Goal: Task Accomplishment & Management: Complete application form

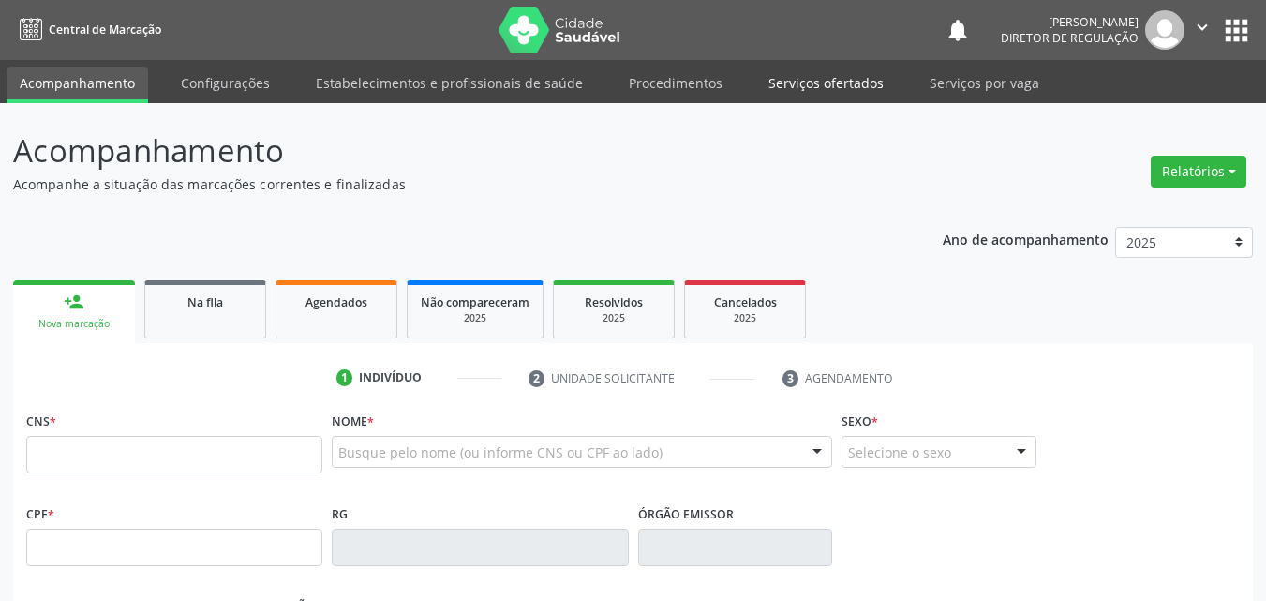
click at [839, 78] on link "Serviços ofertados" at bounding box center [825, 83] width 141 height 33
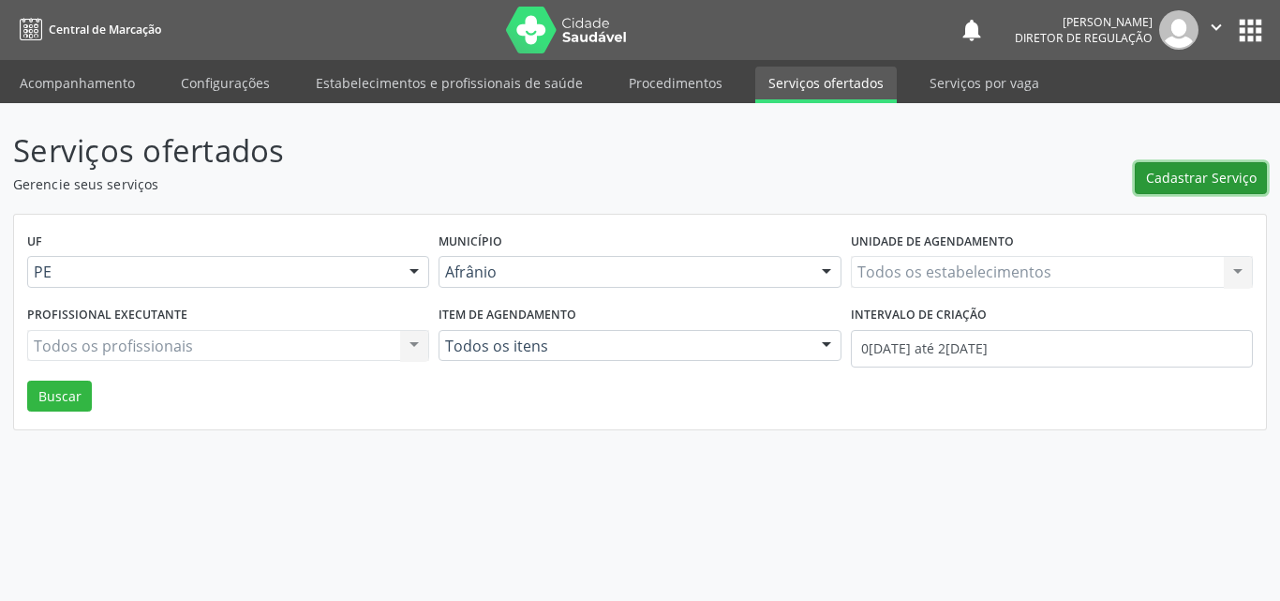
click at [1175, 174] on span "Cadastrar Serviço" at bounding box center [1201, 178] width 111 height 20
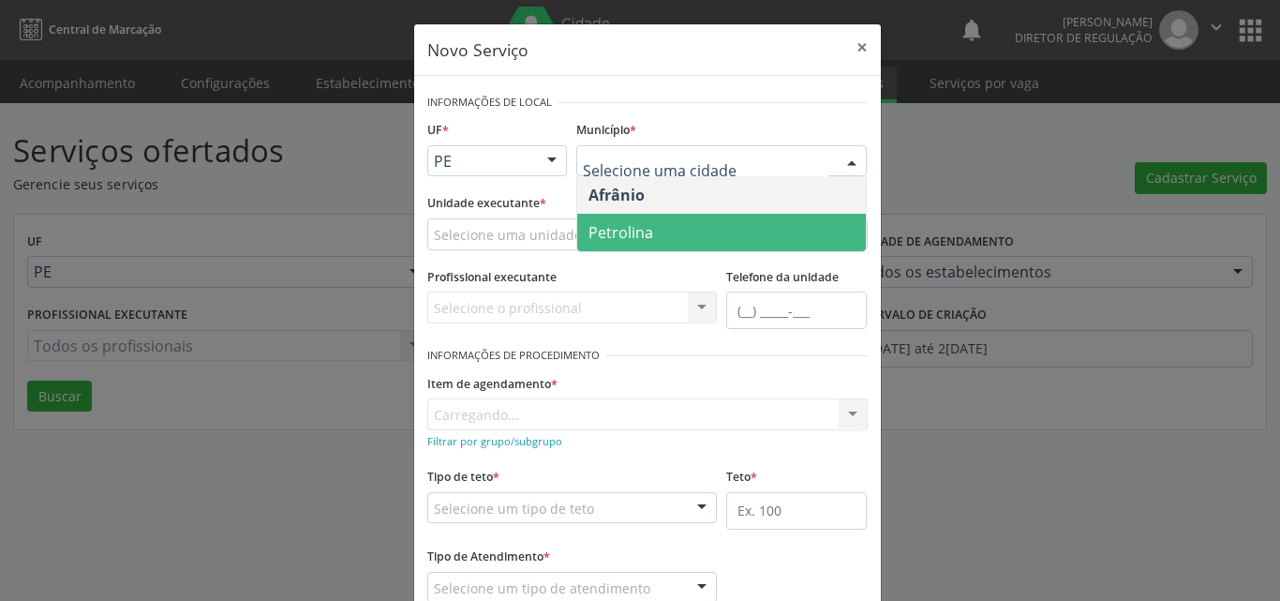
click at [643, 229] on span "Petrolina" at bounding box center [620, 232] width 65 height 21
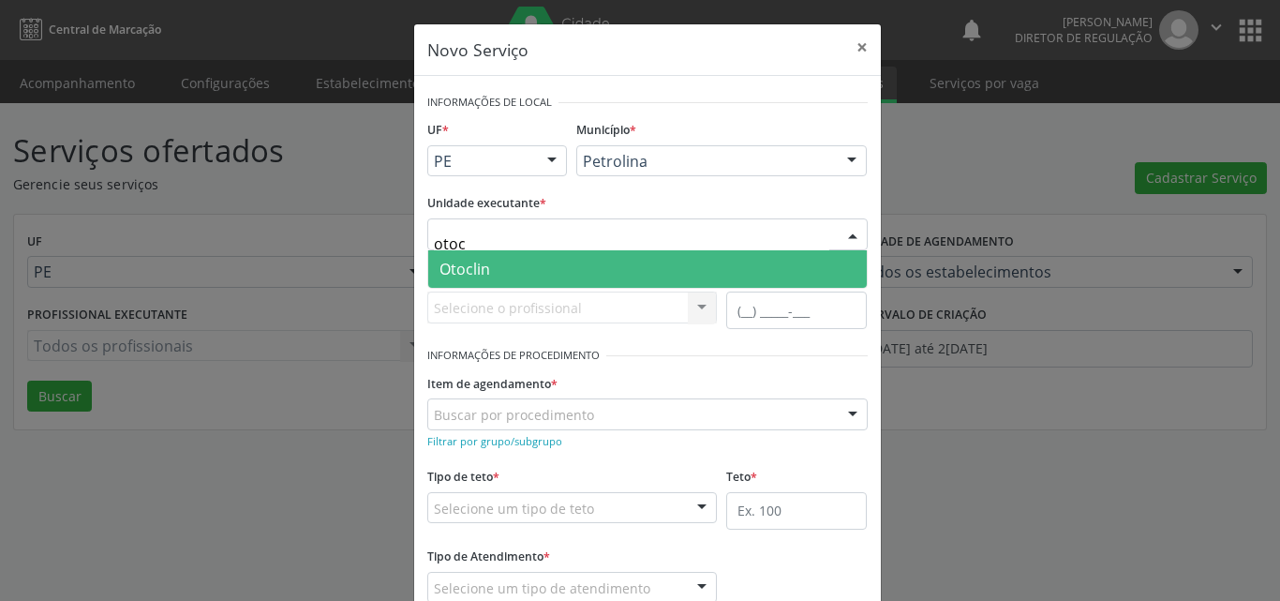
type input "otocl"
click at [558, 265] on span "Otoclin" at bounding box center [647, 268] width 439 height 37
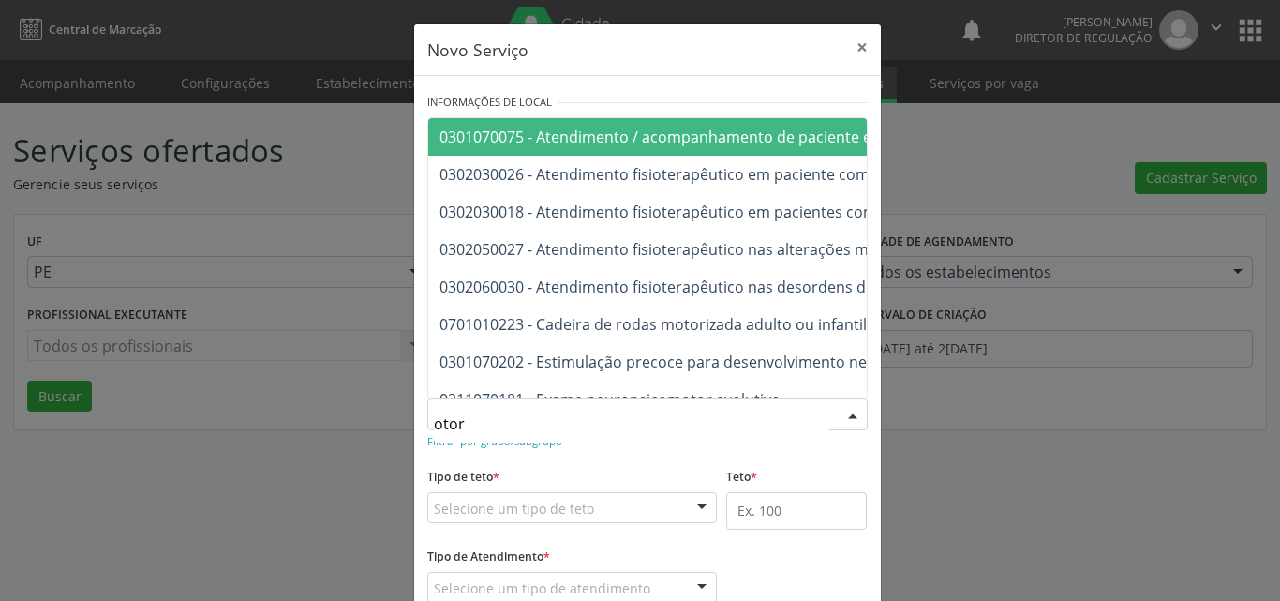
type input "otorr"
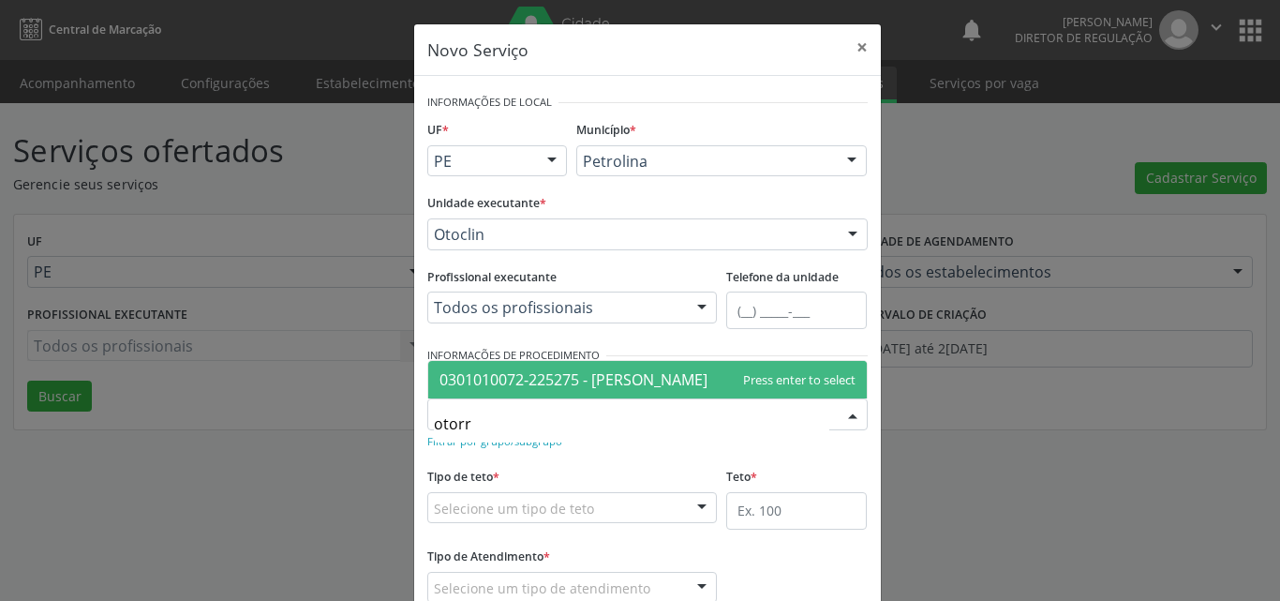
click at [565, 377] on span "0301010072-225275 - [PERSON_NAME]" at bounding box center [573, 379] width 268 height 21
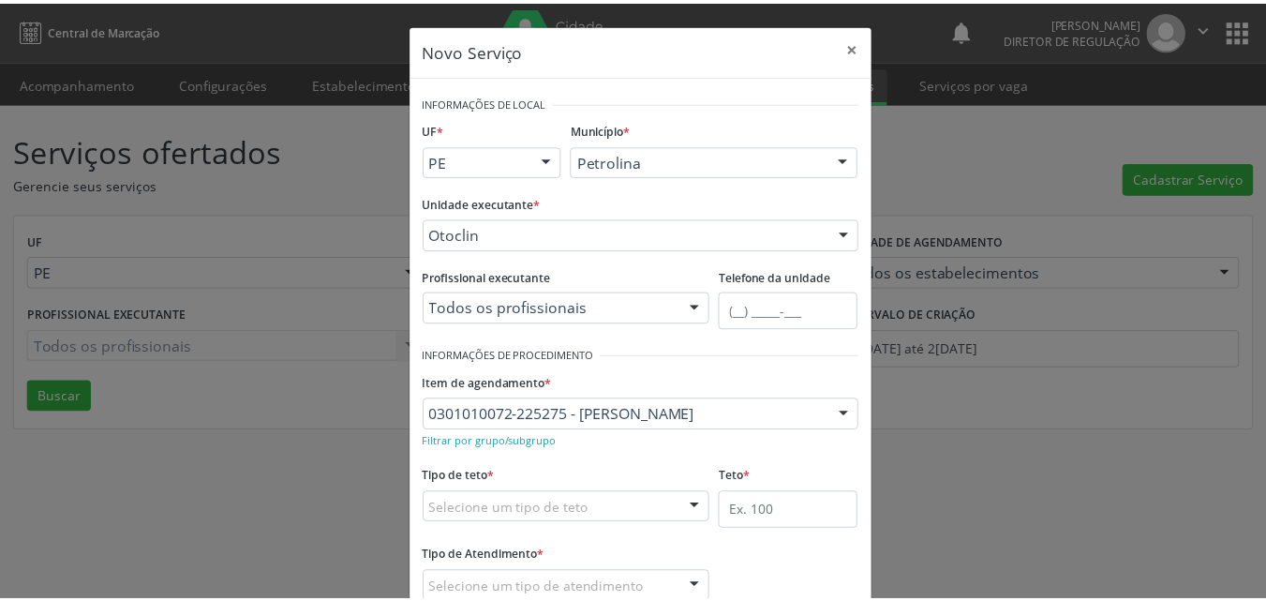
scroll to position [94, 0]
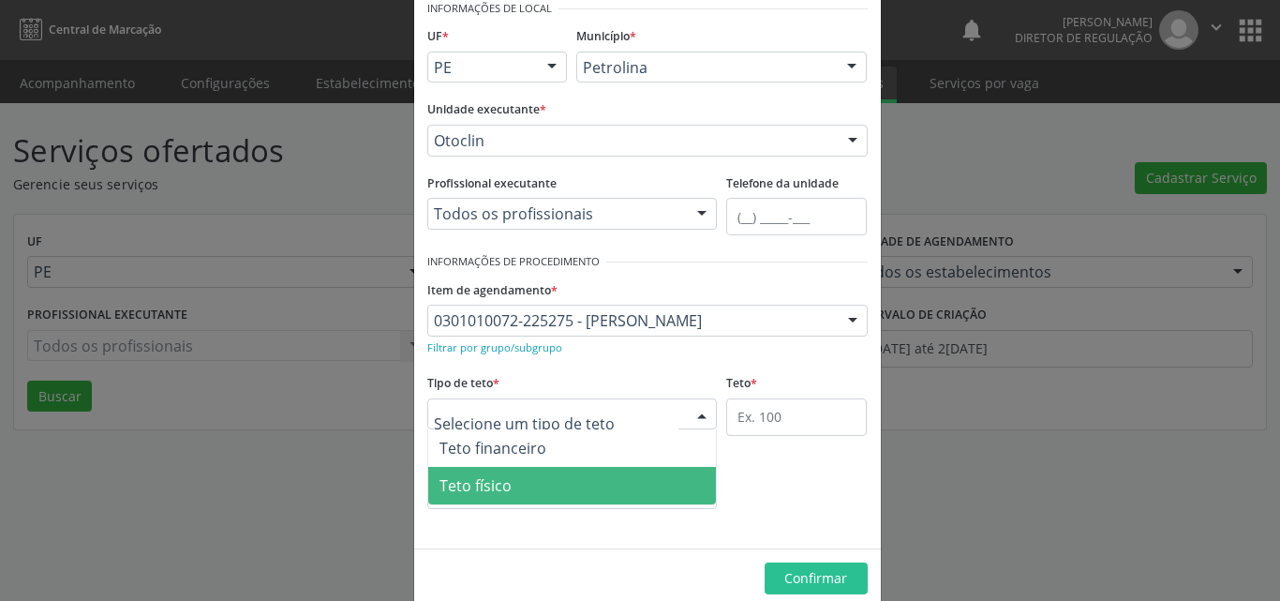
click at [464, 482] on span "Teto físico" at bounding box center [475, 485] width 72 height 21
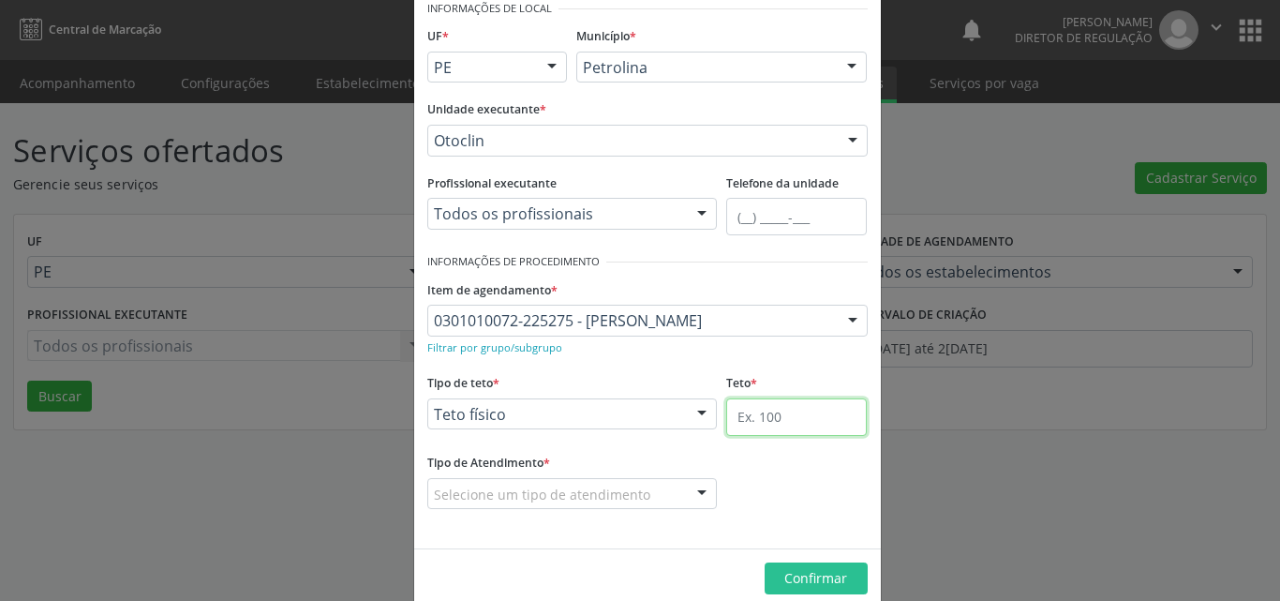
click at [772, 414] on input "text" at bounding box center [796, 416] width 141 height 37
type input "1"
click at [644, 501] on div "Selecione um tipo de atendimento" at bounding box center [572, 494] width 290 height 32
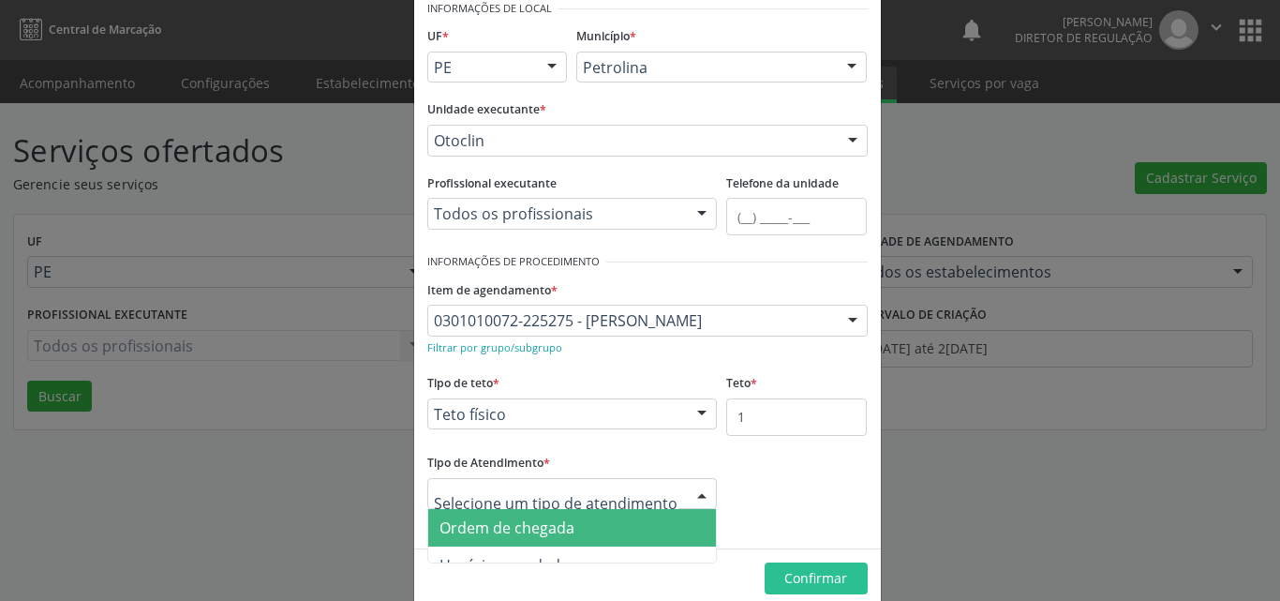
click at [557, 528] on span "Ordem de chegada" at bounding box center [506, 527] width 135 height 21
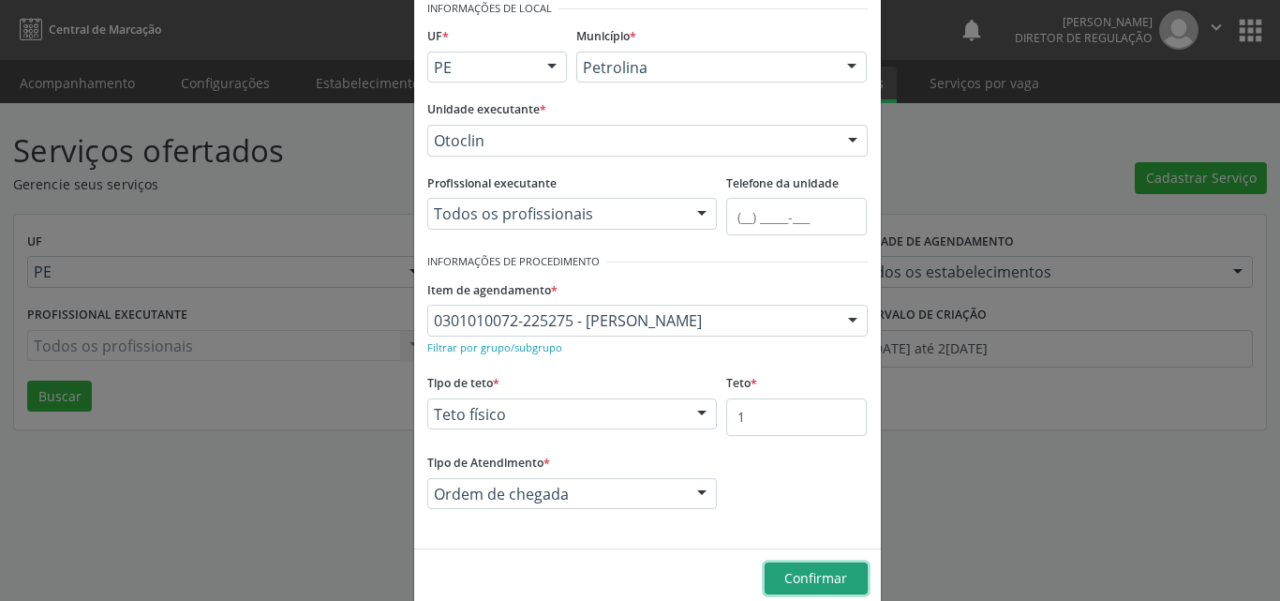
click at [814, 586] on span "Confirmar" at bounding box center [815, 578] width 63 height 18
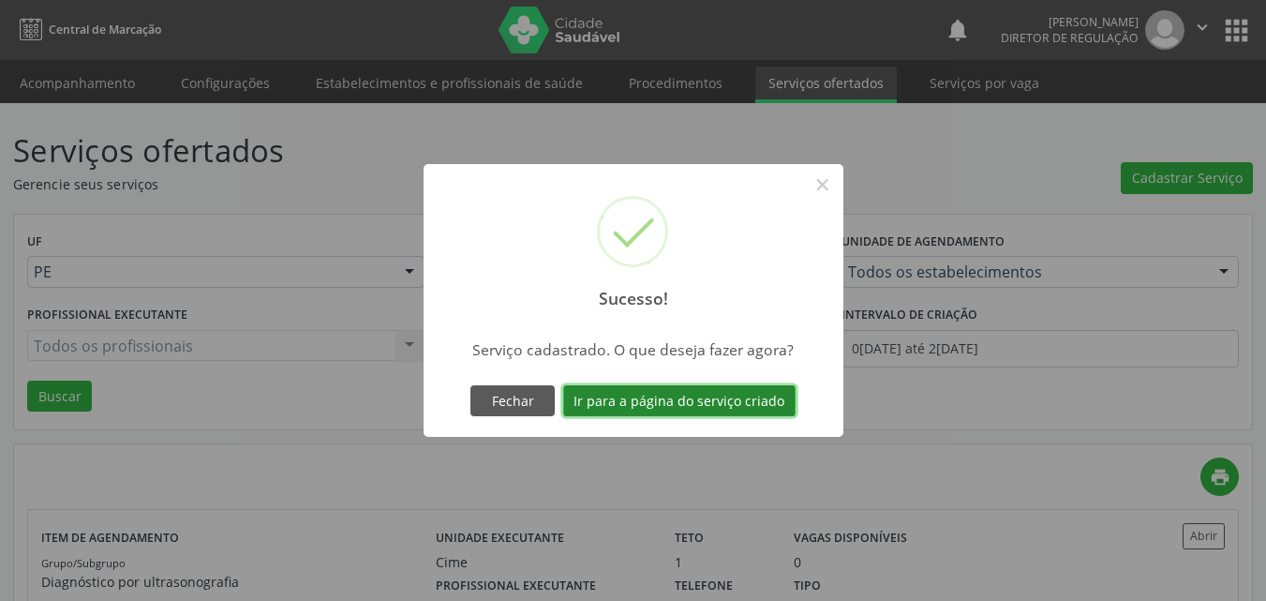
click at [709, 400] on button "Ir para a página do serviço criado" at bounding box center [679, 401] width 232 height 32
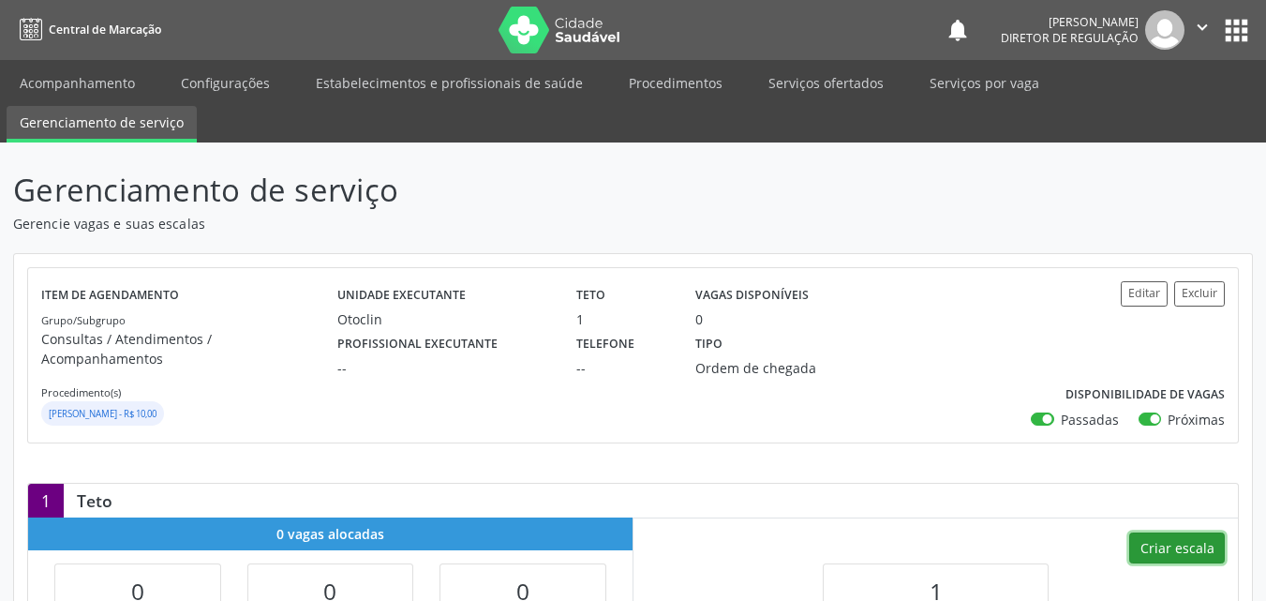
click at [1183, 539] on button "Criar escala" at bounding box center [1177, 548] width 96 height 32
select select "7"
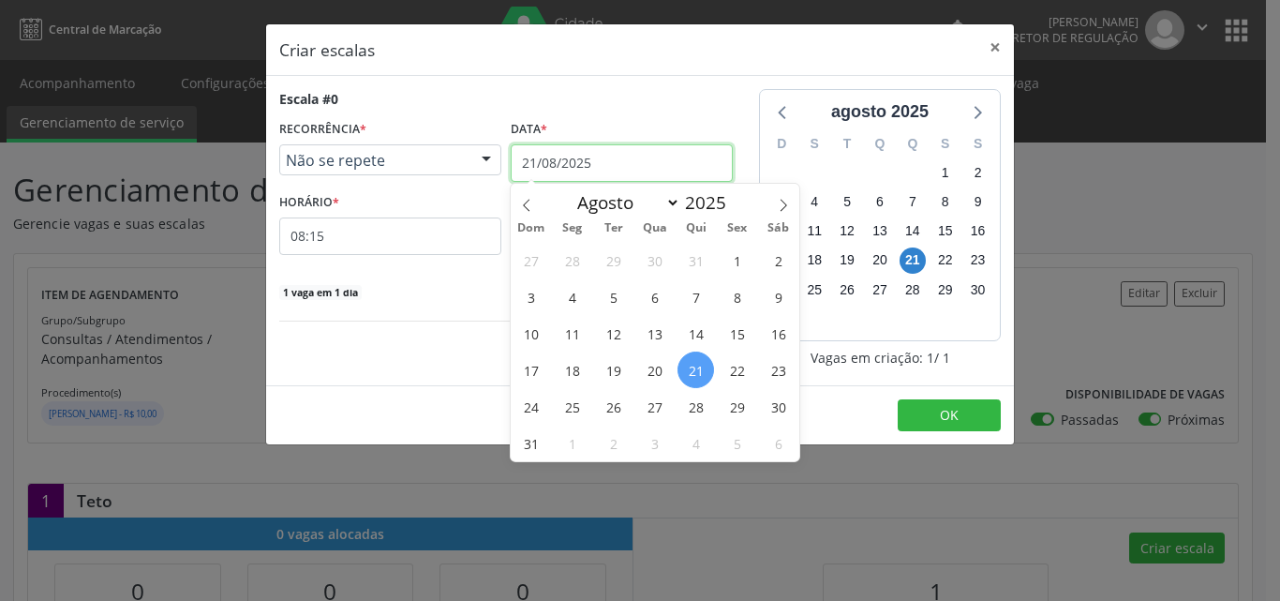
click at [638, 156] on input "21/08/2025" at bounding box center [622, 162] width 222 height 37
click at [730, 443] on span "5" at bounding box center [737, 442] width 37 height 37
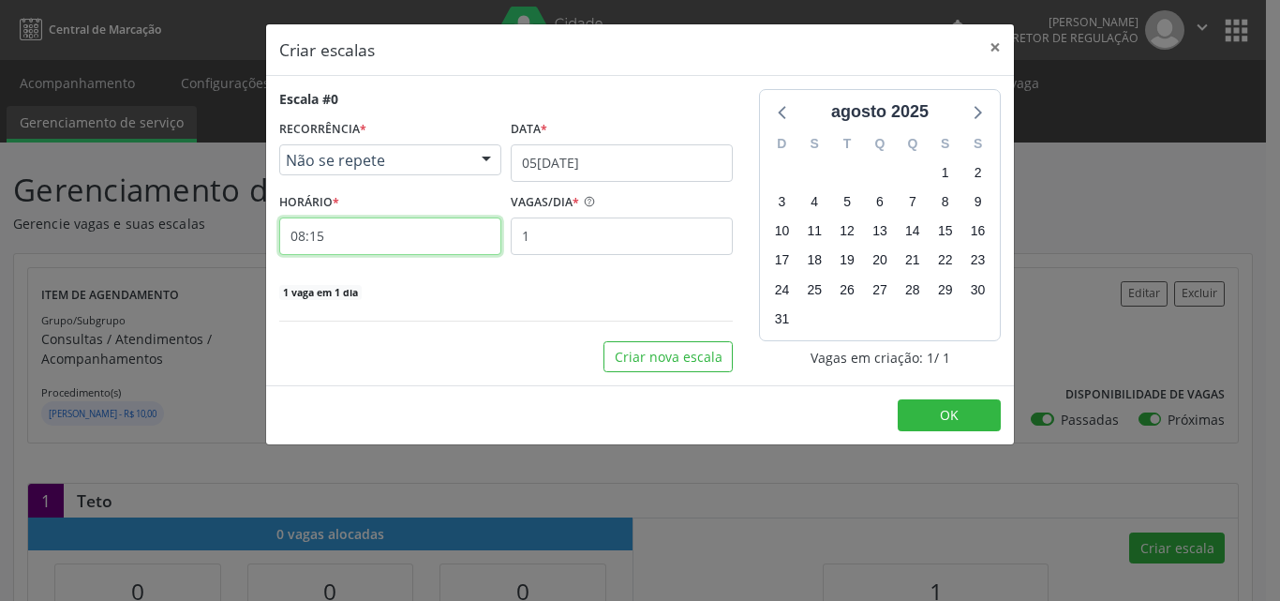
click at [409, 233] on input "08:15" at bounding box center [390, 235] width 222 height 37
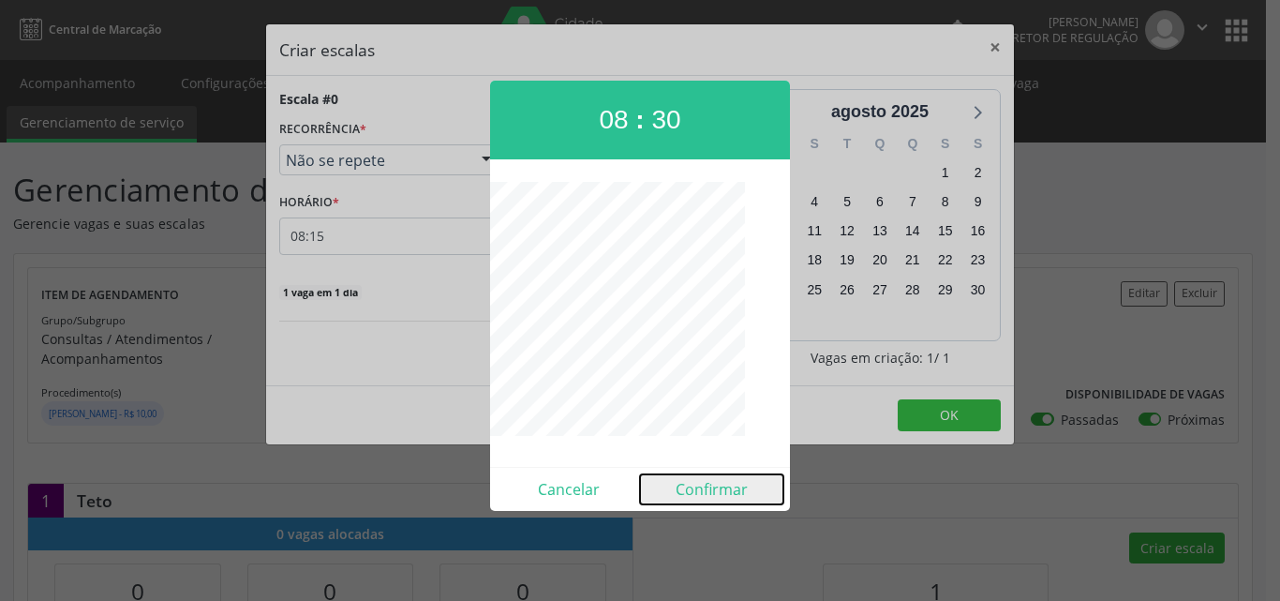
click at [694, 485] on button "Confirmar" at bounding box center [711, 489] width 143 height 30
type input "08:30"
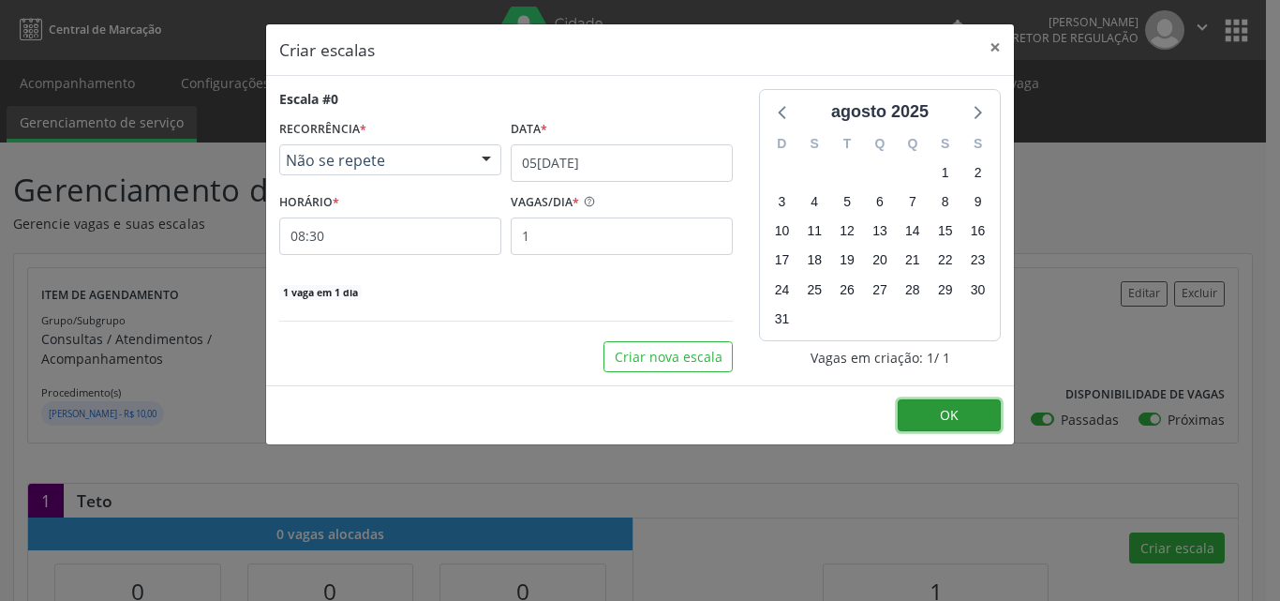
click at [923, 418] on button "OK" at bounding box center [949, 415] width 103 height 32
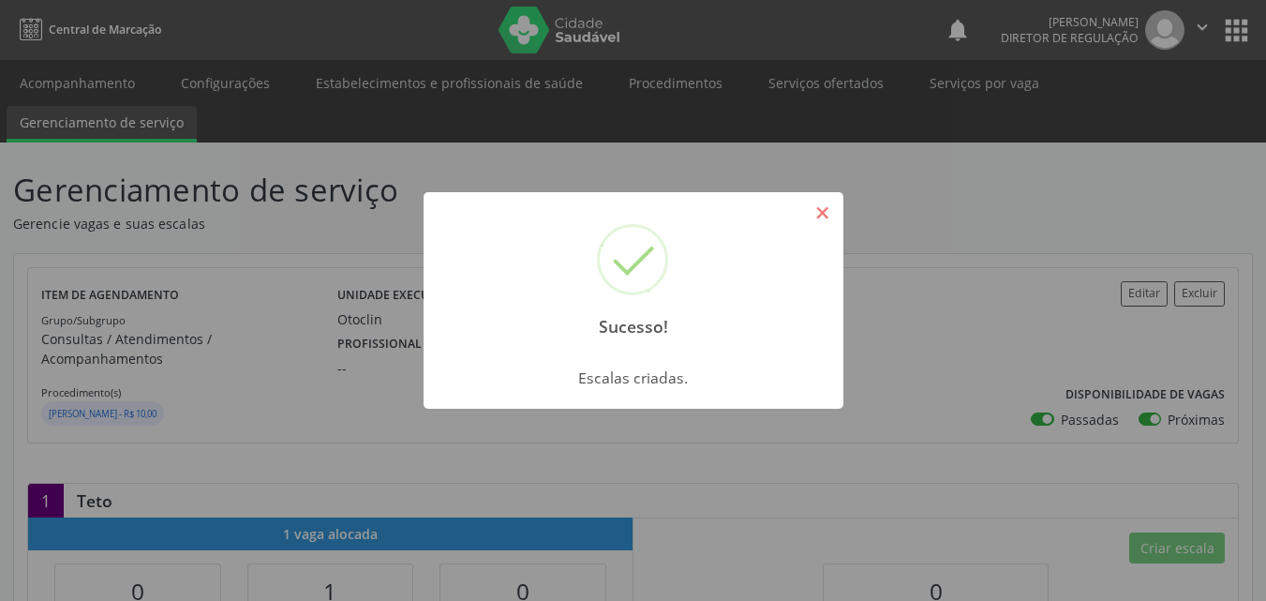
click at [827, 208] on button "×" at bounding box center [823, 213] width 32 height 32
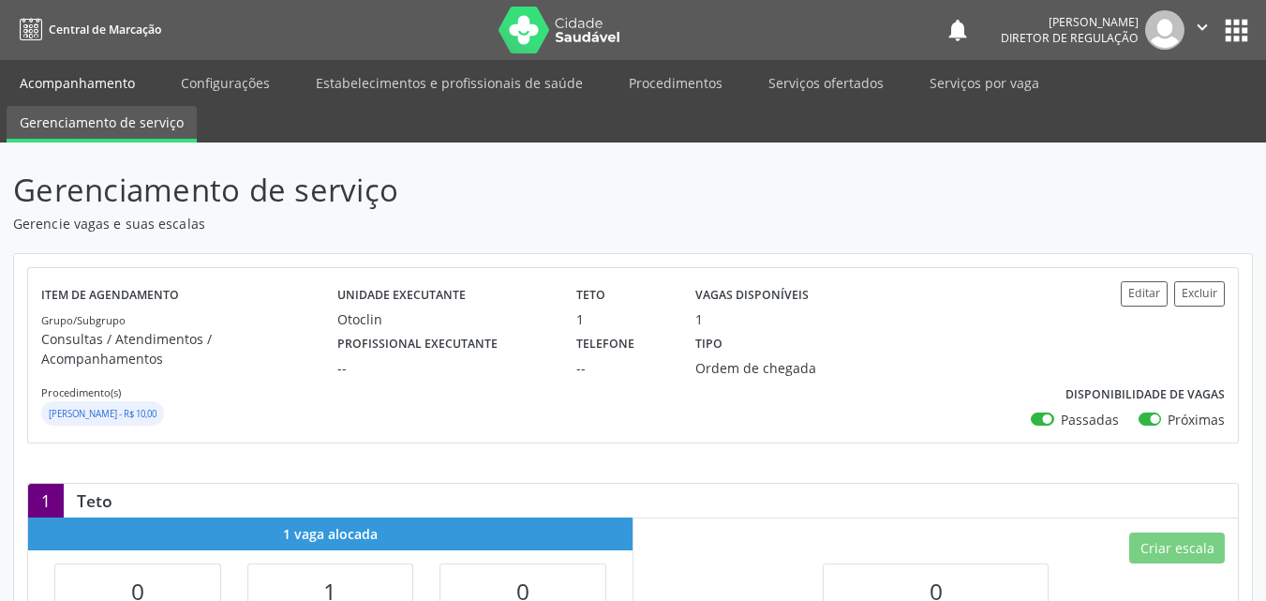
click at [107, 86] on link "Acompanhamento" at bounding box center [77, 83] width 141 height 33
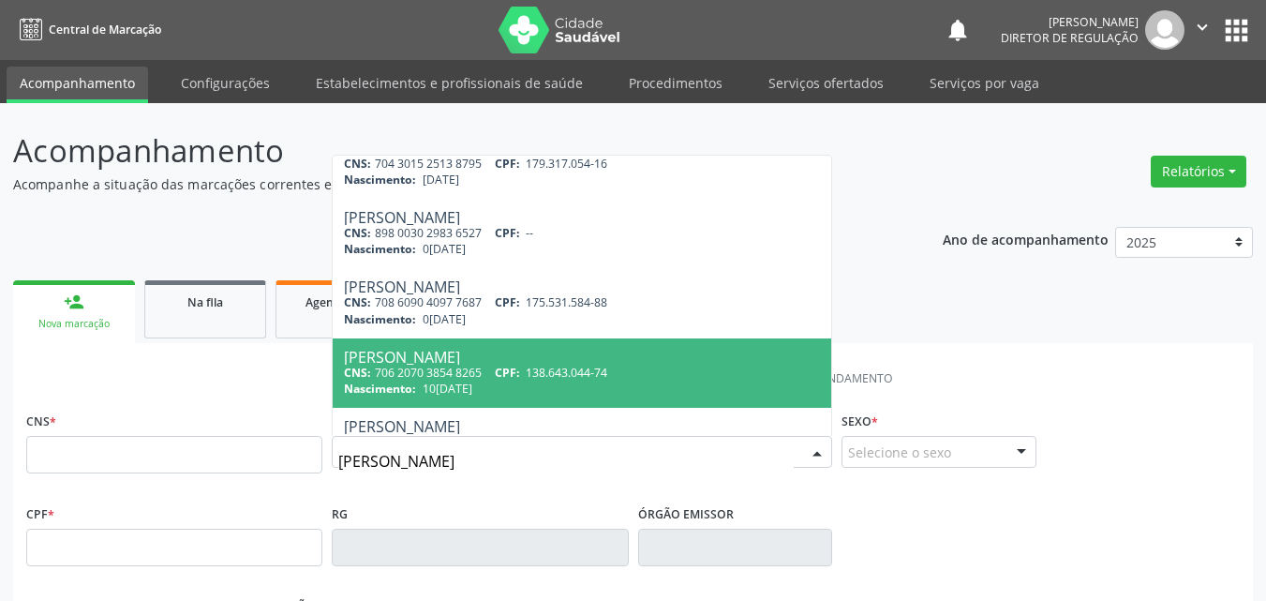
scroll to position [469, 0]
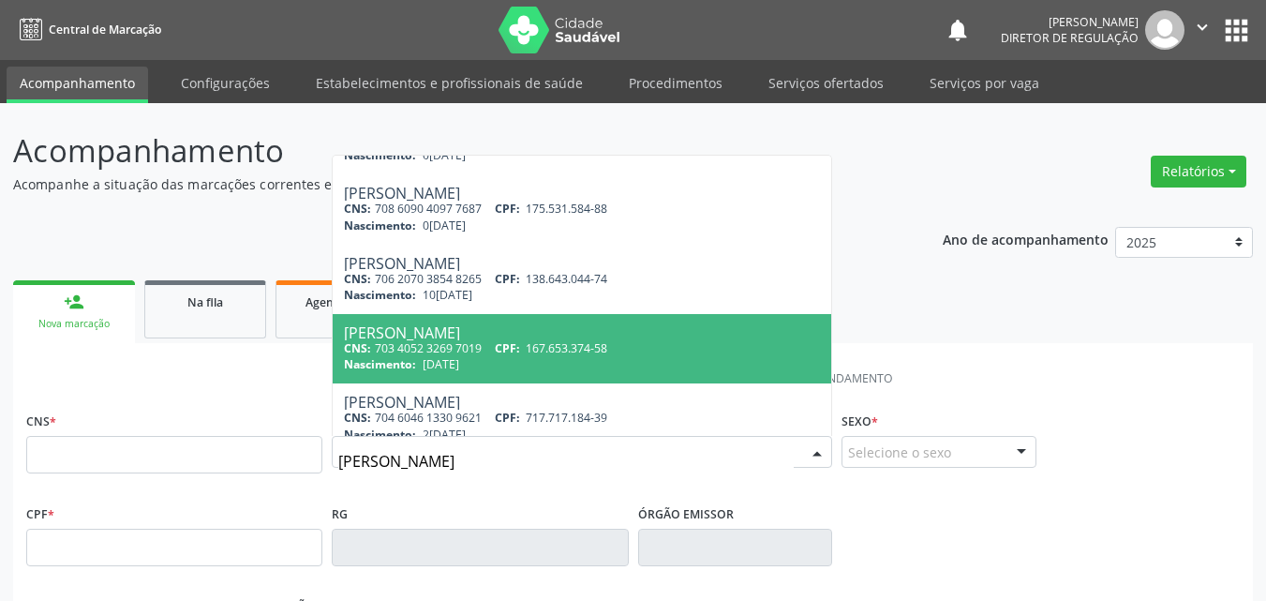
type input "[PERSON_NAME]"
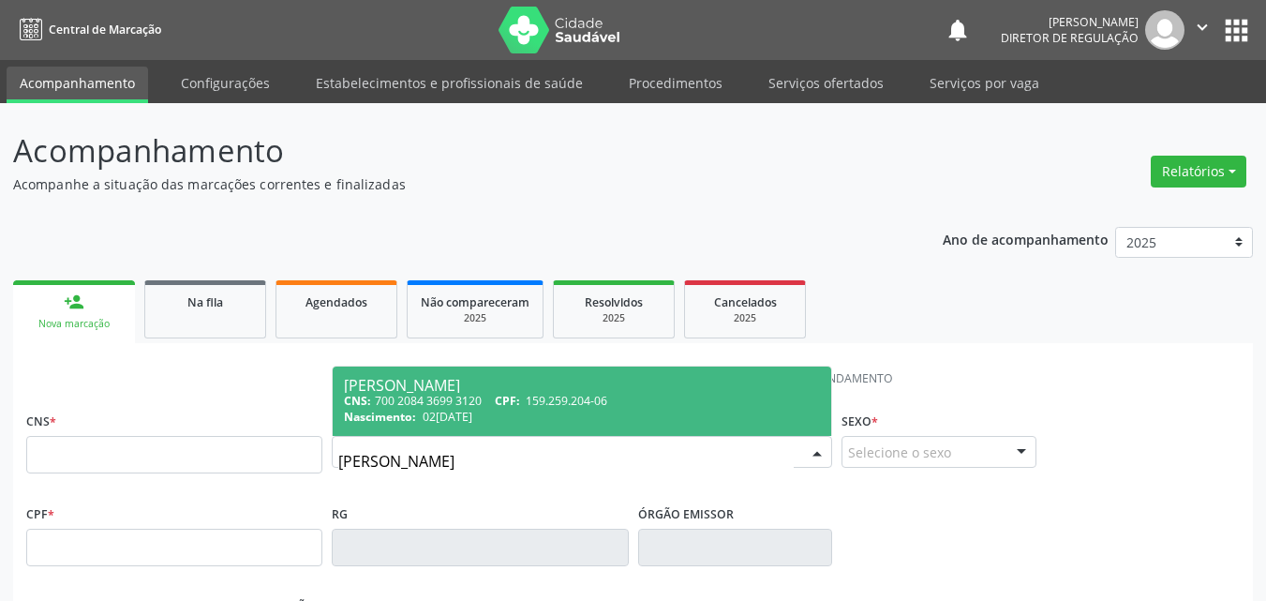
click at [517, 393] on div "CNS: 700 2084 3699 3120 CPF: 159.259.204-06" at bounding box center [582, 401] width 476 height 16
type input "700 2084 3699 3120"
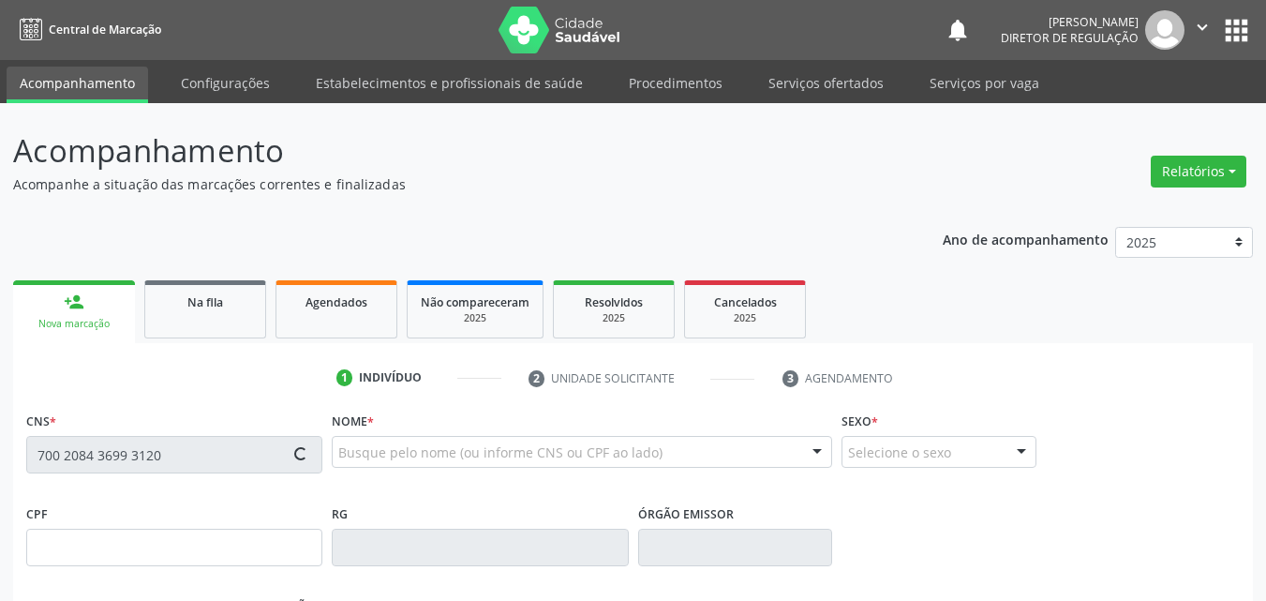
type input "159.259.204-06"
type input "02[DATE]"
type input "Edilene da [PERSON_NAME]"
type input "[PHONE_NUMBER]"
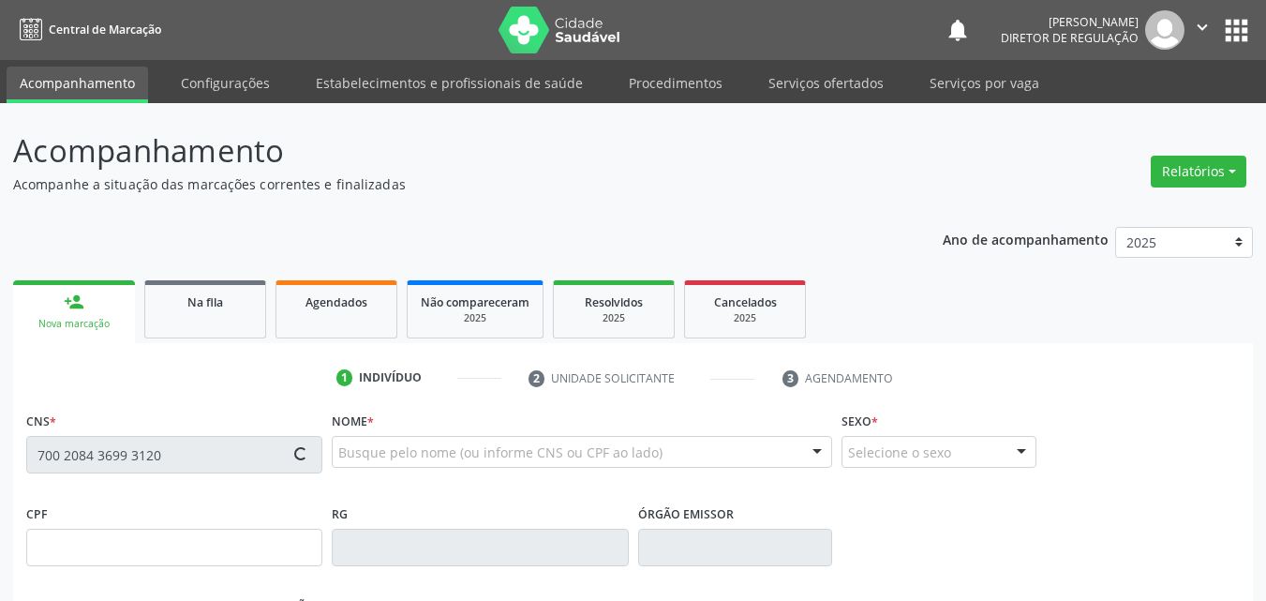
type input "056.958.794-85"
type input "S/N"
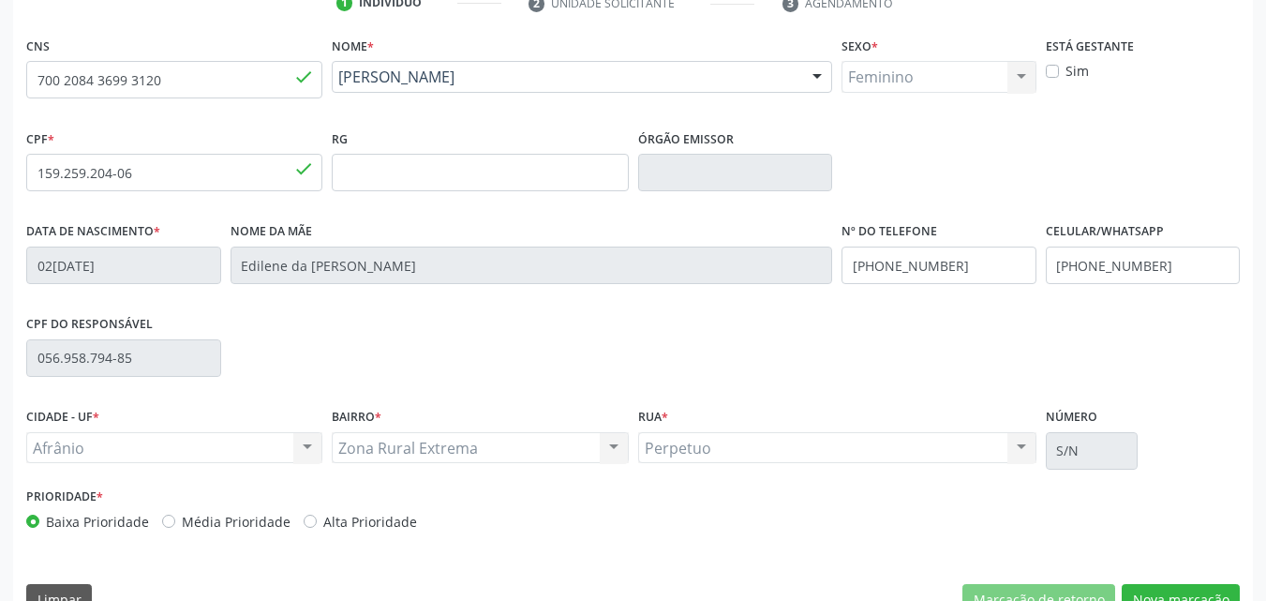
scroll to position [415, 0]
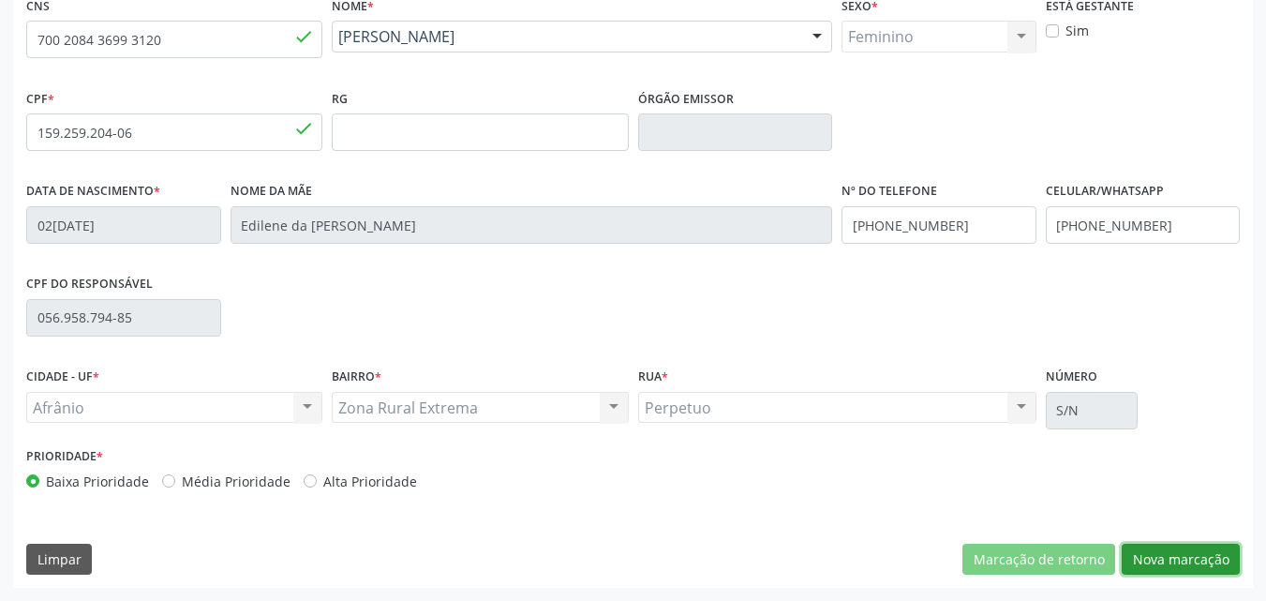
click at [1167, 559] on button "Nova marcação" at bounding box center [1181, 559] width 118 height 32
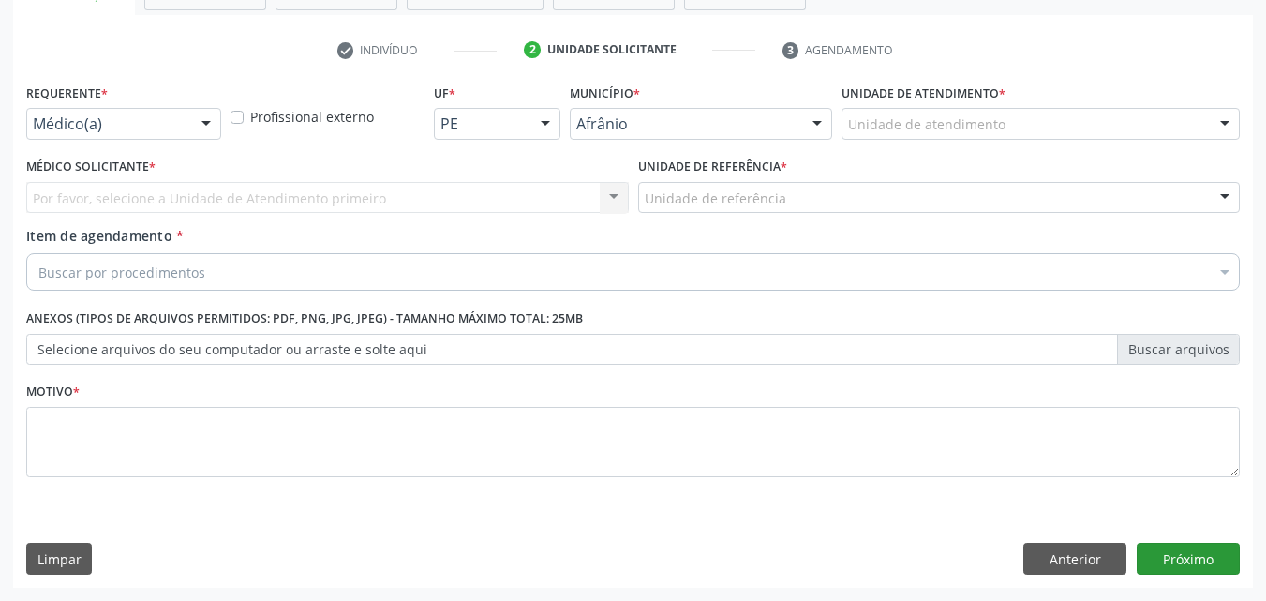
scroll to position [328, 0]
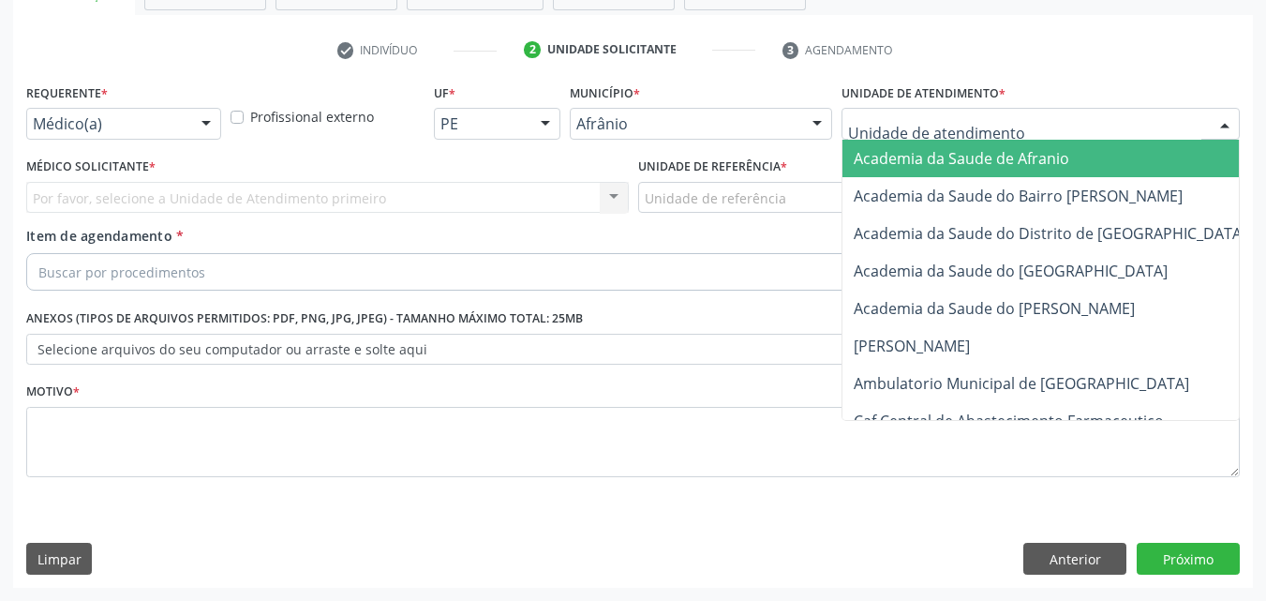
click at [961, 115] on div at bounding box center [1040, 124] width 398 height 32
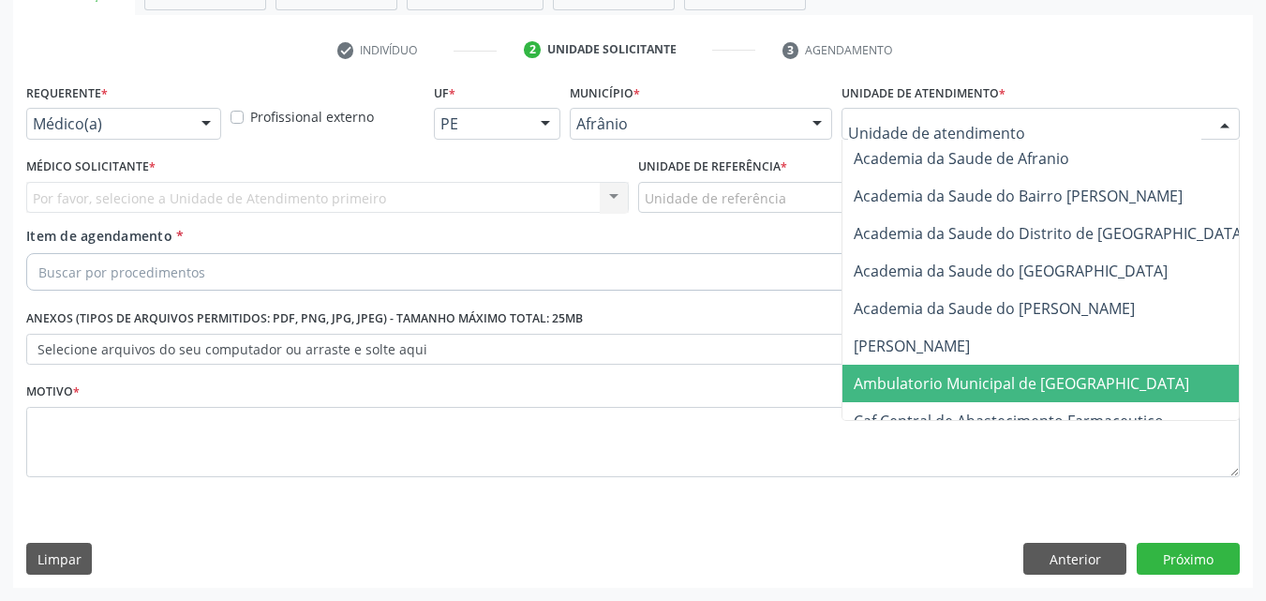
click at [941, 386] on span "Ambulatorio Municipal de [GEOGRAPHIC_DATA]" at bounding box center [1021, 383] width 335 height 21
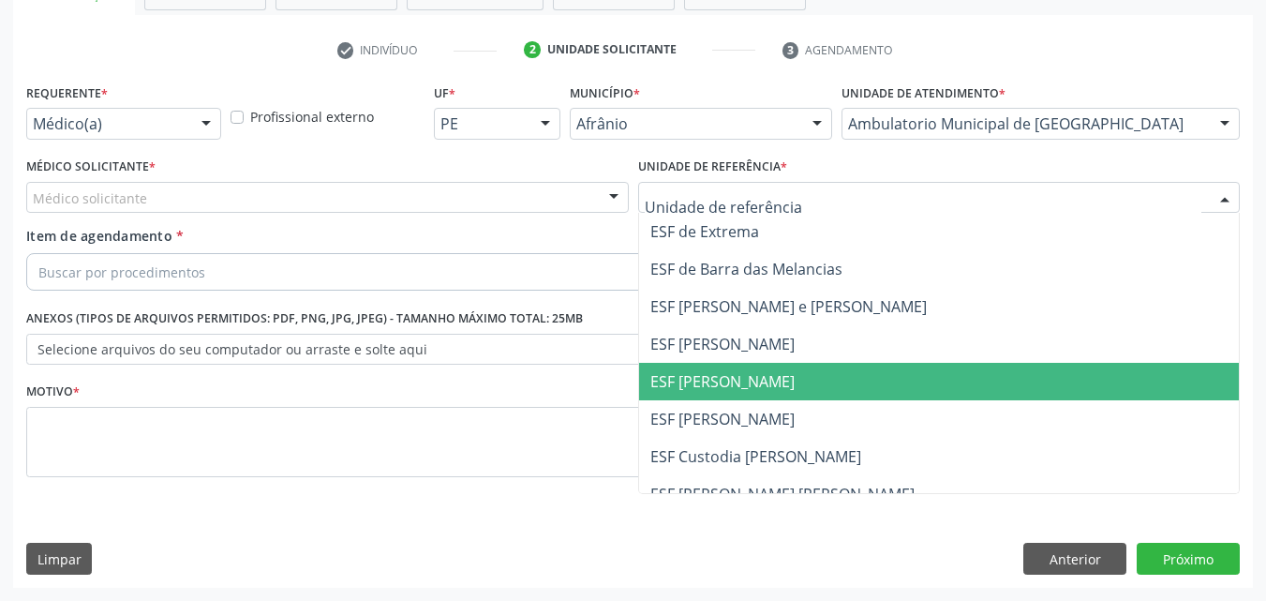
click at [715, 384] on span "ESF [PERSON_NAME]" at bounding box center [722, 381] width 144 height 21
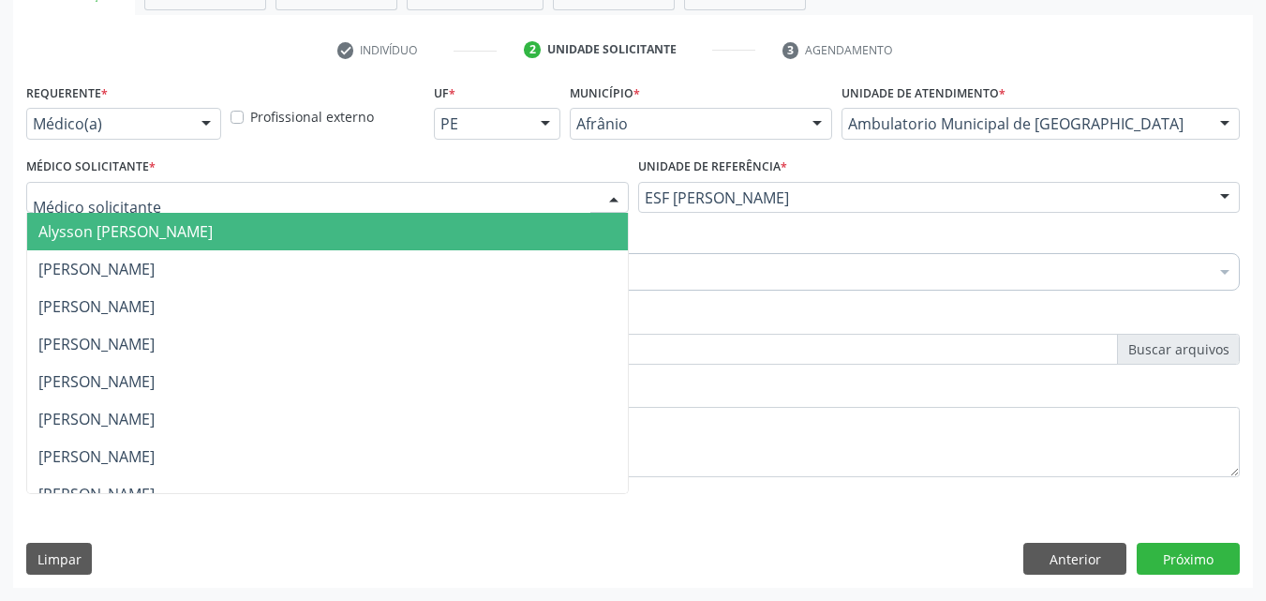
click at [293, 193] on div at bounding box center [327, 198] width 603 height 32
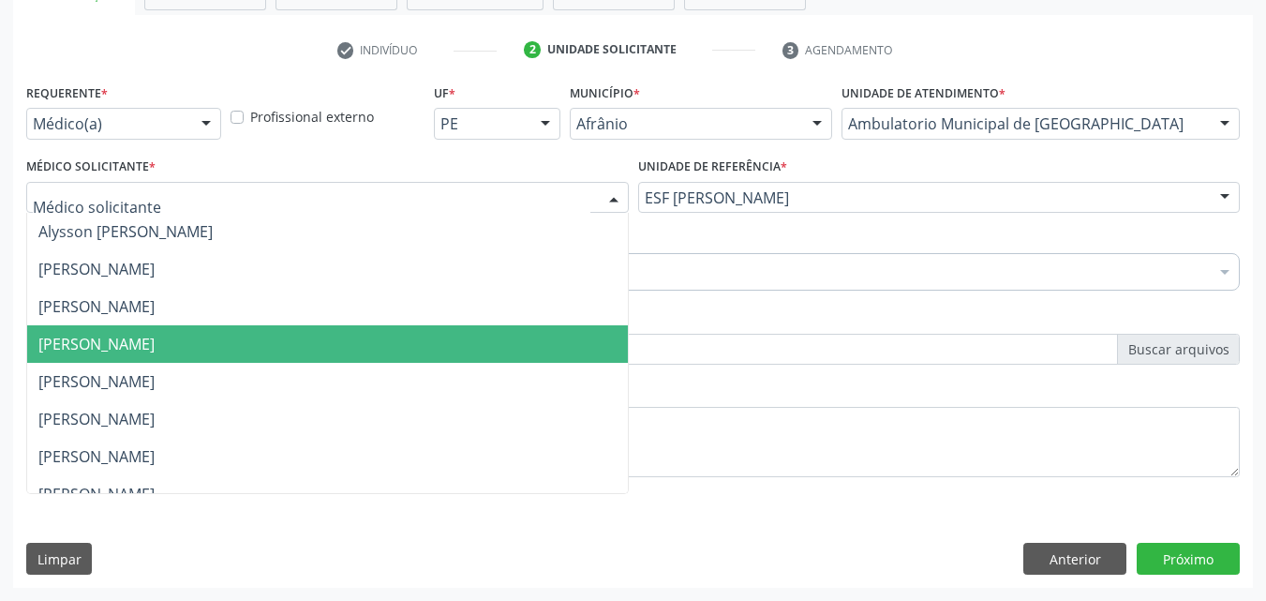
click at [296, 343] on span "[PERSON_NAME]" at bounding box center [327, 343] width 601 height 37
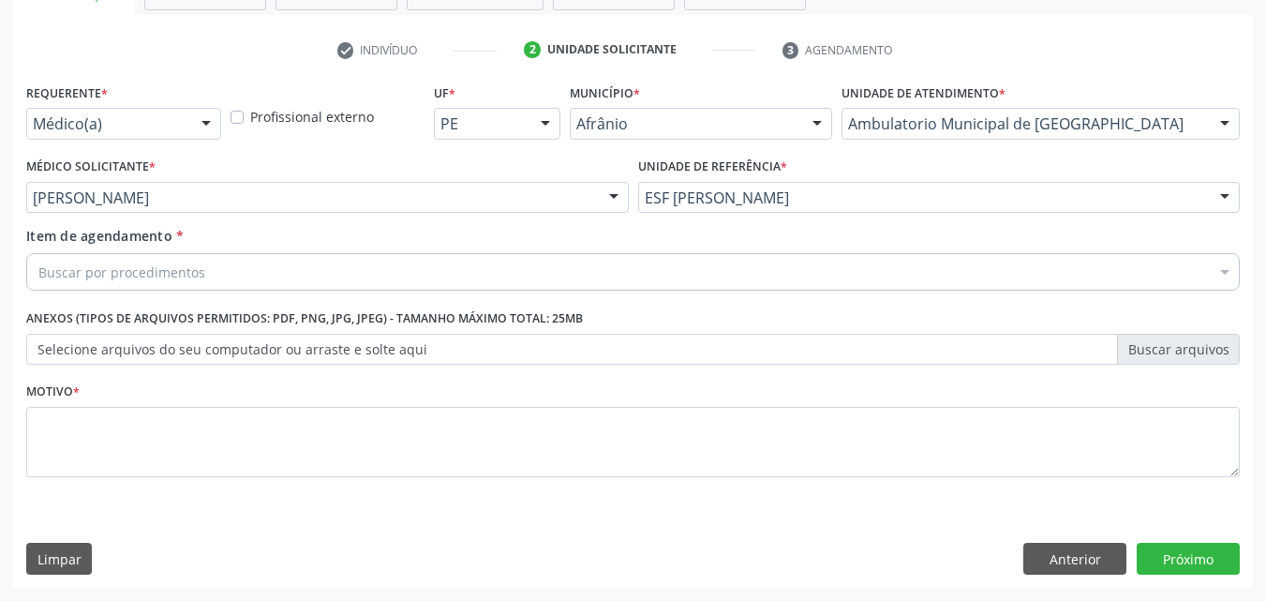
click at [267, 276] on div "Buscar por procedimentos" at bounding box center [632, 271] width 1213 height 37
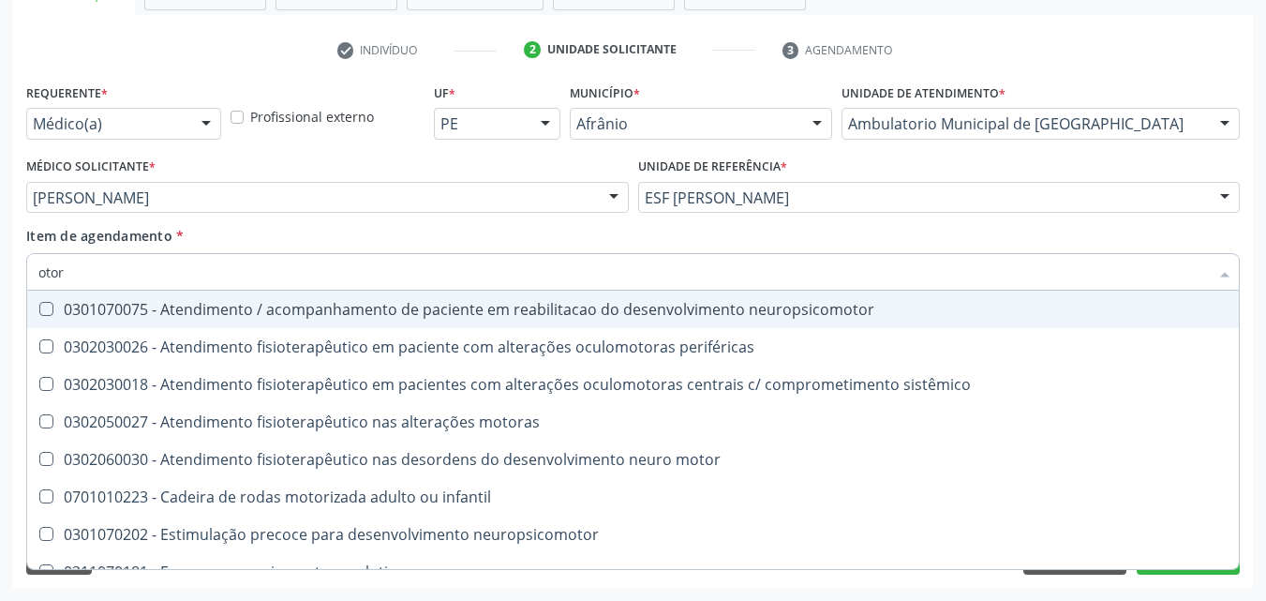
type input "otorr"
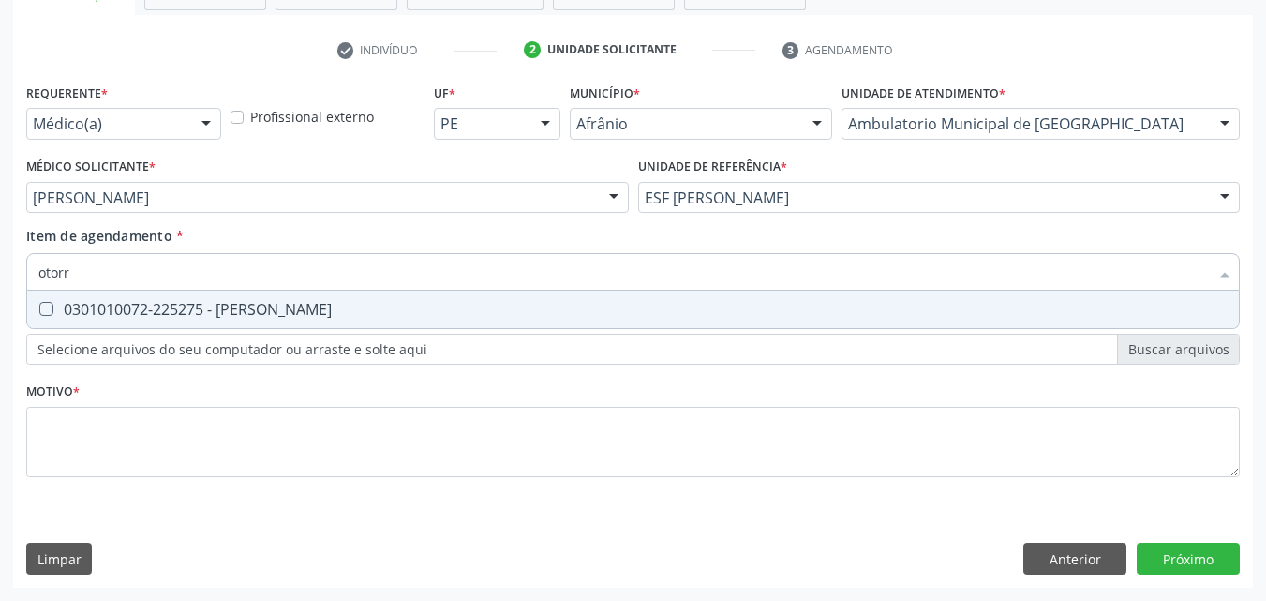
click at [267, 305] on div "0301010072-225275 - [PERSON_NAME]" at bounding box center [632, 309] width 1189 height 15
checkbox Otorrinolaringologista "true"
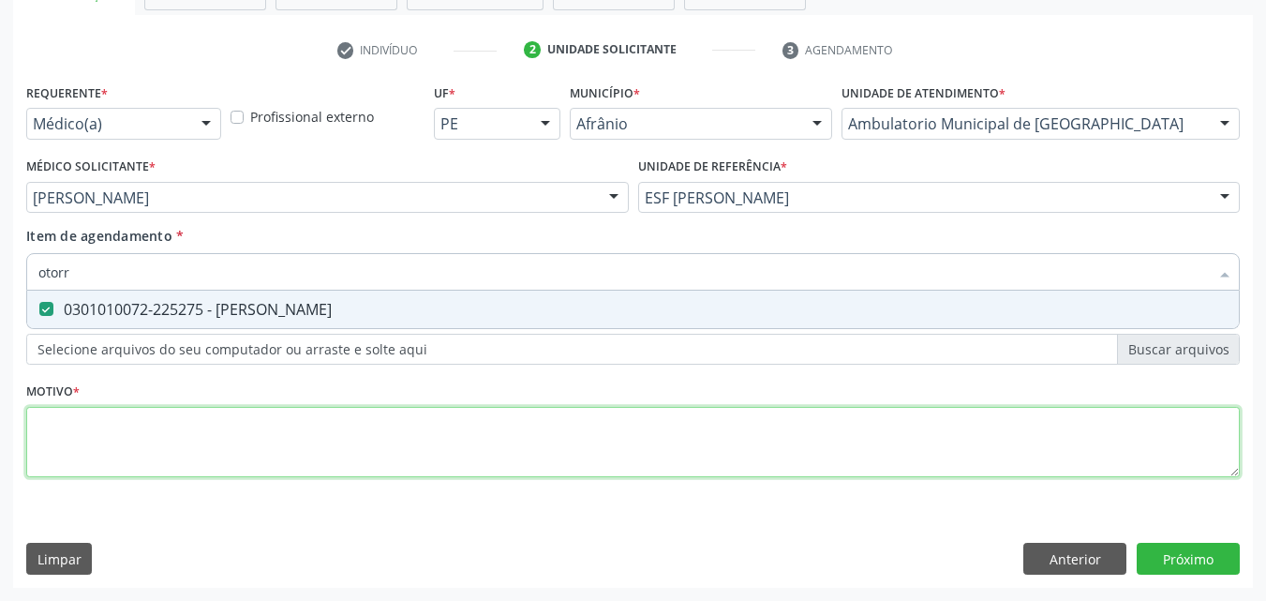
click at [256, 434] on div "Requerente * Médico(a) Médico(a) Enfermeiro(a) Paciente Nenhum resultado encont…" at bounding box center [632, 291] width 1213 height 424
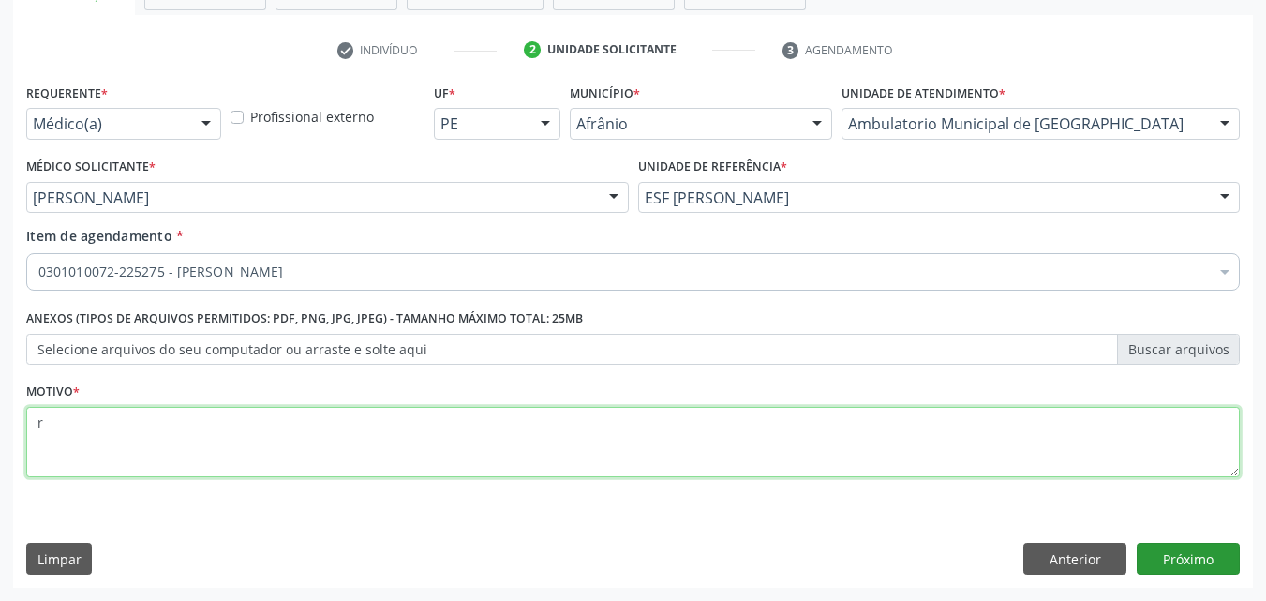
type textarea "r"
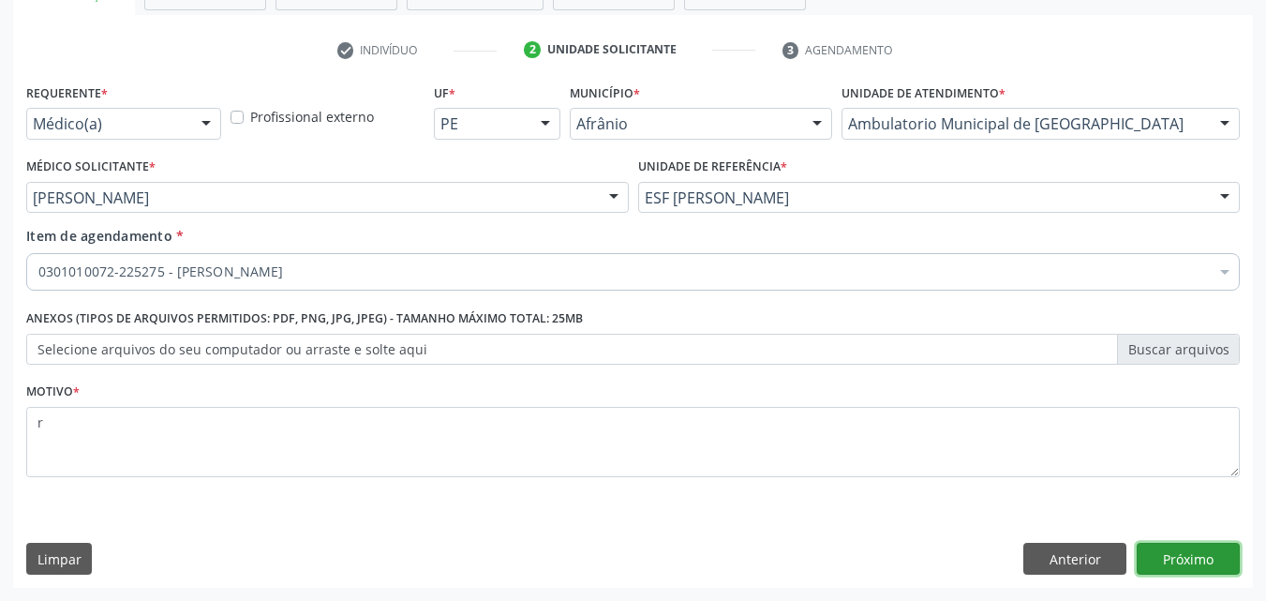
click at [1175, 553] on button "Próximo" at bounding box center [1188, 559] width 103 height 32
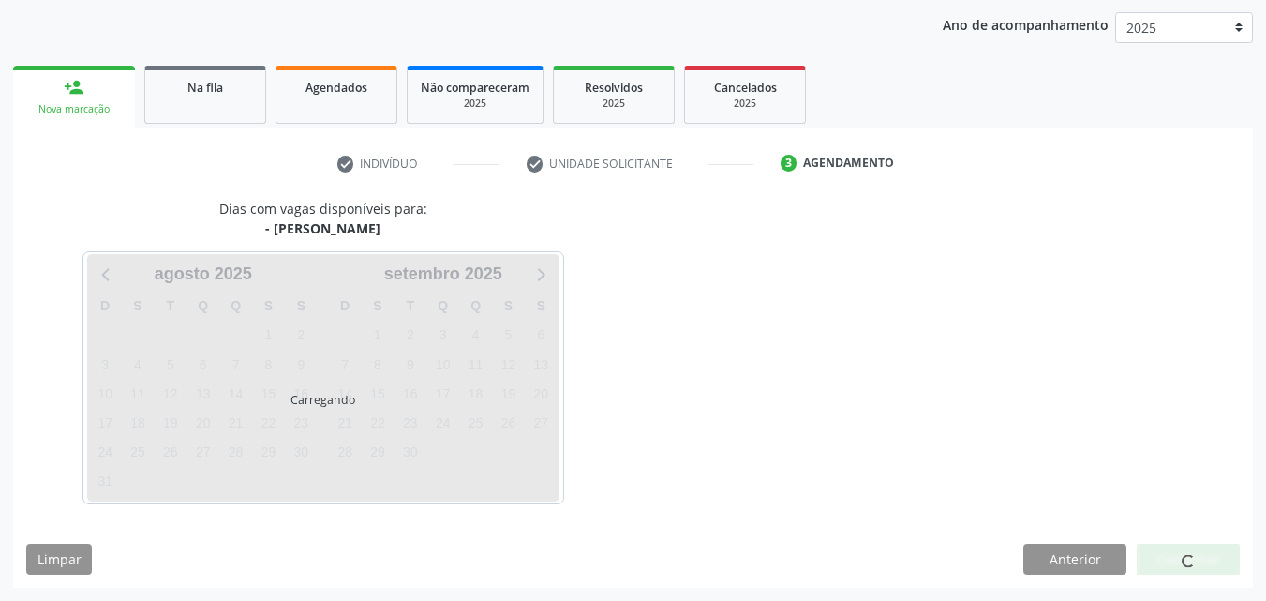
scroll to position [215, 0]
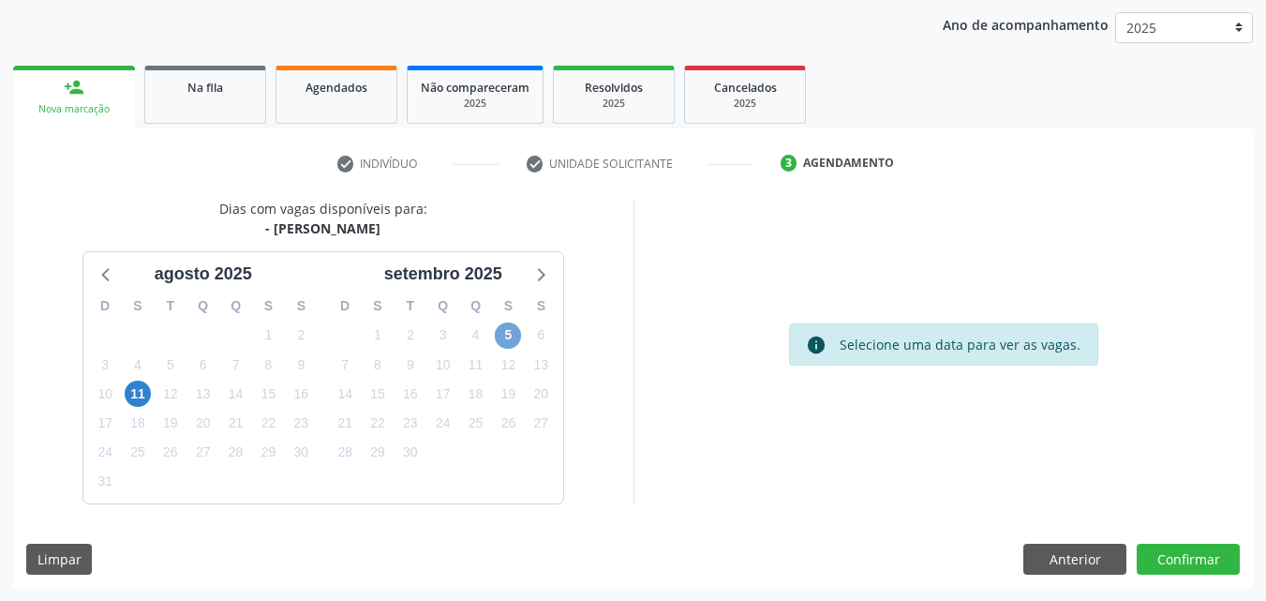
click at [516, 337] on span "5" at bounding box center [508, 335] width 26 height 26
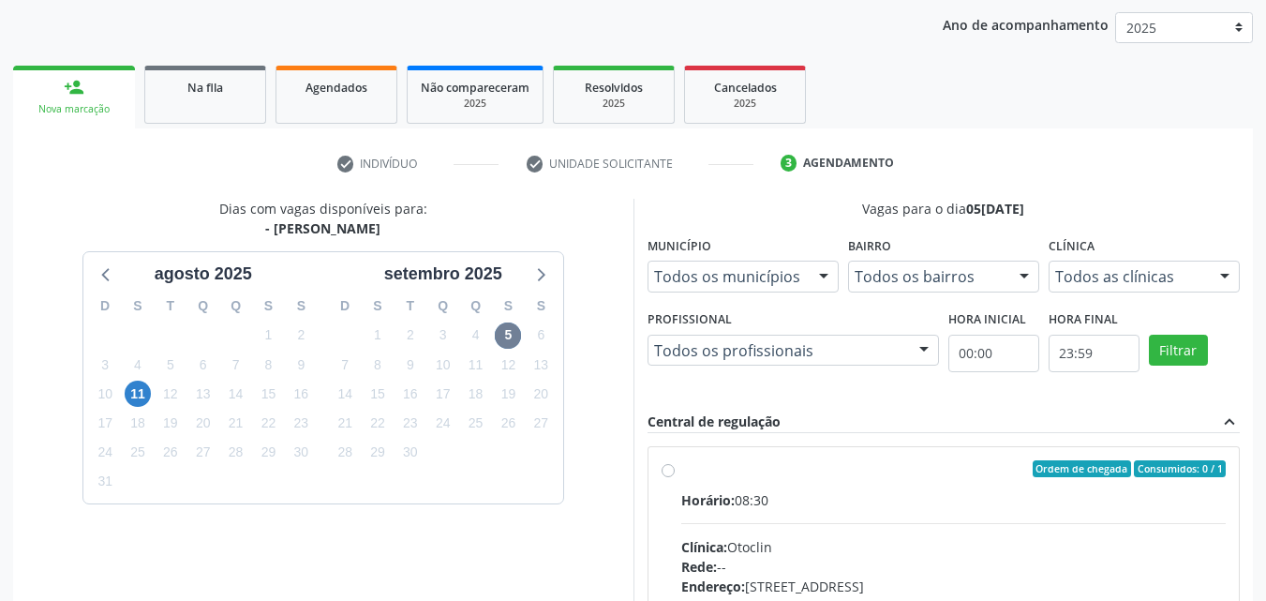
click at [817, 490] on div "Horário: 08:30" at bounding box center [953, 500] width 545 height 20
click at [675, 477] on input "Ordem de chegada Consumidos: 0 / 1 Horário: 08:30 Clínica: Otoclin Rede: -- End…" at bounding box center [668, 468] width 13 height 17
radio input "true"
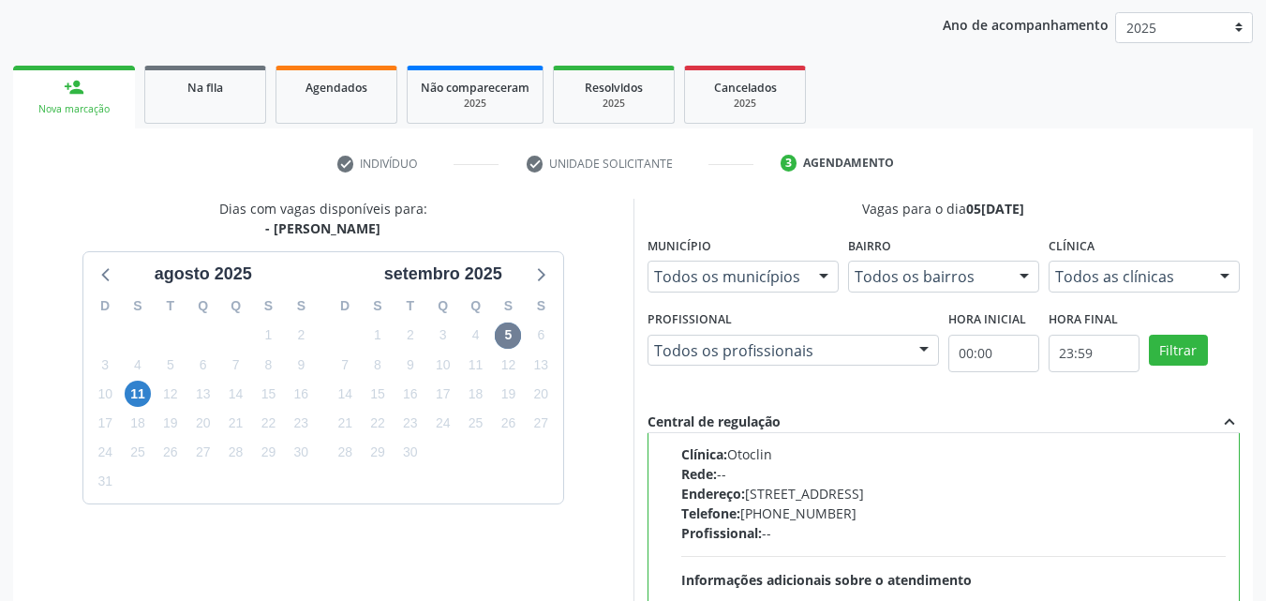
scroll to position [519, 0]
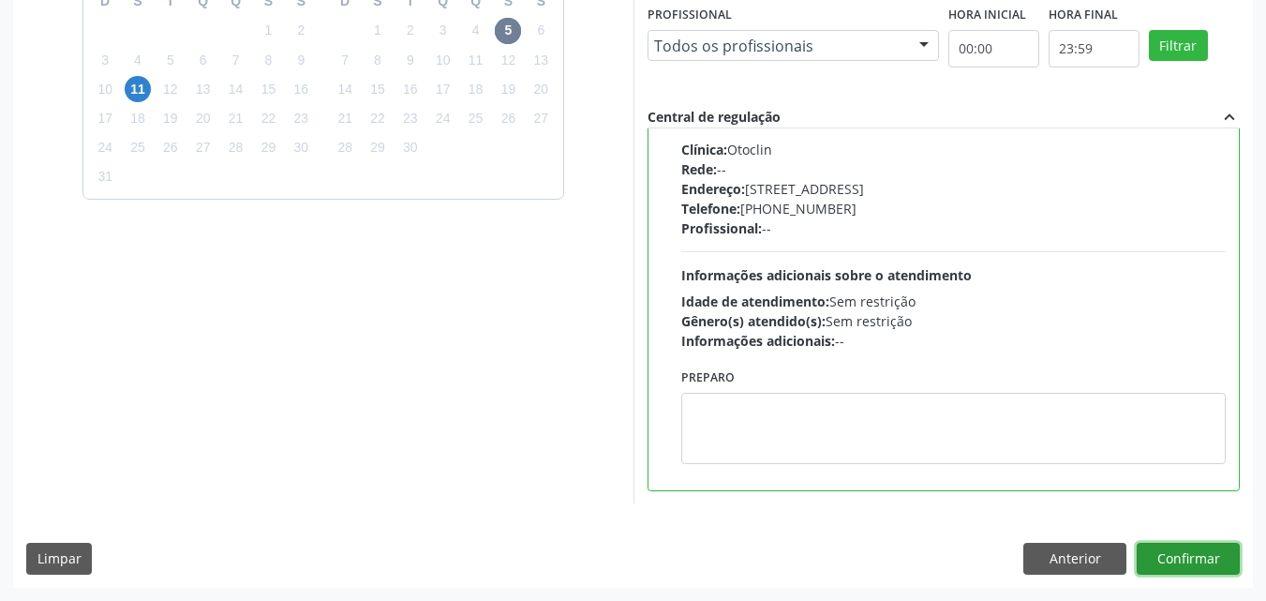
click at [1174, 555] on button "Confirmar" at bounding box center [1188, 559] width 103 height 32
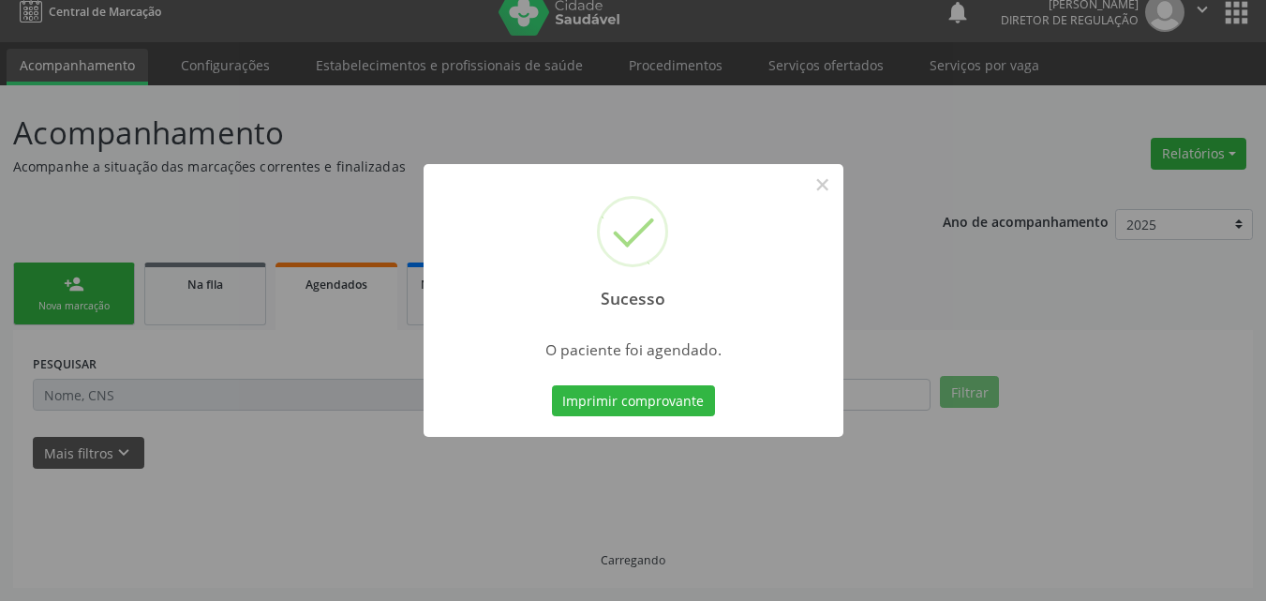
scroll to position [18, 0]
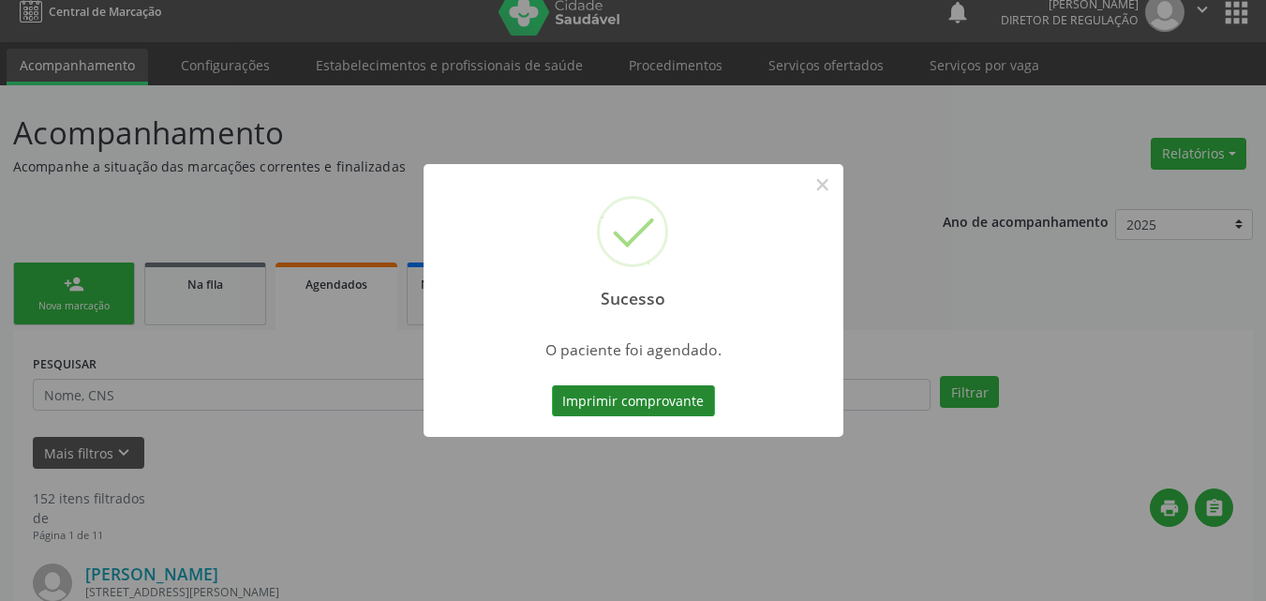
click at [662, 407] on button "Imprimir comprovante" at bounding box center [633, 401] width 163 height 32
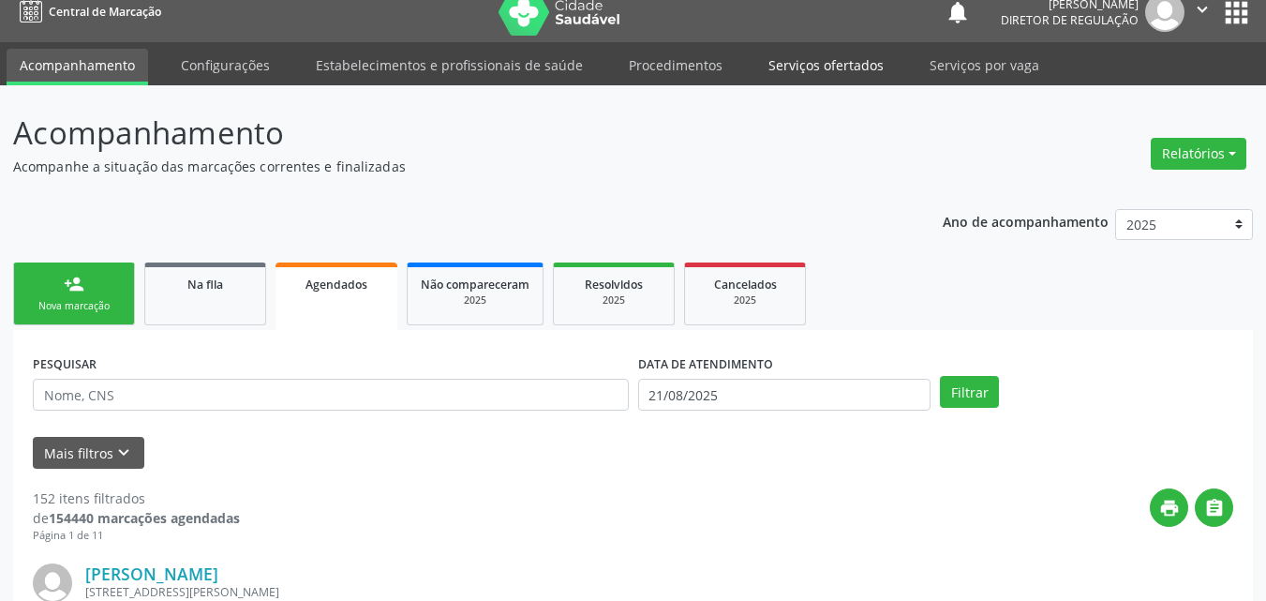
click at [818, 68] on link "Serviços ofertados" at bounding box center [825, 65] width 141 height 33
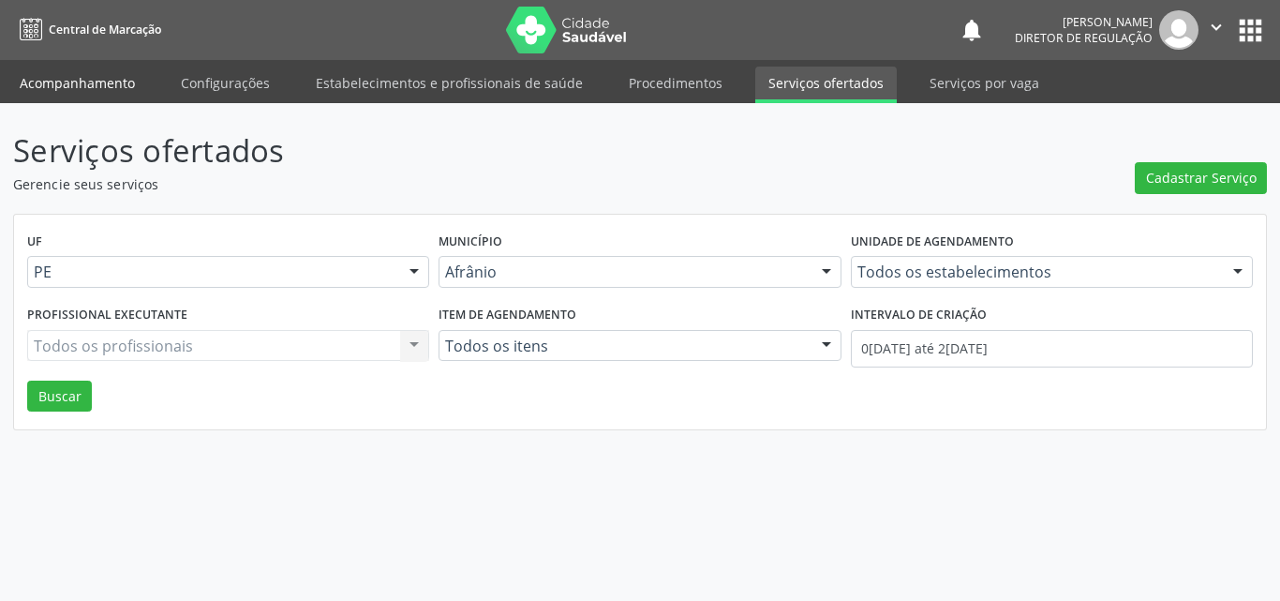
click at [77, 90] on link "Acompanhamento" at bounding box center [77, 83] width 141 height 33
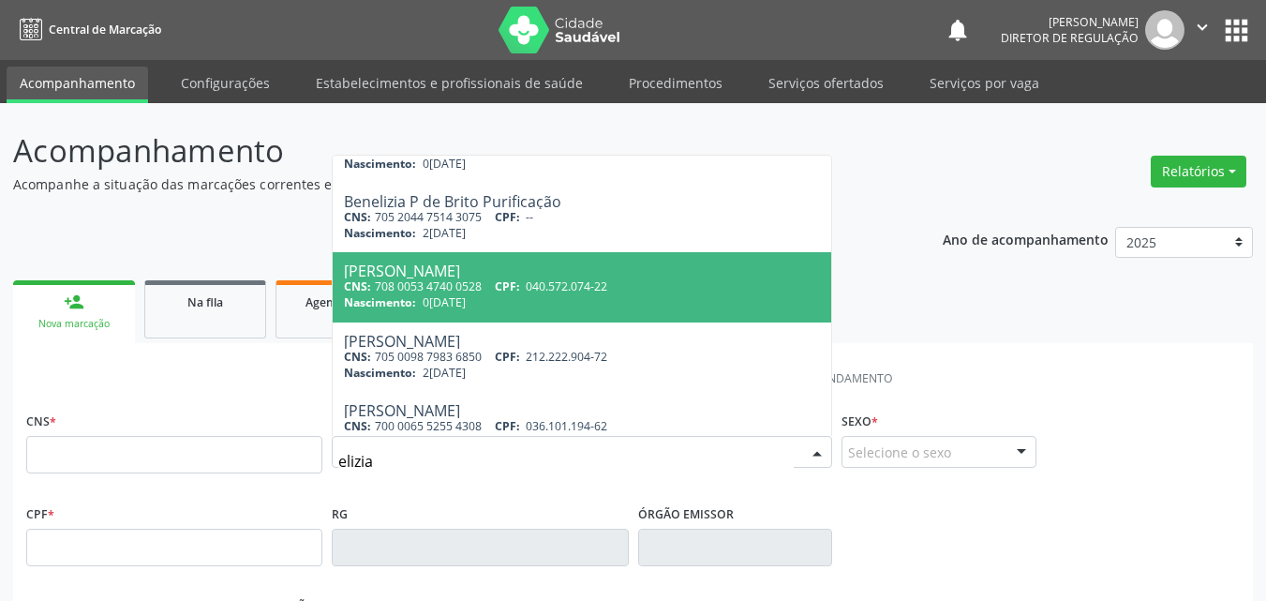
scroll to position [138, 0]
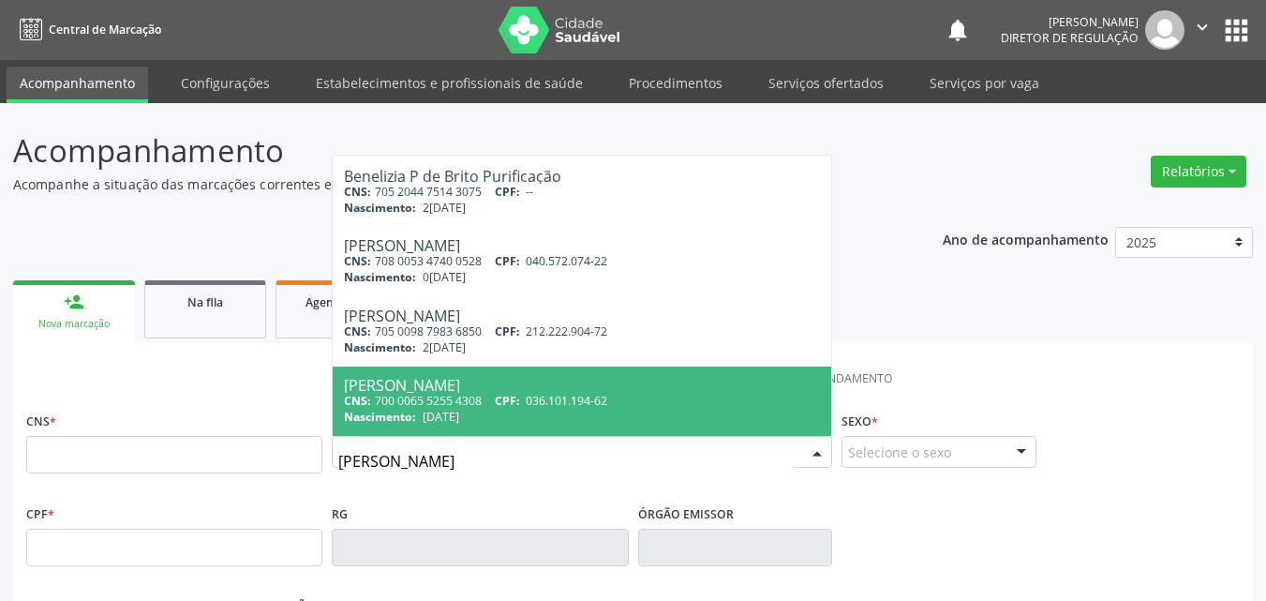
click at [371, 461] on input "[PERSON_NAME]" at bounding box center [565, 460] width 455 height 37
click at [405, 458] on input "[PERSON_NAME]" at bounding box center [565, 460] width 455 height 37
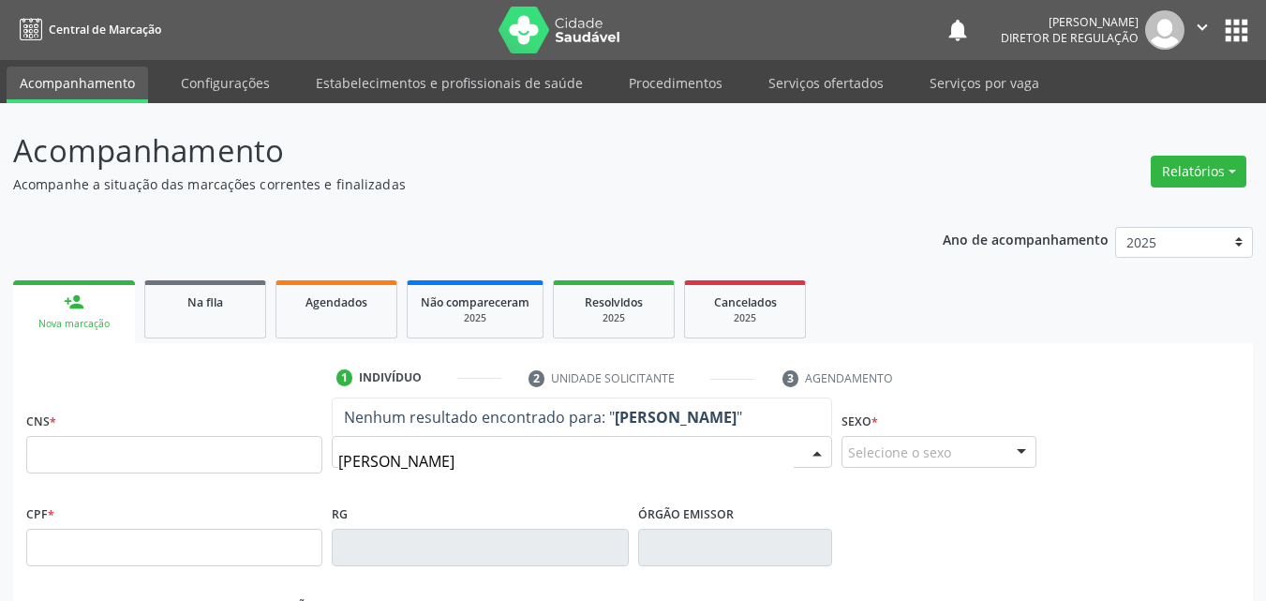
click at [365, 462] on input "[PERSON_NAME]" at bounding box center [565, 460] width 455 height 37
type input "[PERSON_NAME]"
click at [413, 463] on input "[PERSON_NAME]" at bounding box center [565, 460] width 455 height 37
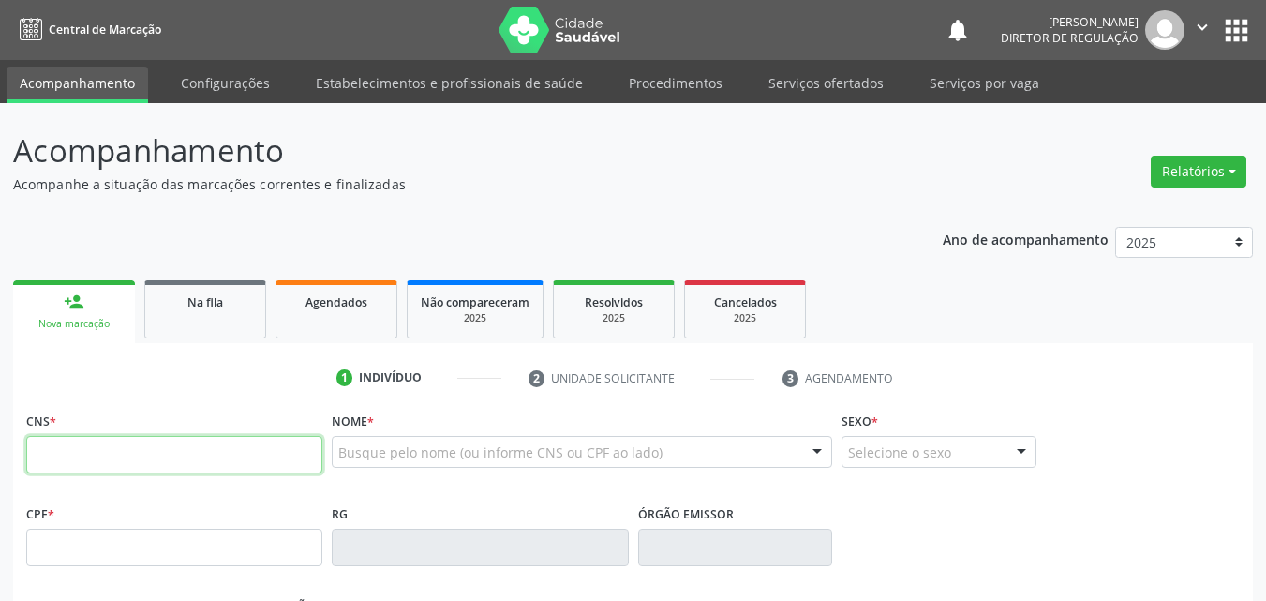
drag, startPoint x: 238, startPoint y: 443, endPoint x: 243, endPoint y: 435, distance: 9.6
click at [243, 436] on input "text" at bounding box center [174, 454] width 296 height 37
type input "702 9065 4117 9576"
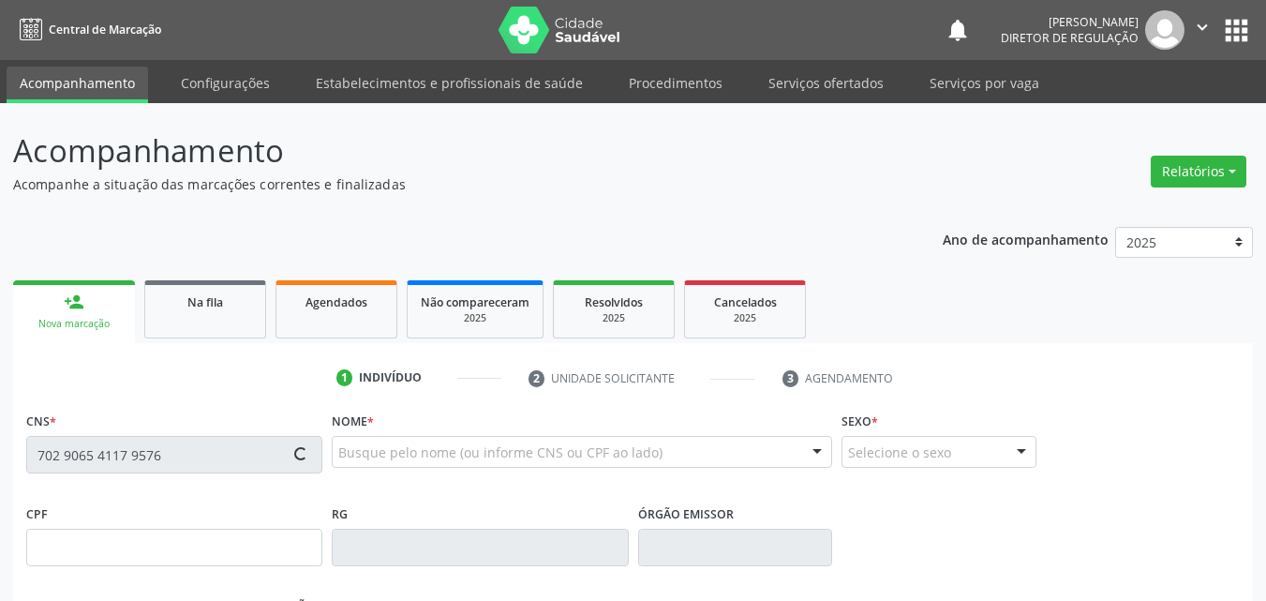
type input "386.536.214-15"
type input "0[DATE]"
type input "Ananilia [PERSON_NAME]"
type input "[PHONE_NUMBER]"
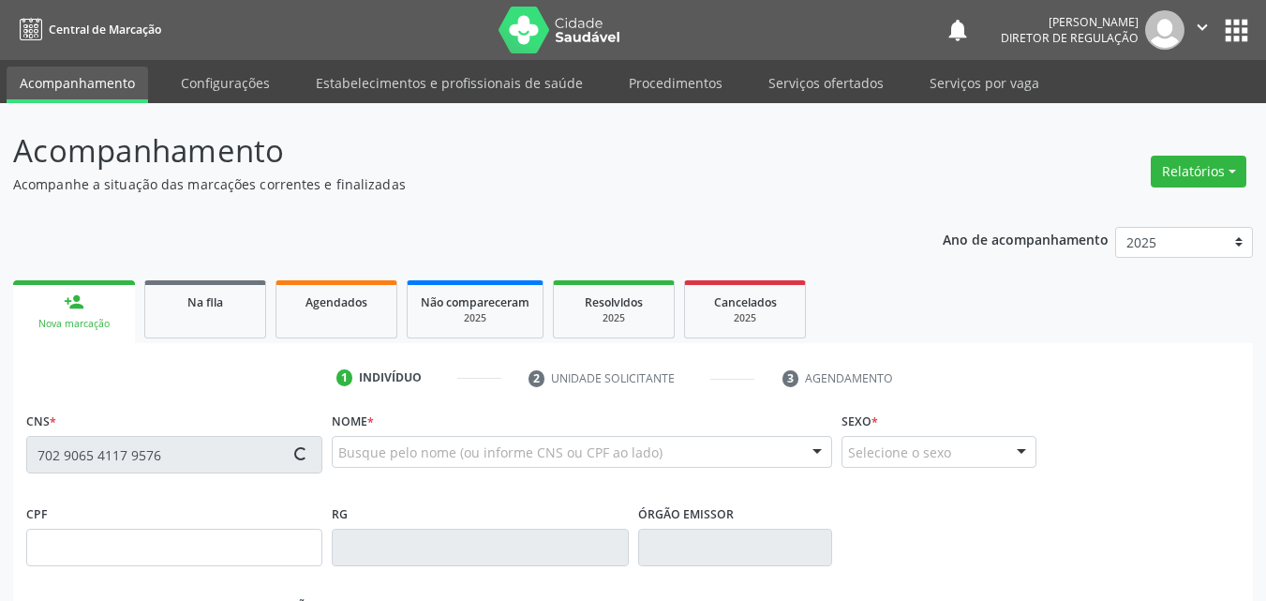
type input "125.349.604-82"
type input "S/N"
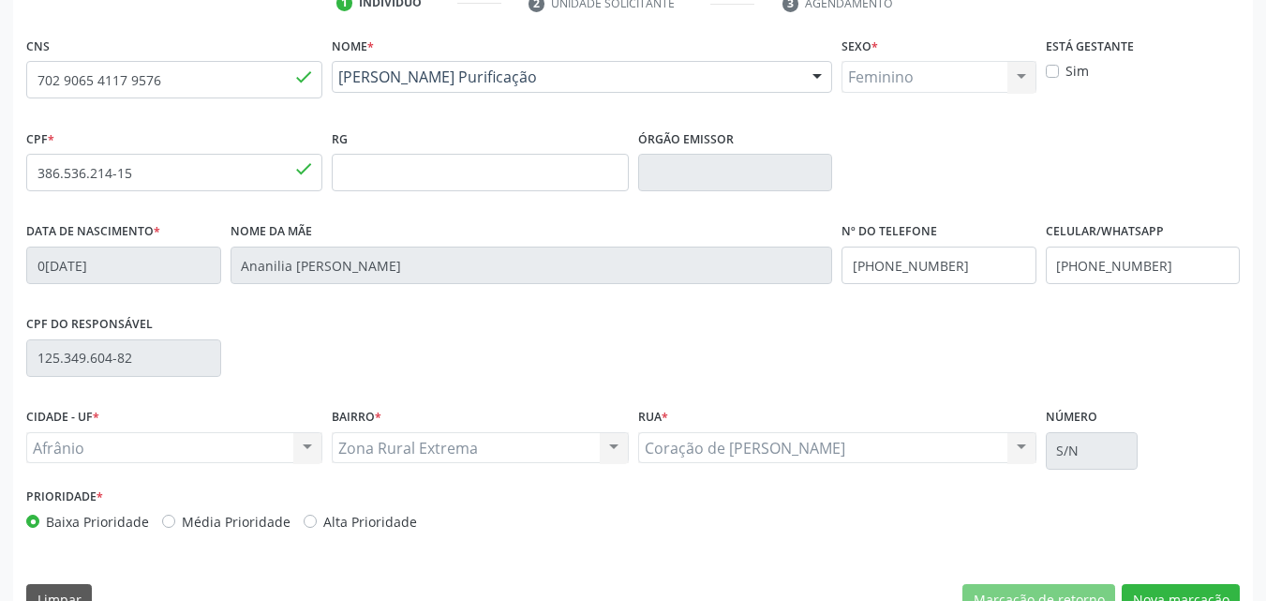
scroll to position [415, 0]
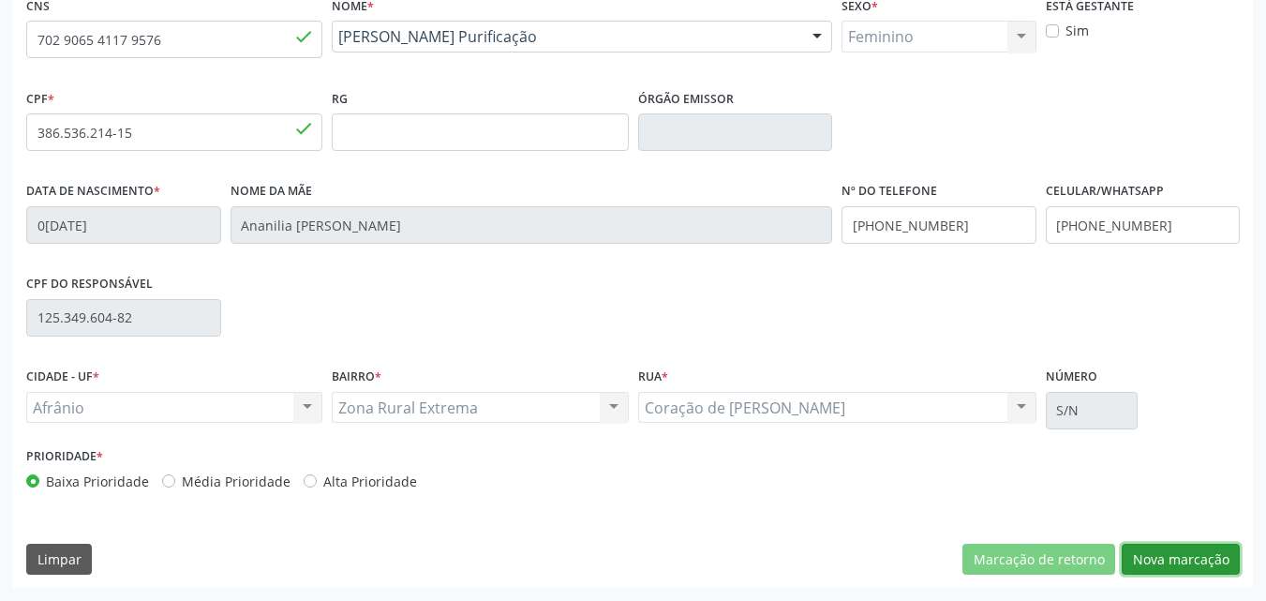
click at [1196, 554] on button "Nova marcação" at bounding box center [1181, 559] width 118 height 32
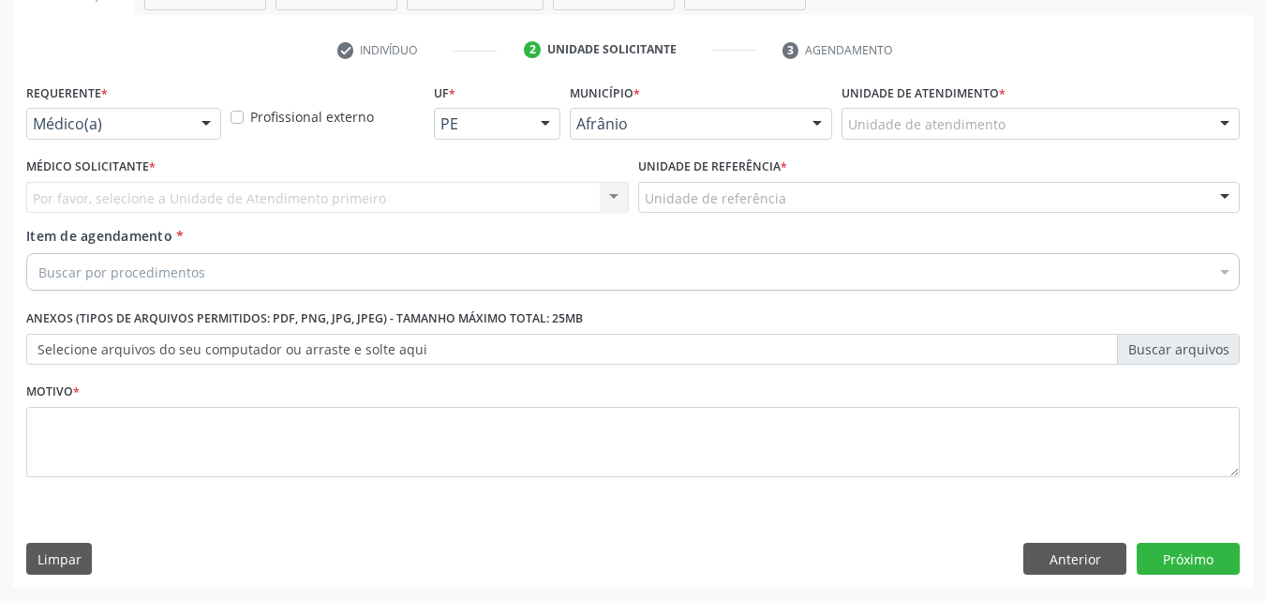
scroll to position [328, 0]
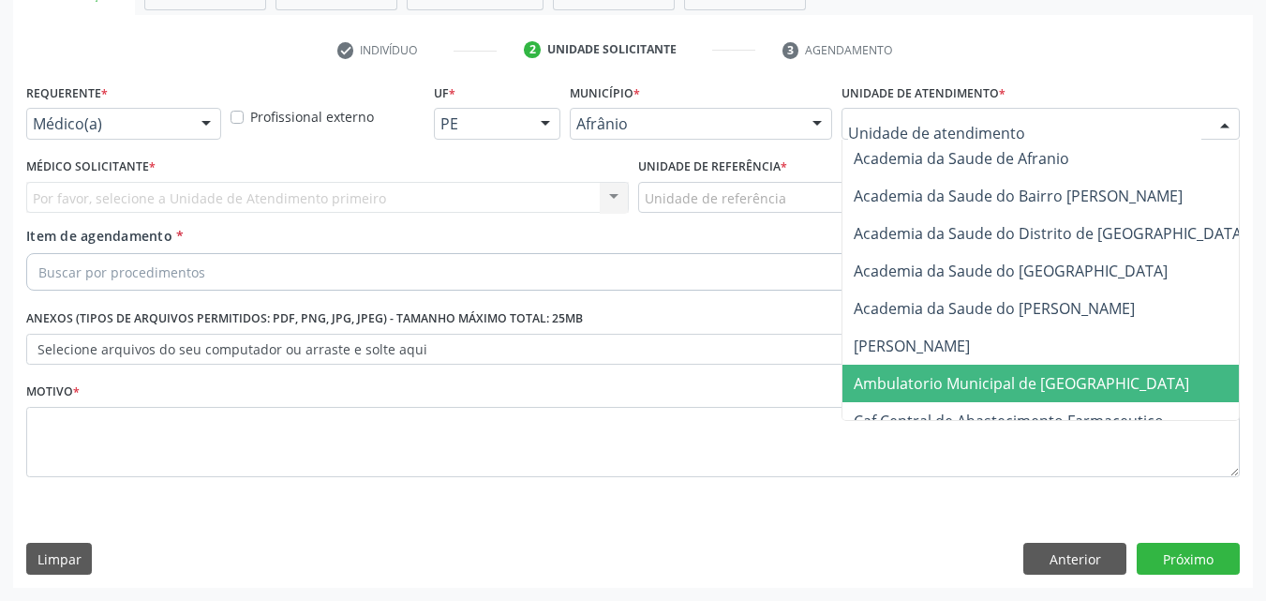
click at [967, 382] on span "Ambulatorio Municipal de [GEOGRAPHIC_DATA]" at bounding box center [1021, 383] width 335 height 21
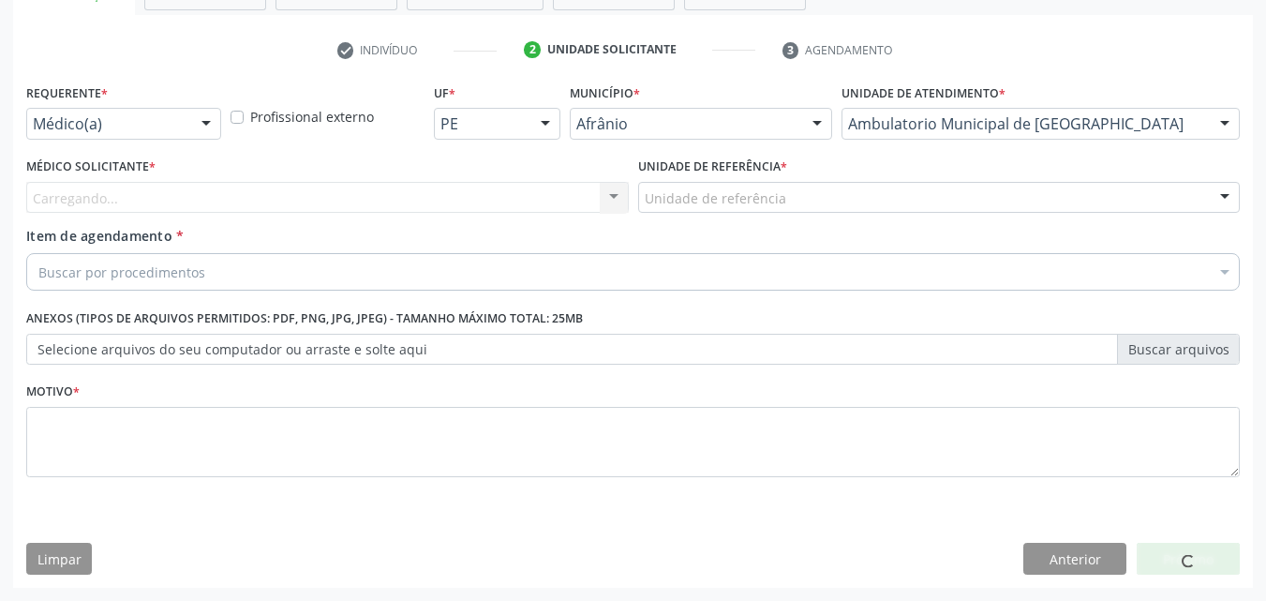
click at [782, 197] on div "Unidade de referência" at bounding box center [939, 198] width 603 height 32
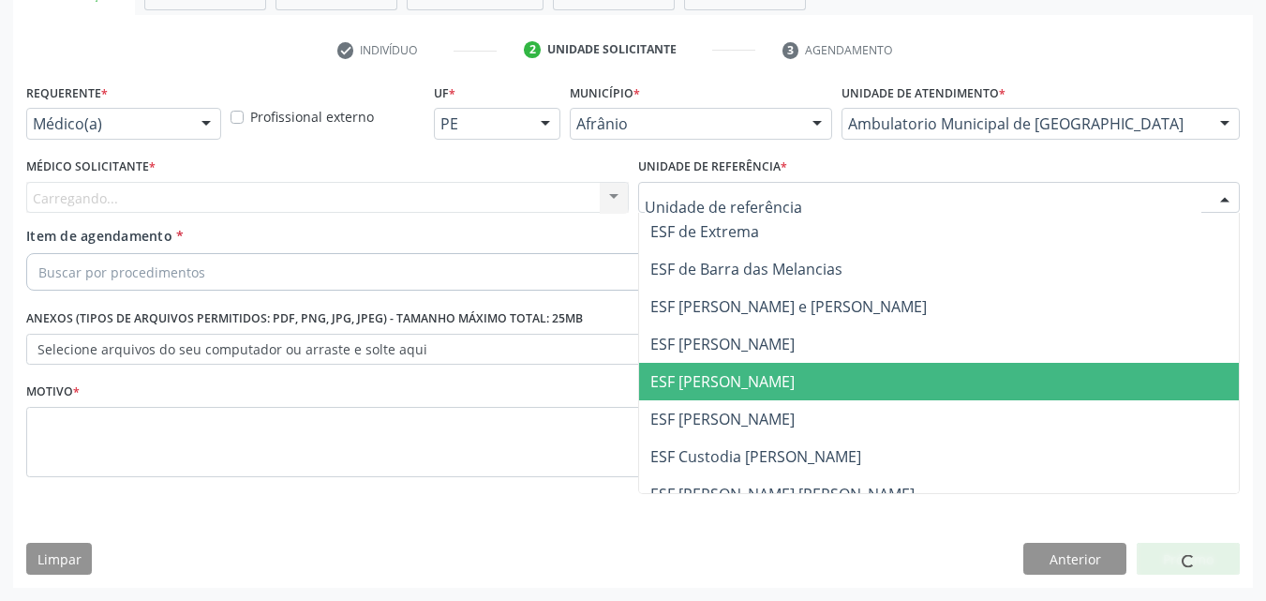
click at [710, 382] on span "ESF [PERSON_NAME]" at bounding box center [722, 381] width 144 height 21
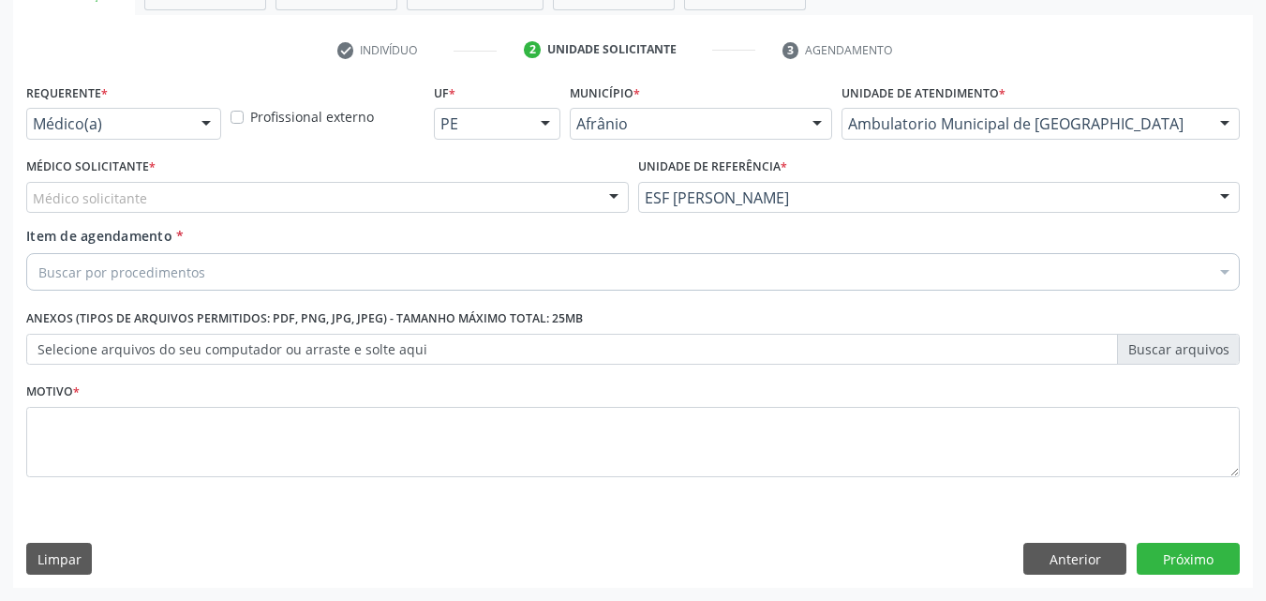
click at [213, 196] on div "Médico solicitante" at bounding box center [327, 198] width 603 height 32
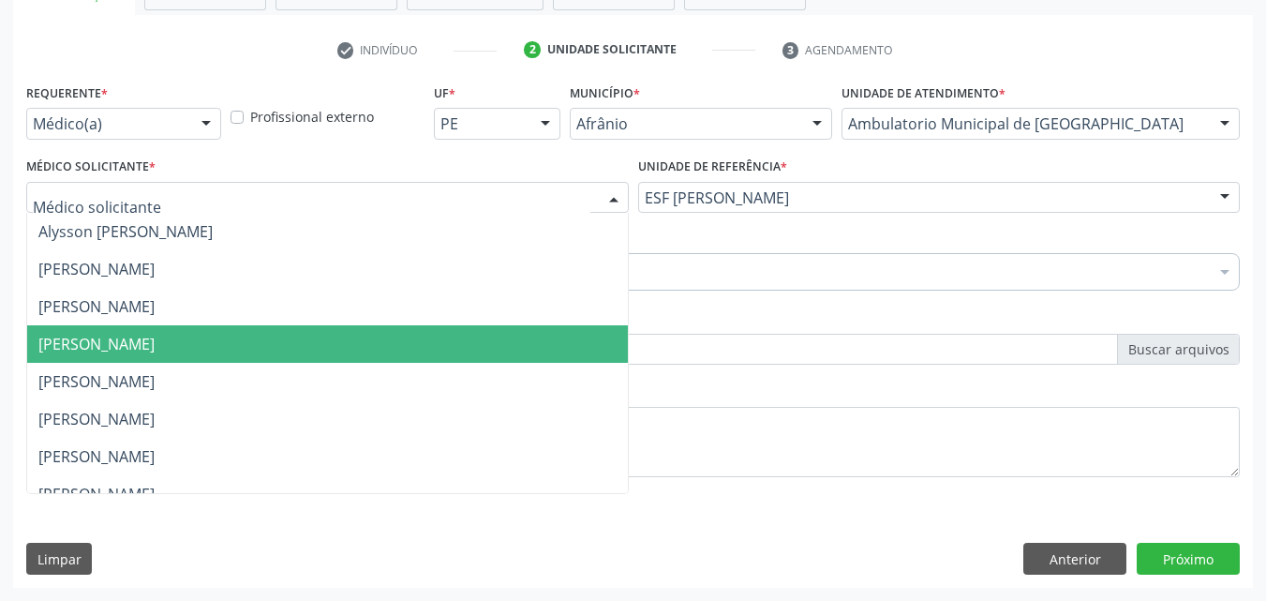
click at [155, 347] on span "[PERSON_NAME]" at bounding box center [96, 344] width 116 height 21
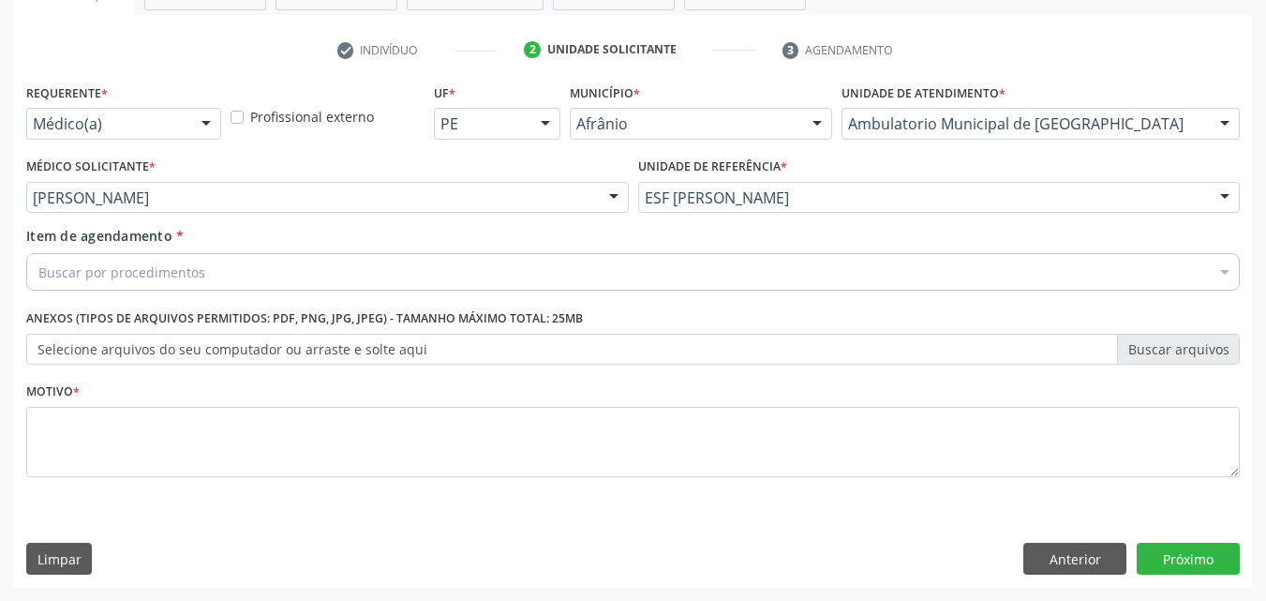
click at [230, 270] on div "Buscar por procedimentos" at bounding box center [632, 271] width 1213 height 37
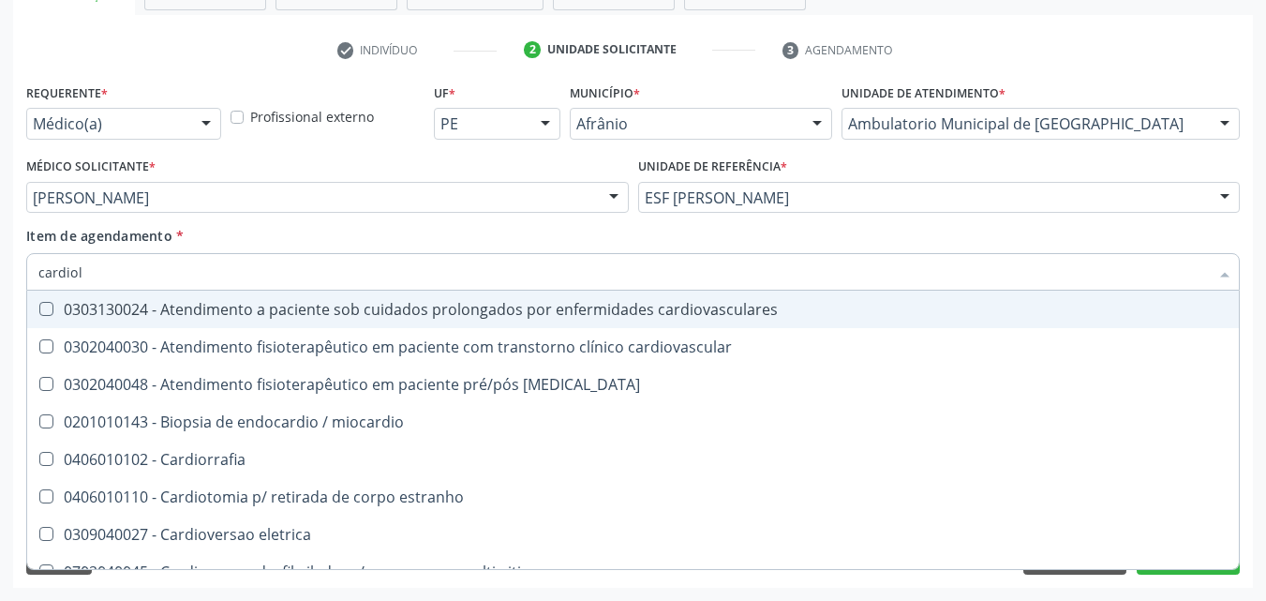
type input "cardiolo"
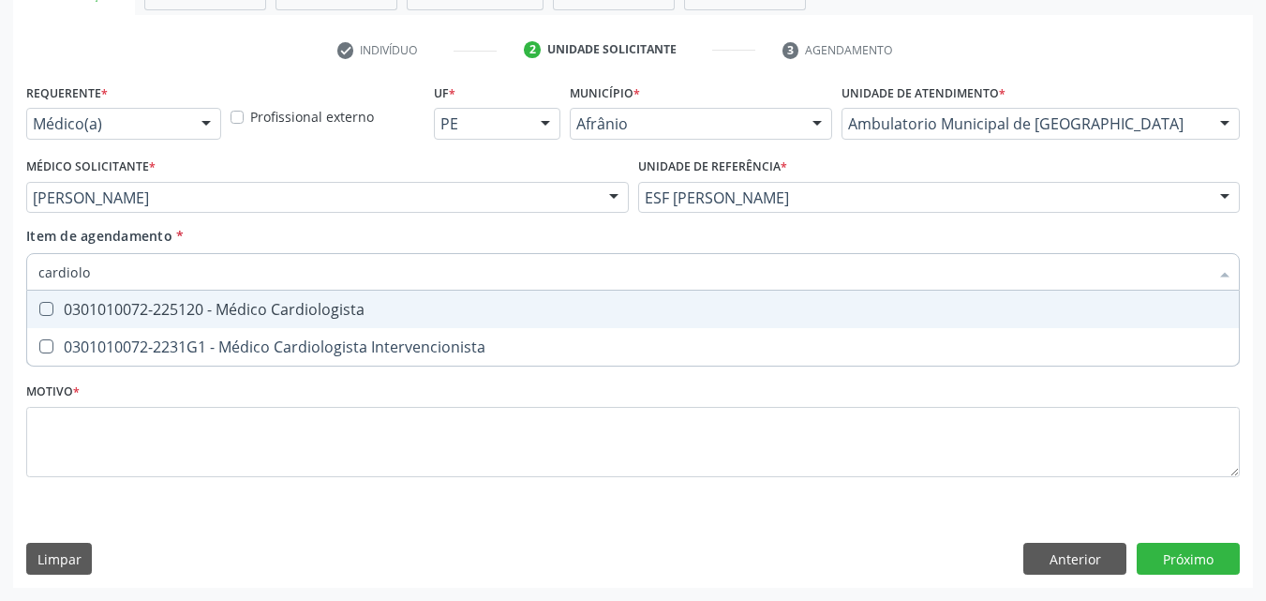
click at [257, 315] on div "0301010072-225120 - Médico Cardiologista" at bounding box center [632, 309] width 1189 height 15
checkbox Cardiologista "true"
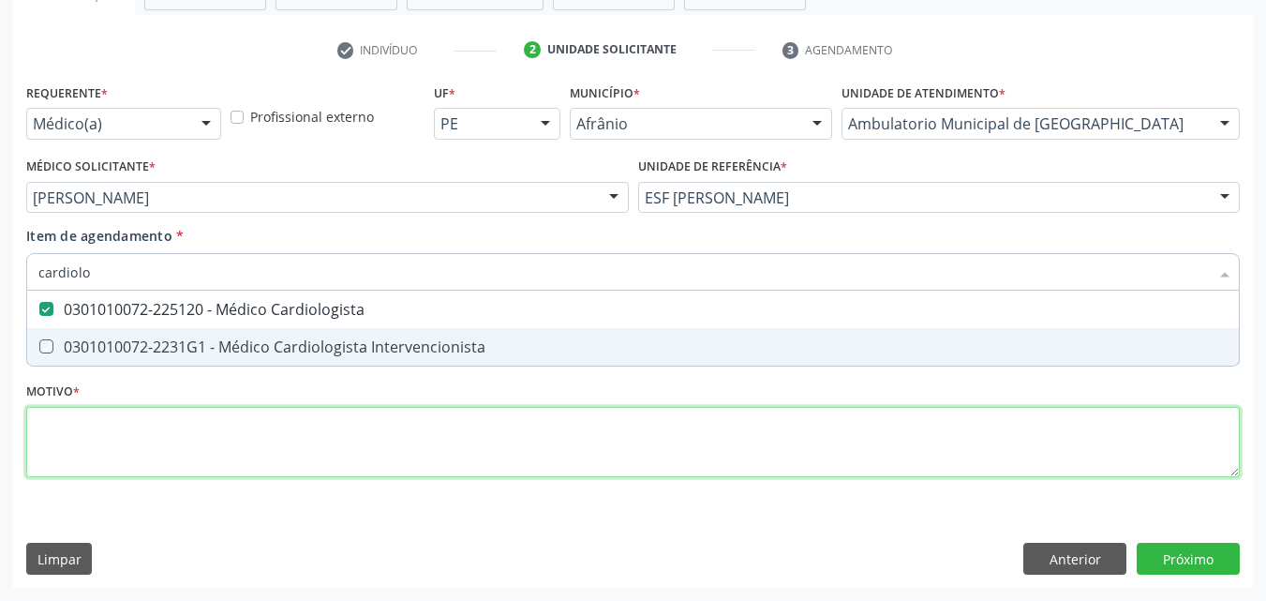
click at [234, 439] on div "Requerente * Médico(a) Médico(a) Enfermeiro(a) Paciente Nenhum resultado encont…" at bounding box center [632, 291] width 1213 height 424
checkbox Intervencionista "true"
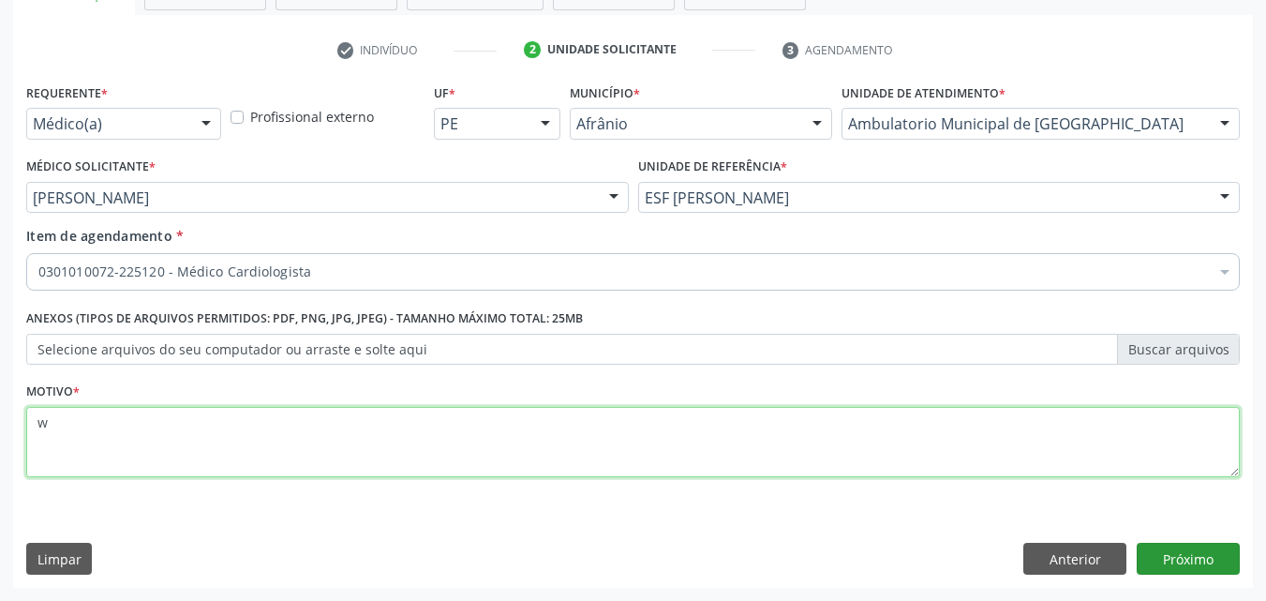
type textarea "w"
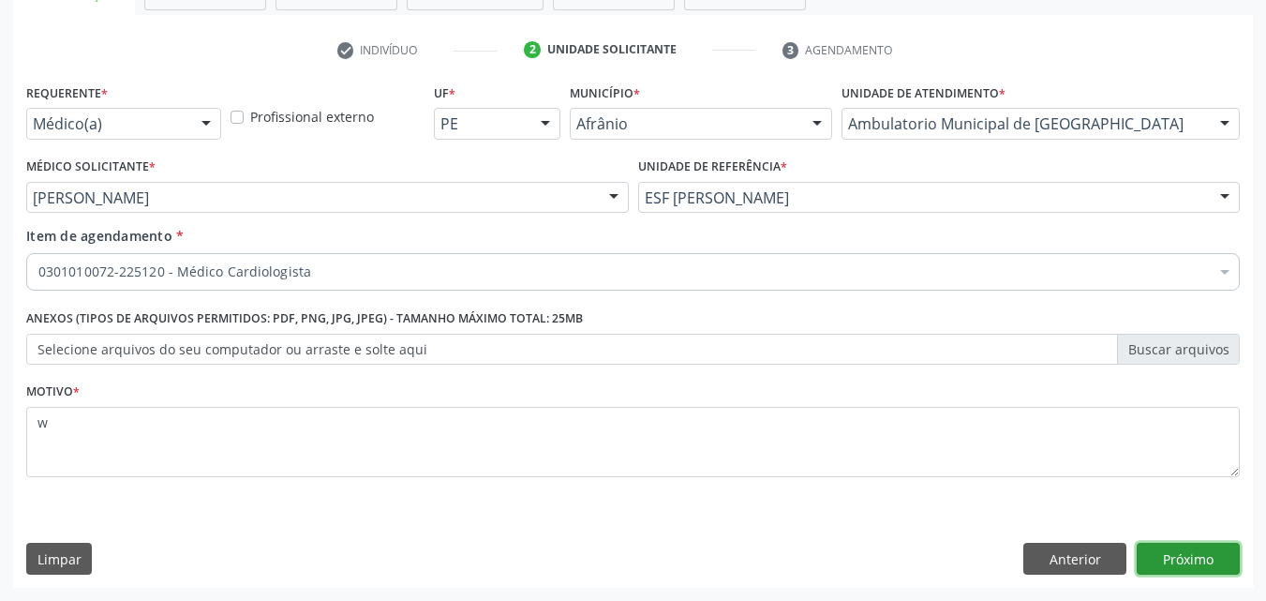
click at [1186, 562] on button "Próximo" at bounding box center [1188, 559] width 103 height 32
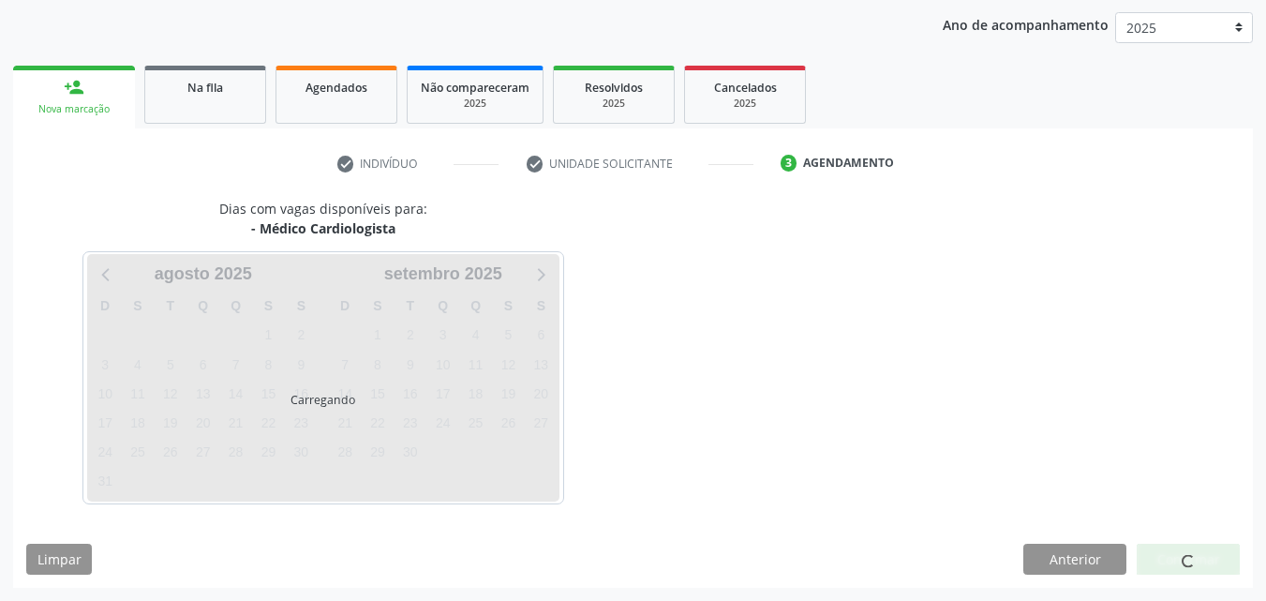
scroll to position [215, 0]
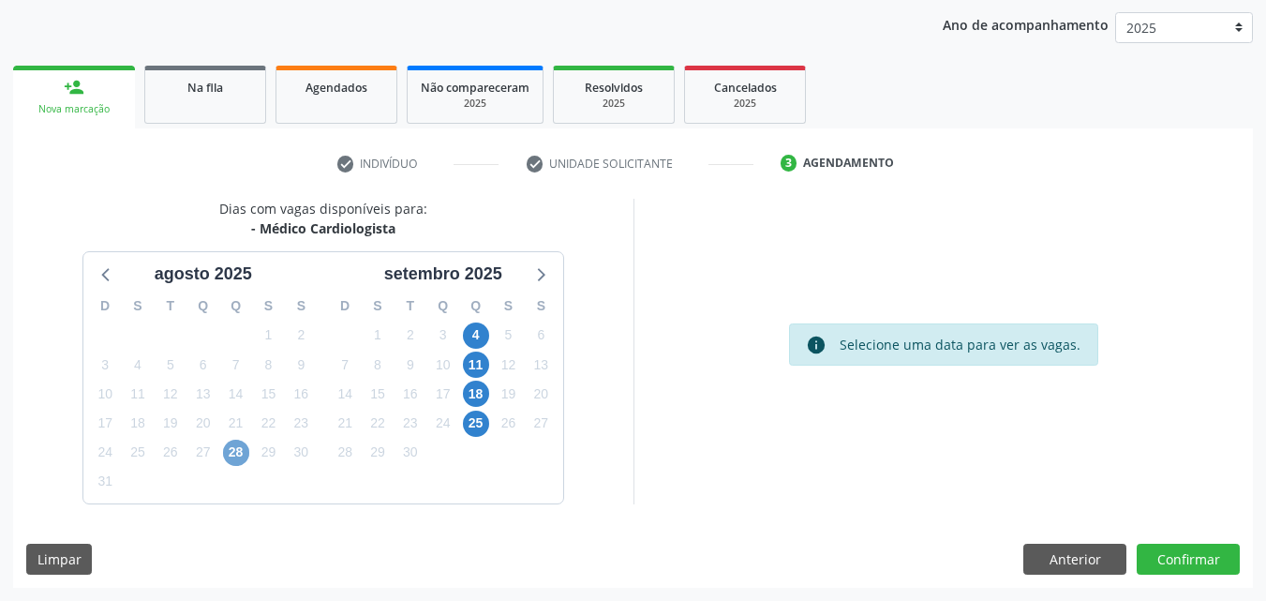
click at [231, 453] on span "28" at bounding box center [236, 452] width 26 height 26
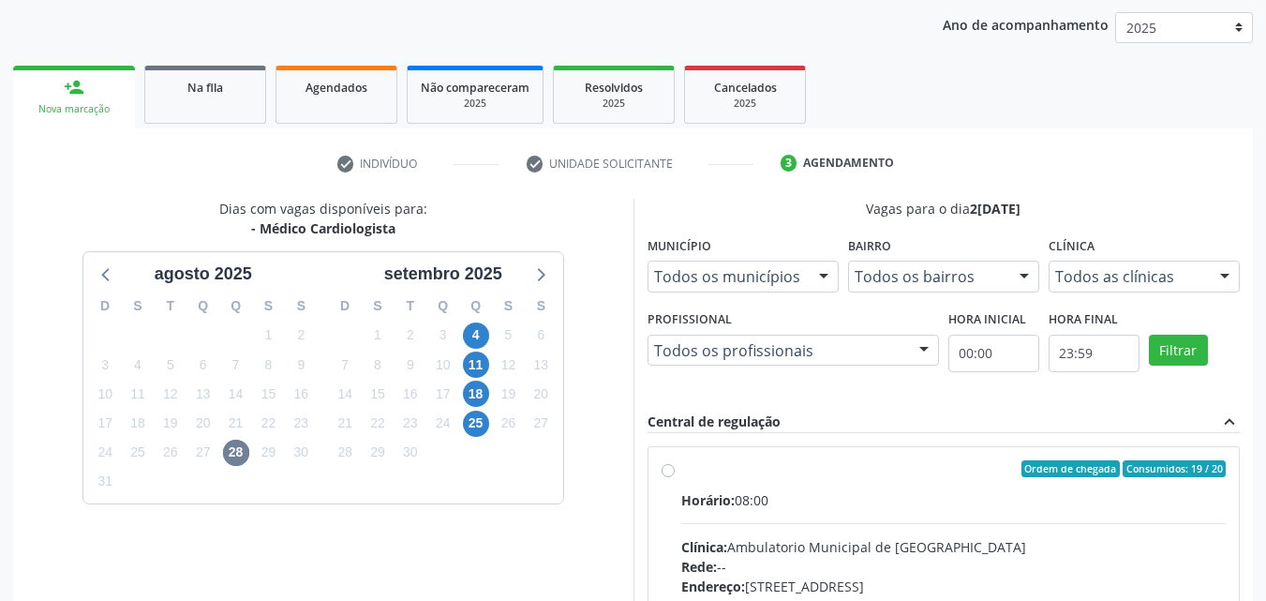
click at [750, 474] on div "Ordem de chegada Consumidos: 19 / 20" at bounding box center [953, 468] width 545 height 17
click at [675, 474] on input "Ordem de chegada Consumidos: 19 / 20 Horário: 08:00 Clínica: Ambulatorio Munici…" at bounding box center [668, 468] width 13 height 17
radio input "true"
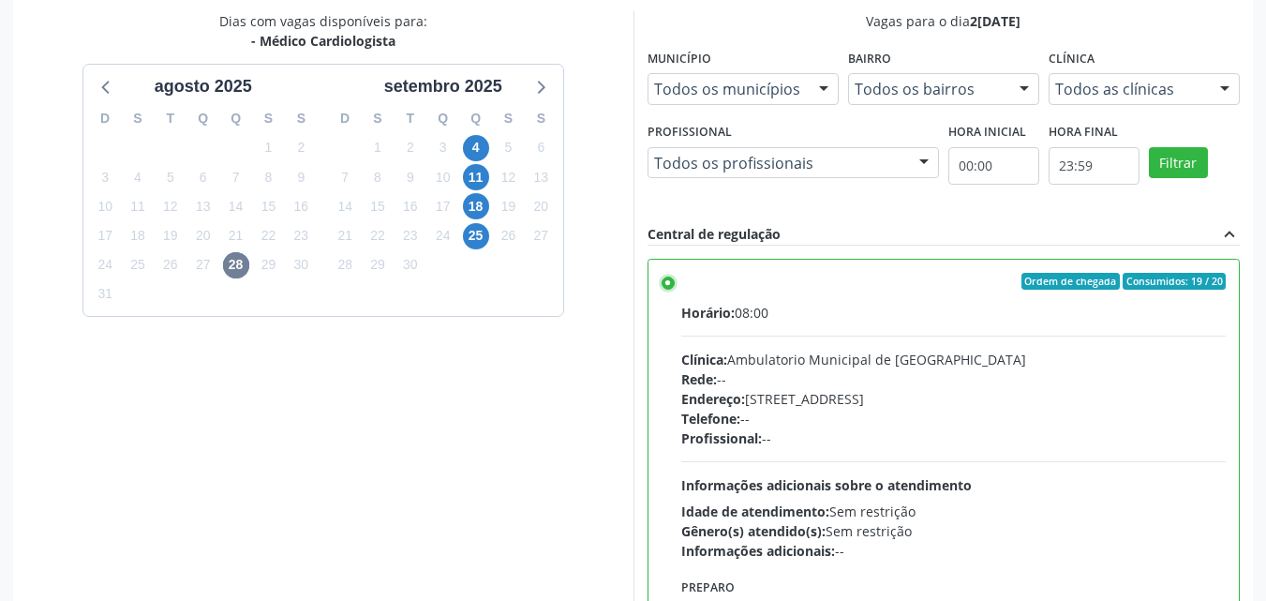
scroll to position [519, 0]
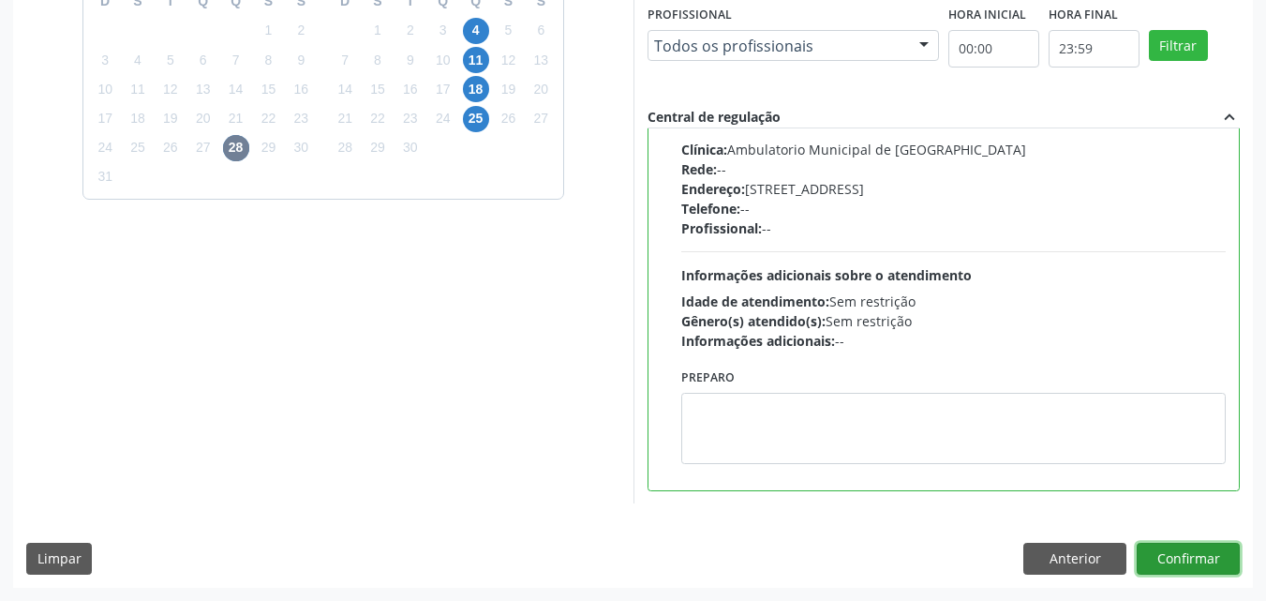
click at [1175, 560] on button "Confirmar" at bounding box center [1188, 559] width 103 height 32
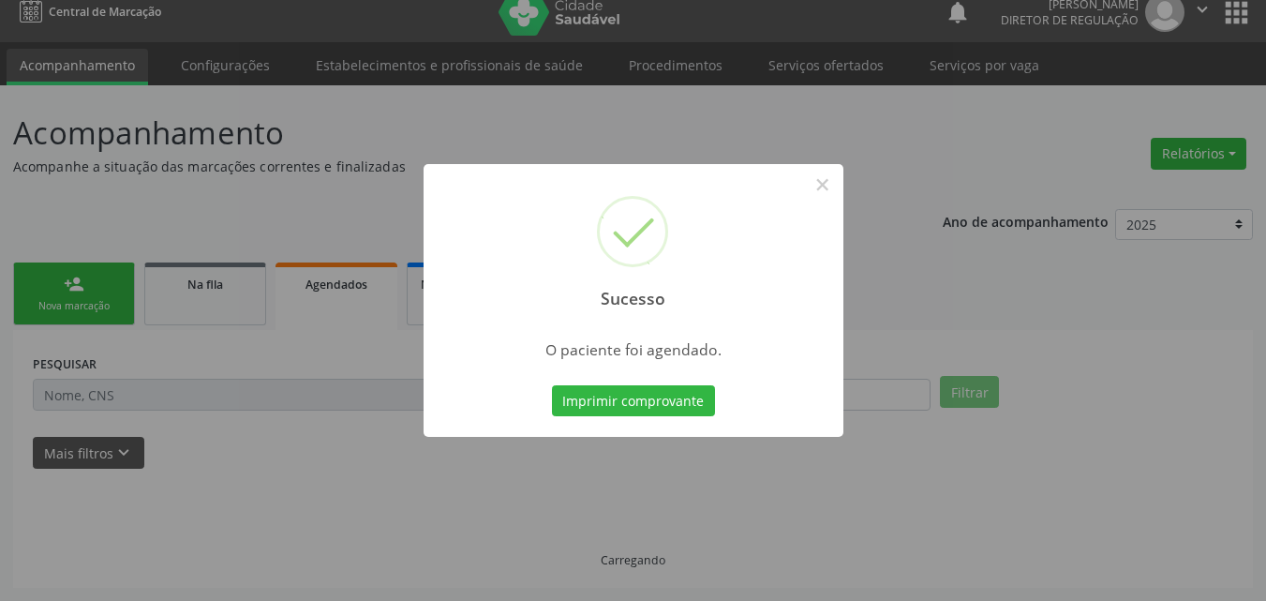
scroll to position [18, 0]
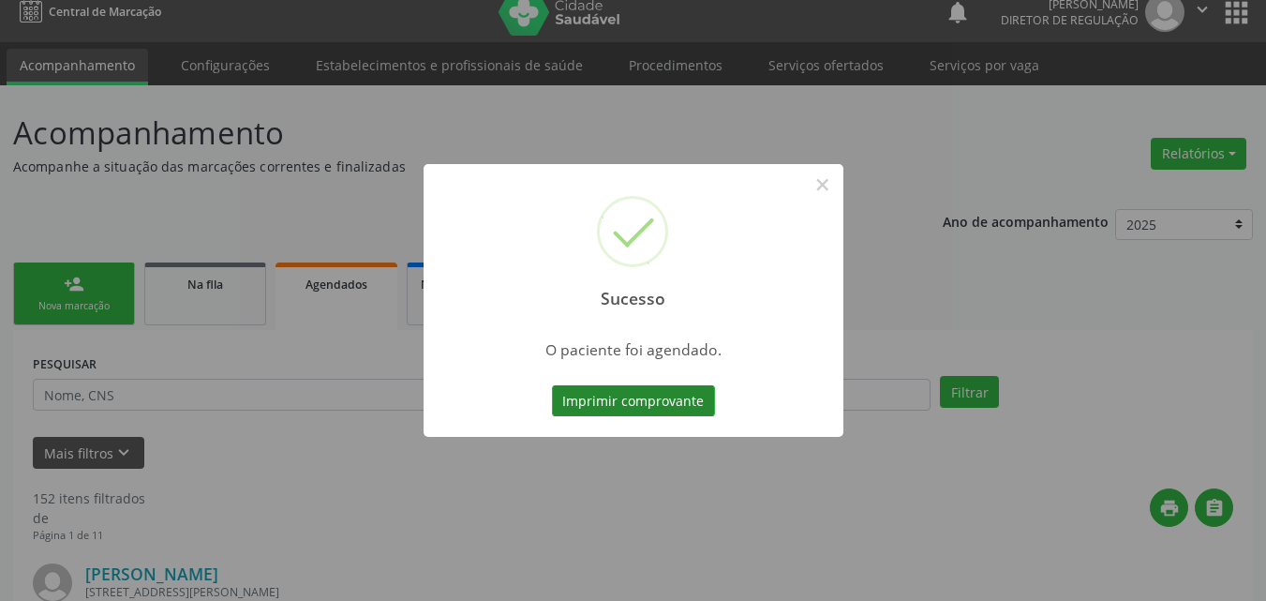
click at [692, 400] on button "Imprimir comprovante" at bounding box center [633, 401] width 163 height 32
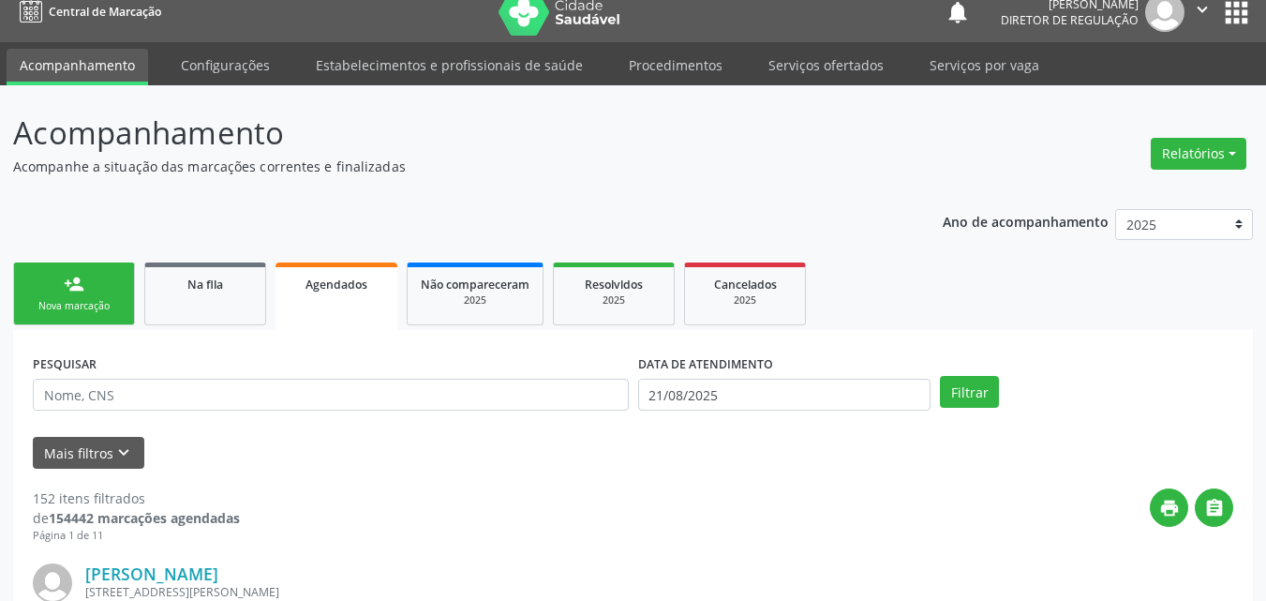
click at [101, 289] on link "person_add Nova marcação" at bounding box center [74, 293] width 122 height 63
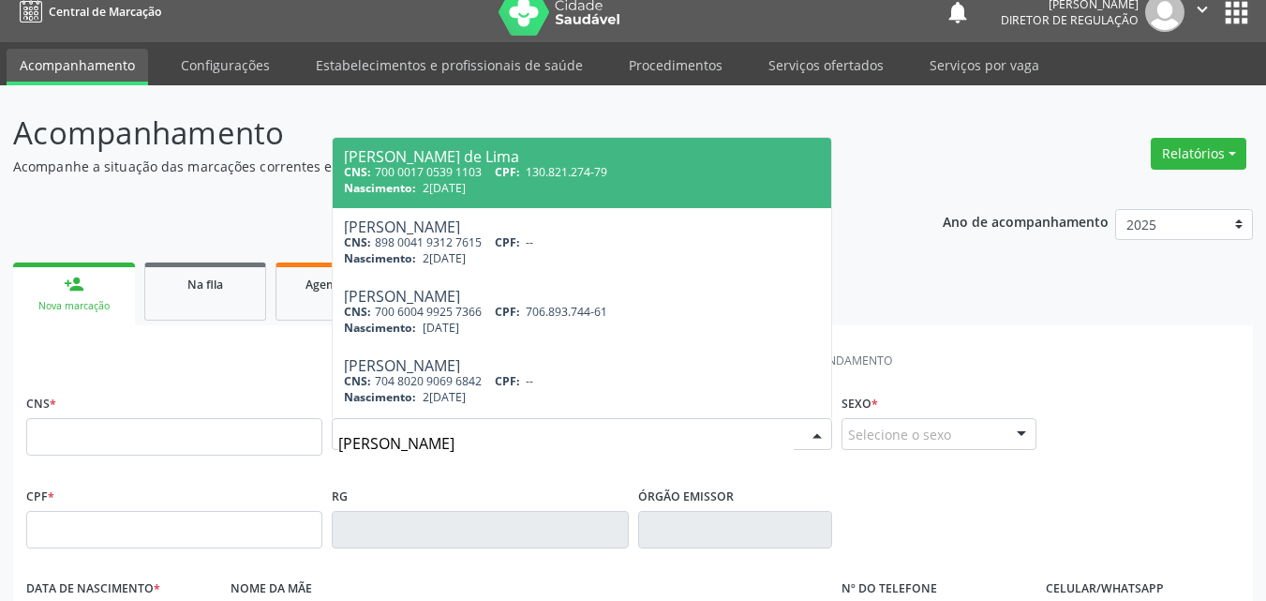
type input "[PERSON_NAME]"
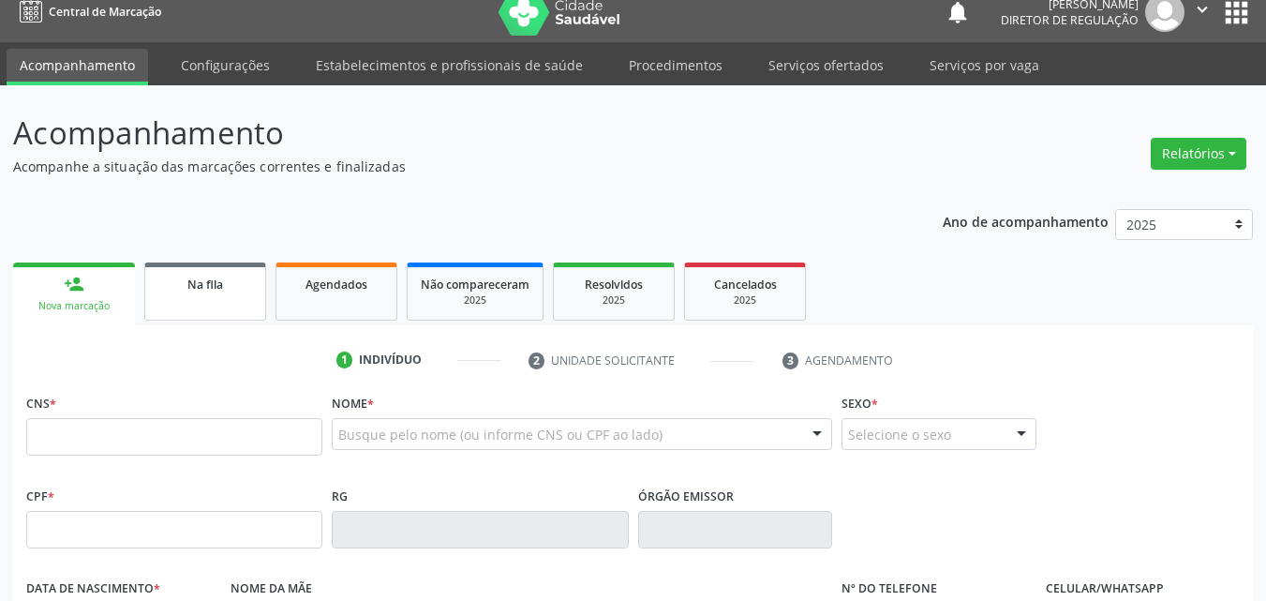
click at [229, 295] on link "Na fila" at bounding box center [205, 291] width 122 height 58
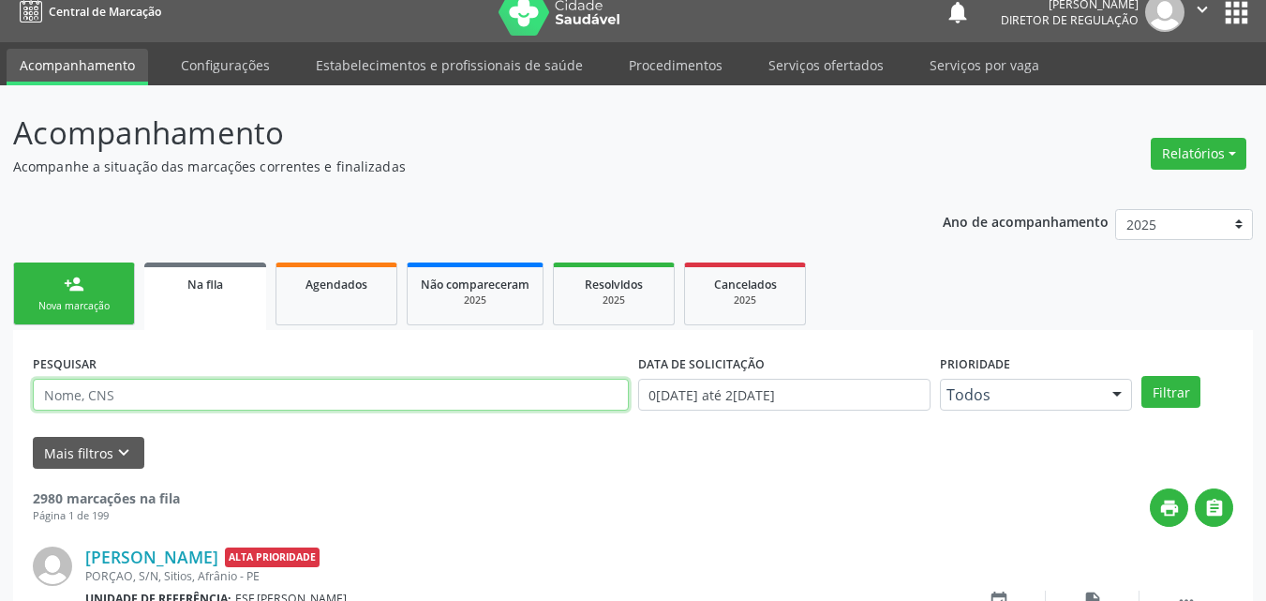
click at [231, 391] on input "text" at bounding box center [331, 395] width 596 height 32
click at [826, 66] on link "Serviços ofertados" at bounding box center [825, 65] width 141 height 33
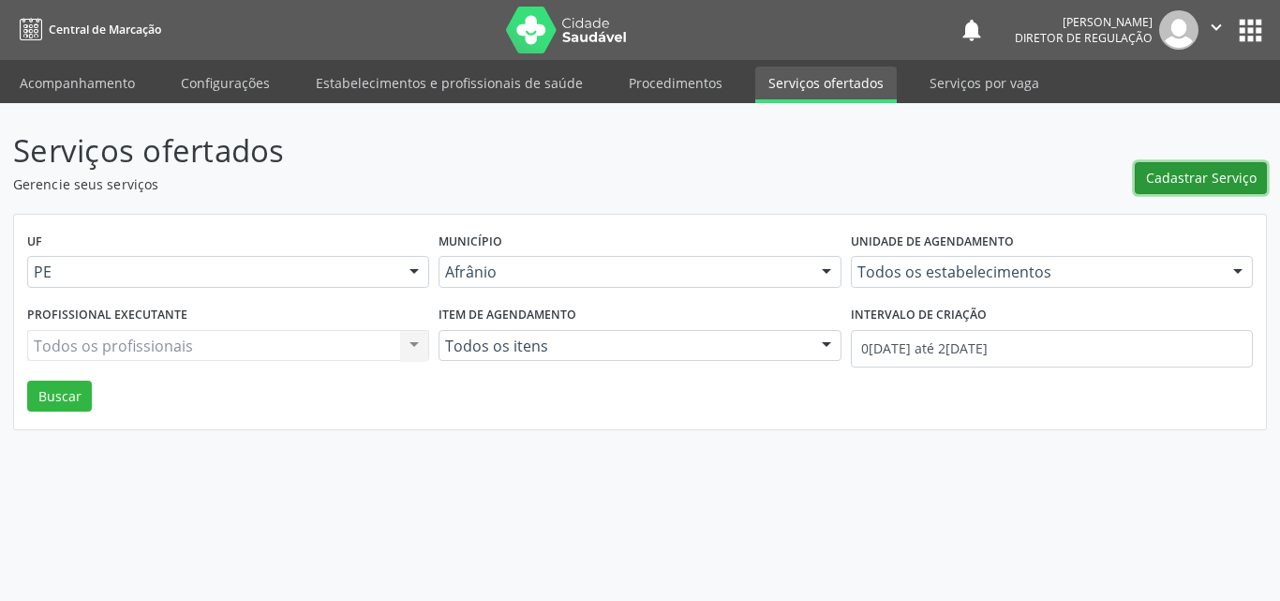
click at [1194, 172] on span "Cadastrar Serviço" at bounding box center [1201, 178] width 111 height 20
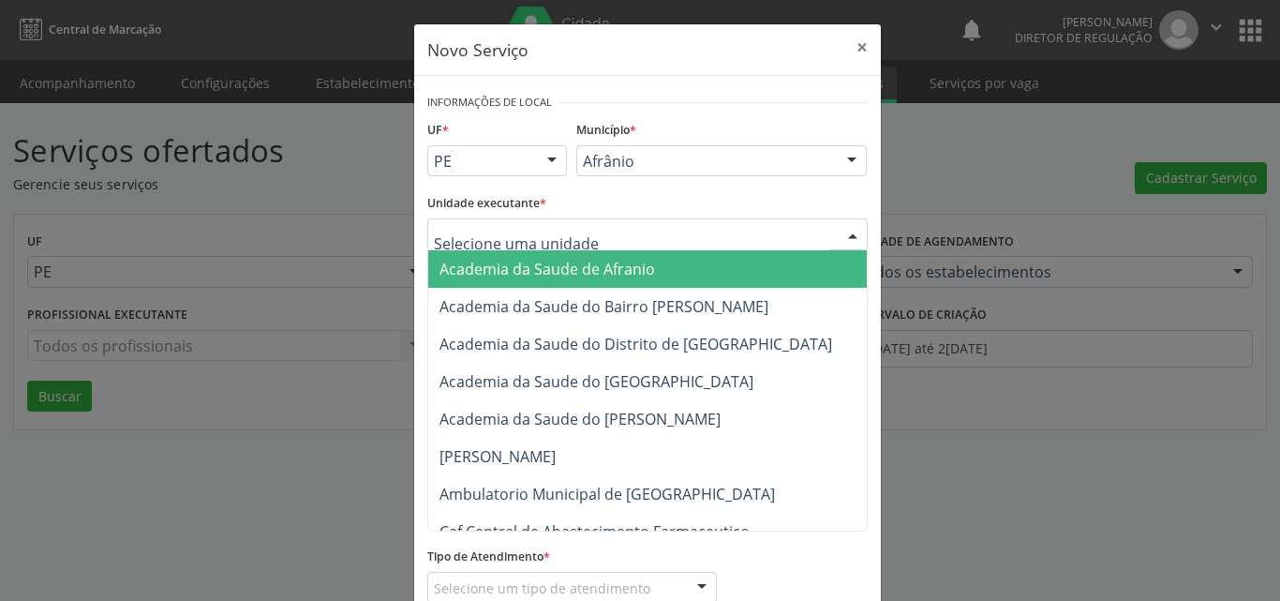
click at [609, 227] on div at bounding box center [647, 234] width 440 height 32
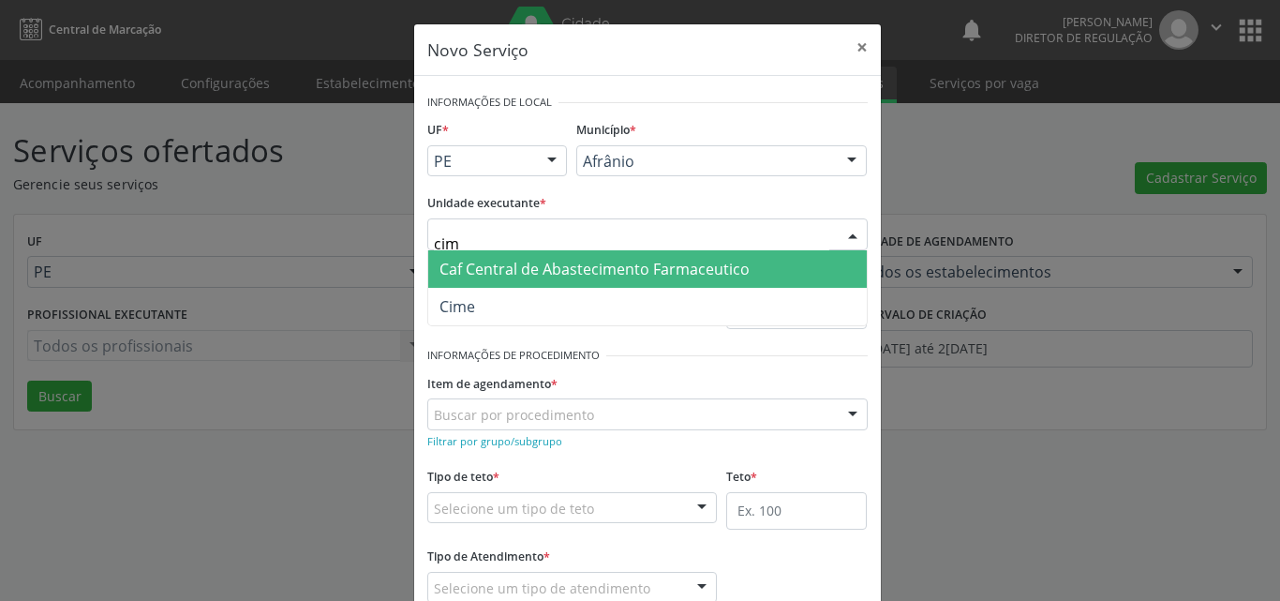
type input "cime"
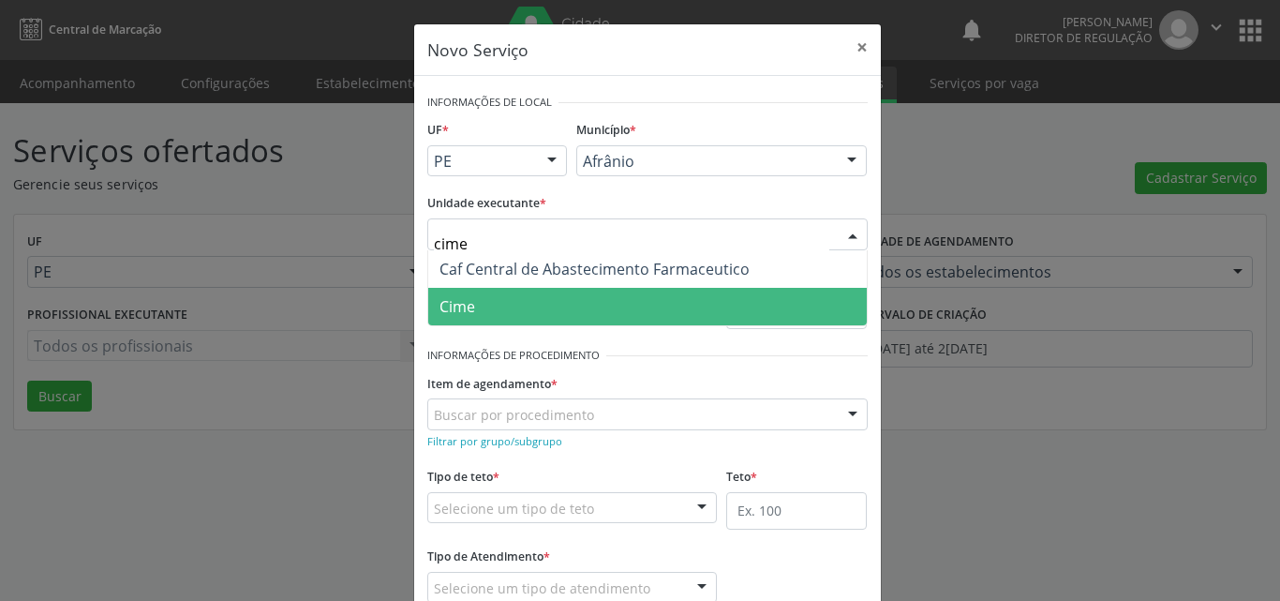
click at [509, 312] on span "Cime" at bounding box center [647, 306] width 439 height 37
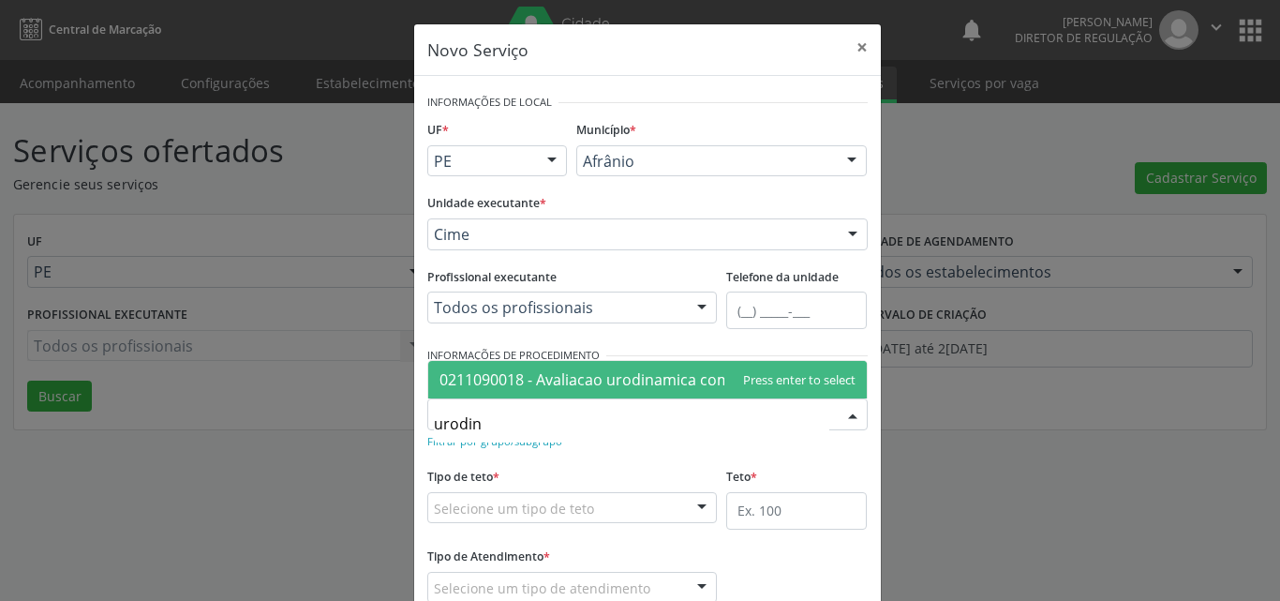
type input "urodina"
click at [561, 376] on span "0211090018 - Avaliacao urodinamica completa" at bounding box center [602, 379] width 327 height 21
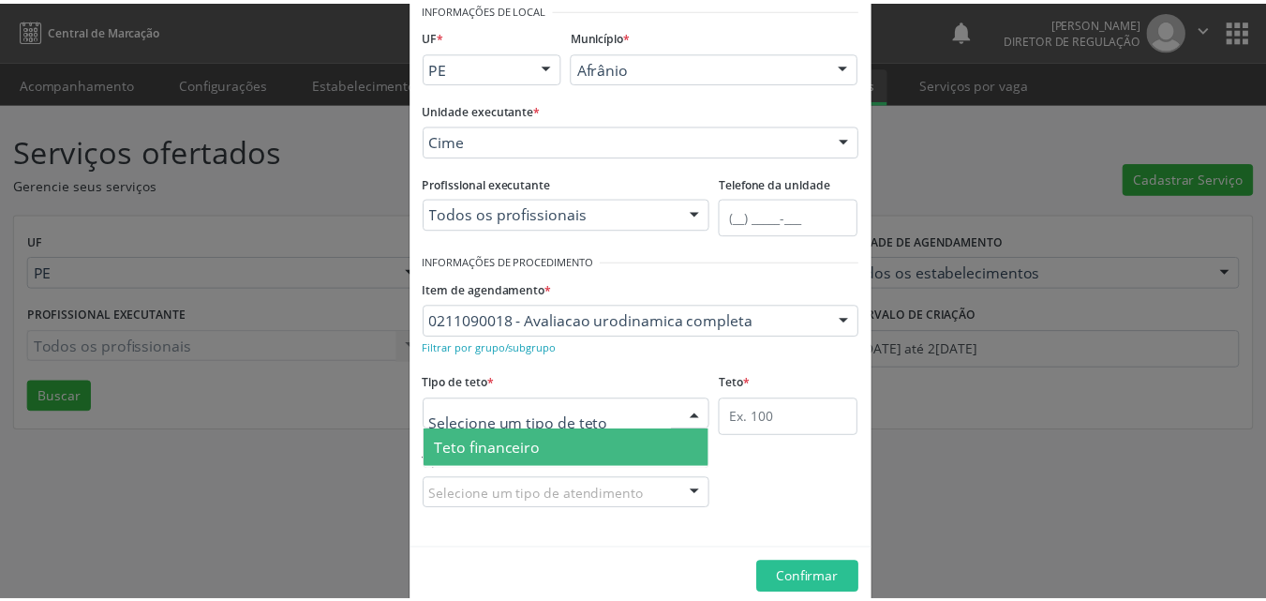
scroll to position [36, 0]
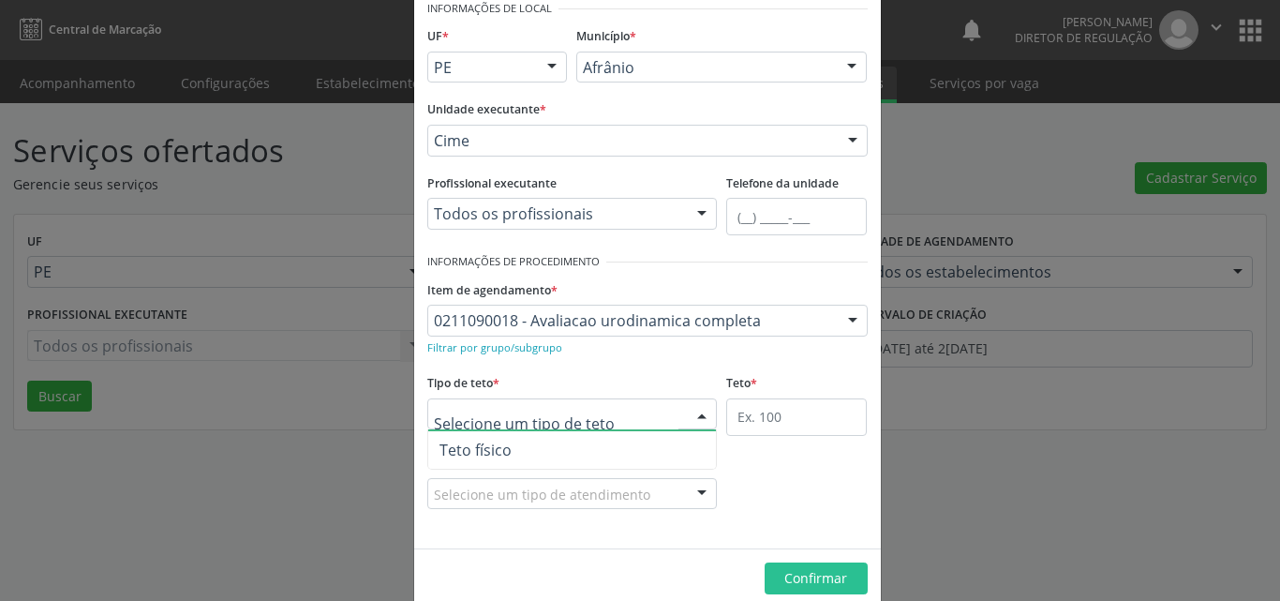
click at [588, 453] on span "Teto físico" at bounding box center [572, 449] width 289 height 37
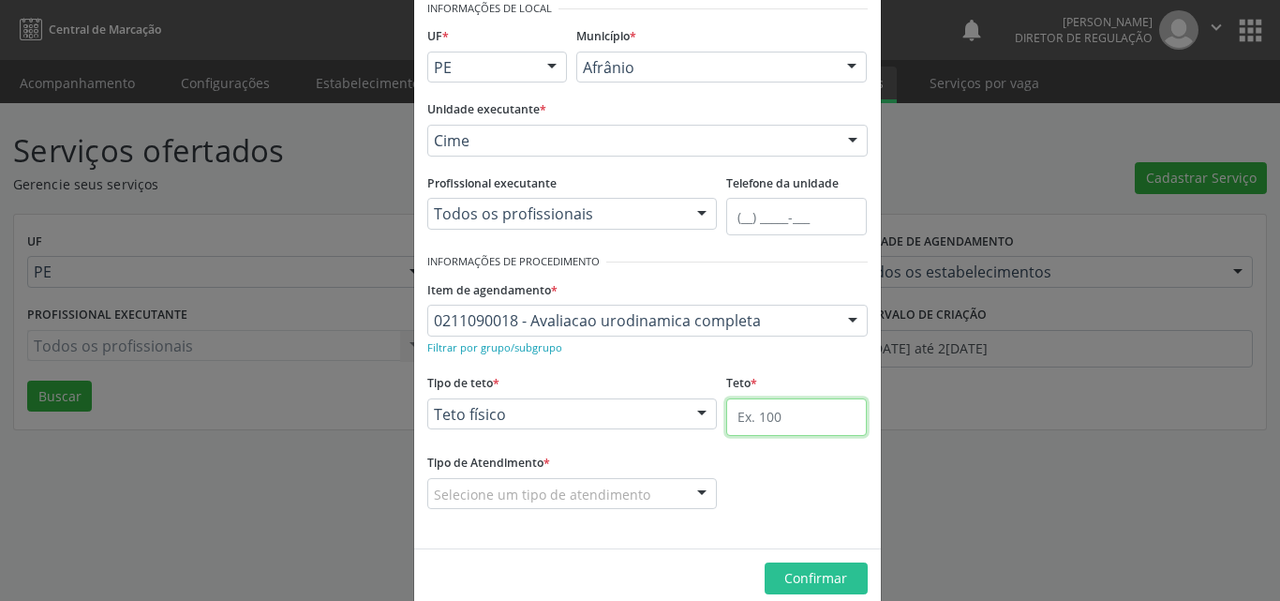
click at [797, 423] on input "text" at bounding box center [796, 416] width 141 height 37
type input "1"
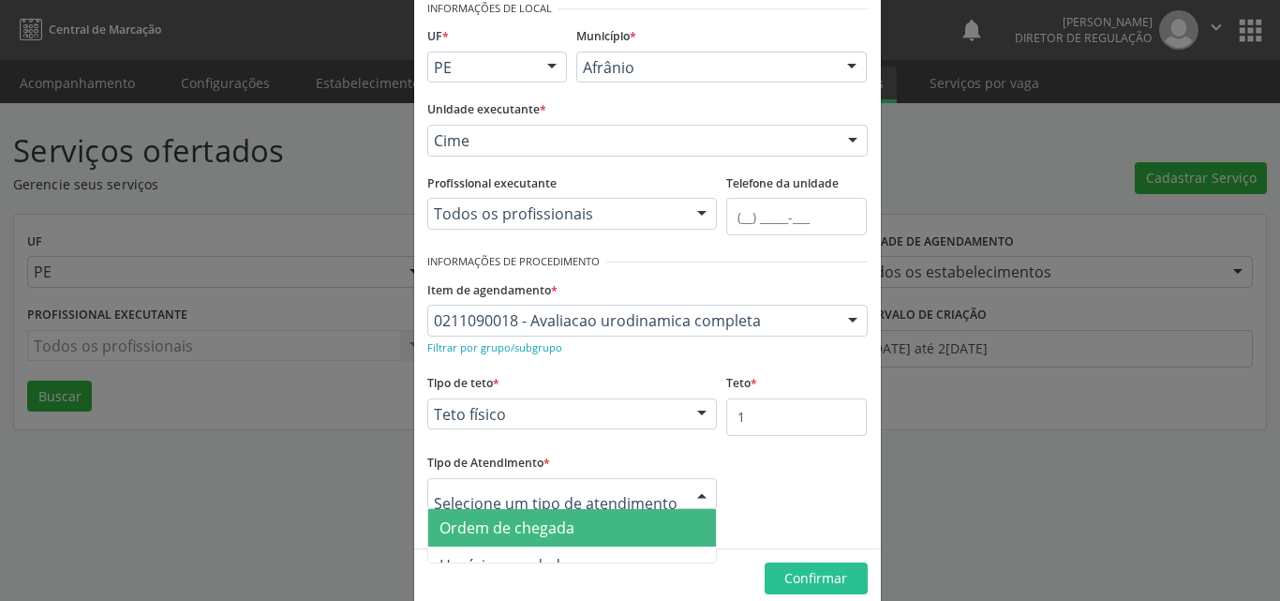
click at [600, 528] on span "Ordem de chegada" at bounding box center [572, 527] width 289 height 37
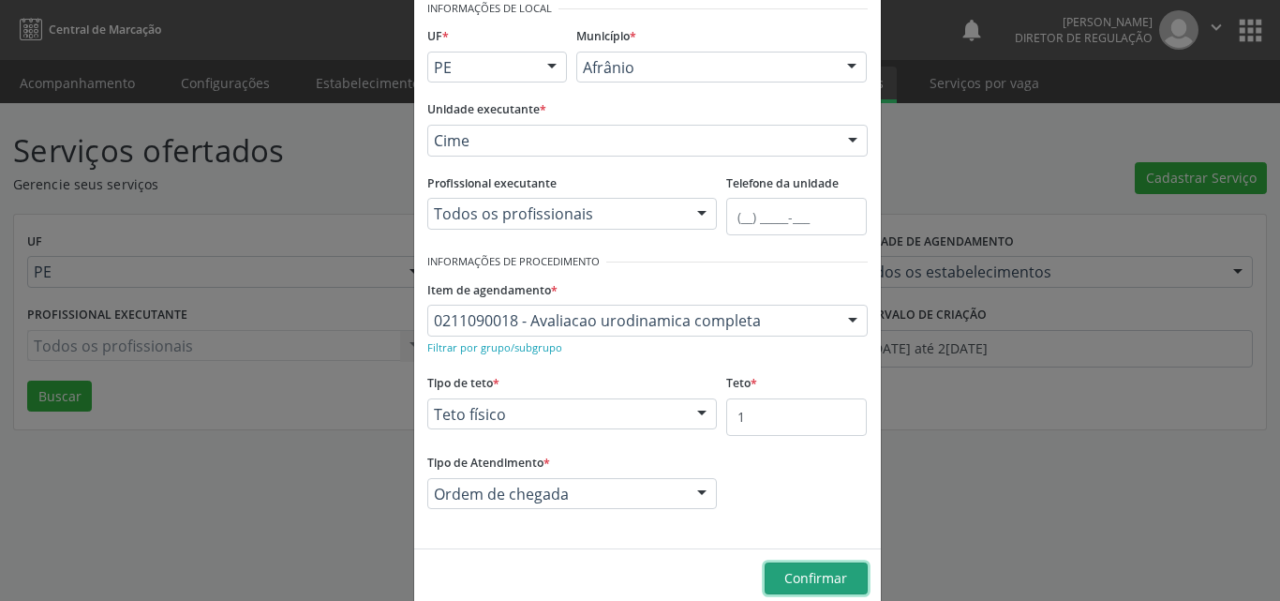
click at [811, 573] on span "Confirmar" at bounding box center [815, 578] width 63 height 18
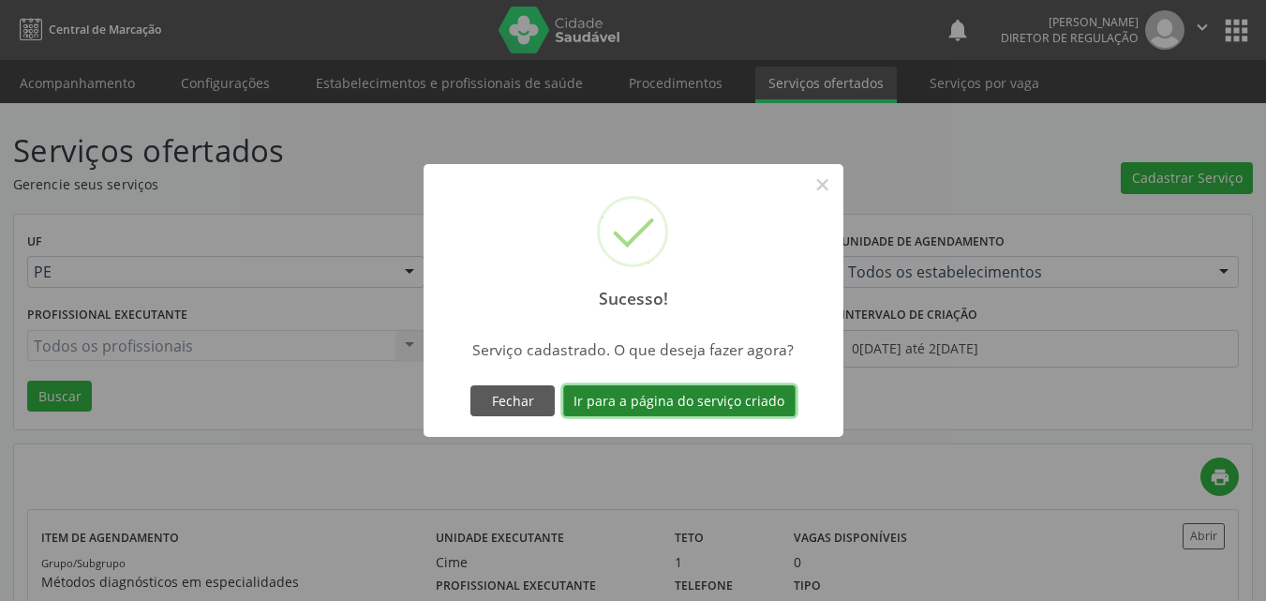
click at [742, 400] on button "Ir para a página do serviço criado" at bounding box center [679, 401] width 232 height 32
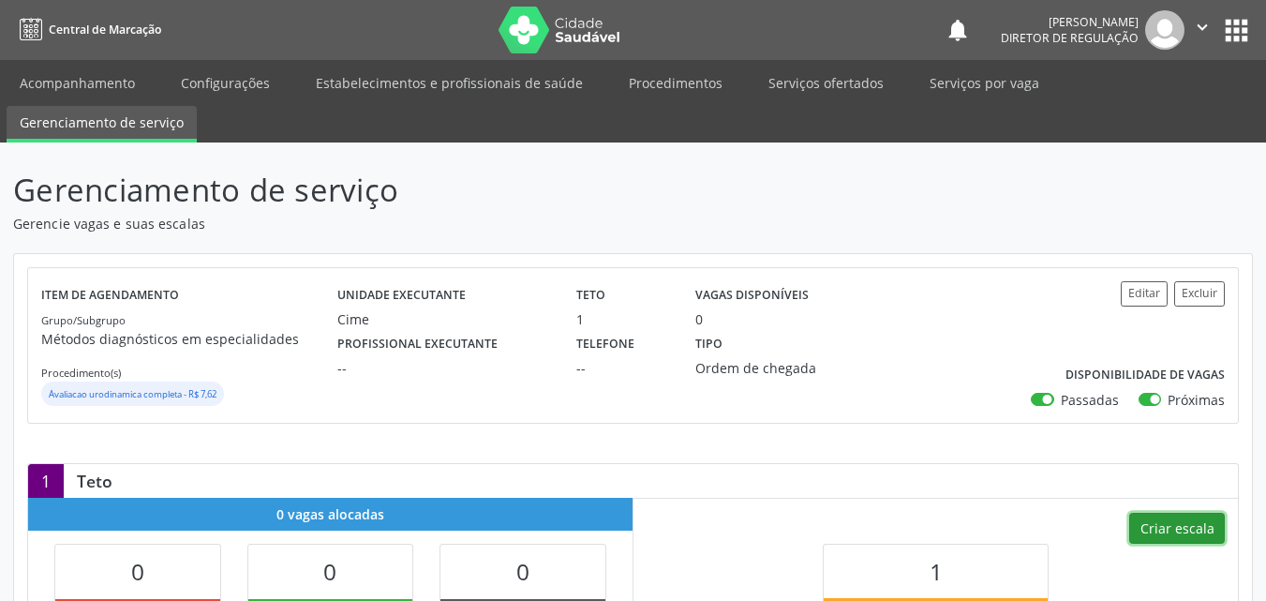
click at [1189, 528] on button "Criar escala" at bounding box center [1177, 529] width 96 height 32
select select "7"
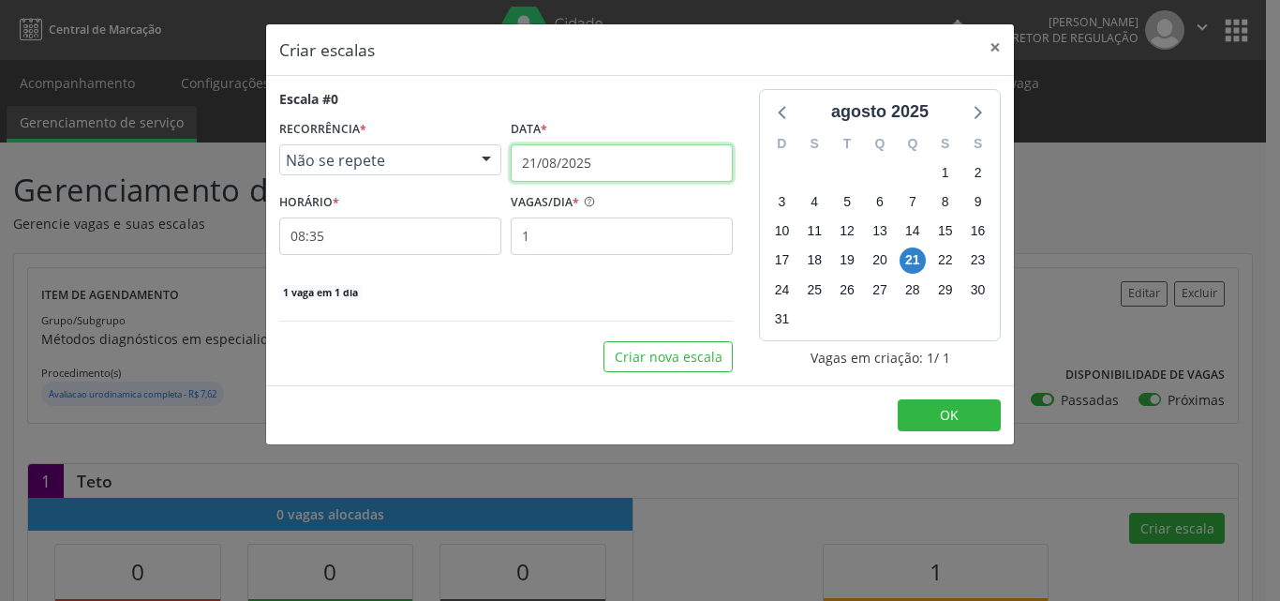
click at [614, 162] on input "21/08/2025" at bounding box center [622, 162] width 222 height 37
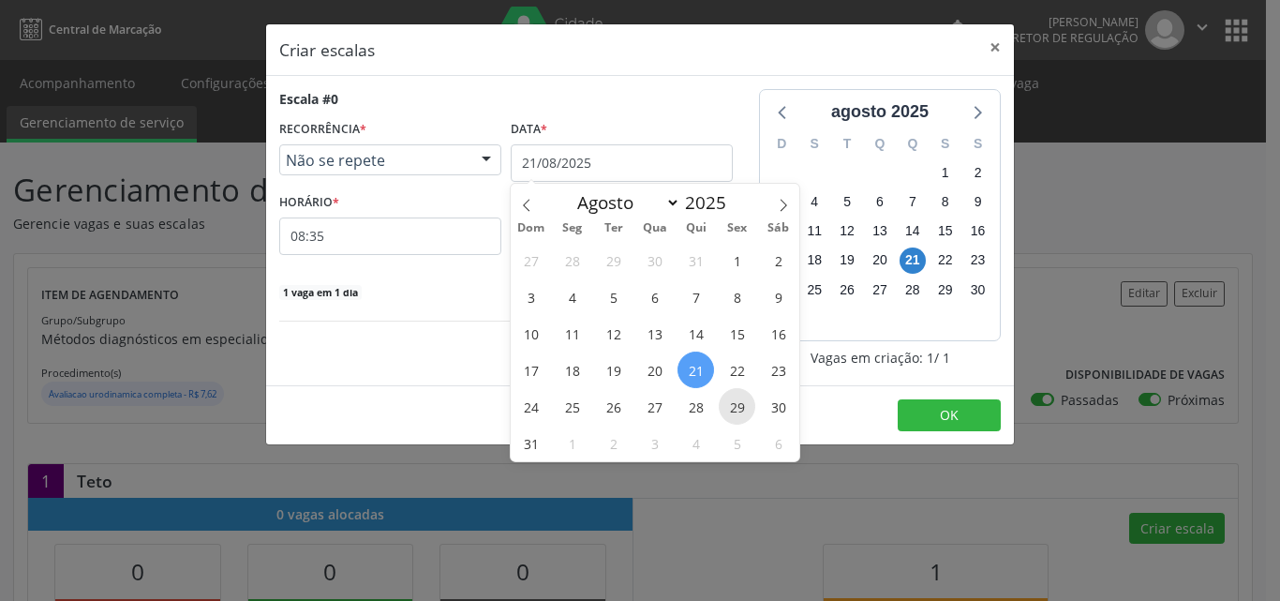
click at [736, 406] on span "29" at bounding box center [737, 406] width 37 height 37
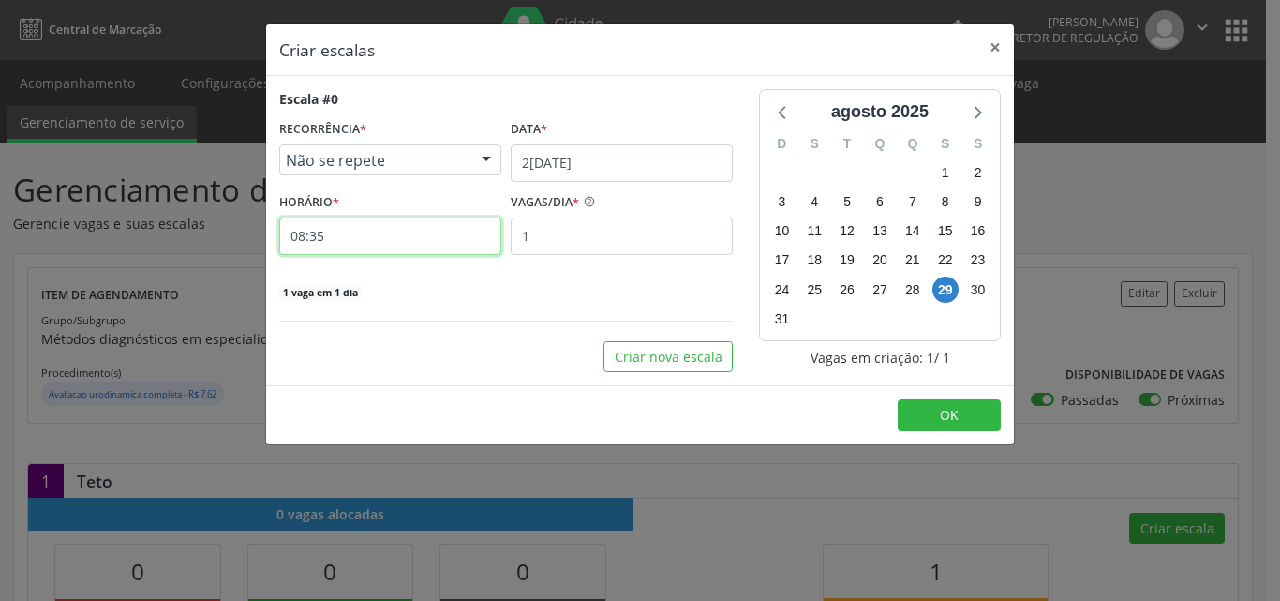
click at [421, 245] on input "08:35" at bounding box center [390, 235] width 222 height 37
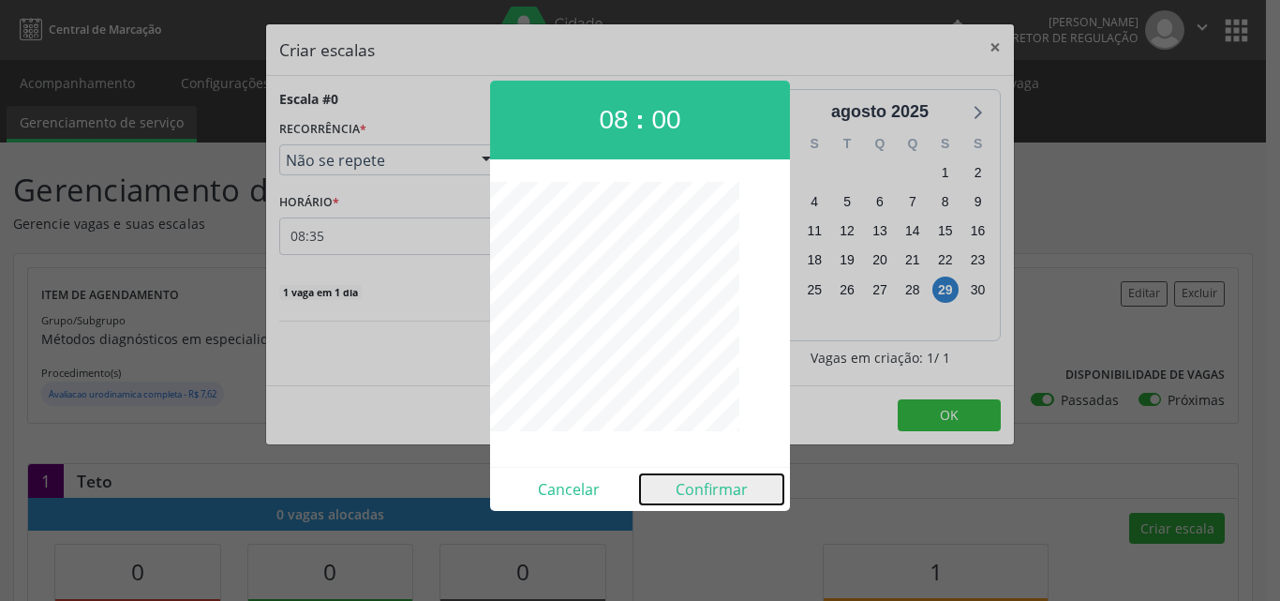
drag, startPoint x: 716, startPoint y: 491, endPoint x: 726, endPoint y: 487, distance: 11.0
click at [716, 492] on button "Confirmar" at bounding box center [711, 489] width 143 height 30
type input "08:00"
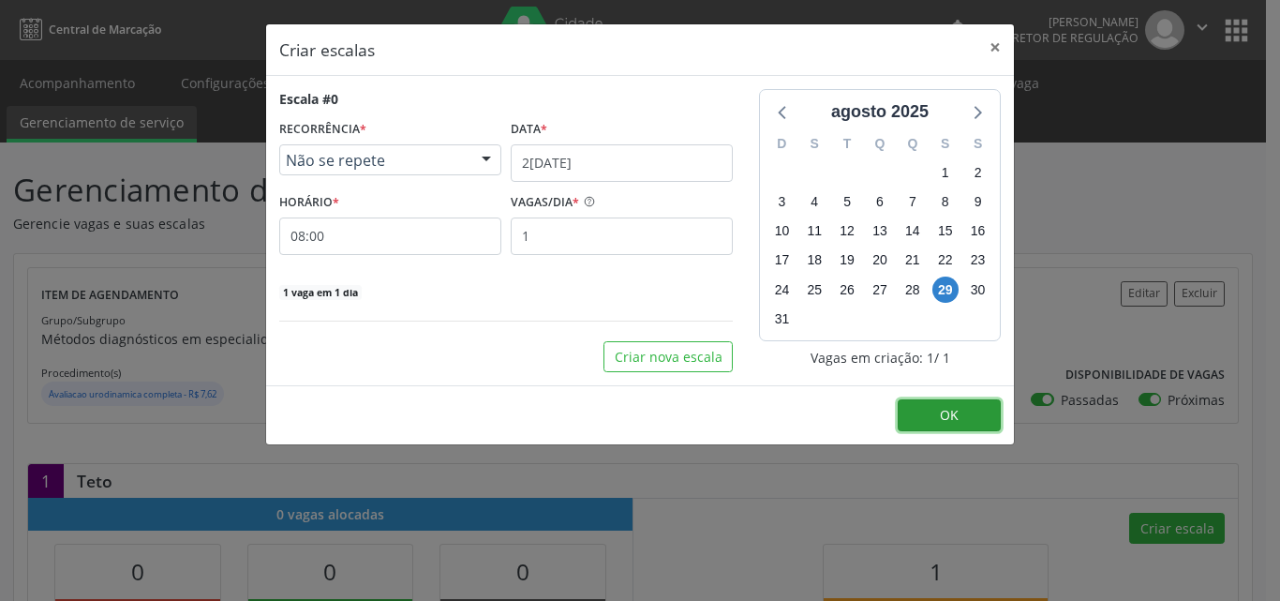
click at [931, 416] on button "OK" at bounding box center [949, 415] width 103 height 32
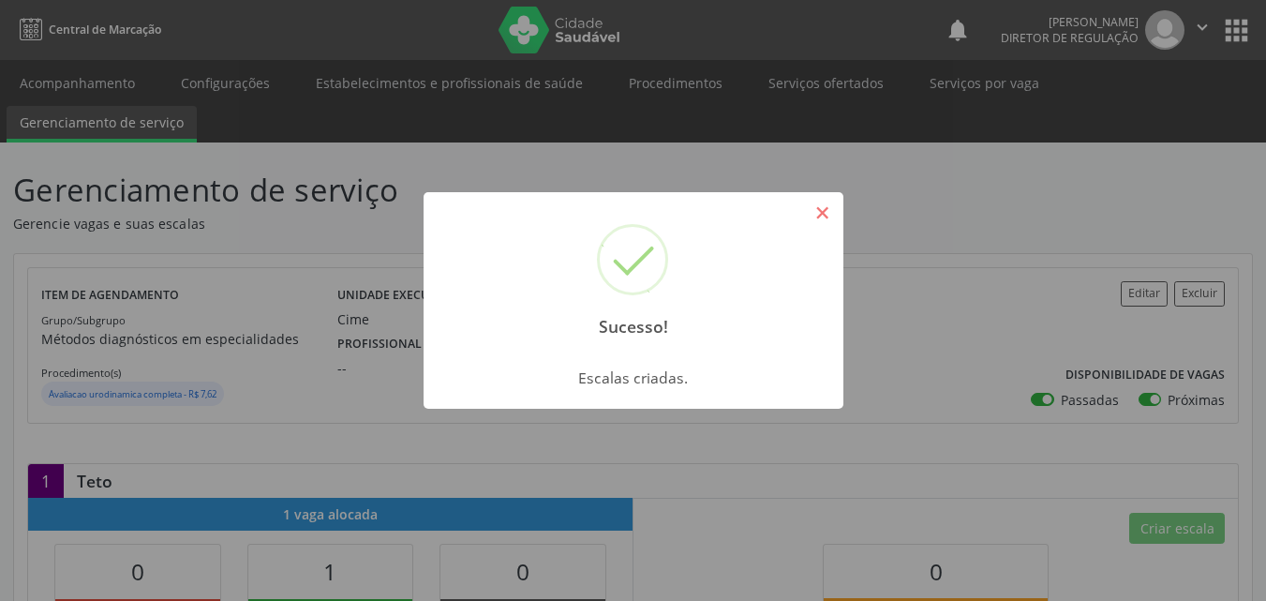
click at [826, 216] on button "×" at bounding box center [823, 213] width 32 height 32
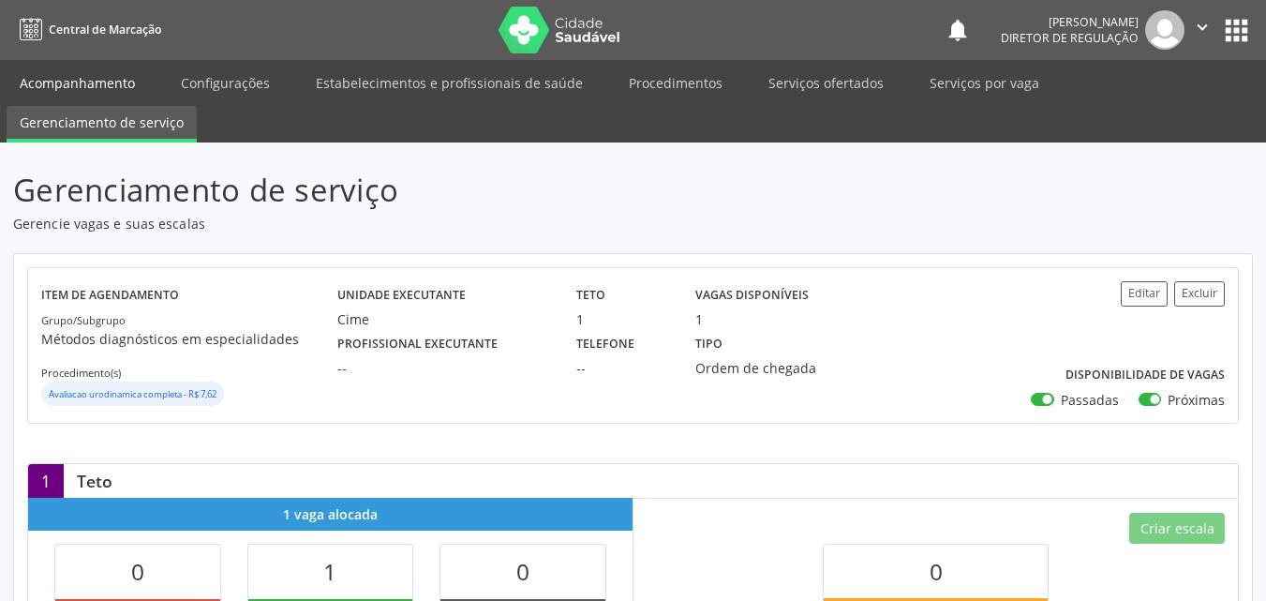
click at [114, 82] on link "Acompanhamento" at bounding box center [77, 83] width 141 height 33
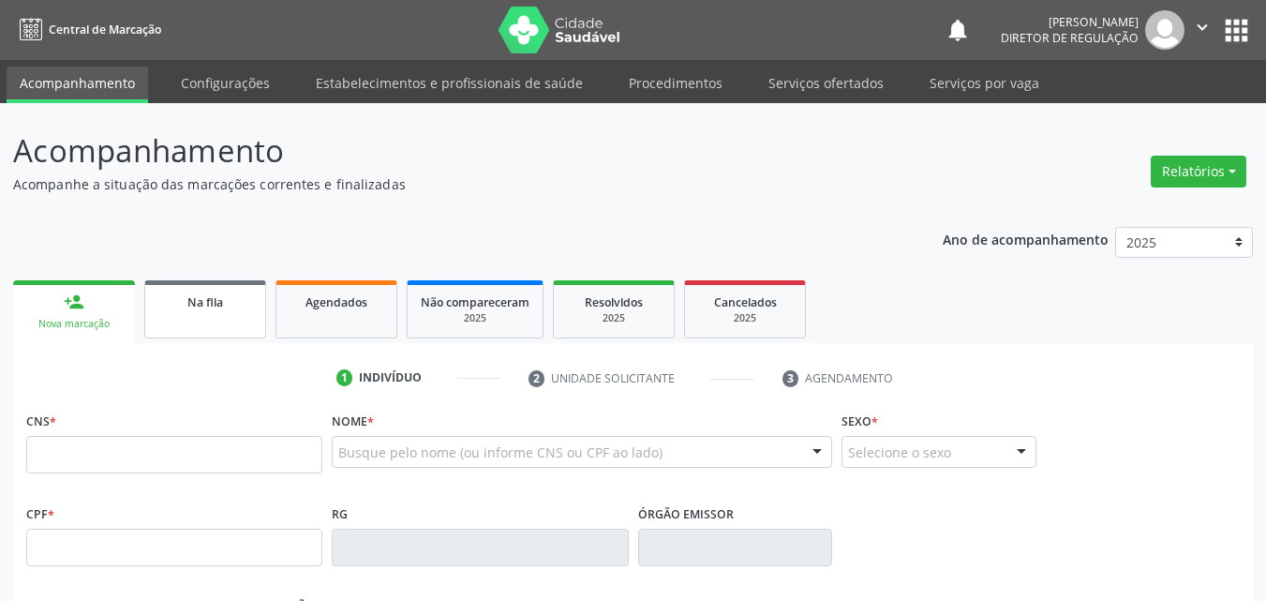
click at [225, 303] on div "Na fila" at bounding box center [205, 301] width 94 height 20
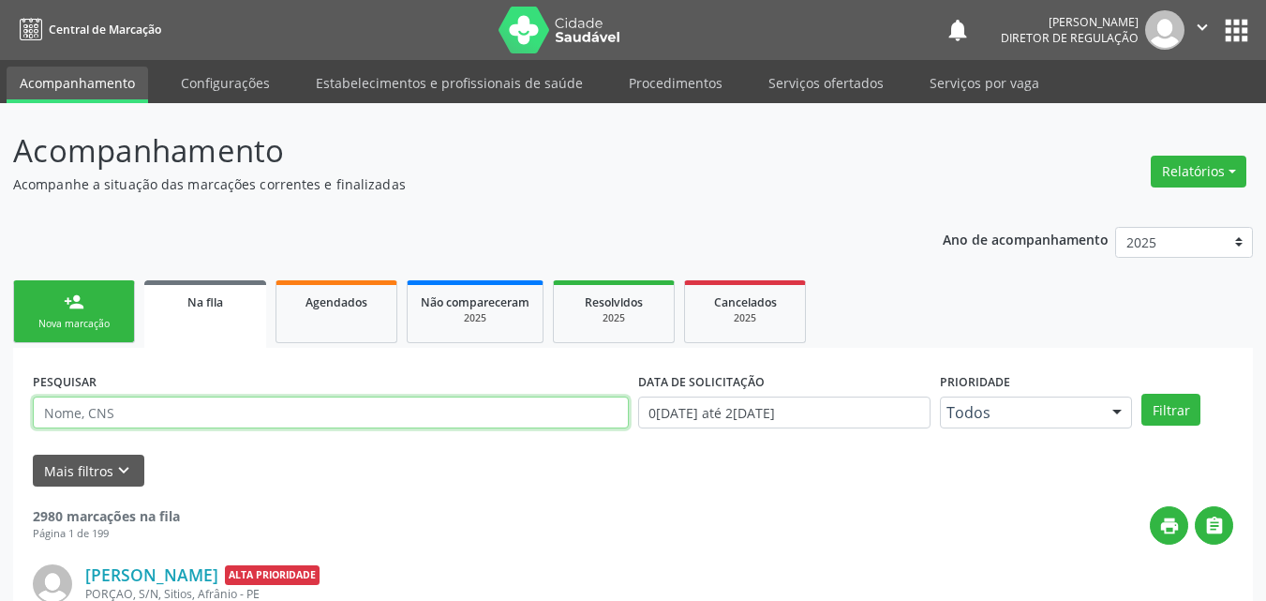
click at [202, 409] on input "text" at bounding box center [331, 412] width 596 height 32
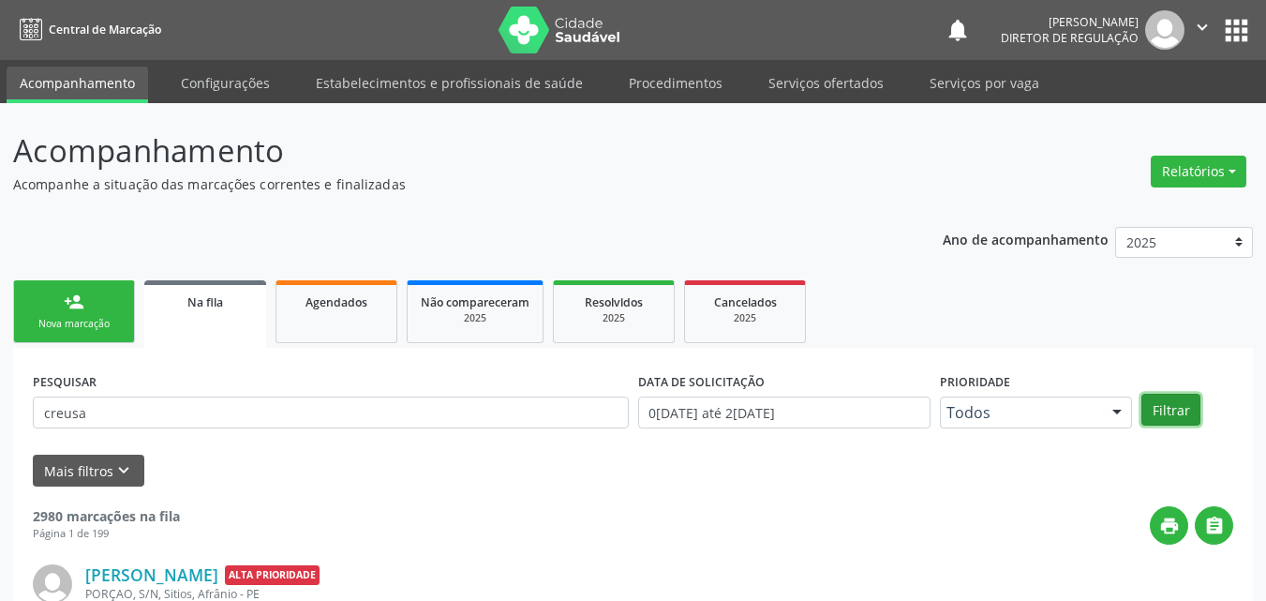
click at [1162, 406] on button "Filtrar" at bounding box center [1170, 410] width 59 height 32
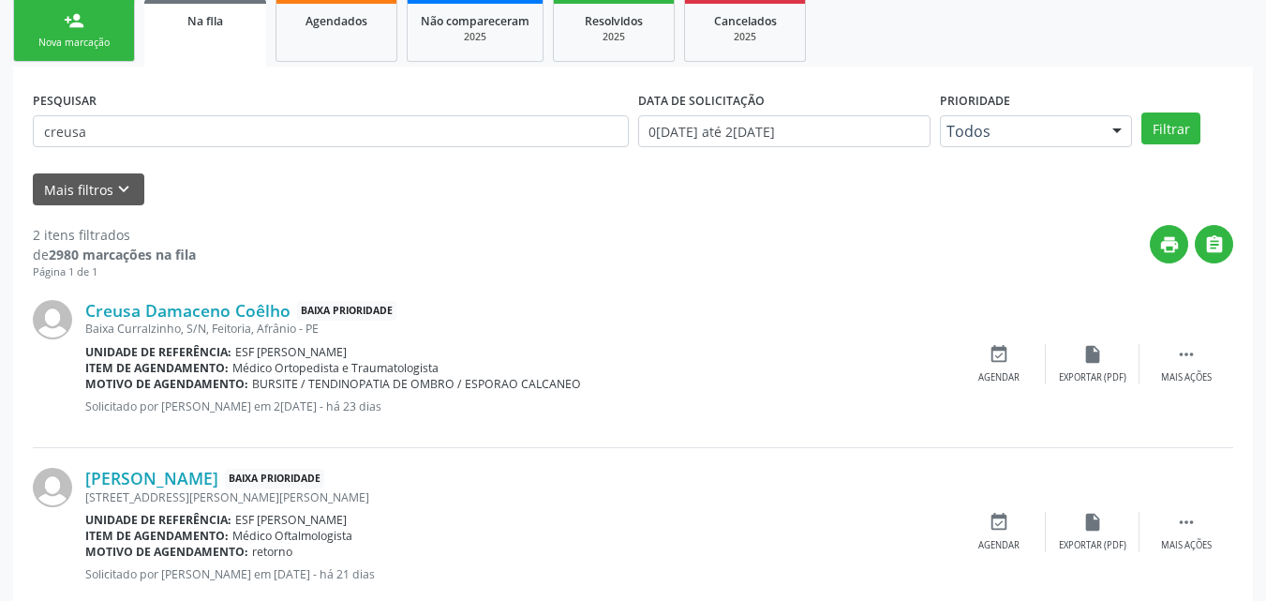
scroll to position [328, 0]
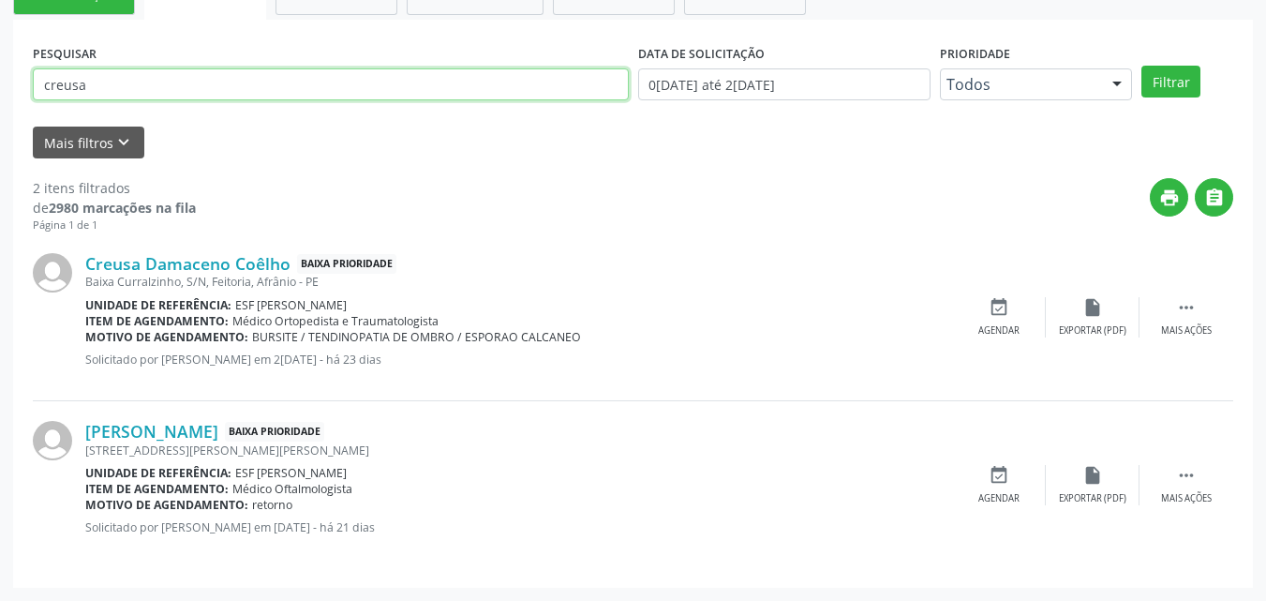
click at [75, 85] on input "creusa" at bounding box center [331, 84] width 596 height 32
type input "creuza"
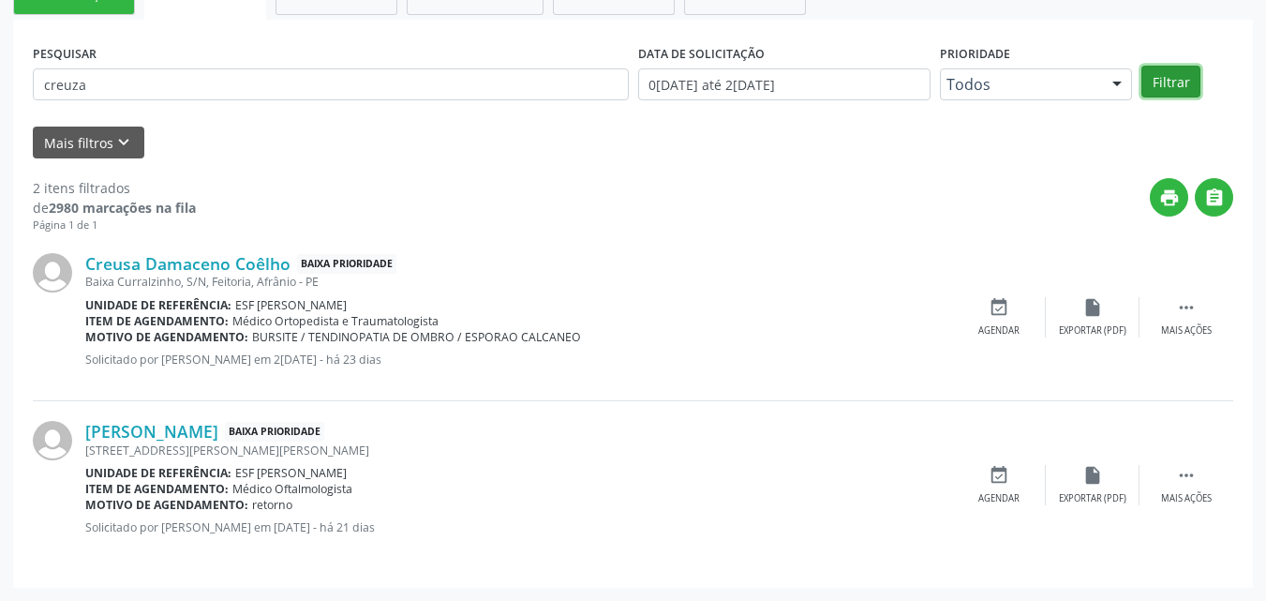
click at [1165, 80] on button "Filtrar" at bounding box center [1170, 82] width 59 height 32
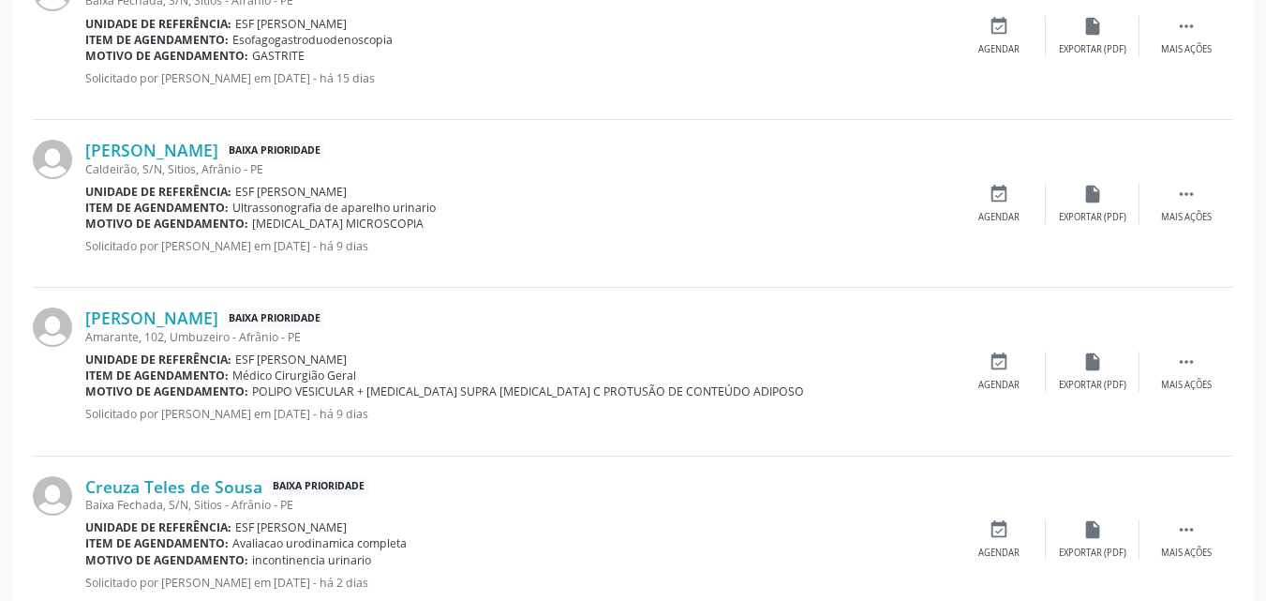
scroll to position [664, 0]
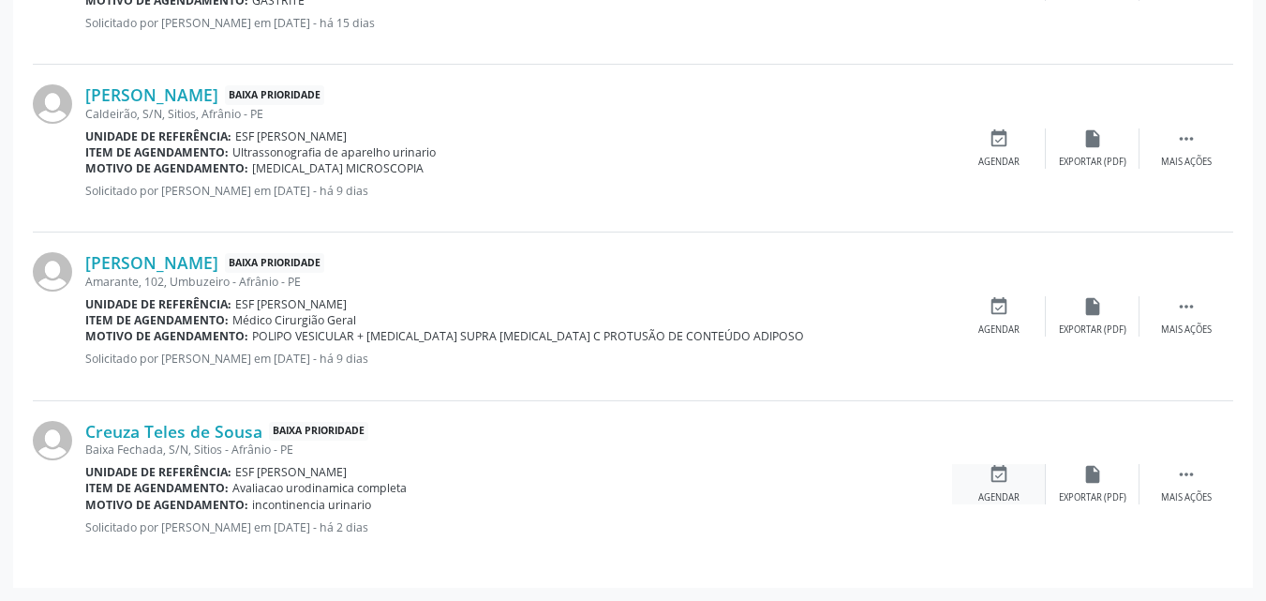
click at [998, 472] on icon "event_available" at bounding box center [999, 474] width 21 height 21
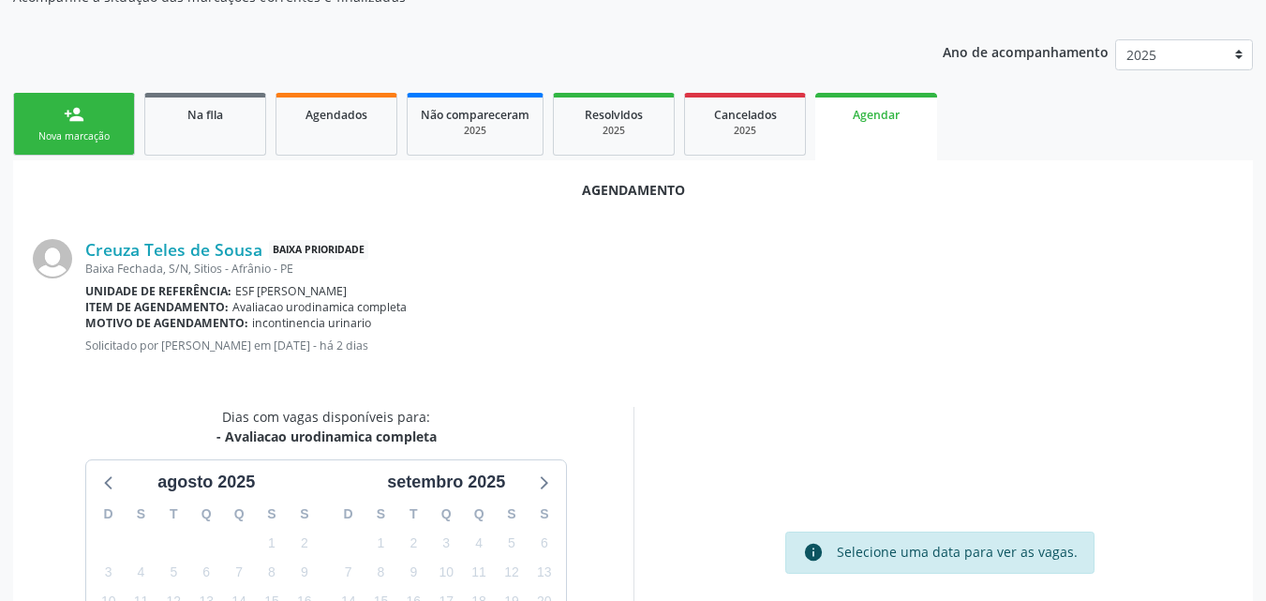
scroll to position [375, 0]
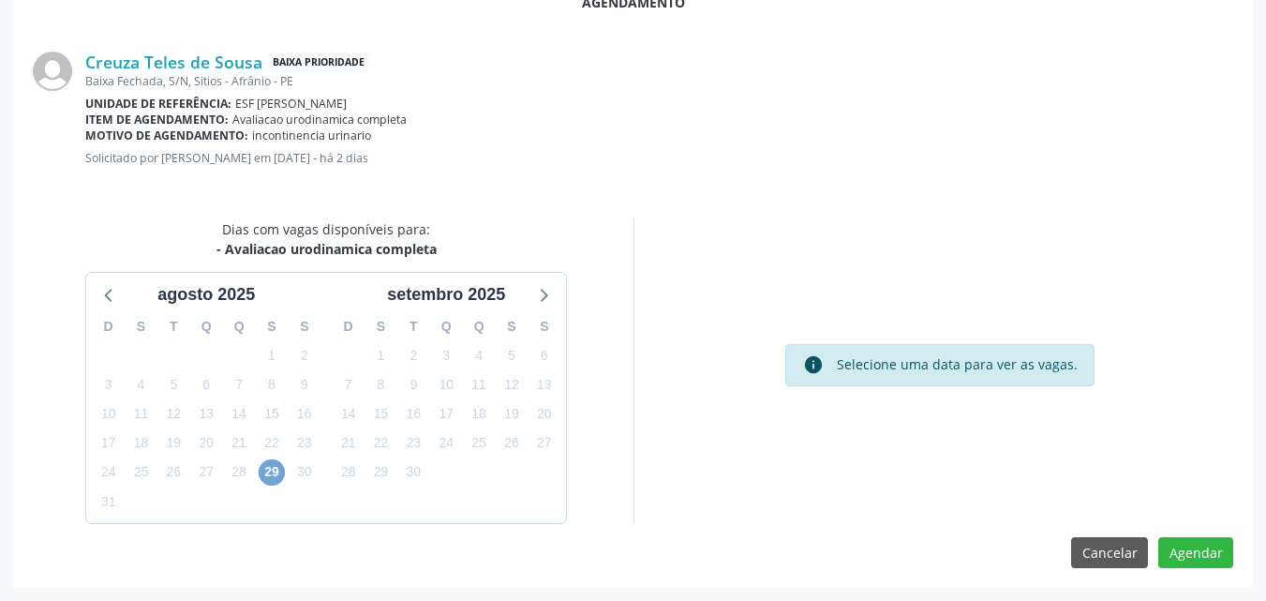
click at [275, 470] on span "29" at bounding box center [272, 472] width 26 height 26
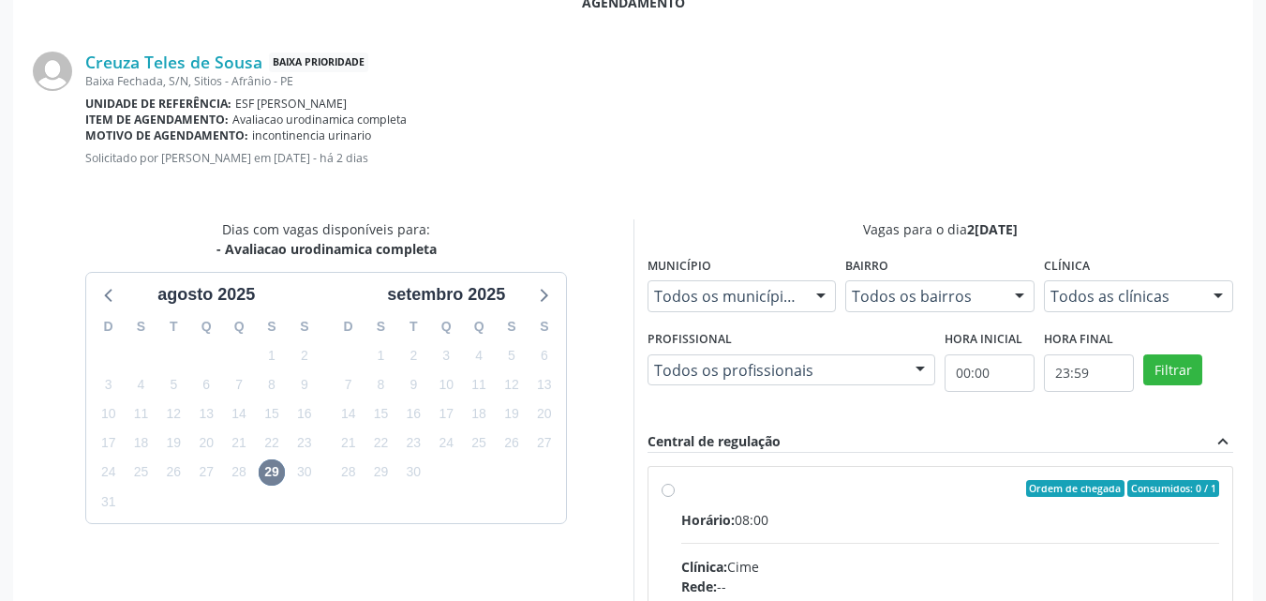
radio input "true"
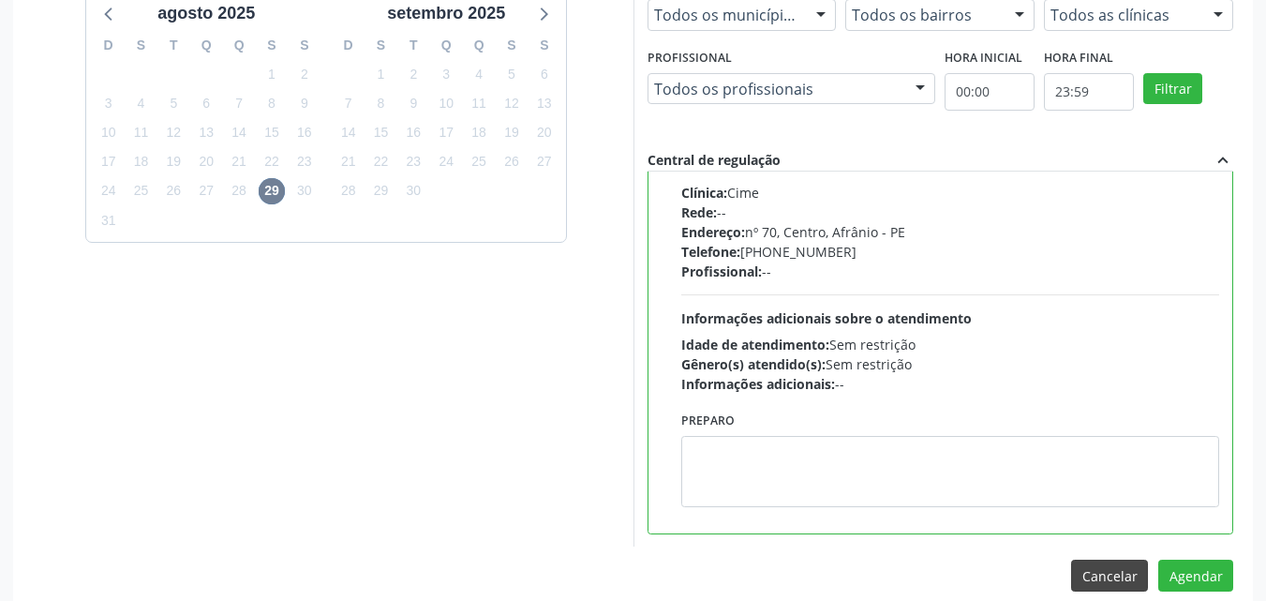
scroll to position [679, 0]
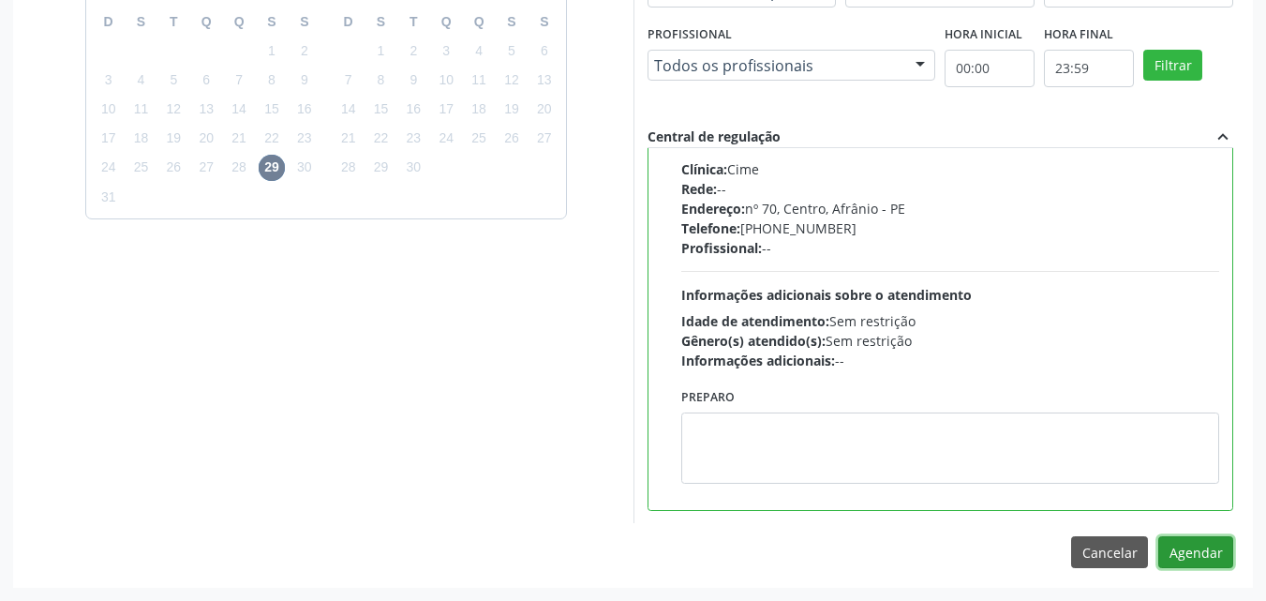
click at [1202, 556] on button "Agendar" at bounding box center [1195, 552] width 75 height 32
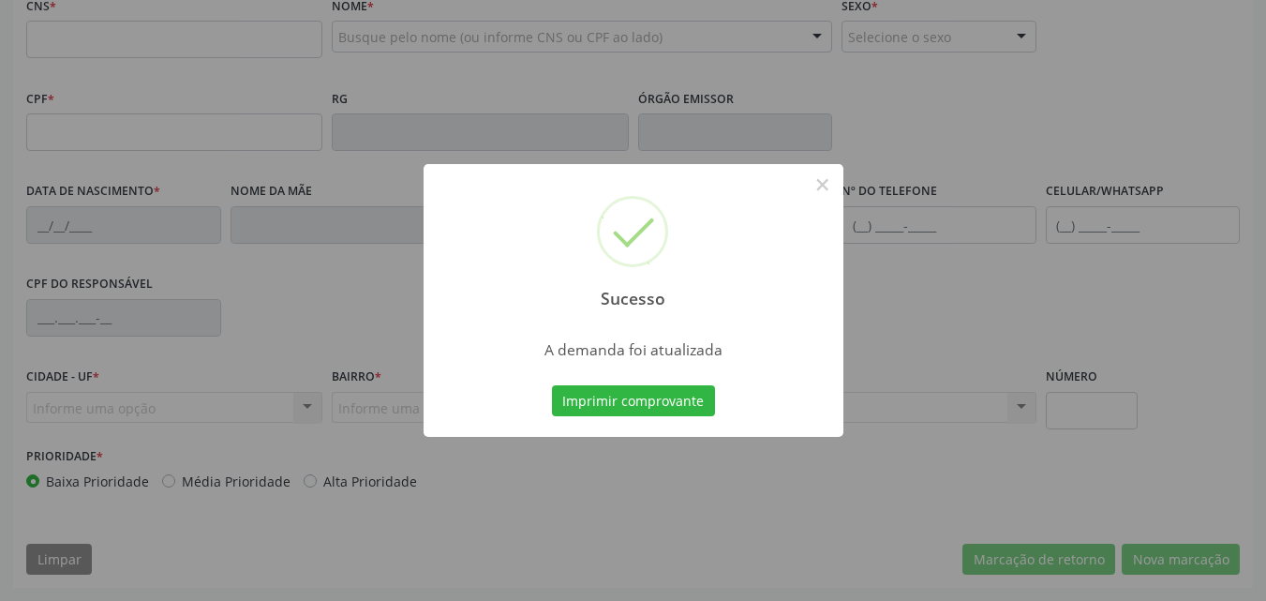
scroll to position [415, 0]
click at [623, 402] on button "Imprimir comprovante" at bounding box center [633, 401] width 163 height 32
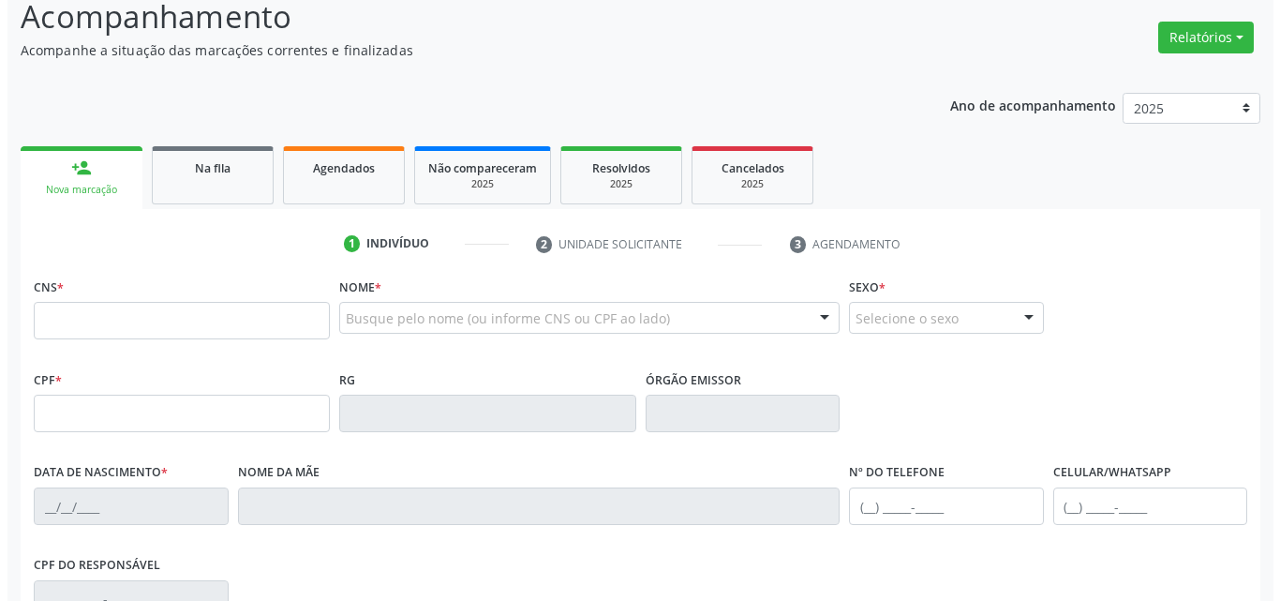
scroll to position [0, 0]
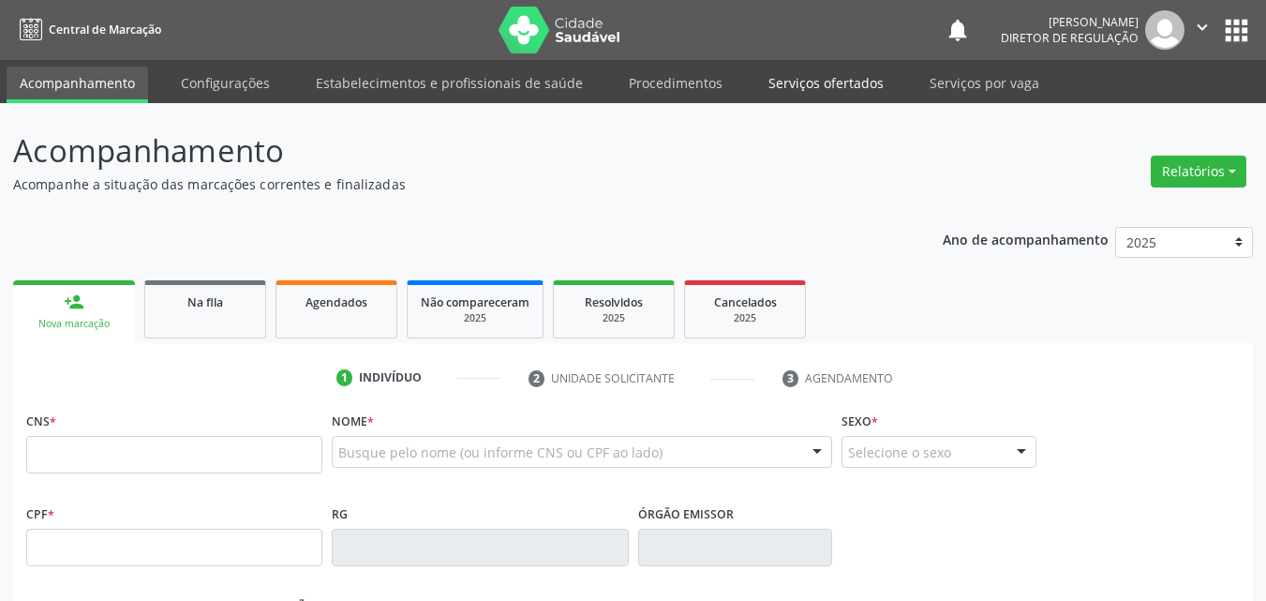
click at [832, 76] on link "Serviços ofertados" at bounding box center [825, 83] width 141 height 33
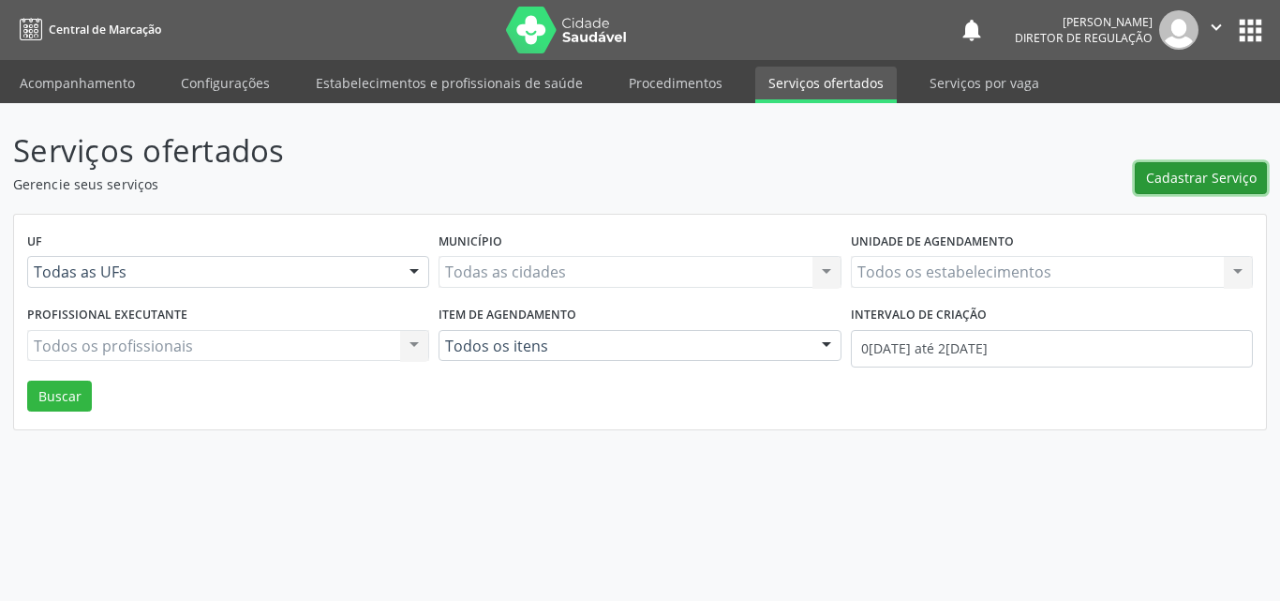
click at [1214, 170] on span "Cadastrar Serviço" at bounding box center [1201, 178] width 111 height 20
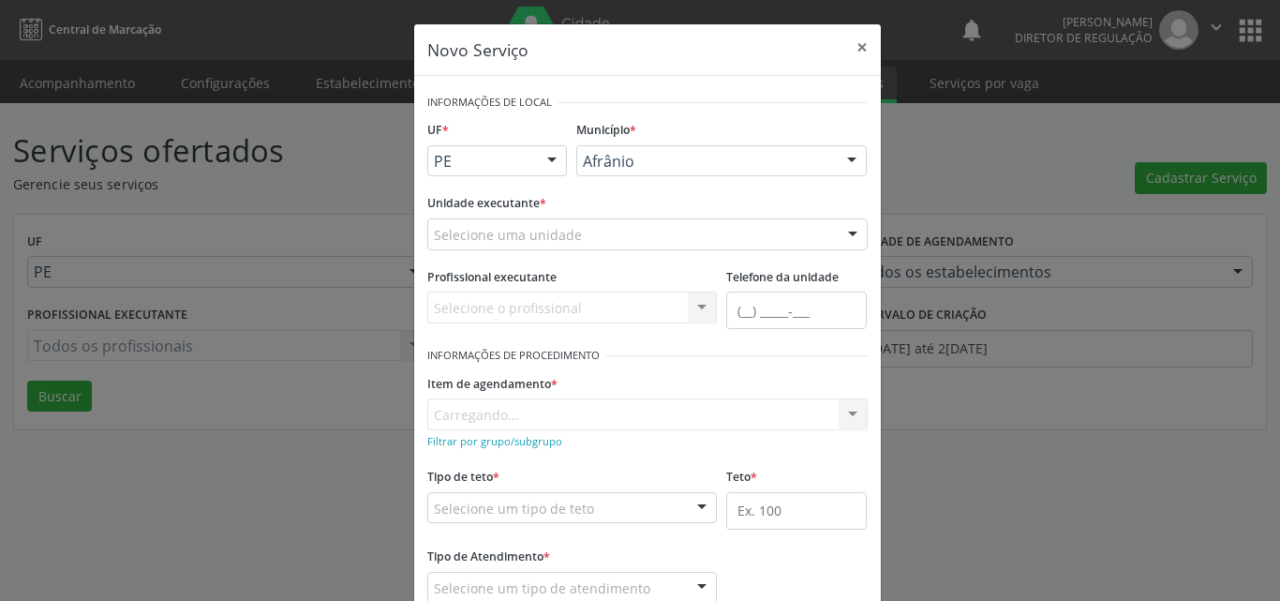
click at [633, 236] on div "Selecione uma unidade" at bounding box center [647, 234] width 440 height 32
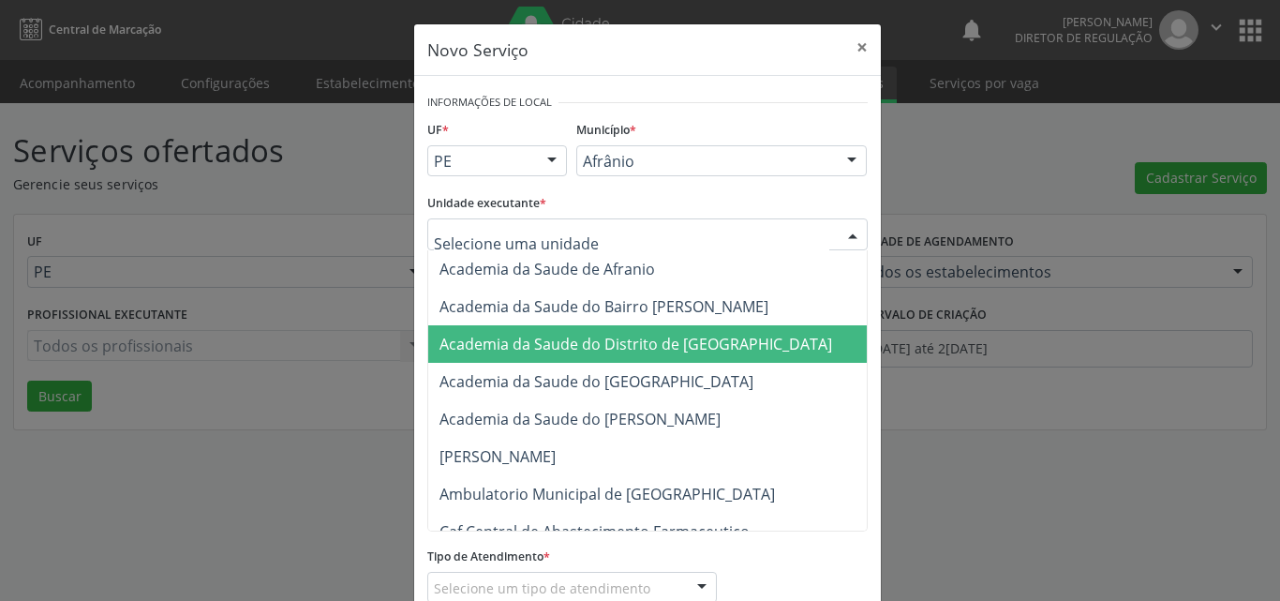
scroll to position [187, 0]
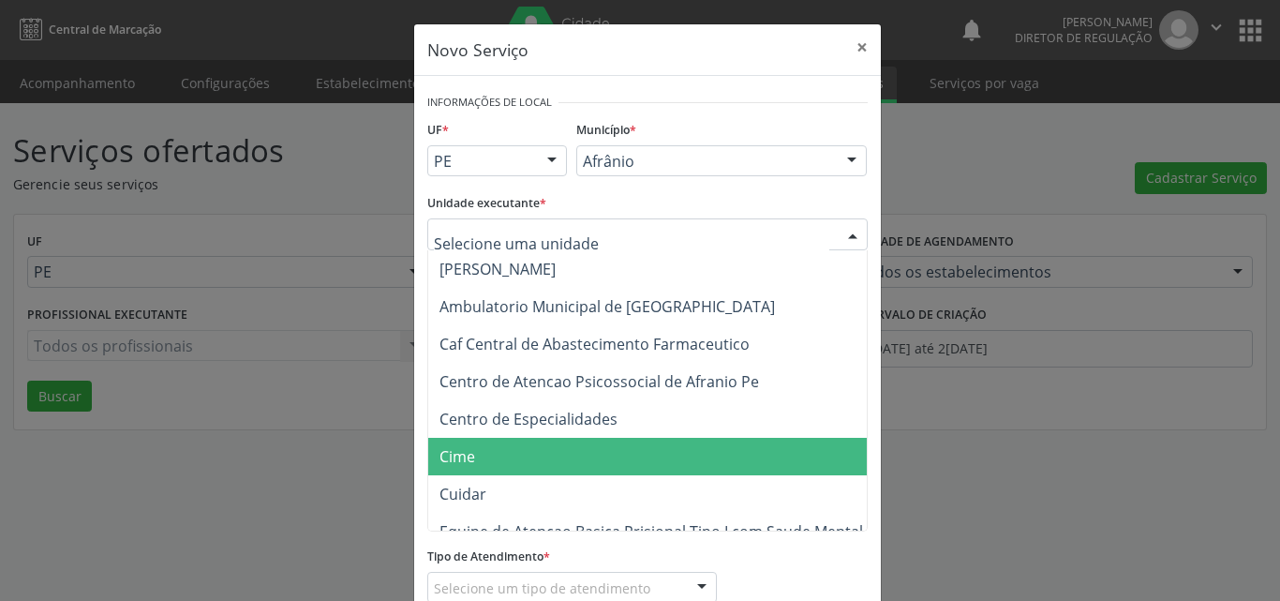
click at [543, 448] on span "Cime" at bounding box center [656, 456] width 457 height 37
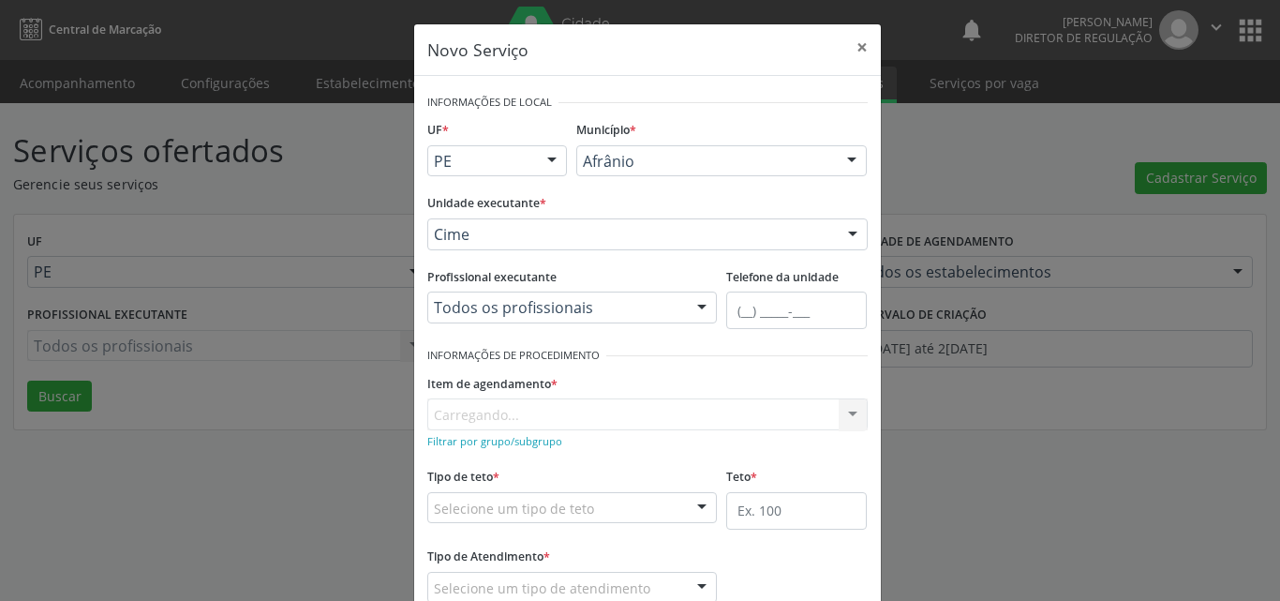
click at [580, 411] on div "Item de agendamento * [GEOGRAPHIC_DATA]... No elements found. Consider changing…" at bounding box center [647, 399] width 440 height 60
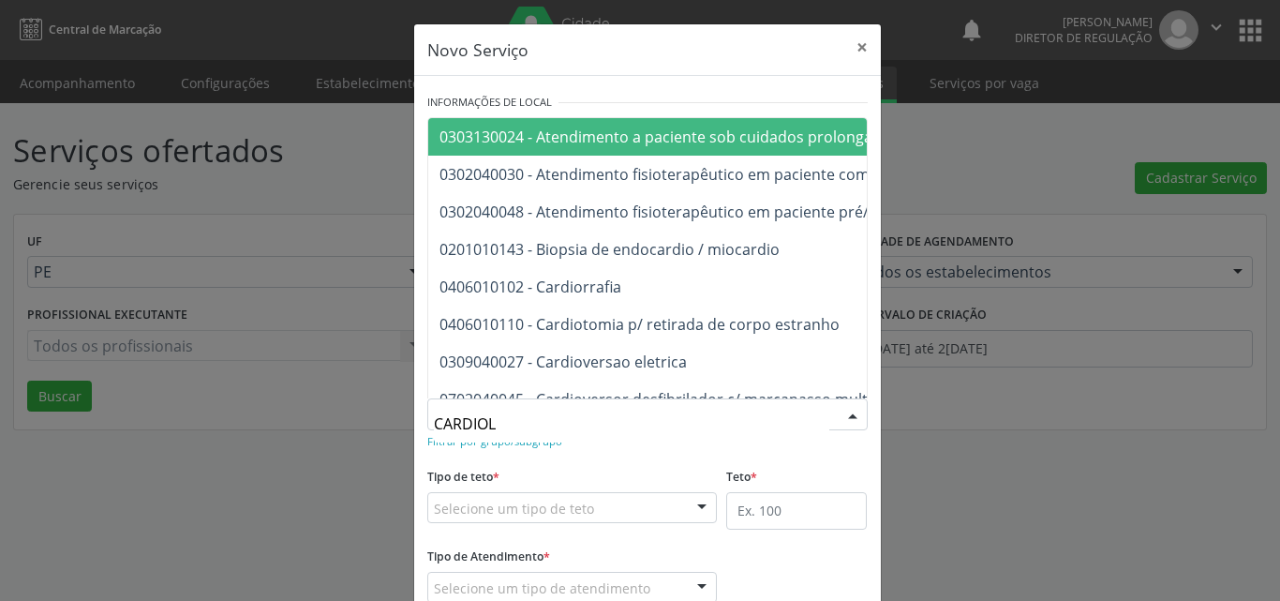
type input "CARDIOLO"
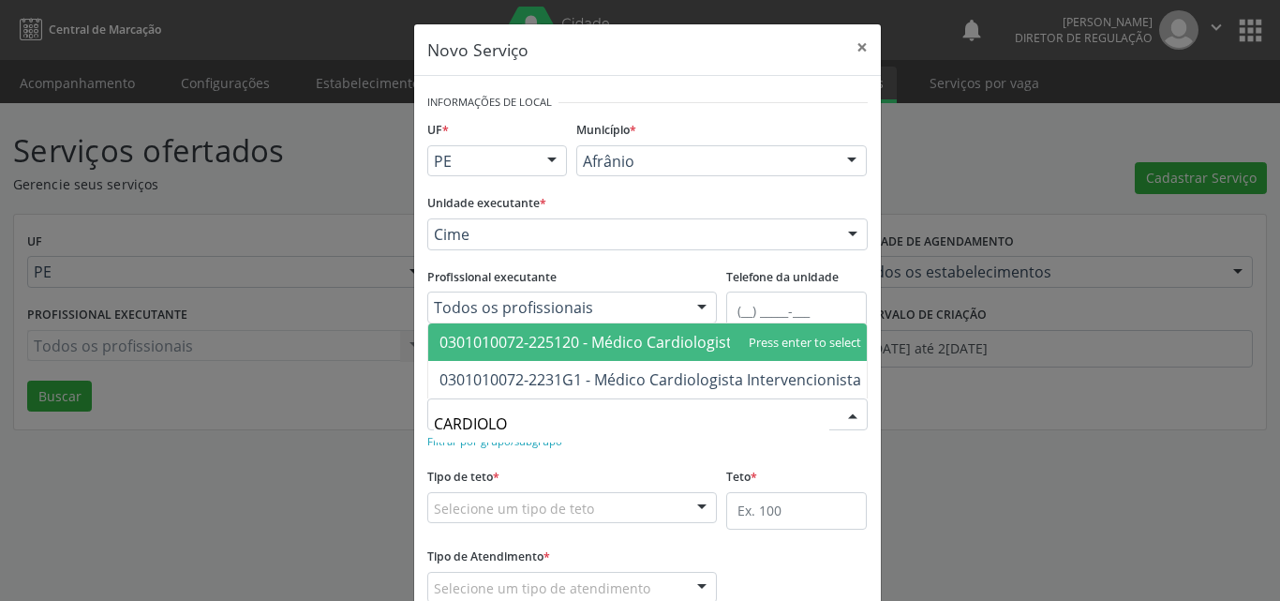
click at [573, 332] on span "0301010072-225120 - Médico Cardiologista" at bounding box center [589, 342] width 301 height 21
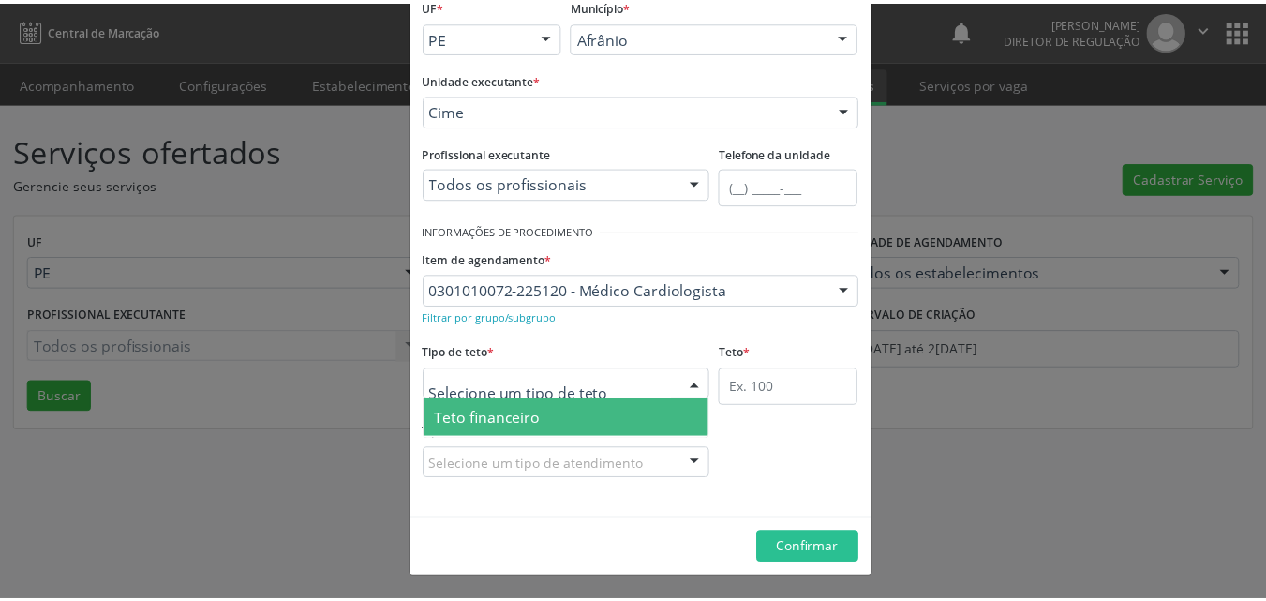
scroll to position [36, 0]
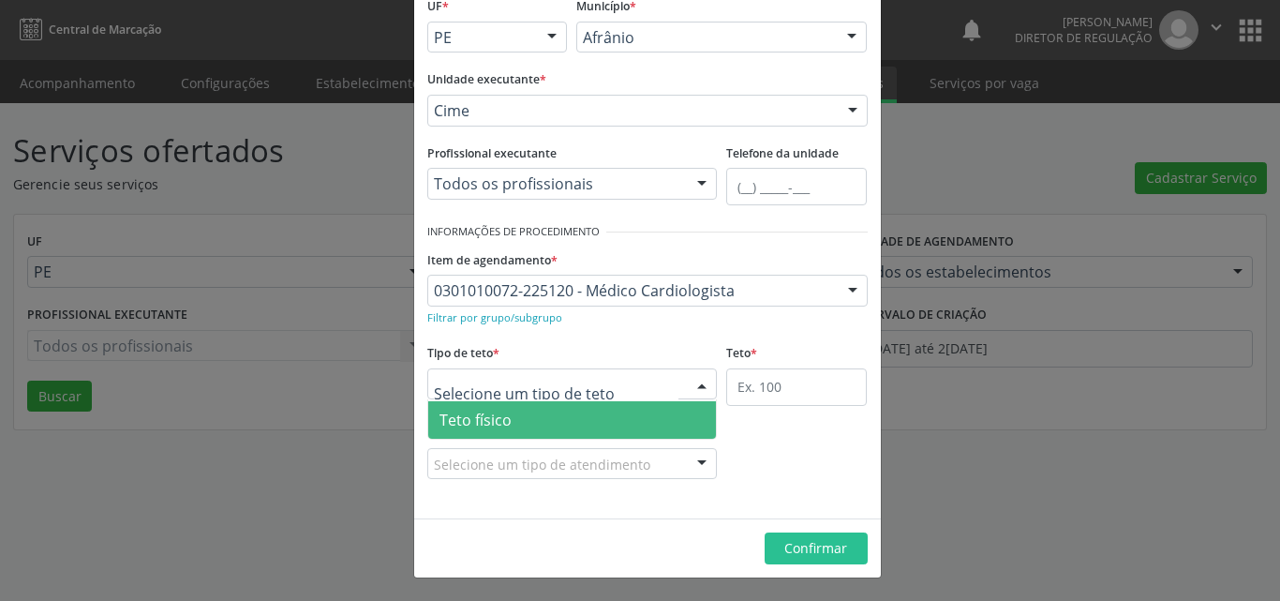
click at [534, 417] on span "Teto físico" at bounding box center [572, 419] width 289 height 37
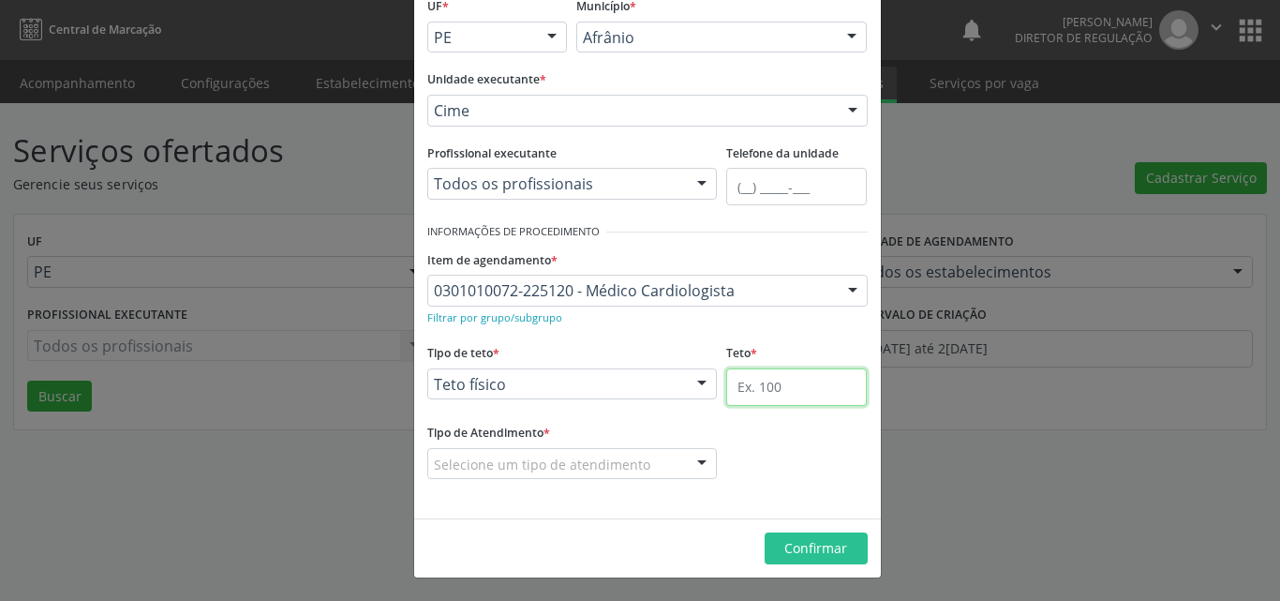
click at [796, 383] on input "text" at bounding box center [796, 386] width 141 height 37
type input "1"
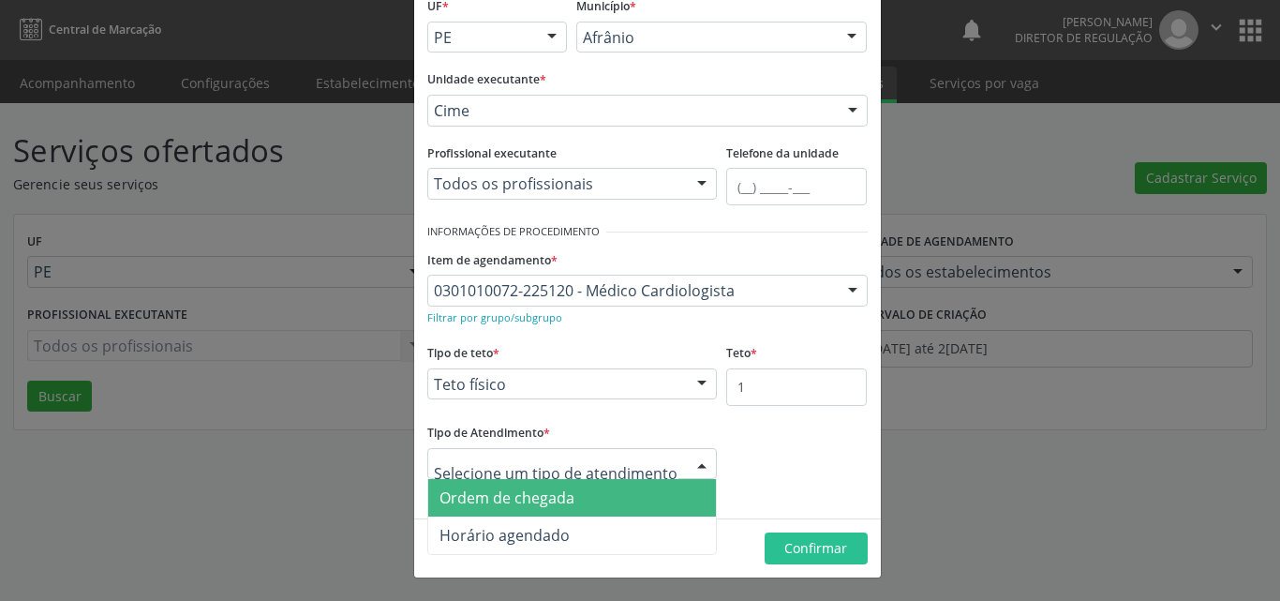
click at [604, 490] on span "Ordem de chegada" at bounding box center [572, 497] width 289 height 37
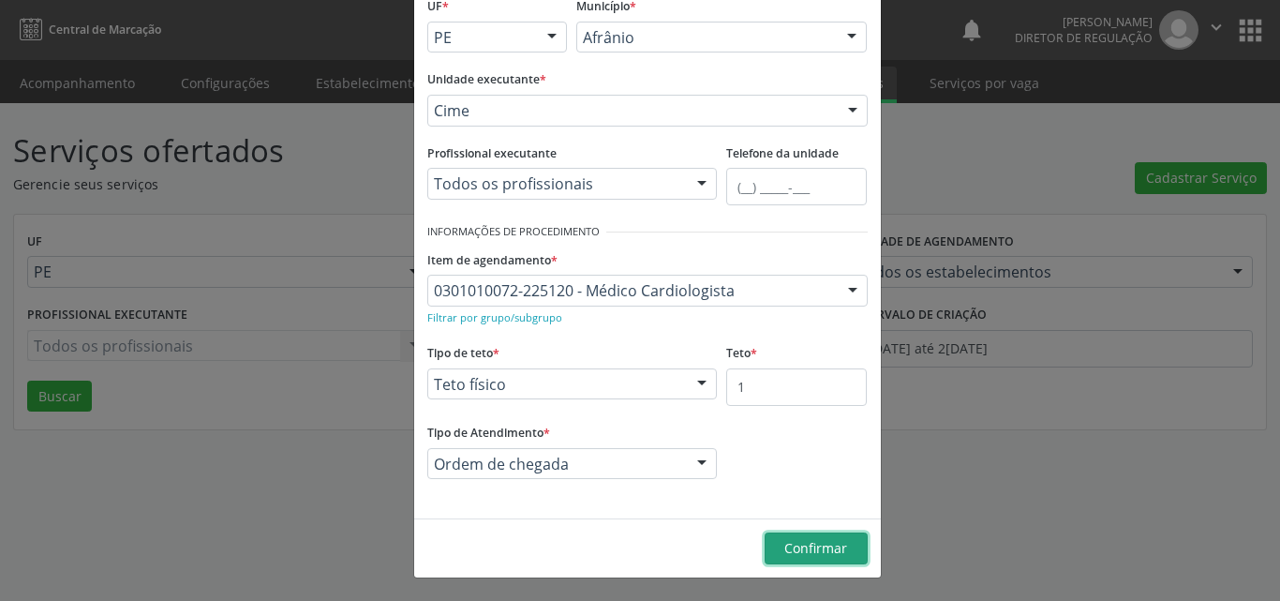
click at [807, 550] on span "Confirmar" at bounding box center [815, 548] width 63 height 18
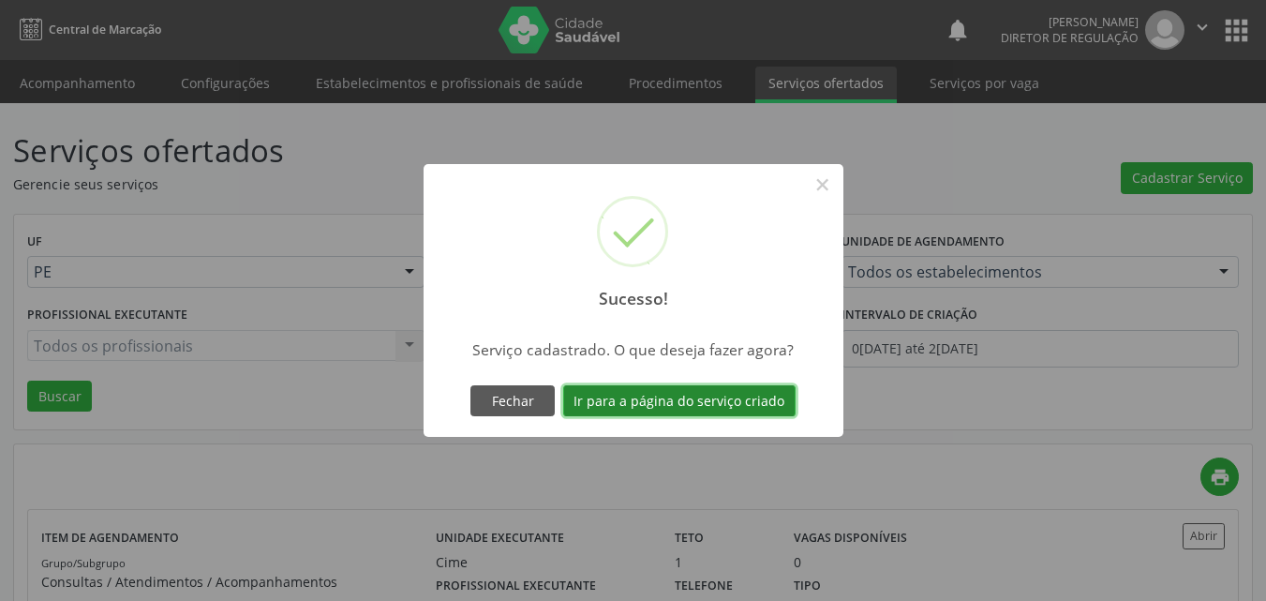
click at [727, 401] on button "Ir para a página do serviço criado" at bounding box center [679, 401] width 232 height 32
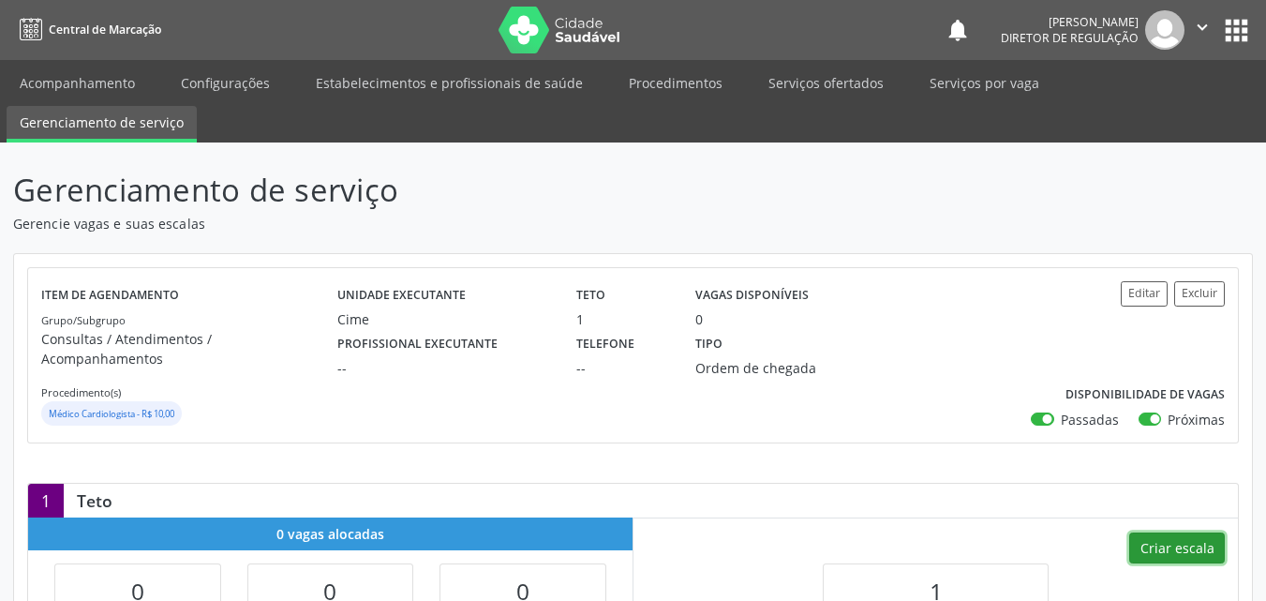
click at [1170, 532] on button "Criar escala" at bounding box center [1177, 548] width 96 height 32
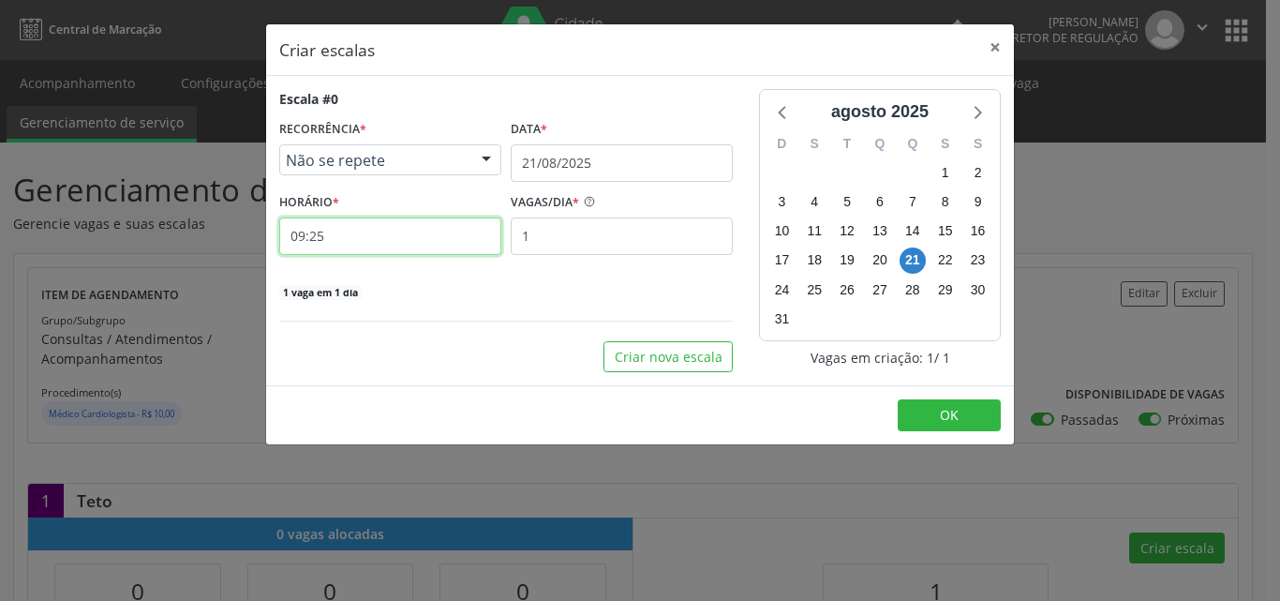
click at [389, 235] on input "09:25" at bounding box center [390, 235] width 222 height 37
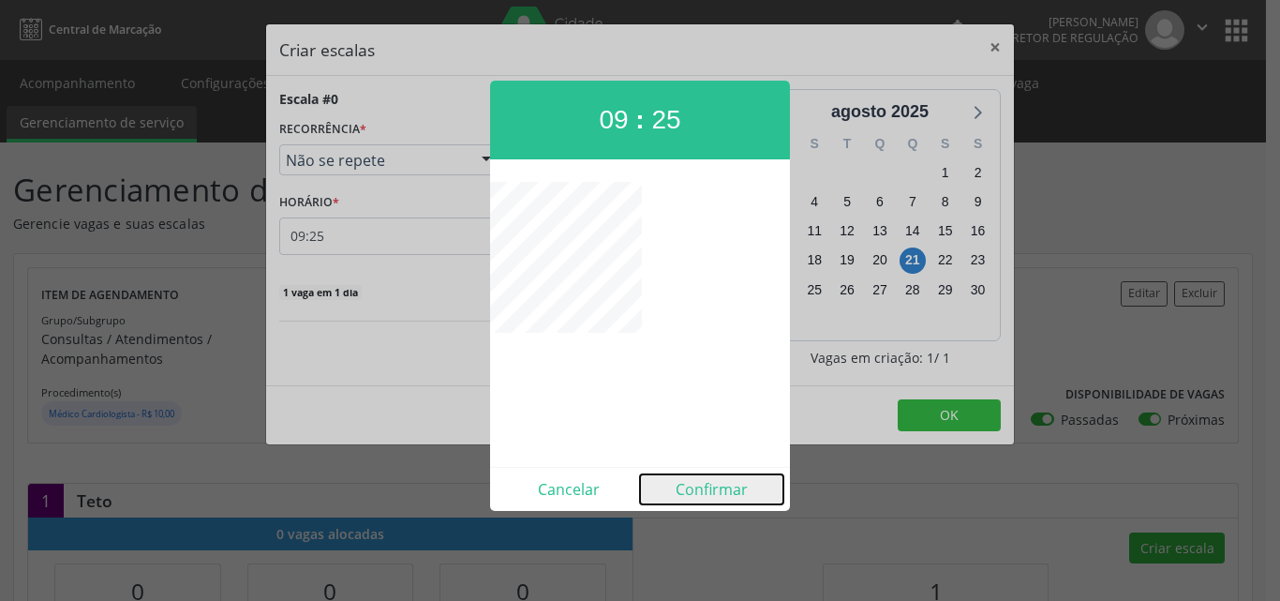
click at [718, 483] on button "Confirmar" at bounding box center [711, 489] width 143 height 30
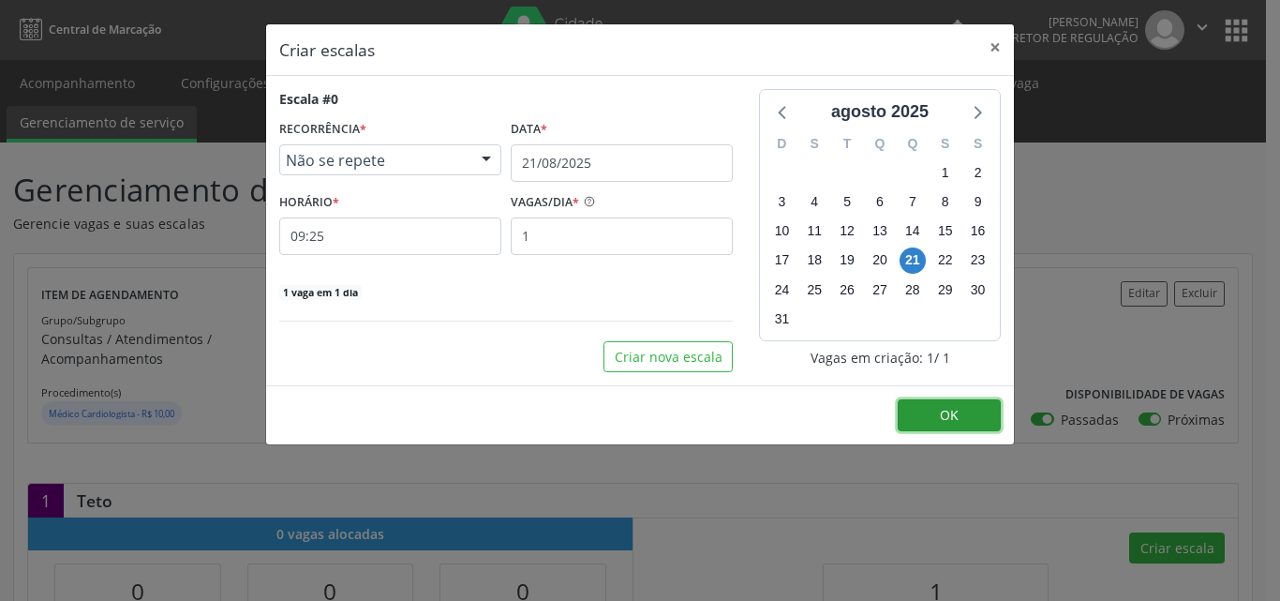
click at [929, 410] on button "OK" at bounding box center [949, 415] width 103 height 32
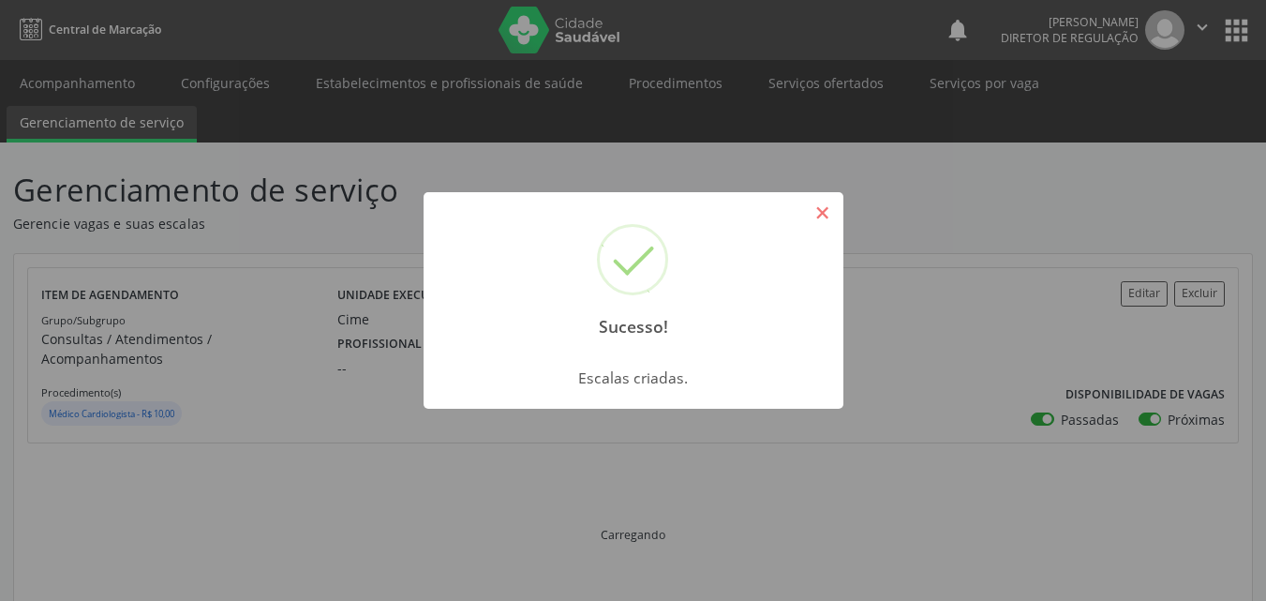
click at [817, 212] on button "×" at bounding box center [823, 213] width 32 height 32
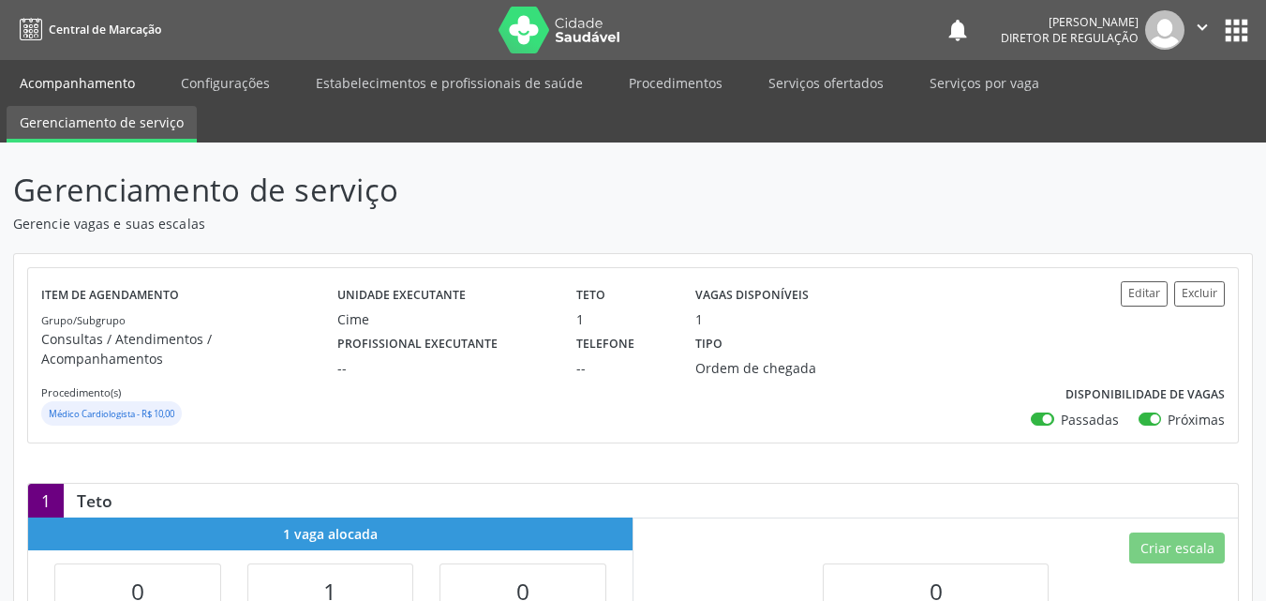
click at [94, 82] on link "Acompanhamento" at bounding box center [77, 83] width 141 height 33
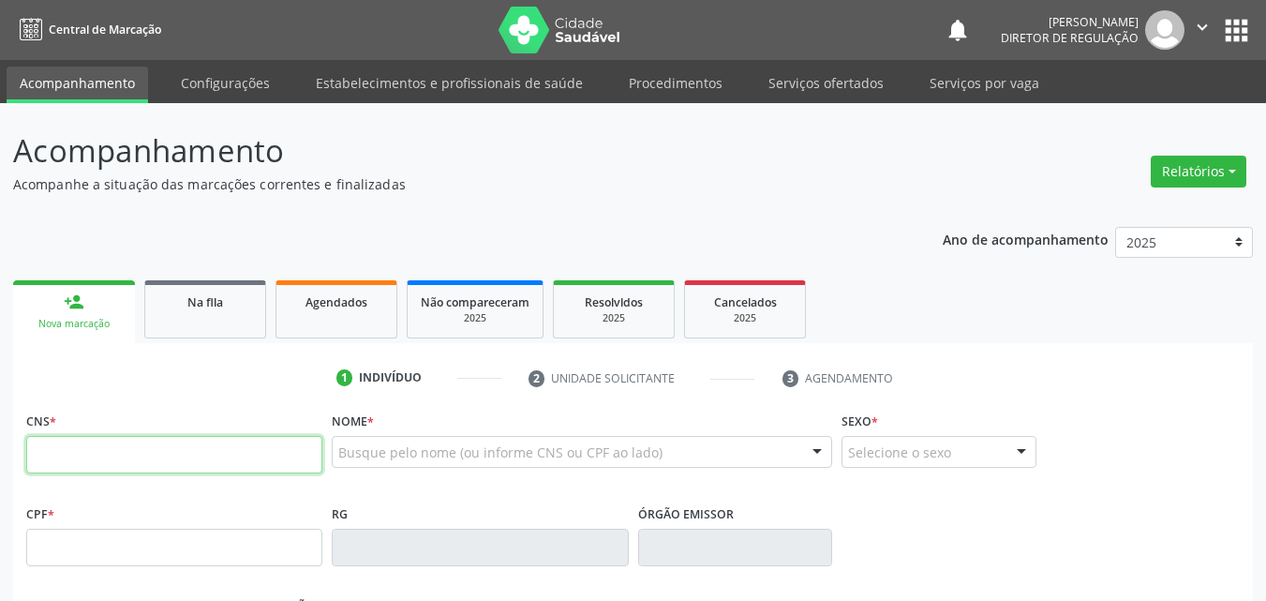
click at [232, 446] on input "text" at bounding box center [174, 454] width 296 height 37
type input "708 0053 8093 5222"
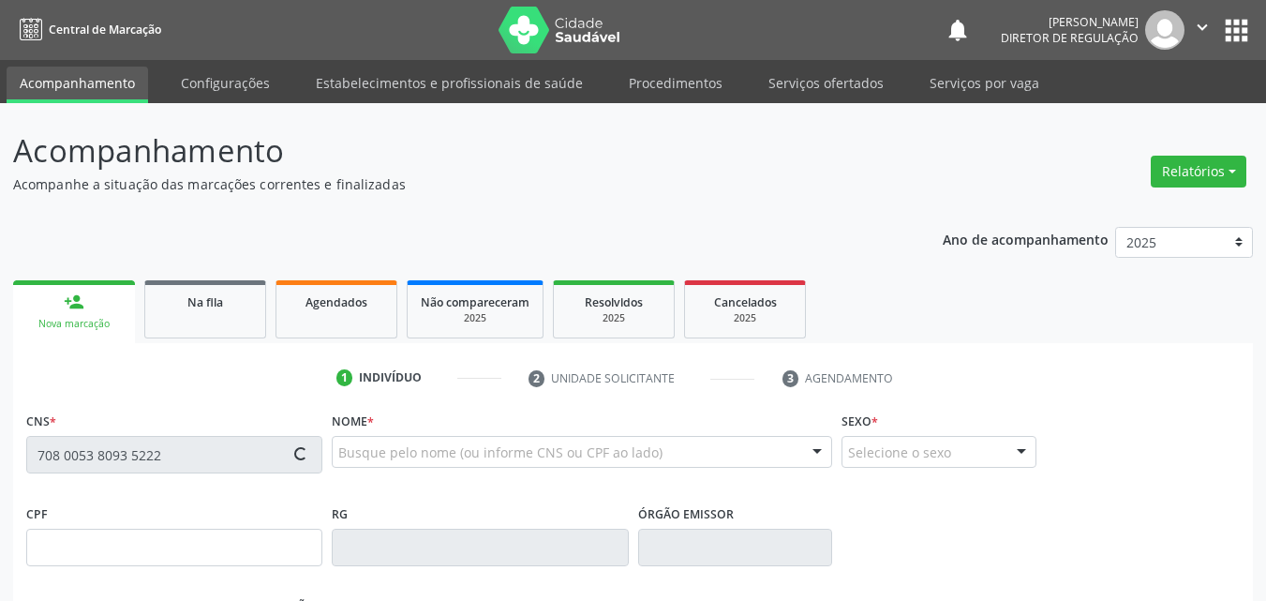
type input "040.586.614-37"
type input "2[DATE]"
type input "[PERSON_NAME]"
type input "[PHONE_NUMBER]"
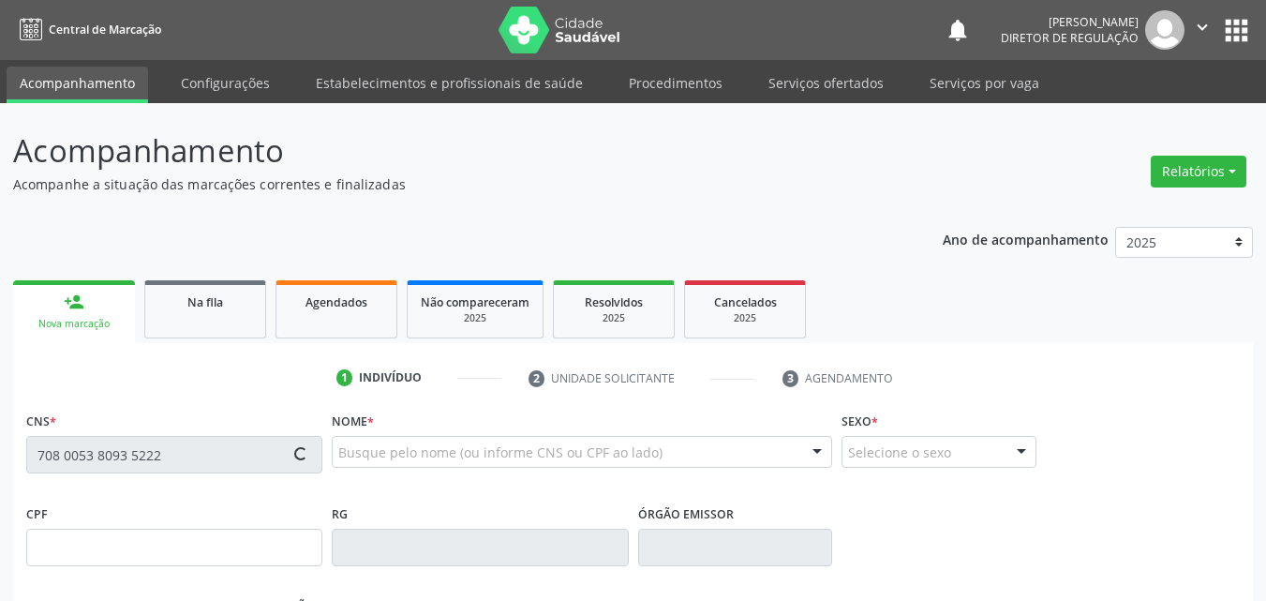
type input "526.040.044-53"
type input "S/N"
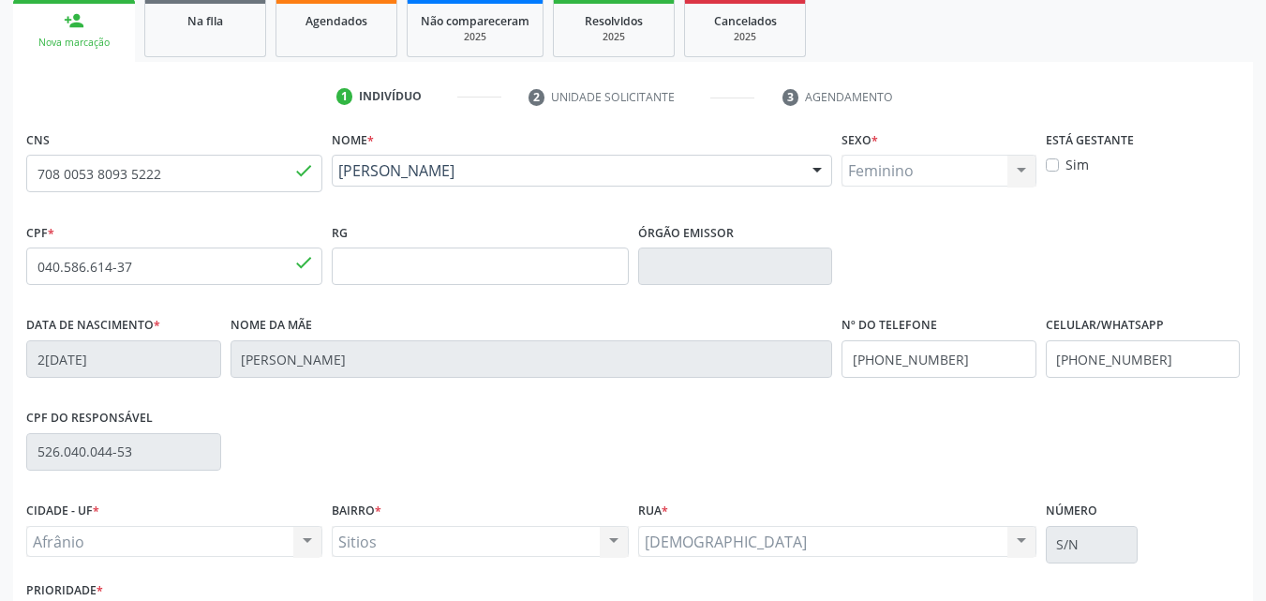
scroll to position [415, 0]
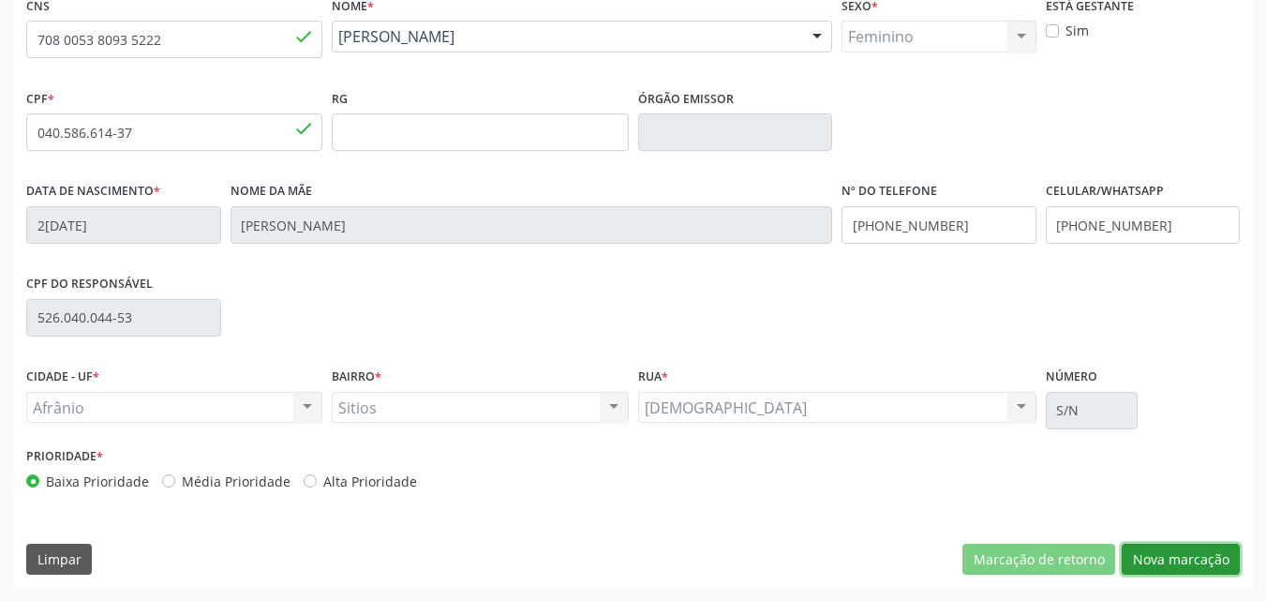
click at [1198, 555] on button "Nova marcação" at bounding box center [1181, 559] width 118 height 32
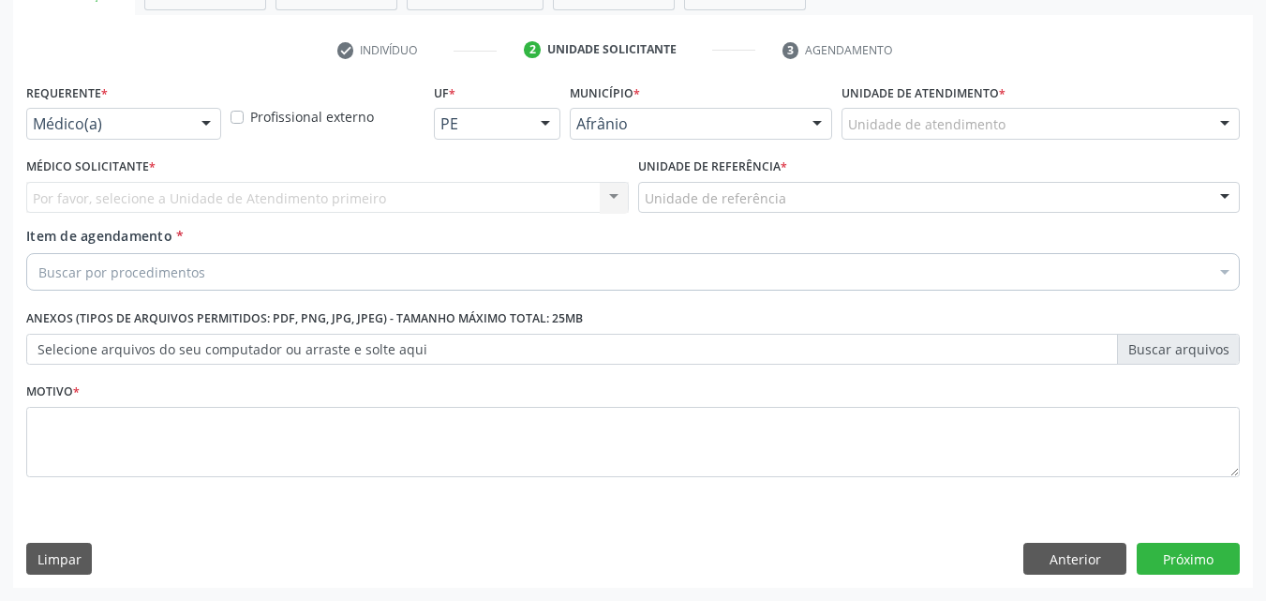
scroll to position [328, 0]
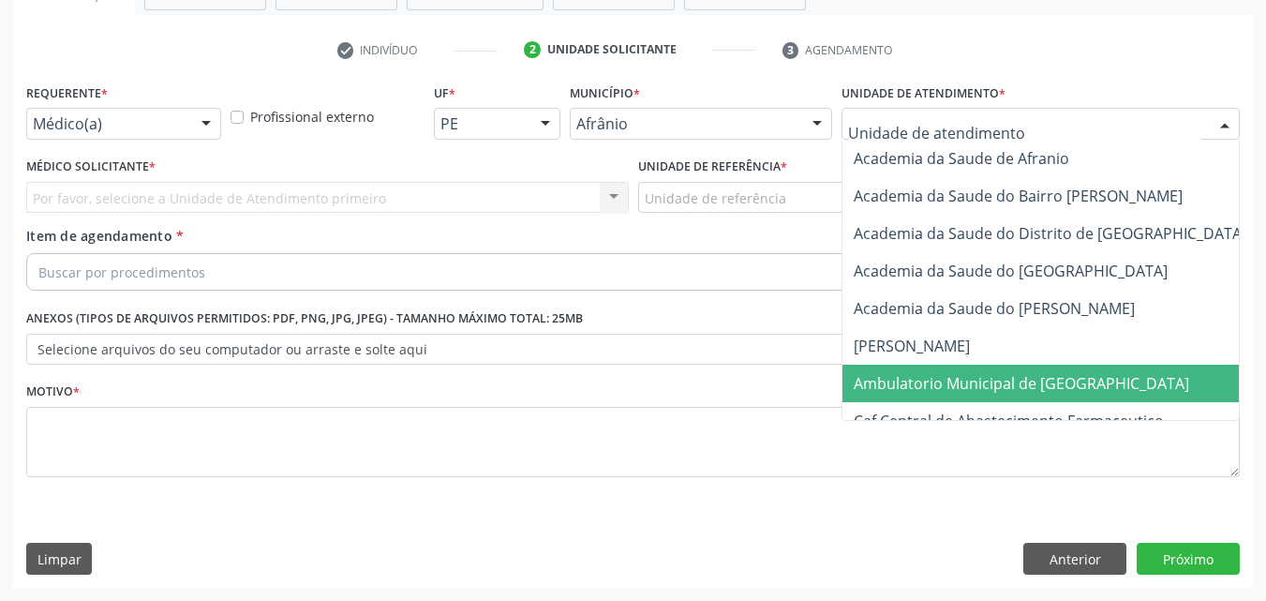
drag, startPoint x: 971, startPoint y: 381, endPoint x: 895, endPoint y: 360, distance: 78.9
click at [968, 379] on span "Ambulatorio Municipal de [GEOGRAPHIC_DATA]" at bounding box center [1021, 383] width 335 height 21
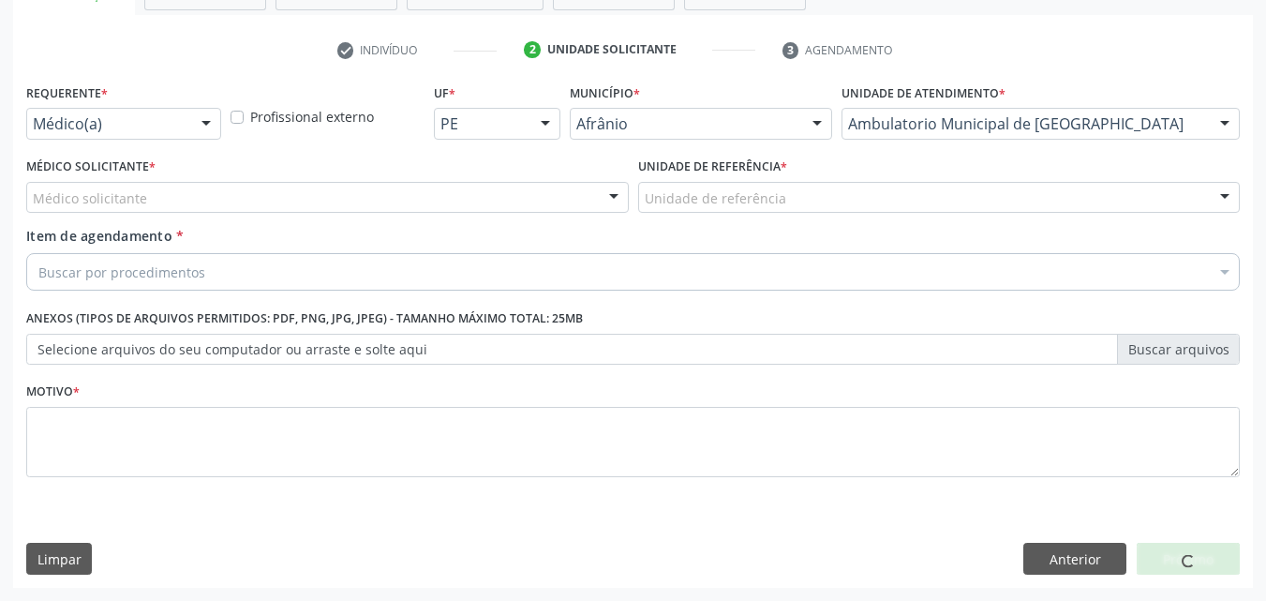
click at [799, 204] on div "Unidade de referência" at bounding box center [939, 198] width 603 height 32
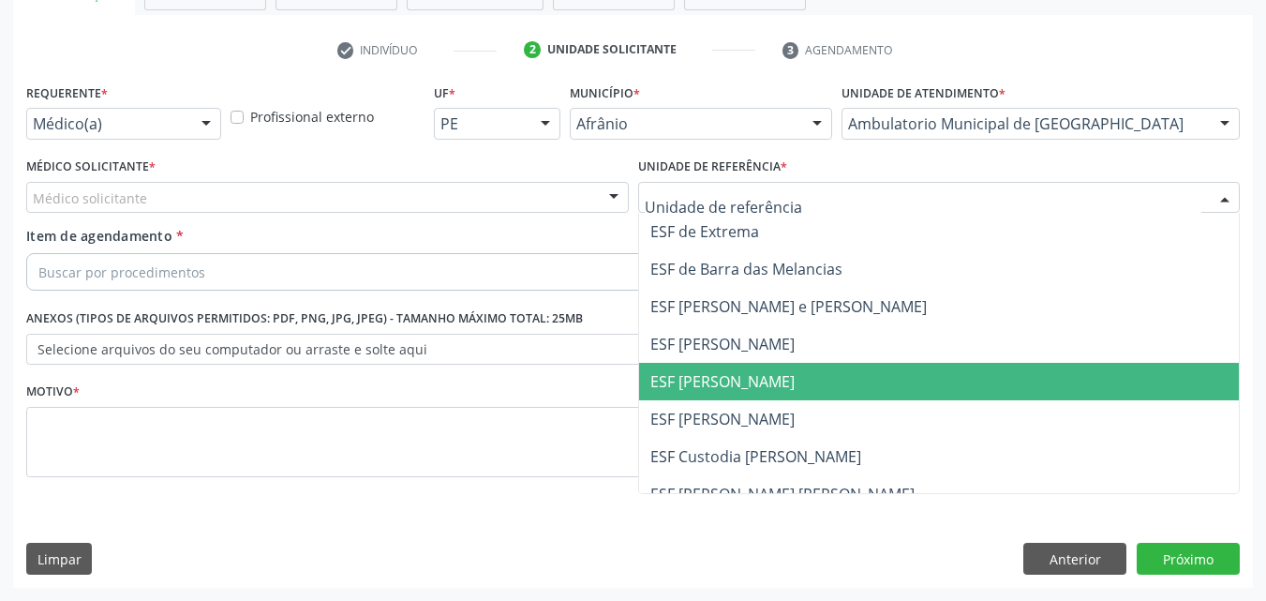
drag, startPoint x: 785, startPoint y: 380, endPoint x: 665, endPoint y: 365, distance: 121.0
click at [785, 379] on span "ESF [PERSON_NAME]" at bounding box center [939, 381] width 601 height 37
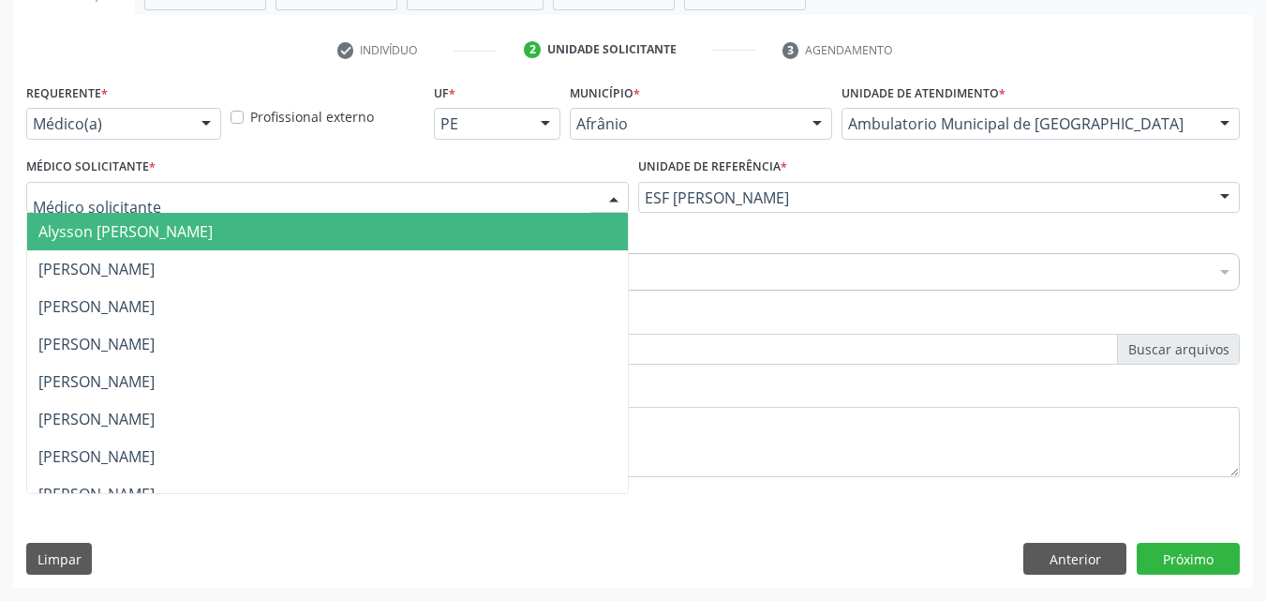
click at [320, 190] on div at bounding box center [327, 198] width 603 height 32
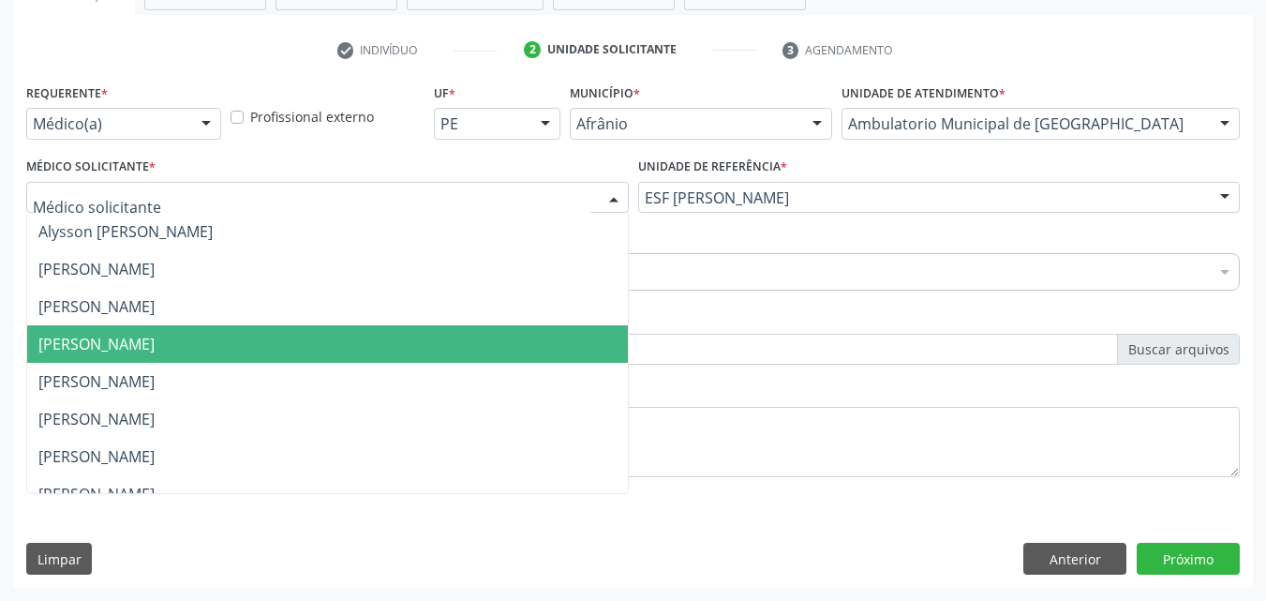
click at [310, 339] on span "[PERSON_NAME]" at bounding box center [327, 343] width 601 height 37
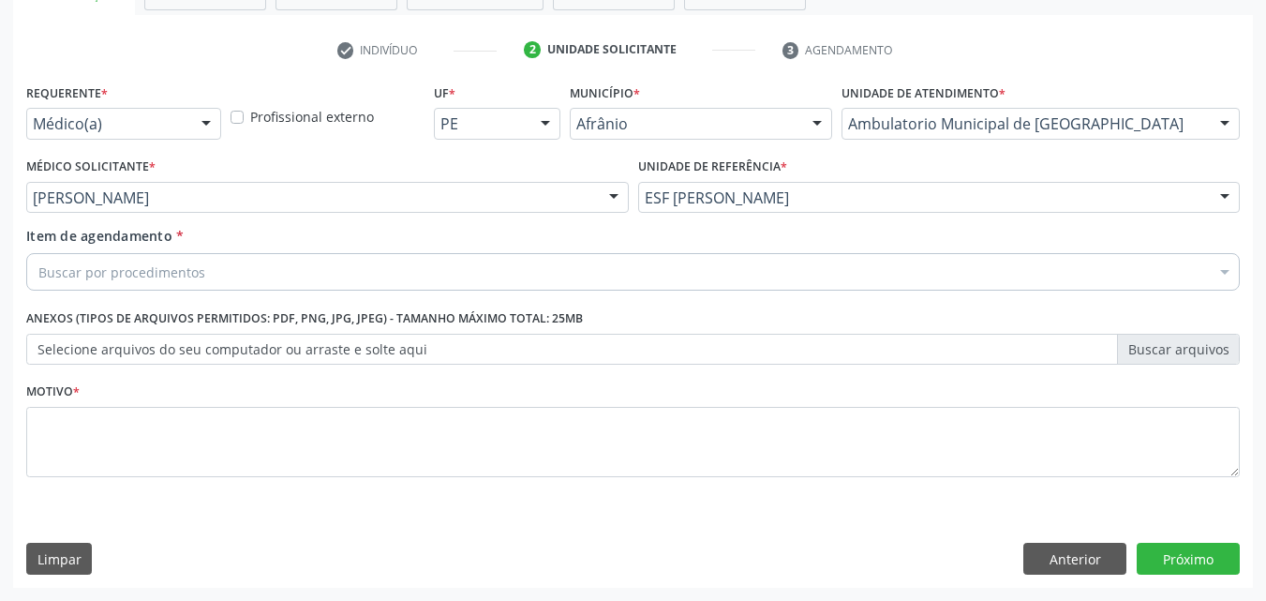
click at [275, 275] on div "Buscar por procedimentos" at bounding box center [632, 271] width 1213 height 37
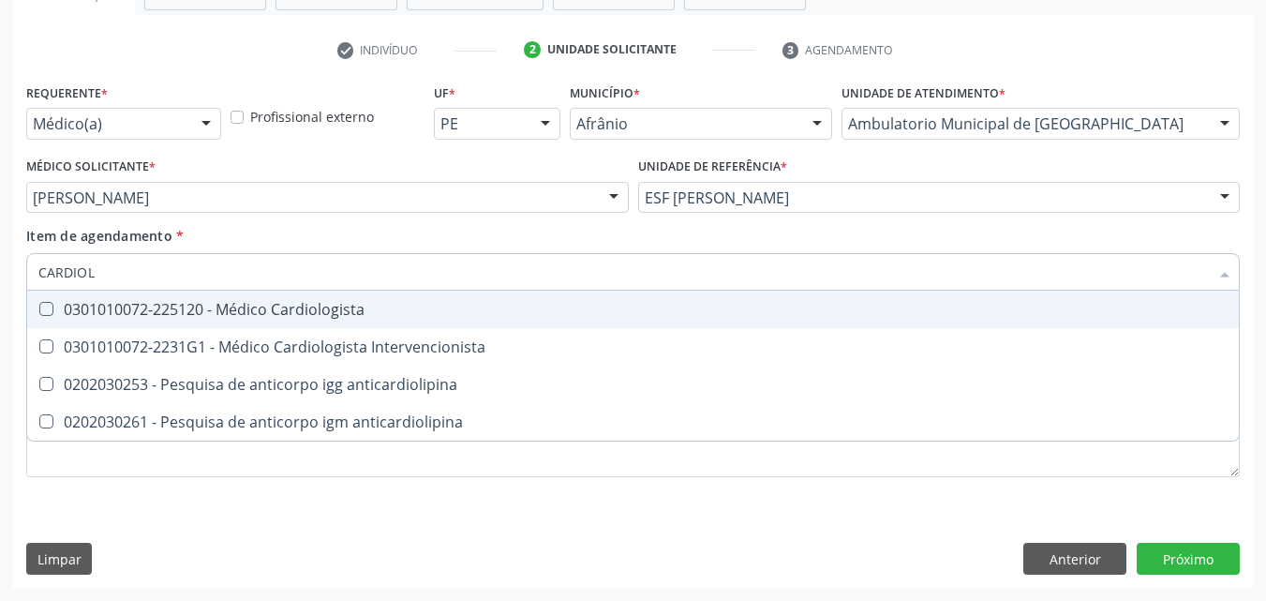
type input "CARDIOLO"
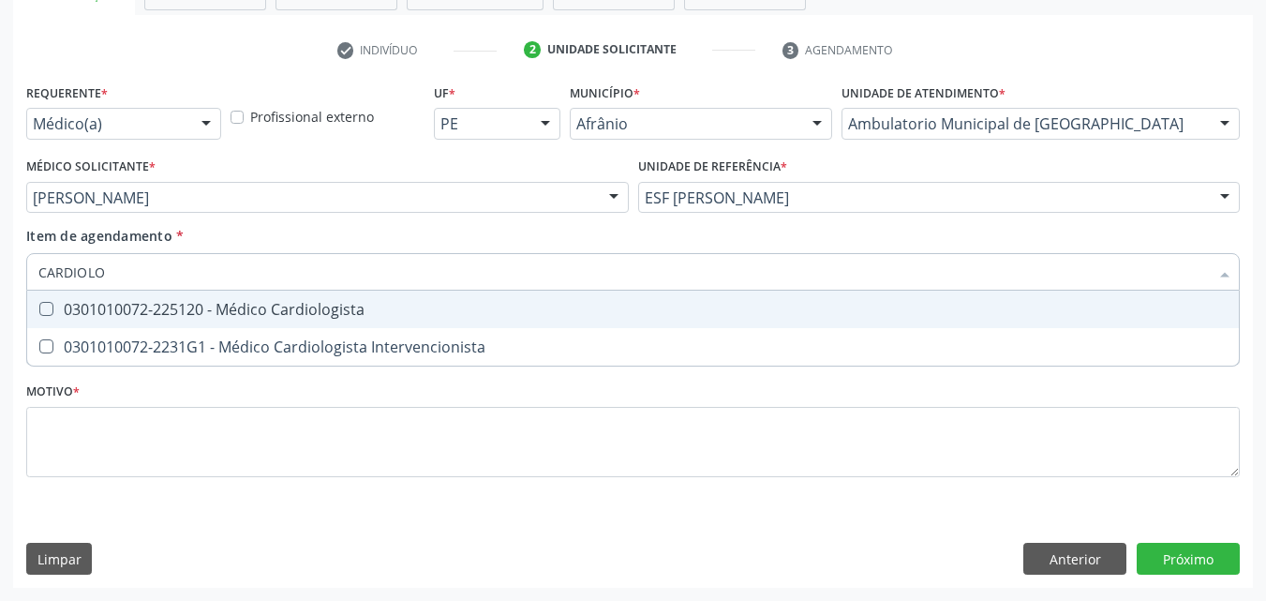
click at [271, 317] on div "0301010072-225120 - Médico Cardiologista" at bounding box center [632, 309] width 1189 height 15
checkbox Cardiologista "true"
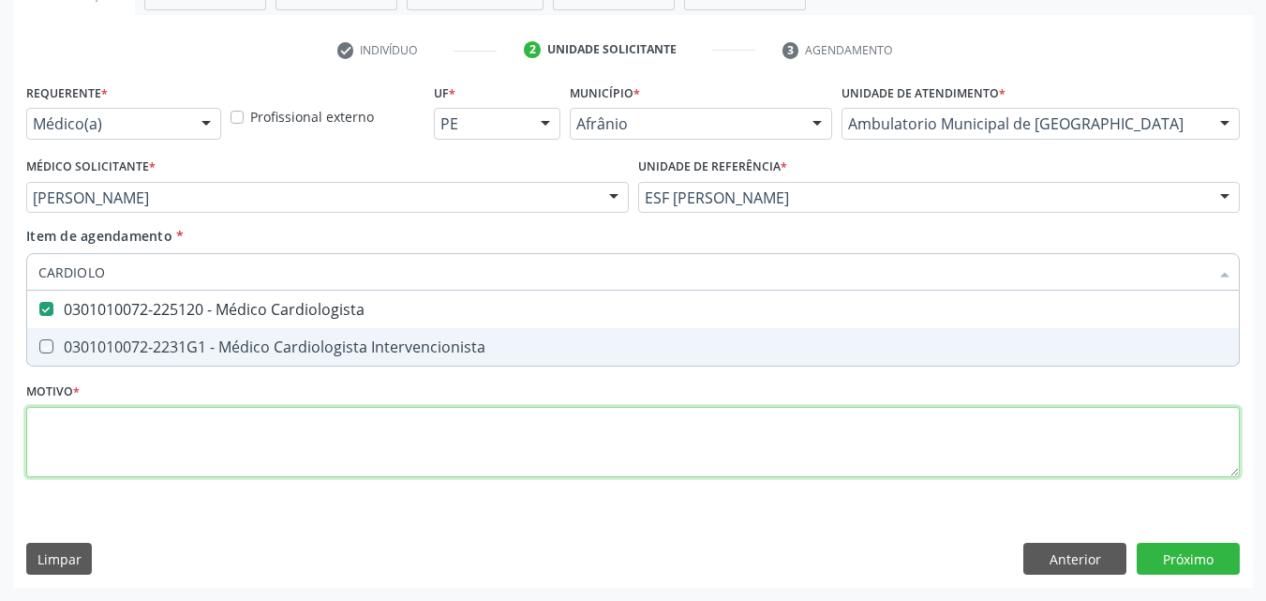
click at [313, 439] on div "Requerente * Médico(a) Médico(a) Enfermeiro(a) Paciente Nenhum resultado encont…" at bounding box center [632, 291] width 1213 height 424
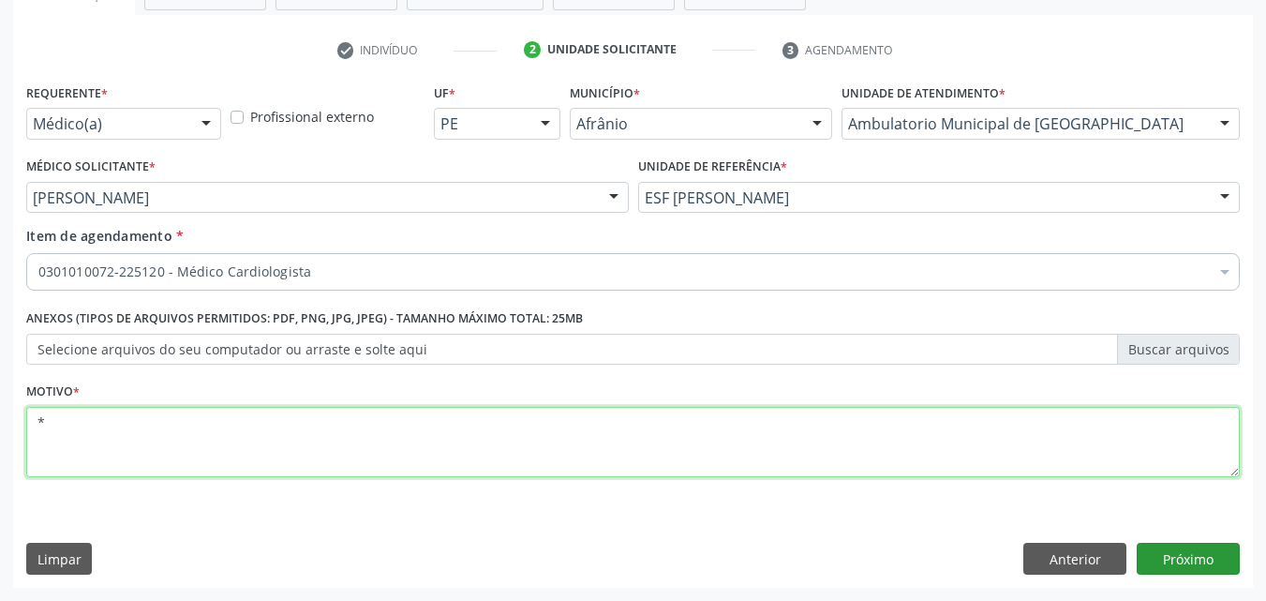
type textarea "*"
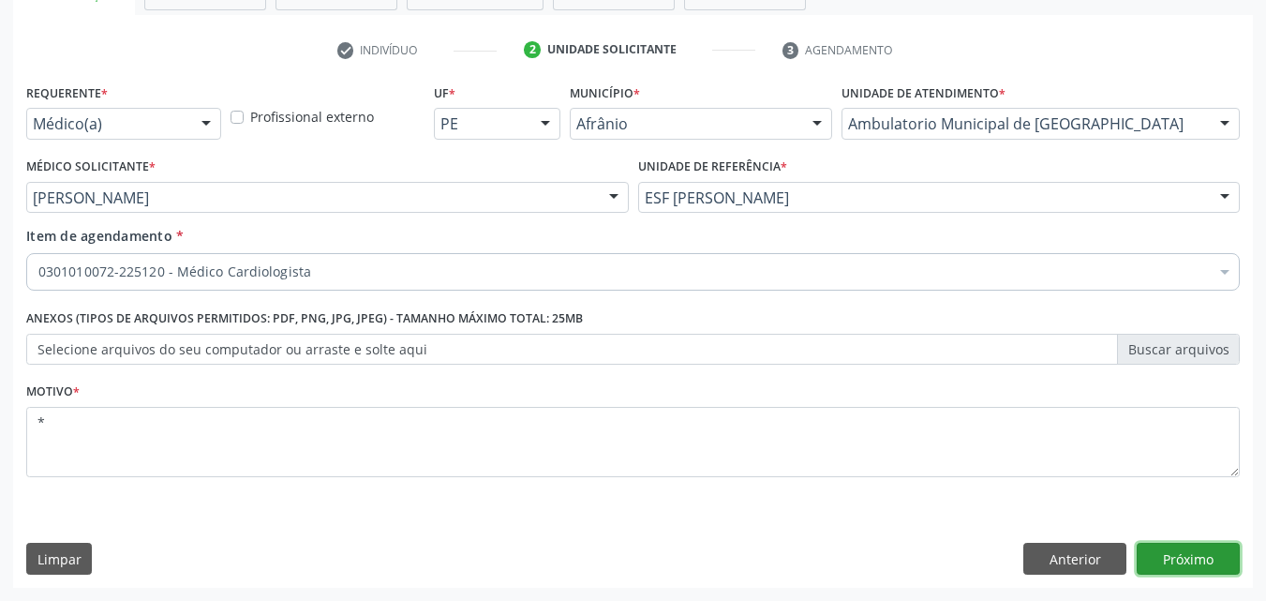
click at [1180, 564] on button "Próximo" at bounding box center [1188, 559] width 103 height 32
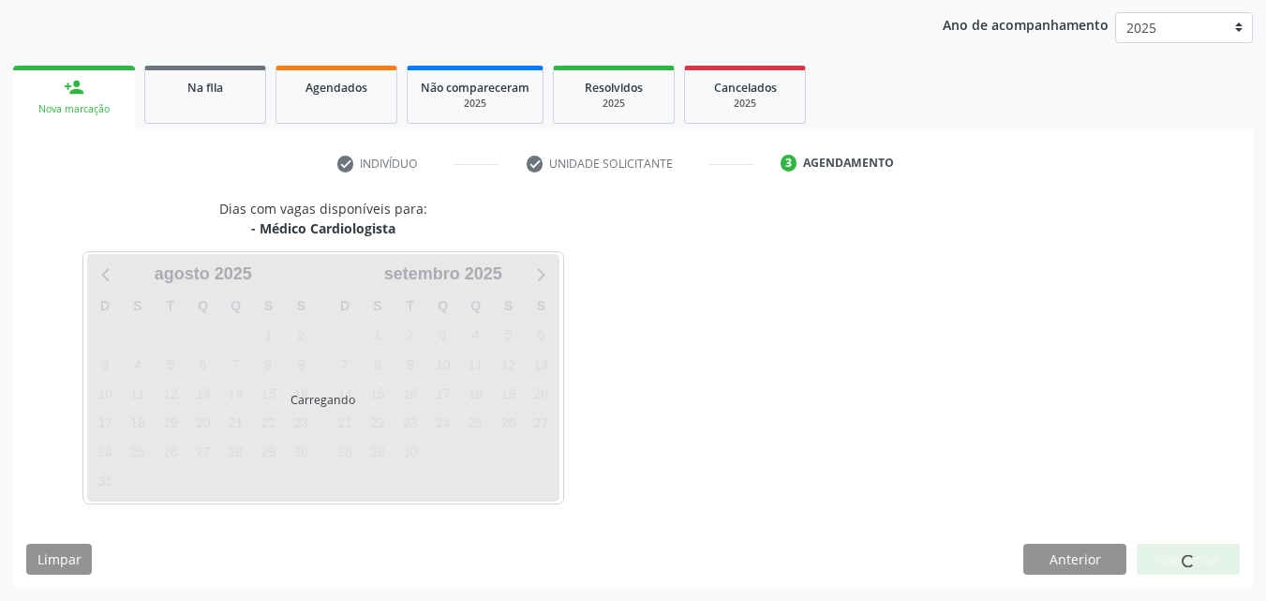
scroll to position [215, 0]
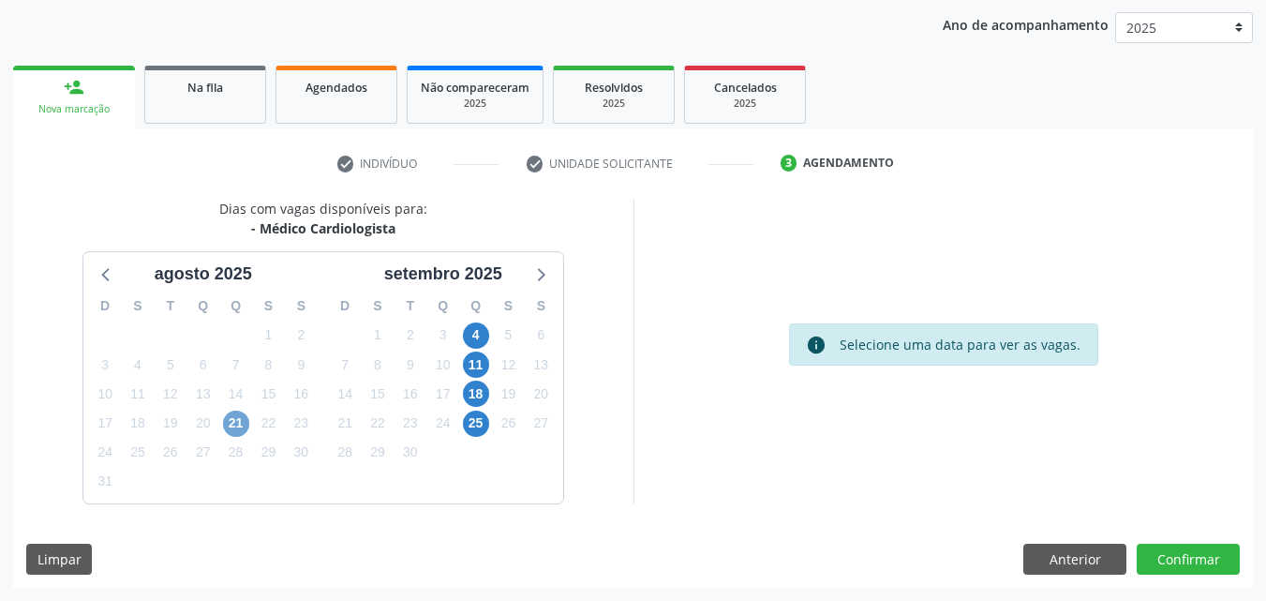
click at [239, 424] on span "21" at bounding box center [236, 423] width 26 height 26
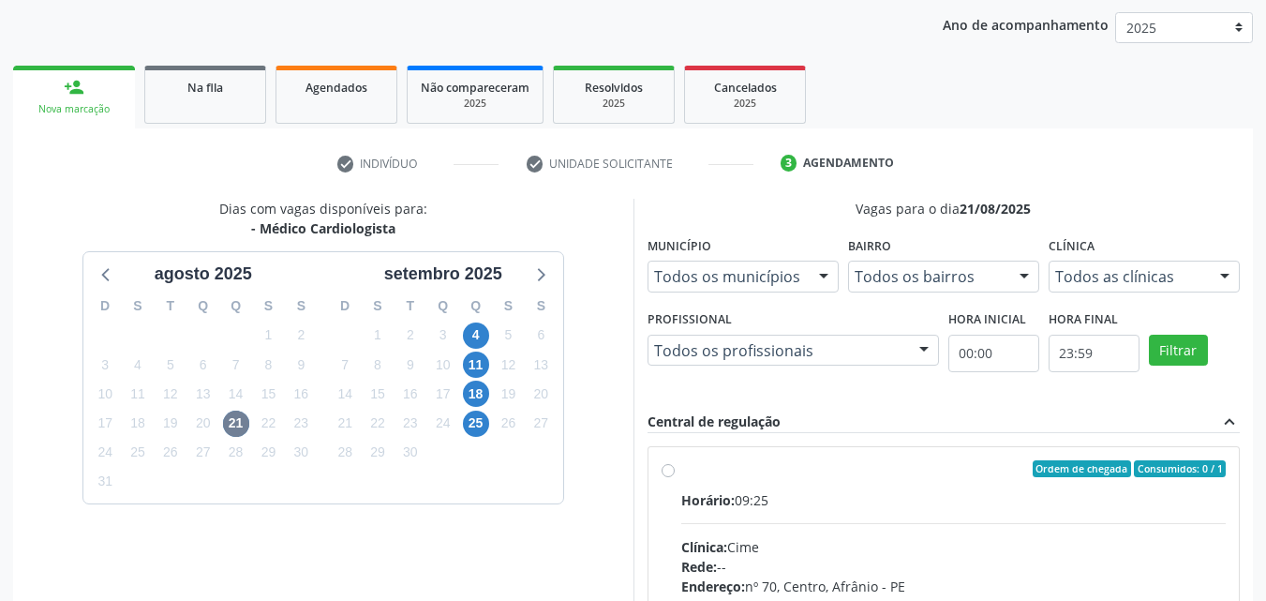
click at [805, 487] on label "Ordem de chegada Consumidos: 0 / 1 Horário: 09:25 Clínica: Cime Rede: -- Endere…" at bounding box center [953, 604] width 545 height 288
click at [675, 477] on input "Ordem de chegada Consumidos: 0 / 1 Horário: 09:25 Clínica: Cime Rede: -- Endere…" at bounding box center [668, 468] width 13 height 17
radio input "true"
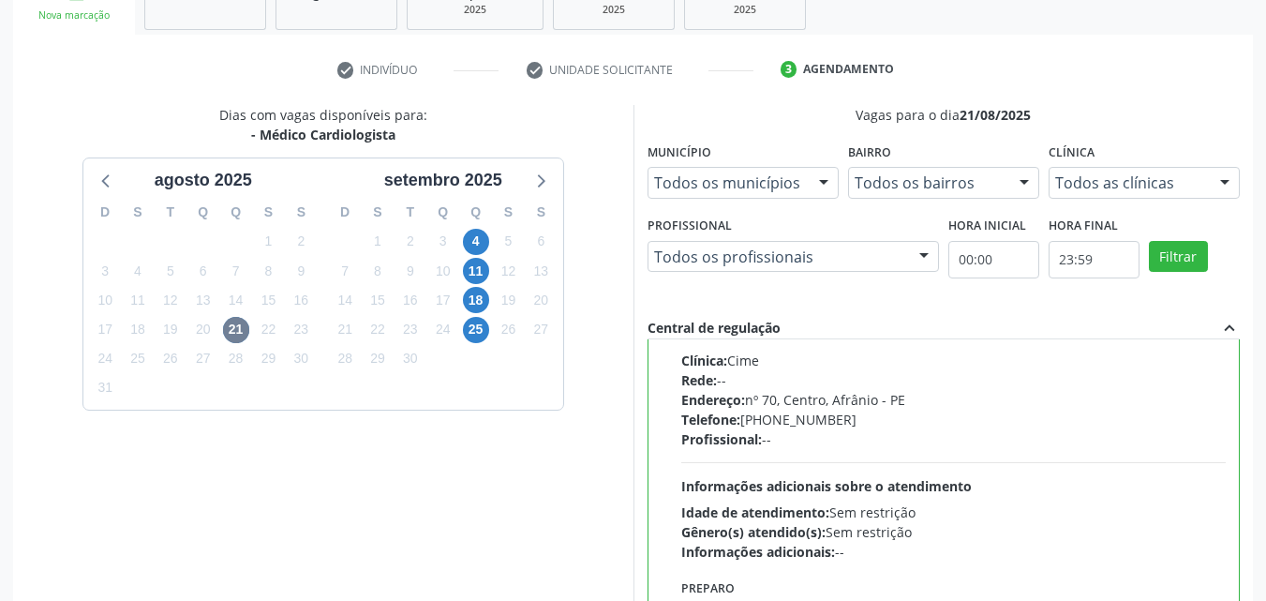
scroll to position [519, 0]
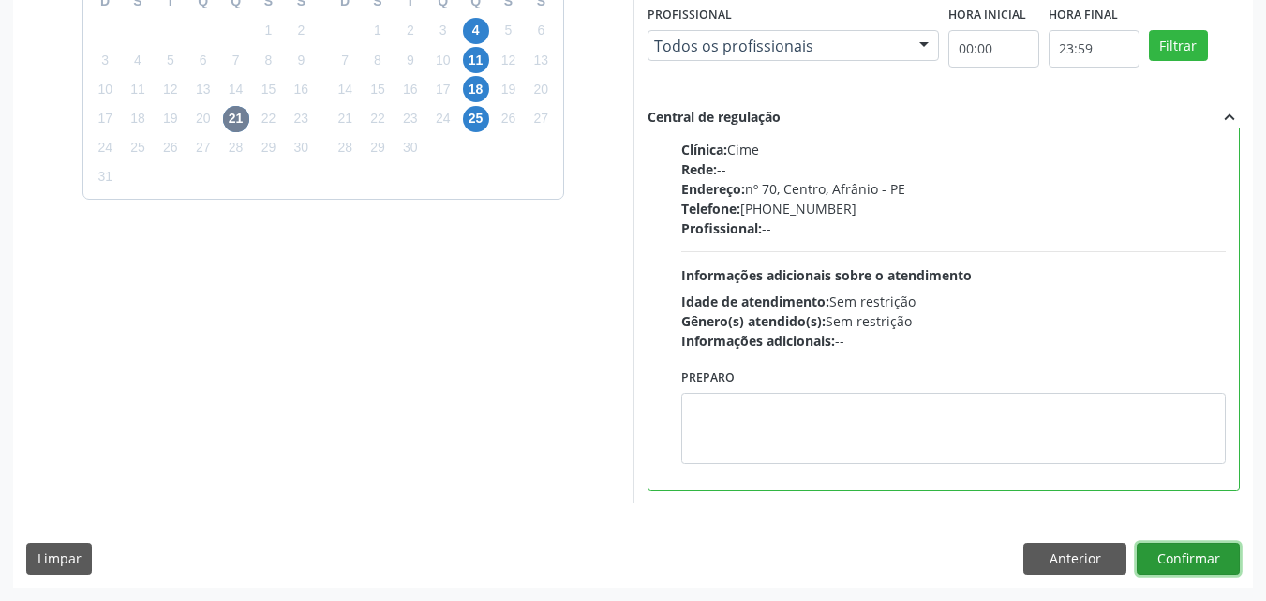
click at [1198, 563] on button "Confirmar" at bounding box center [1188, 559] width 103 height 32
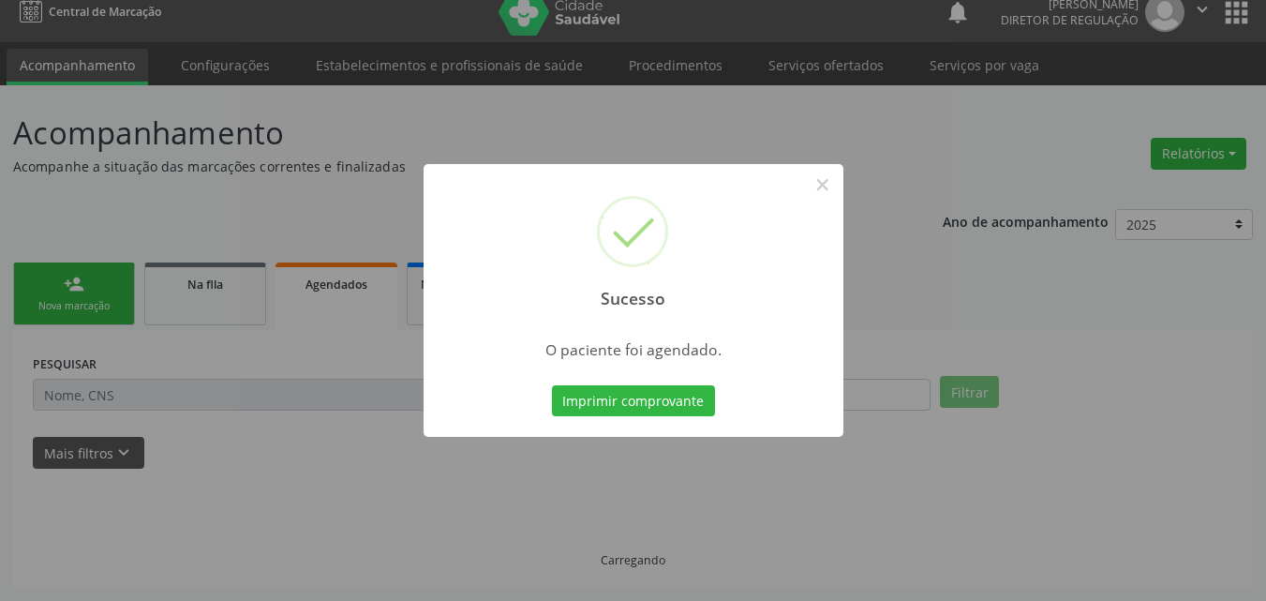
scroll to position [18, 0]
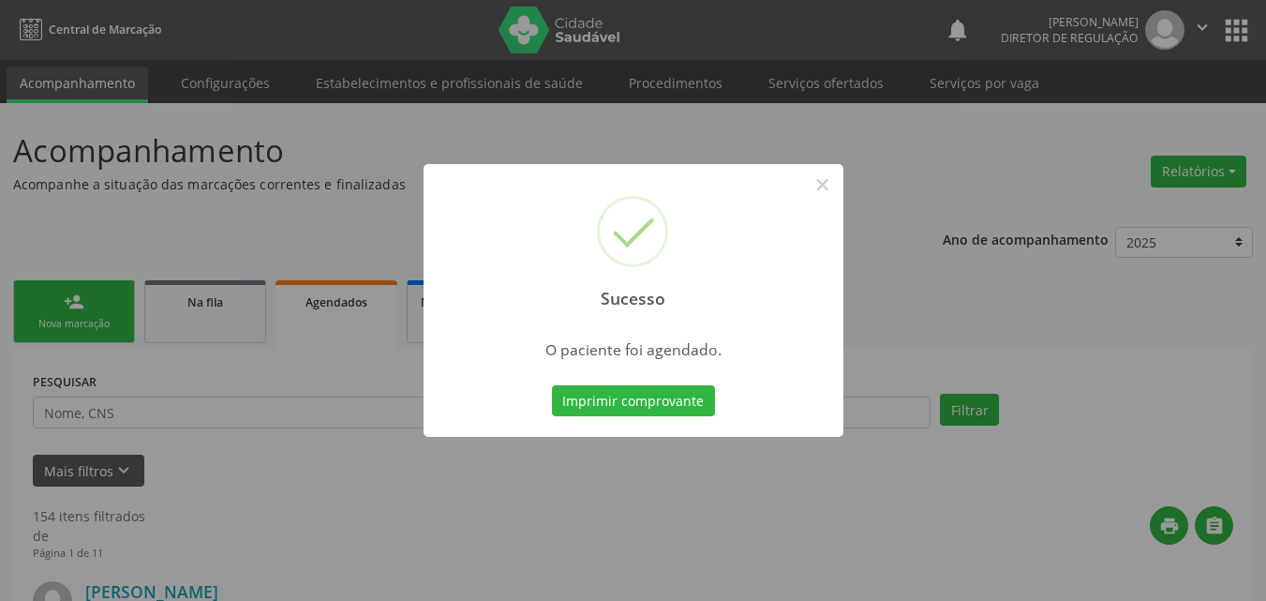
scroll to position [18, 0]
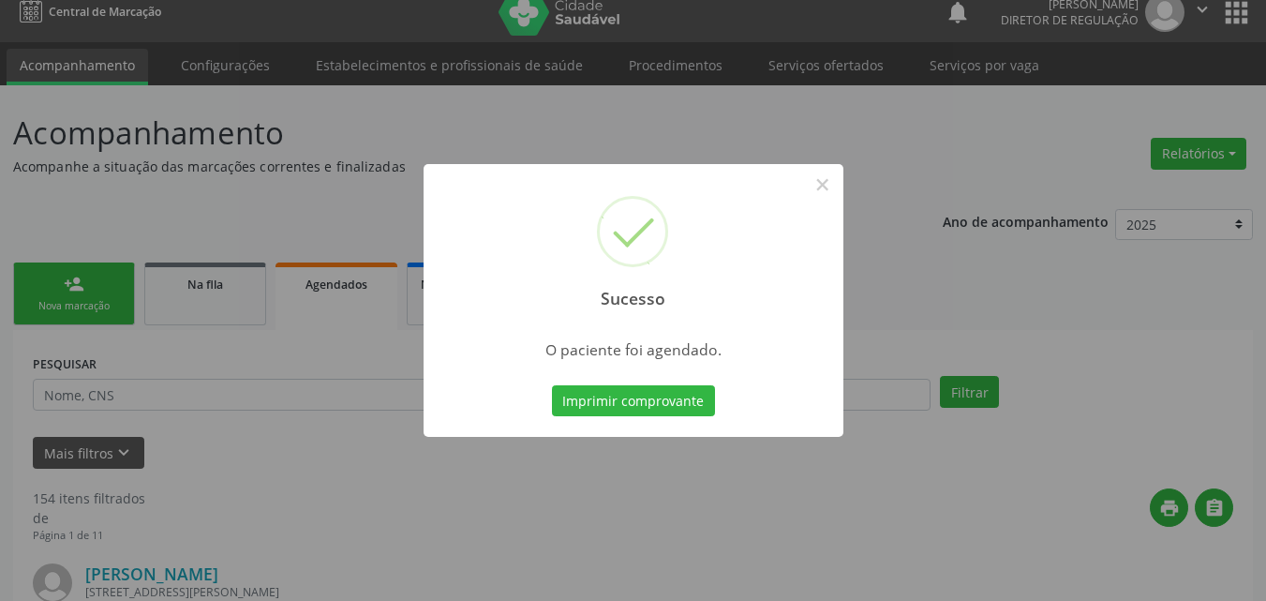
click at [673, 398] on button "Imprimir comprovante" at bounding box center [633, 401] width 163 height 32
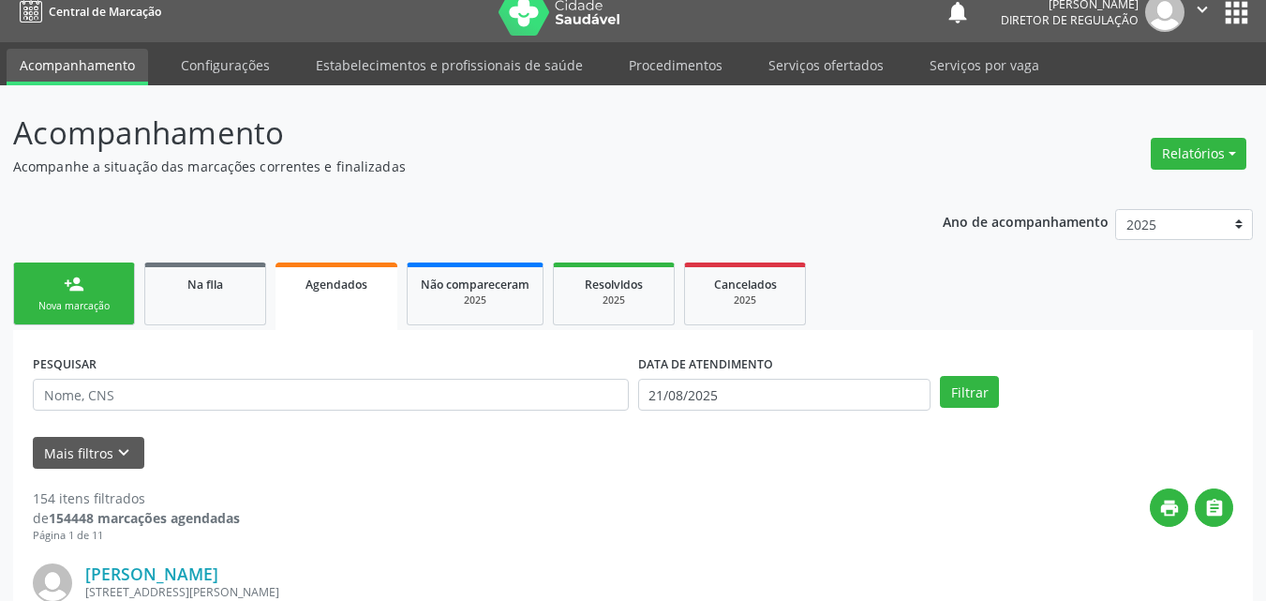
click at [108, 301] on div "Nova marcação" at bounding box center [74, 306] width 94 height 14
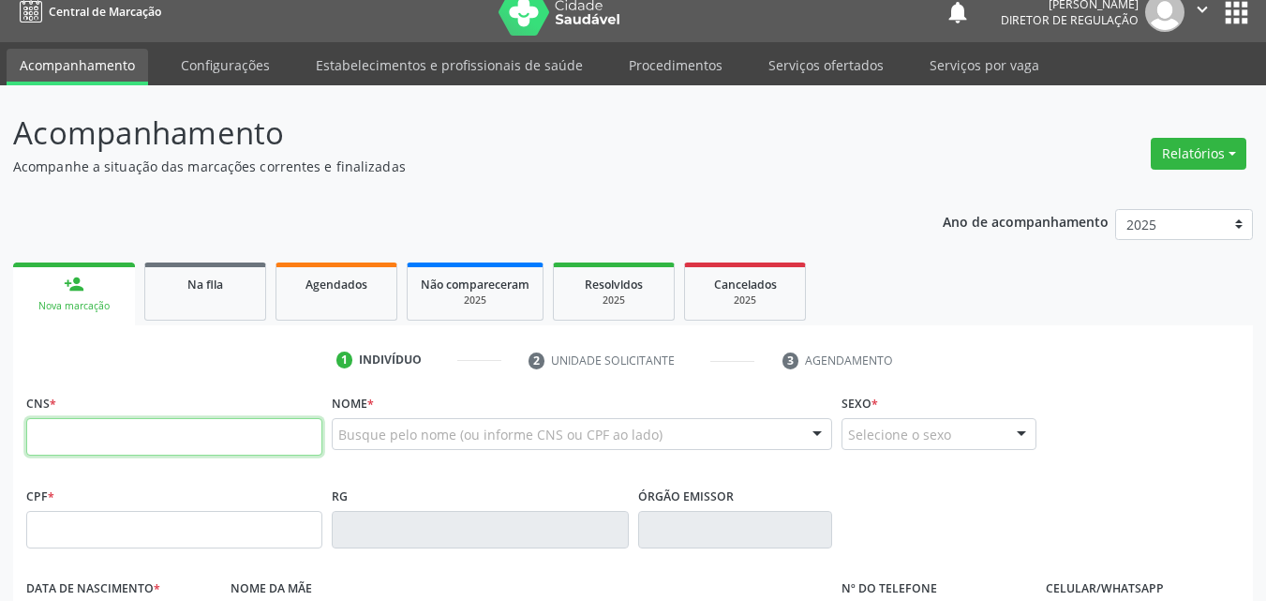
click at [147, 443] on input "text" at bounding box center [174, 436] width 296 height 37
type input "898 0049 4897 7081"
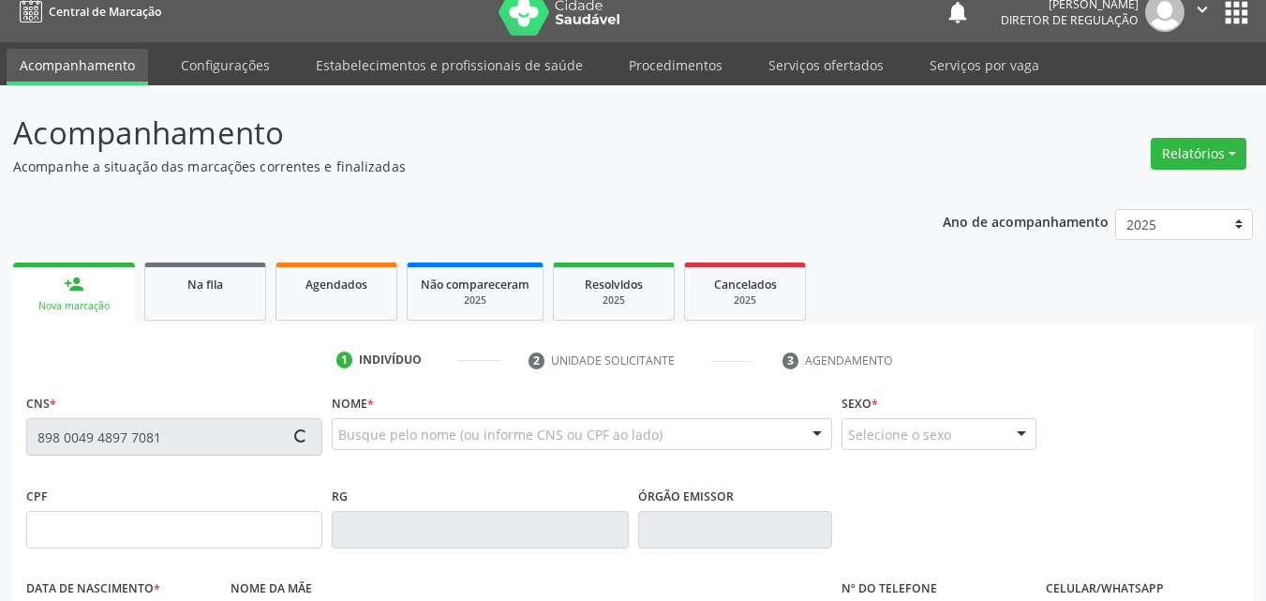
type input "11/01/2016"
type input "Aline Ferreira Laranjeira"
type input "(87) 98838-4114"
type input "(87) 98170-7310"
type input "014.611.244-09"
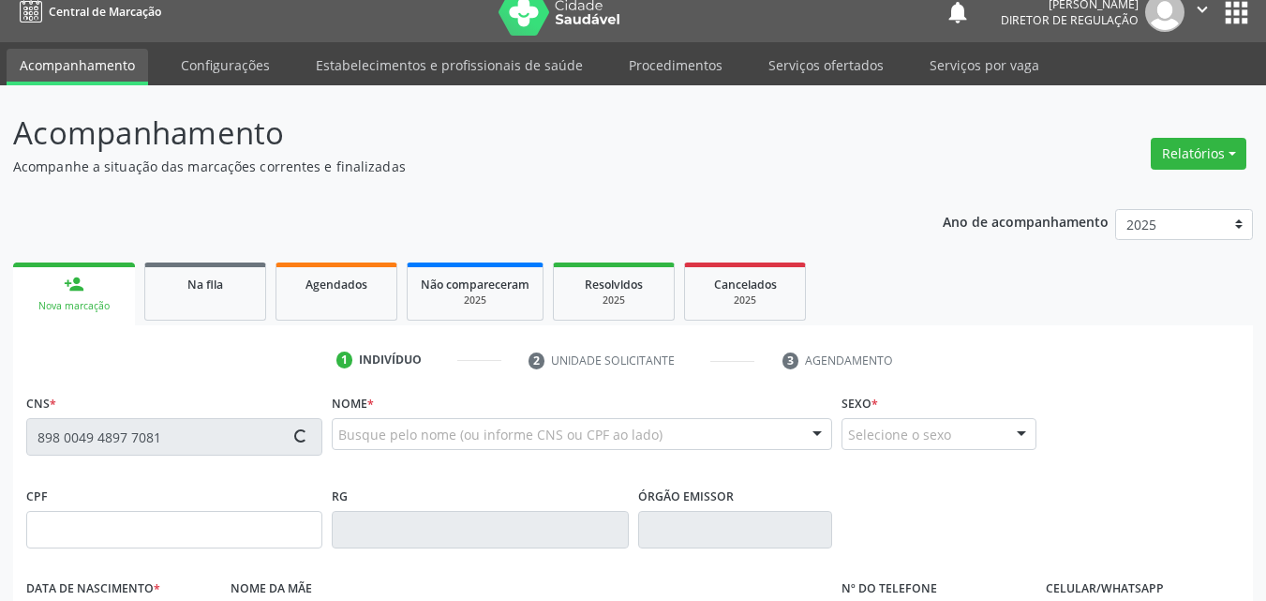
type input "54"
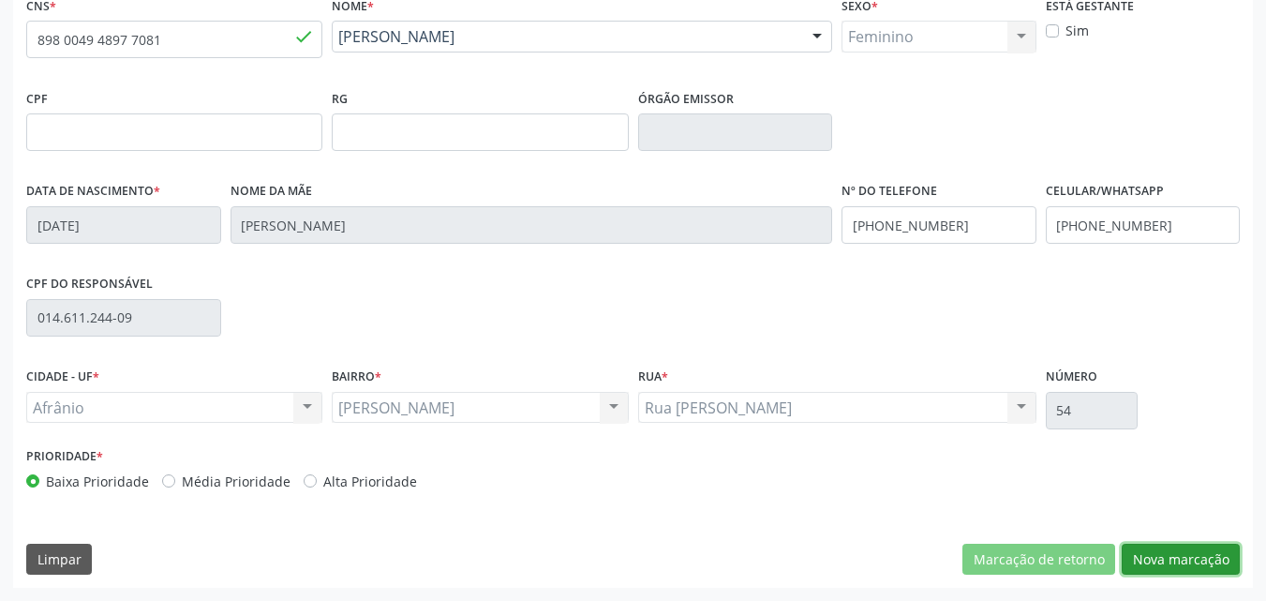
click at [1181, 558] on button "Nova marcação" at bounding box center [1181, 559] width 118 height 32
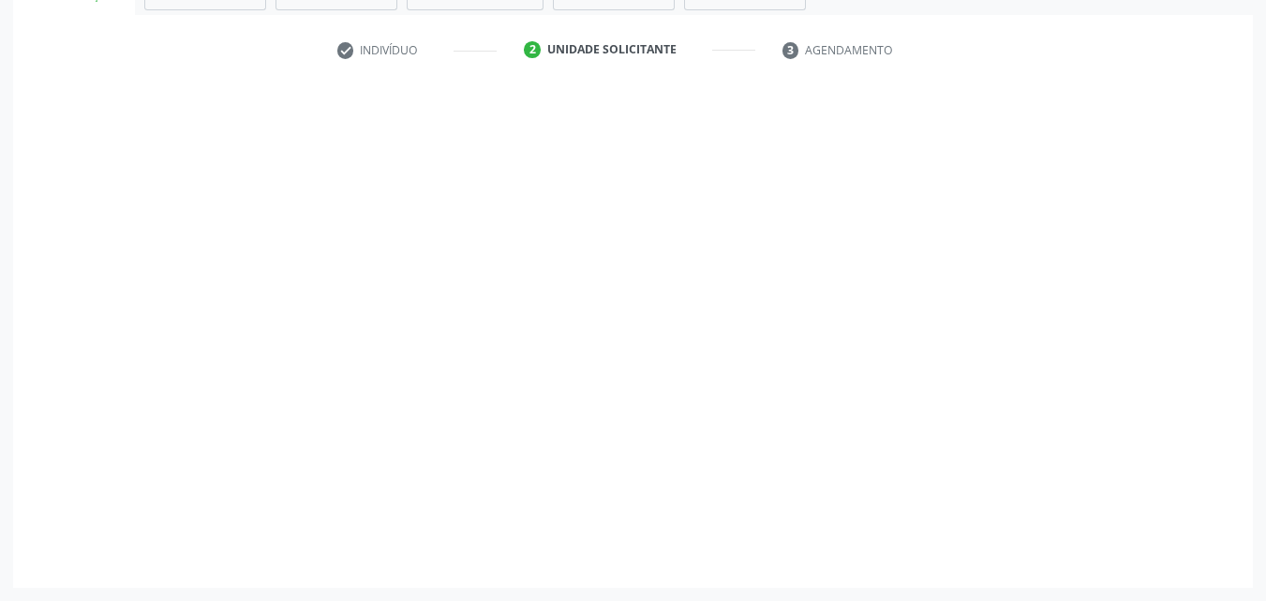
scroll to position [328, 0]
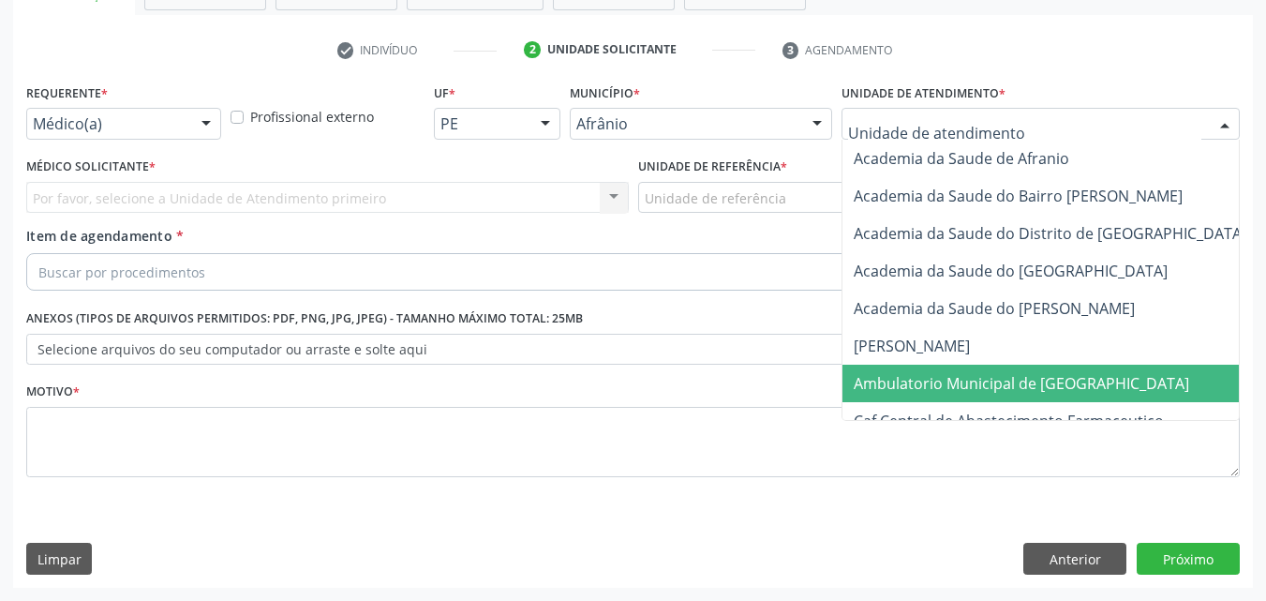
click at [938, 379] on span "Ambulatorio Municipal de [GEOGRAPHIC_DATA]" at bounding box center [1021, 383] width 335 height 21
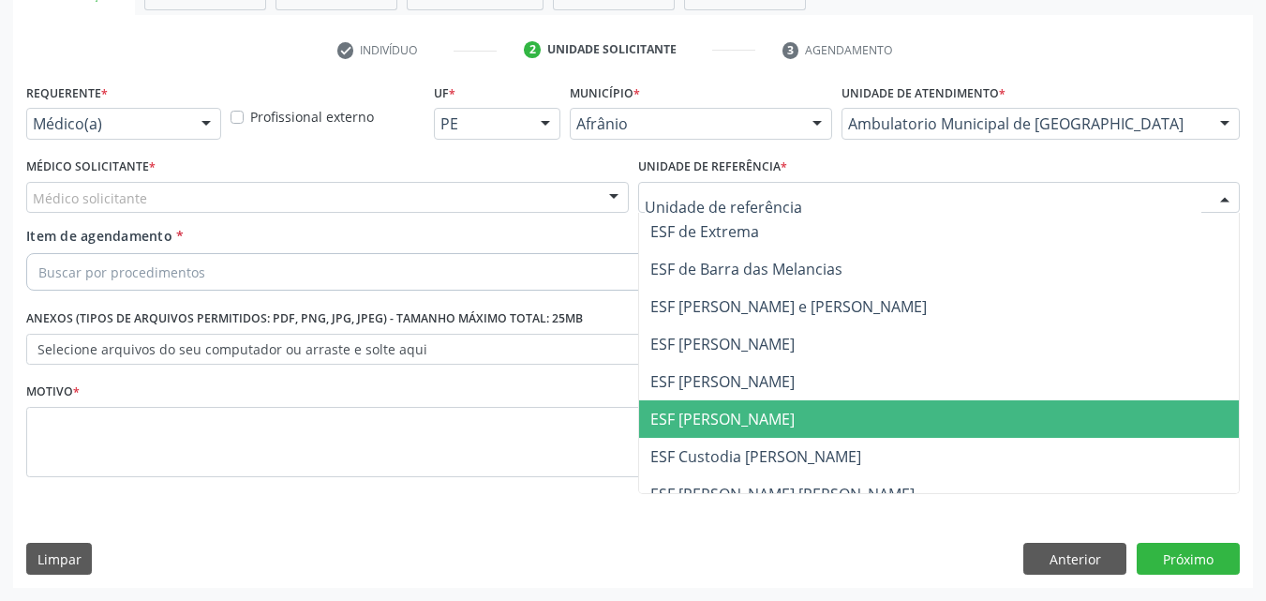
drag, startPoint x: 767, startPoint y: 416, endPoint x: 740, endPoint y: 418, distance: 27.2
click at [766, 416] on span "ESF [PERSON_NAME]" at bounding box center [939, 418] width 601 height 37
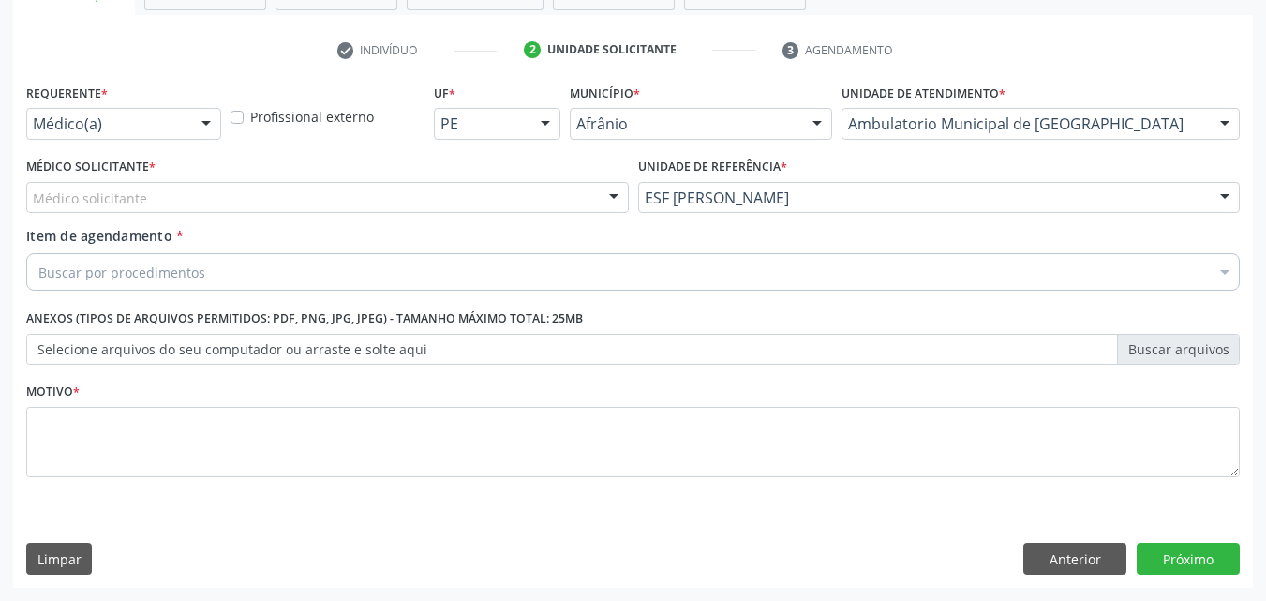
click at [467, 190] on div "Médico solicitante" at bounding box center [327, 198] width 603 height 32
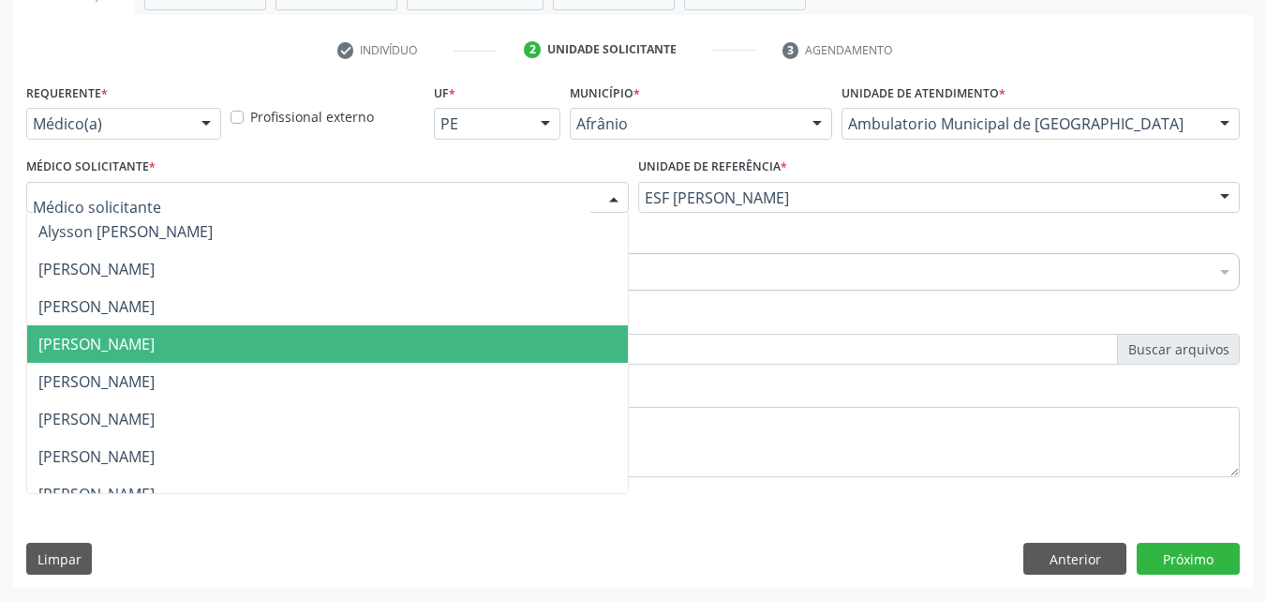
click at [482, 351] on span "[PERSON_NAME]" at bounding box center [327, 343] width 601 height 37
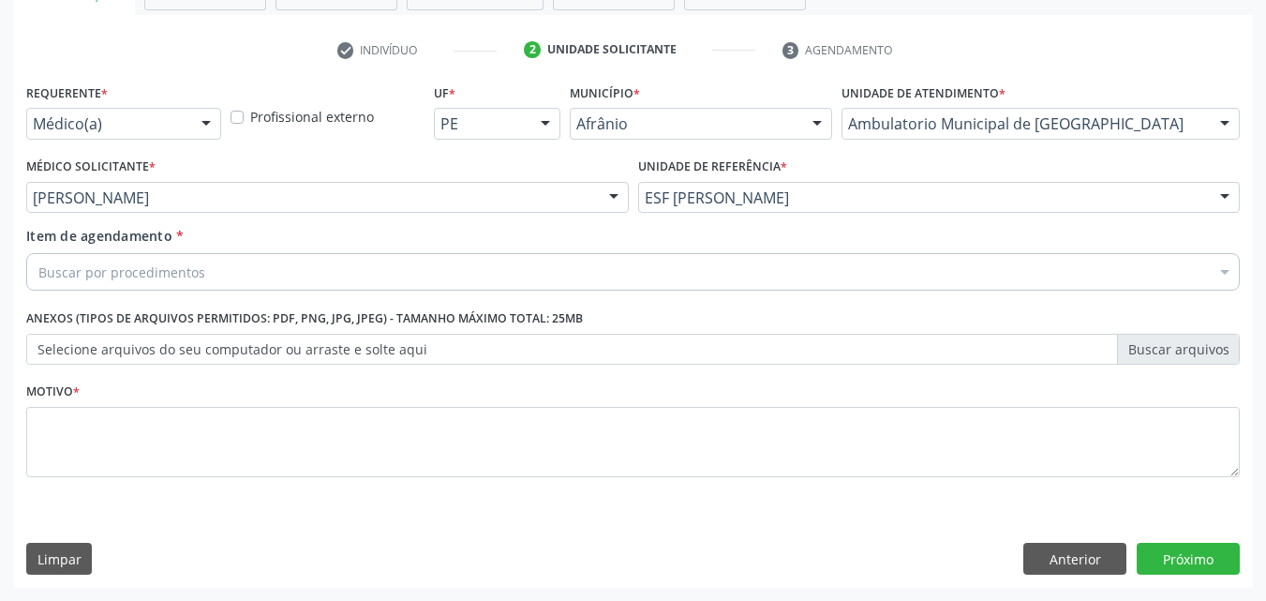
click at [419, 261] on div "Buscar por procedimentos" at bounding box center [632, 271] width 1213 height 37
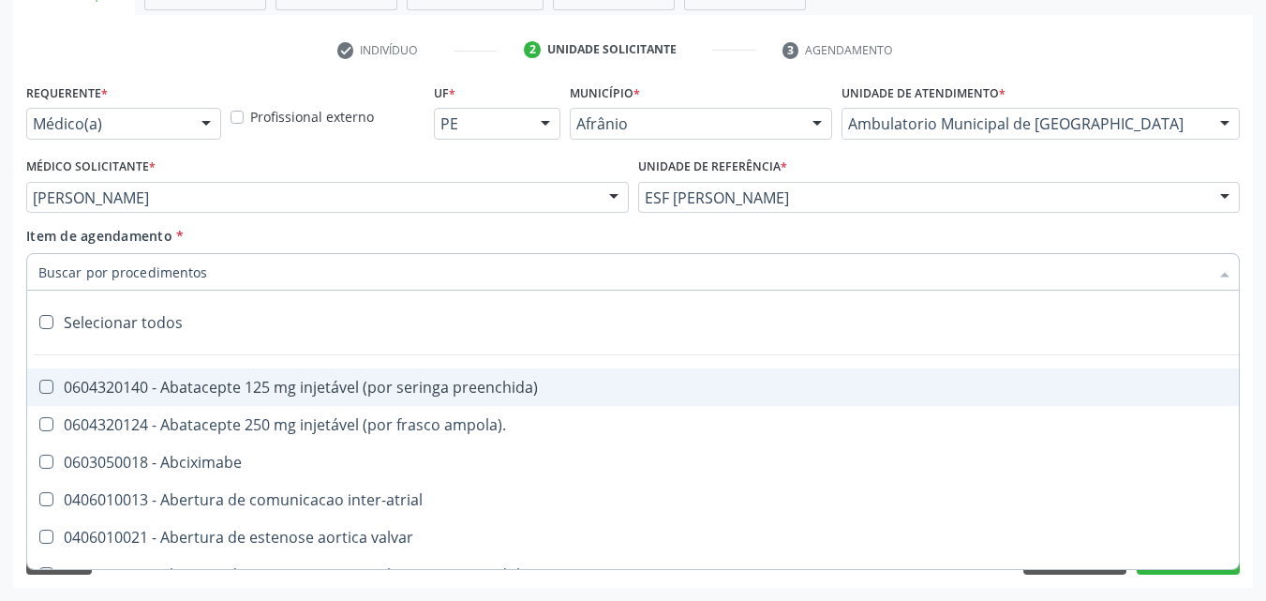
click at [216, 275] on input "Item de agendamento *" at bounding box center [623, 271] width 1170 height 37
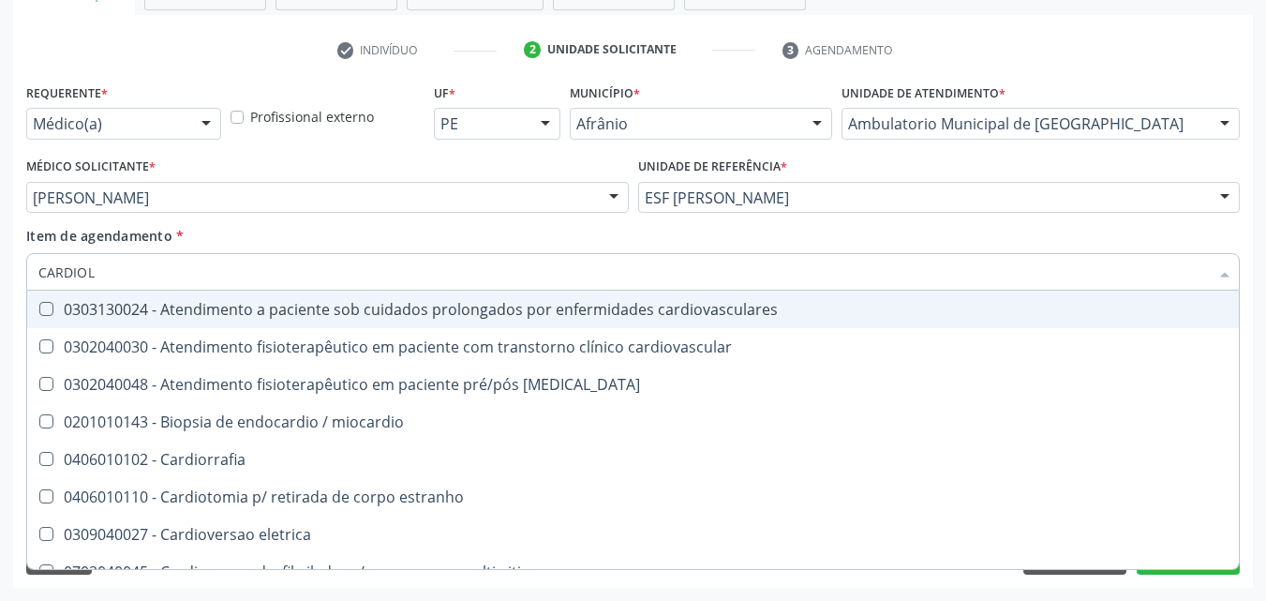
type input "CARDIOLO"
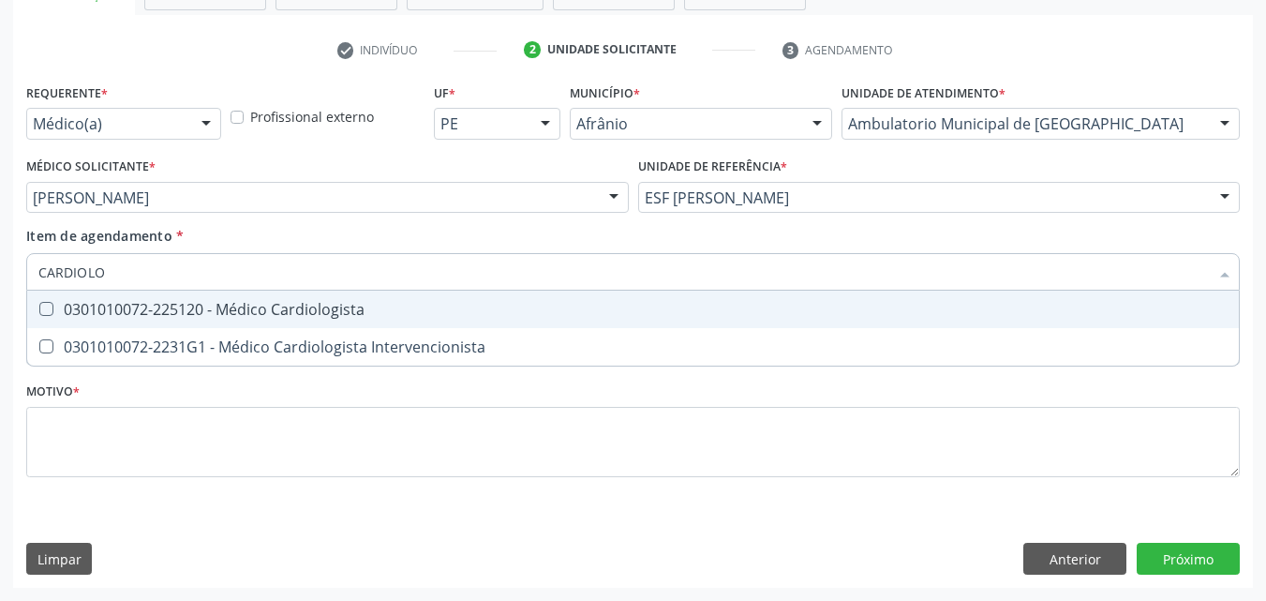
click at [234, 317] on div "0301010072-225120 - Médico Cardiologista" at bounding box center [632, 309] width 1189 height 15
checkbox Cardiologista "true"
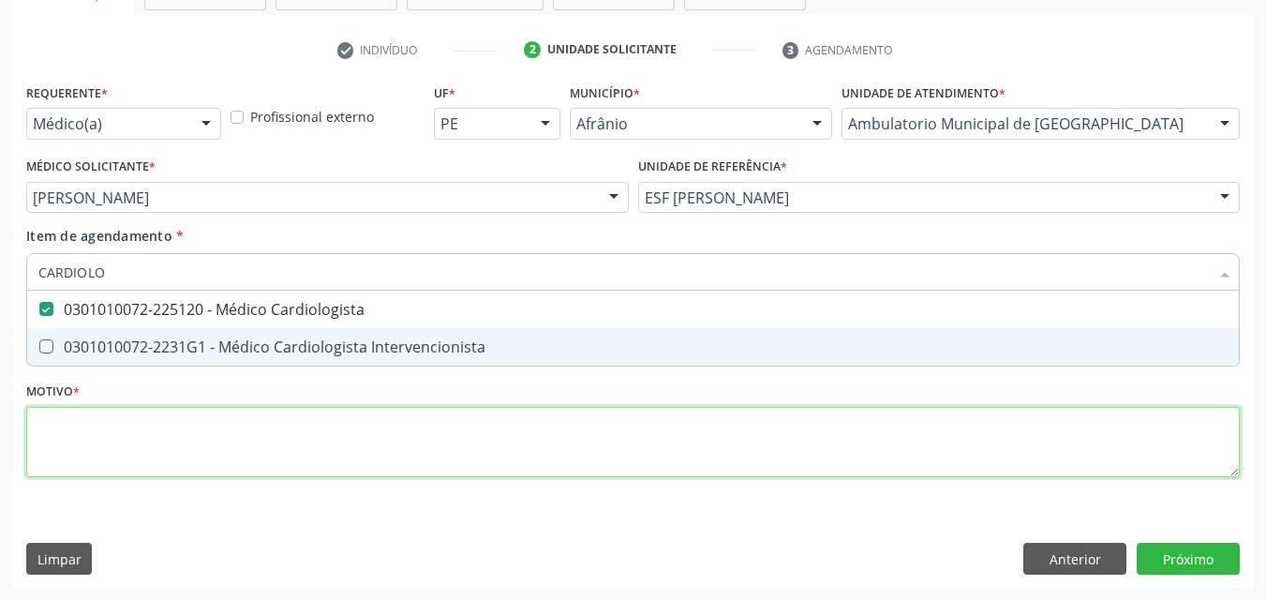
click at [313, 438] on div "Requerente * Médico(a) Médico(a) Enfermeiro(a) Paciente Nenhum resultado encont…" at bounding box center [632, 291] width 1213 height 424
checkbox Intervencionista "true"
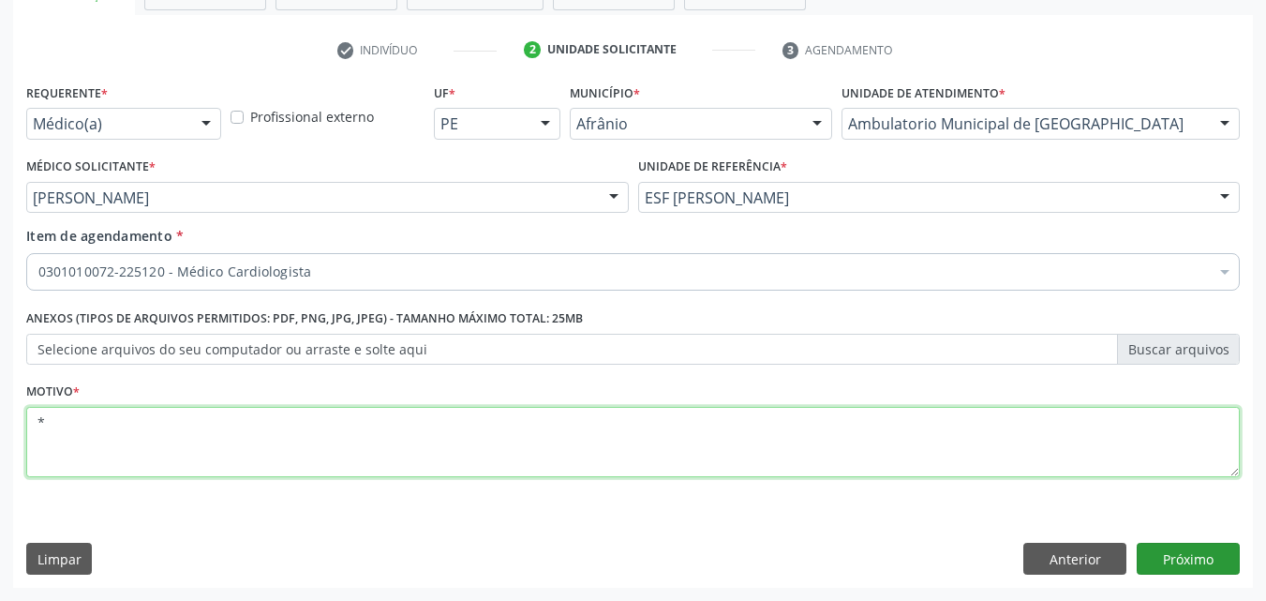
type textarea "*"
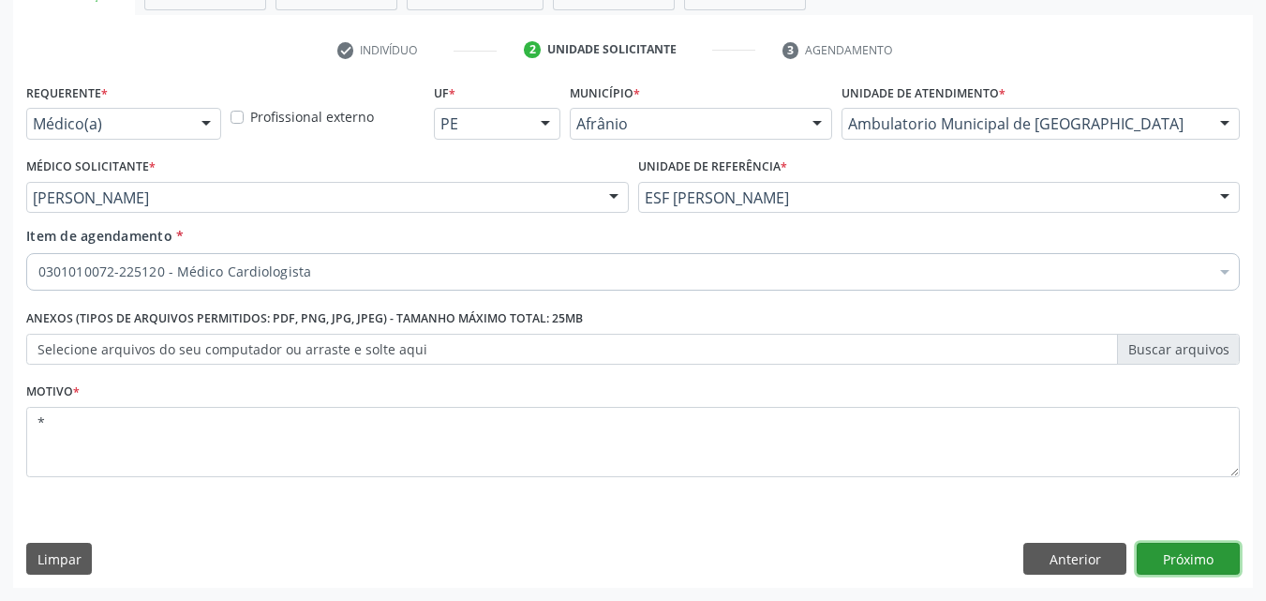
click at [1192, 555] on button "Próximo" at bounding box center [1188, 559] width 103 height 32
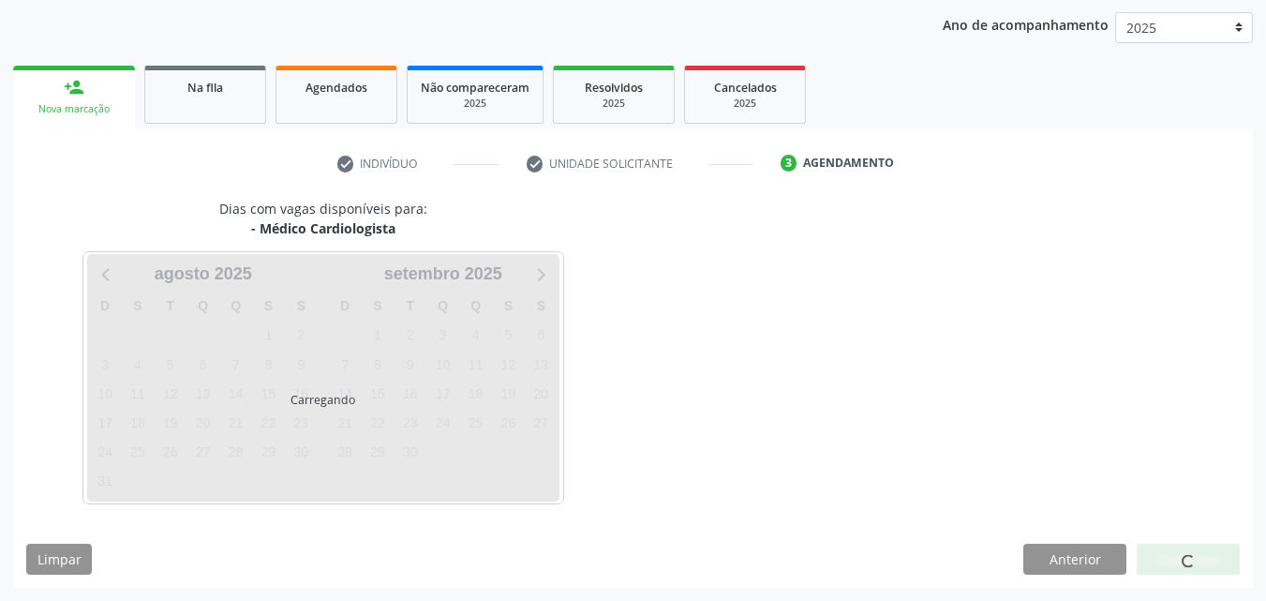
scroll to position [215, 0]
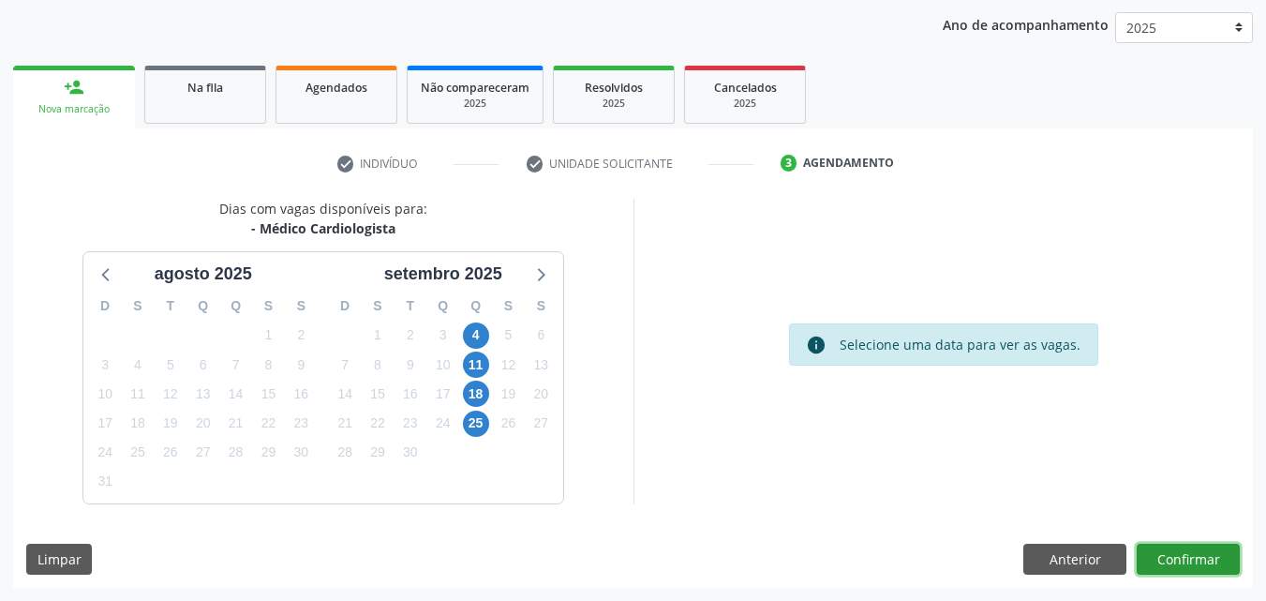
click at [1207, 560] on button "Confirmar" at bounding box center [1188, 559] width 103 height 32
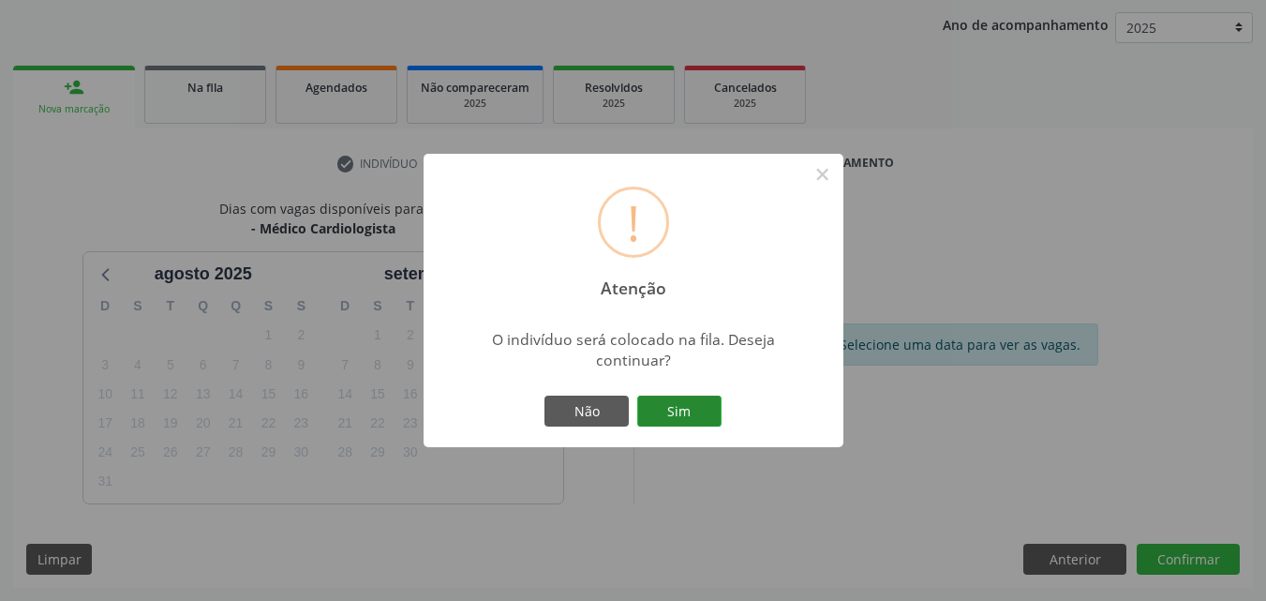
click at [677, 413] on button "Sim" at bounding box center [679, 411] width 84 height 32
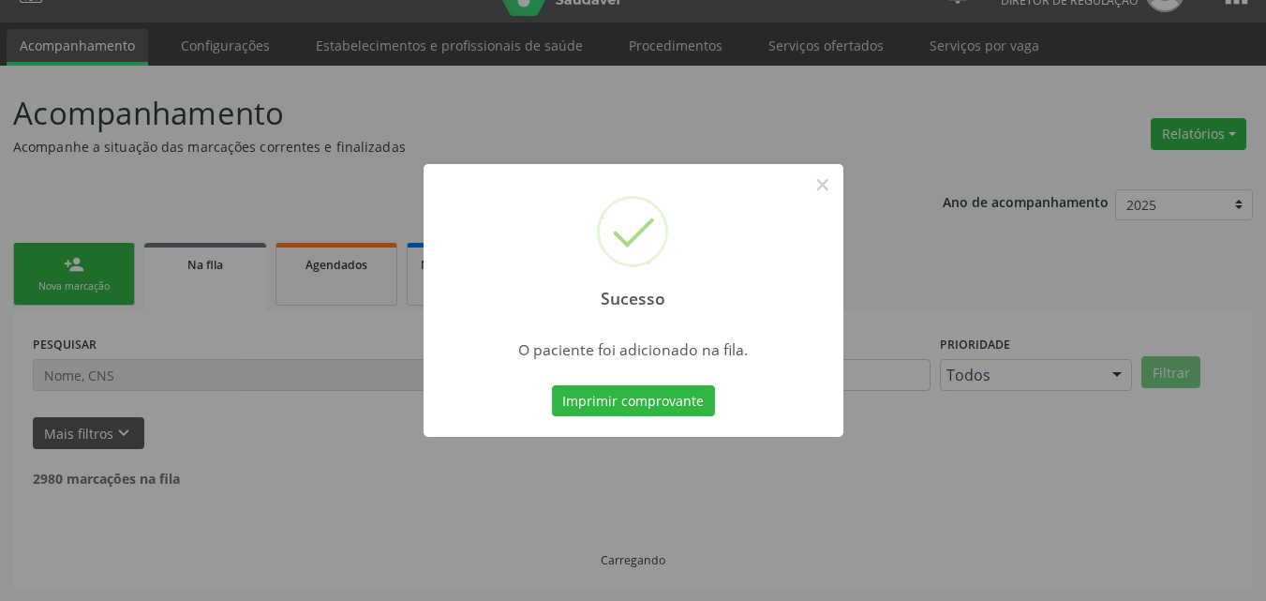
scroll to position [18, 0]
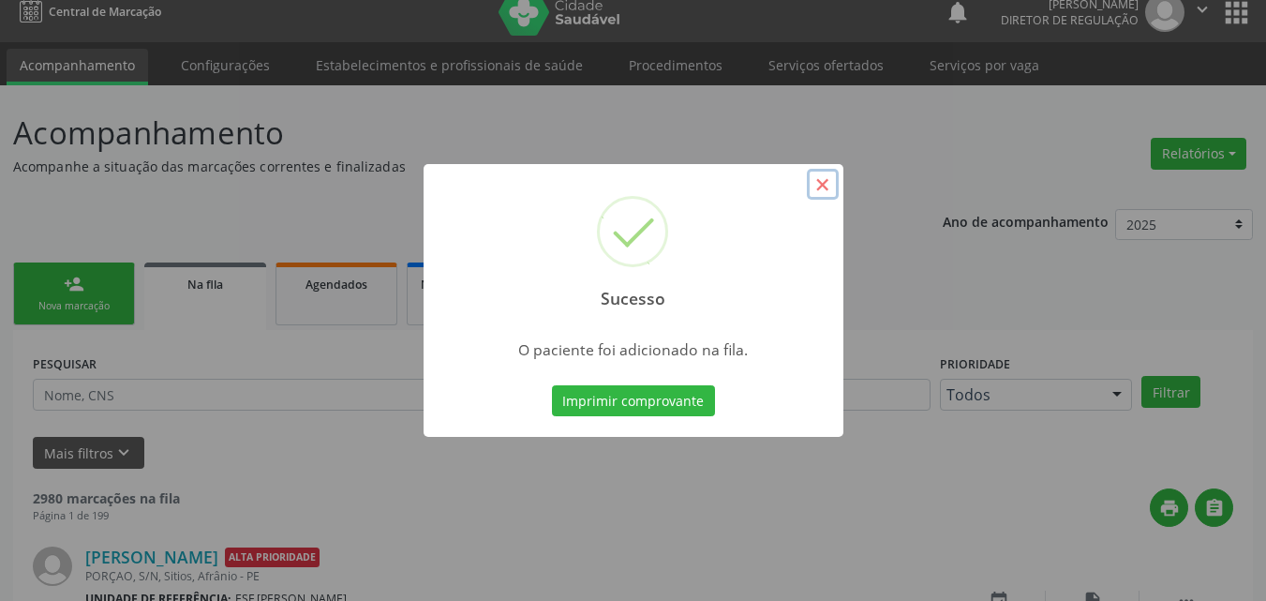
click at [820, 183] on button "×" at bounding box center [823, 185] width 32 height 32
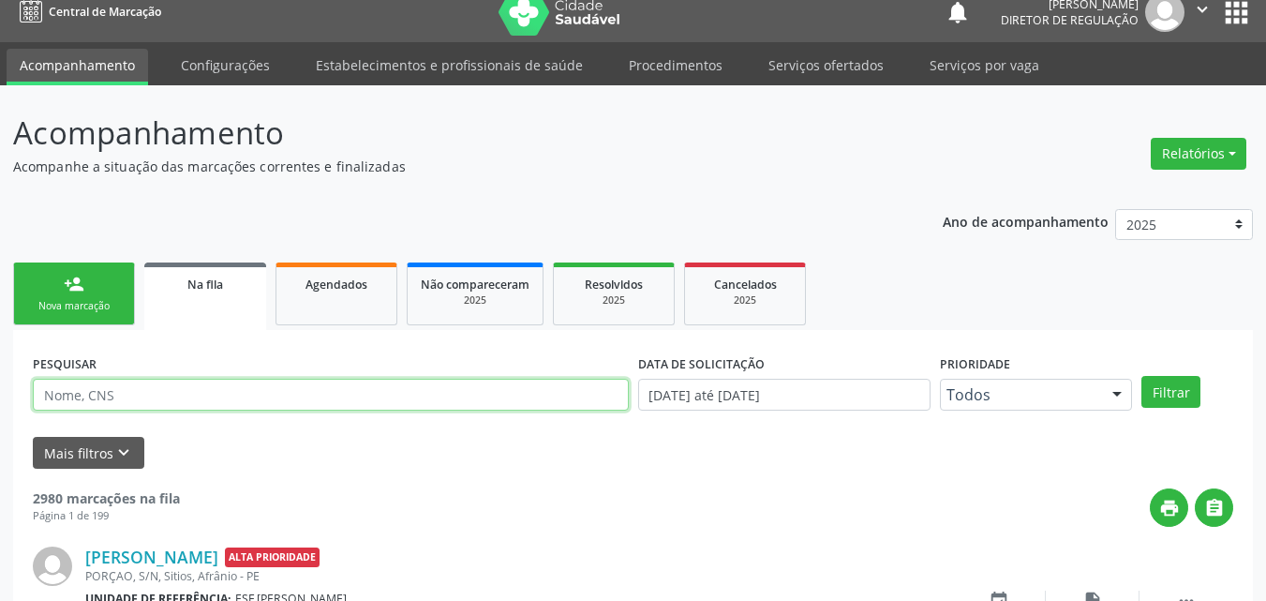
drag, startPoint x: 174, startPoint y: 394, endPoint x: 0, endPoint y: 366, distance: 176.4
type input "700000550155109"
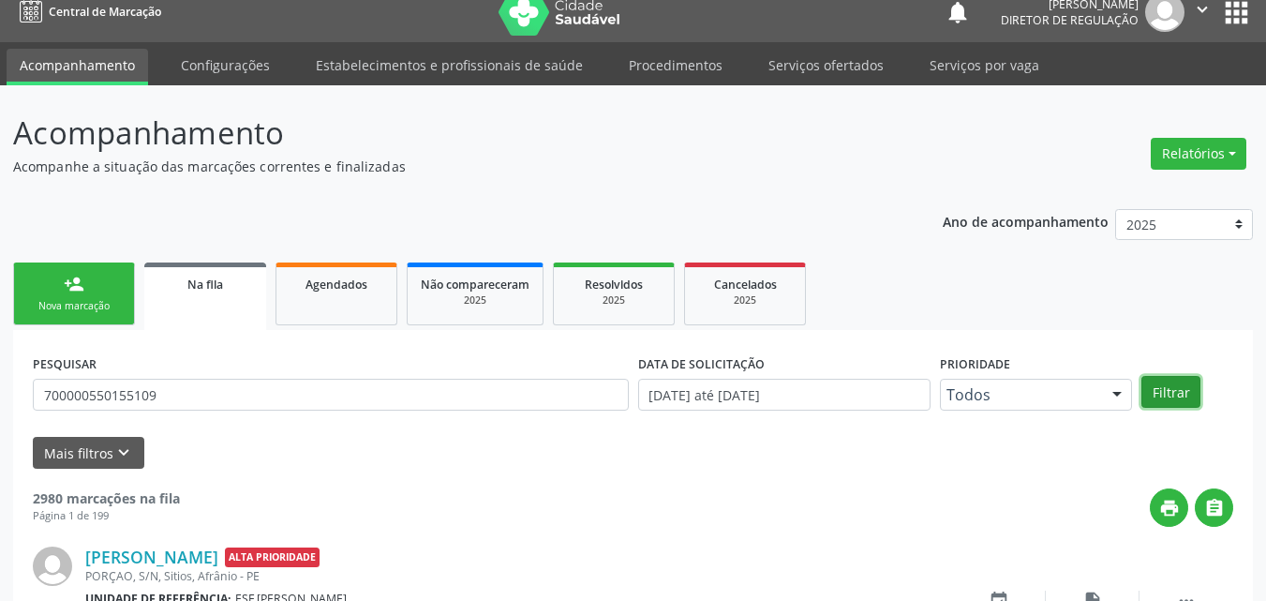
click at [1168, 394] on button "Filtrar" at bounding box center [1170, 392] width 59 height 32
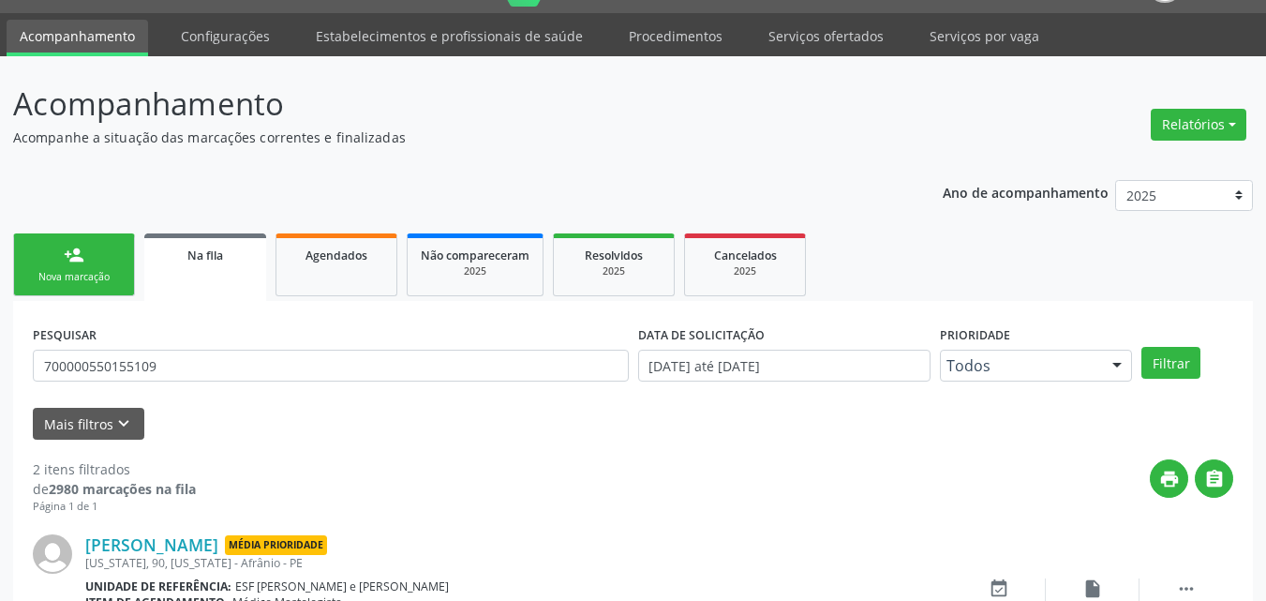
scroll to position [0, 0]
